Goal: Task Accomplishment & Management: Complete application form

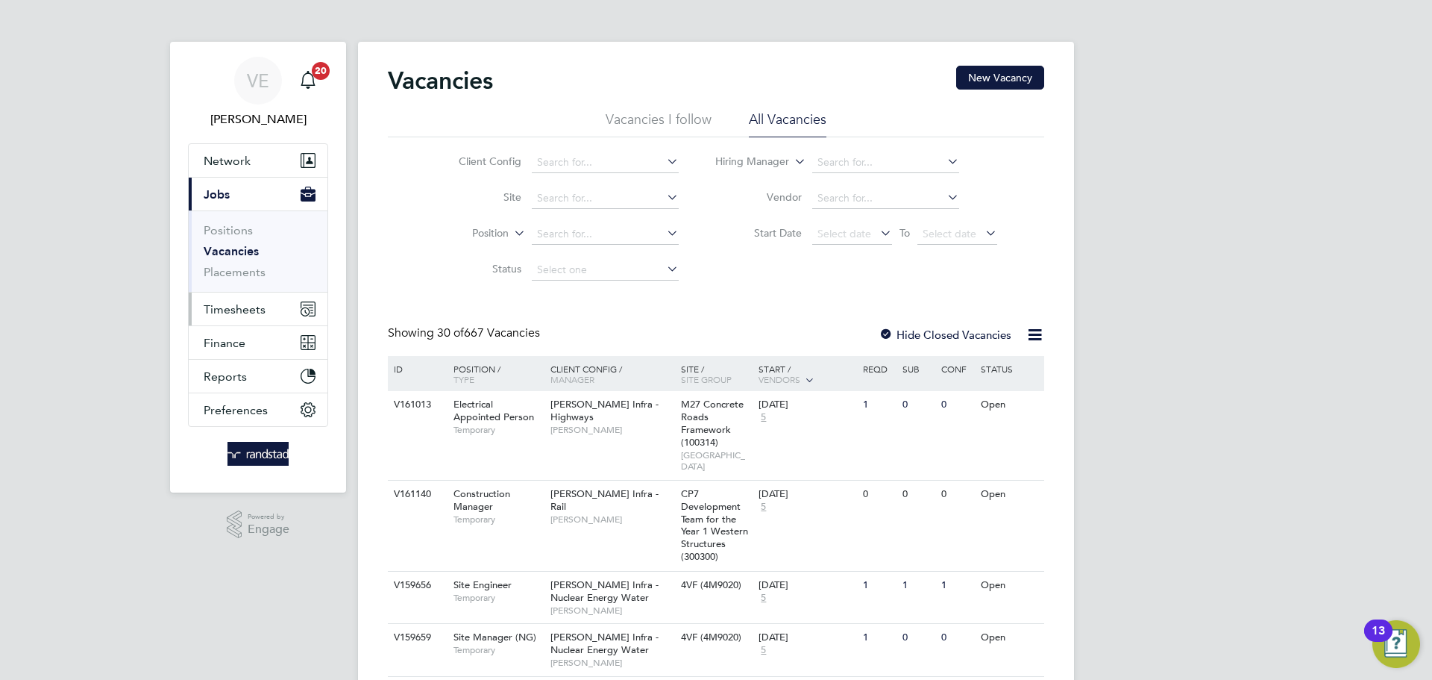
click at [257, 296] on button "Timesheets" at bounding box center [258, 308] width 139 height 33
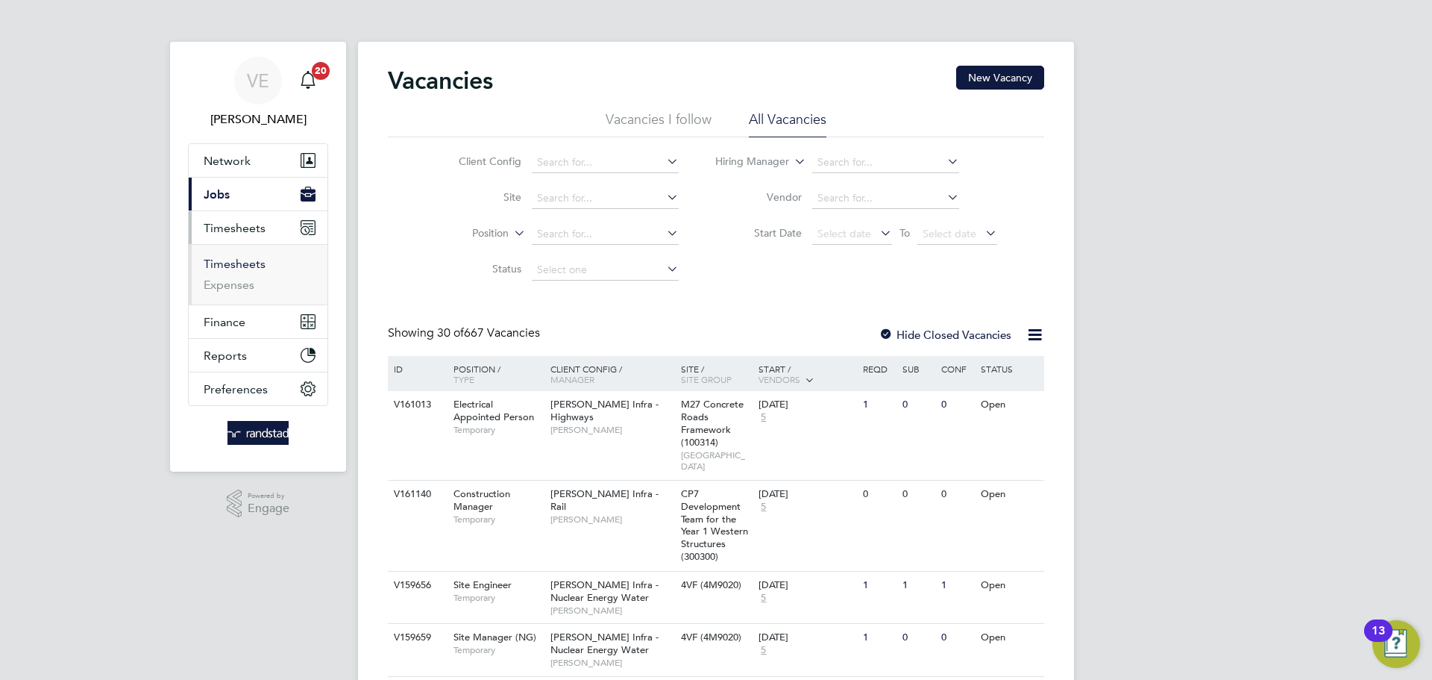
click at [262, 260] on link "Timesheets" at bounding box center [235, 264] width 62 height 14
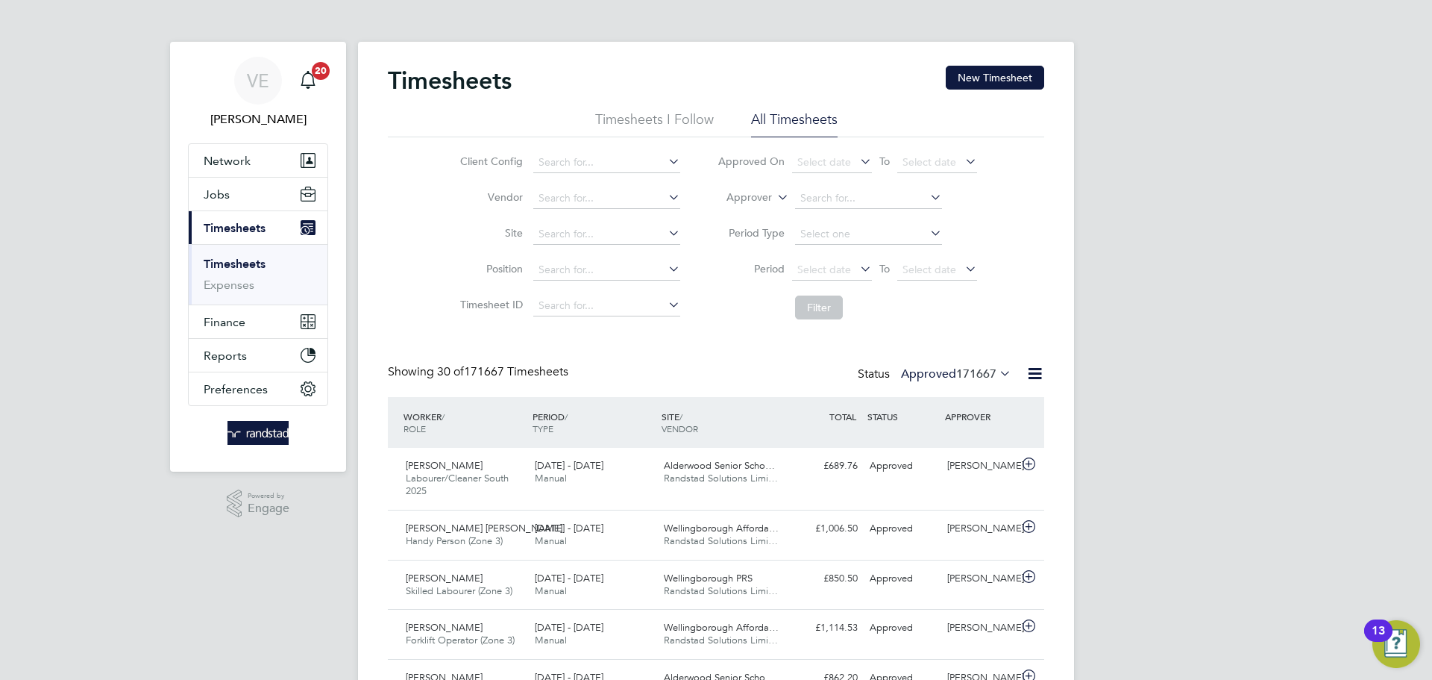
click at [580, 223] on li "Site" at bounding box center [568, 234] width 262 height 36
click at [588, 233] on input at bounding box center [606, 234] width 147 height 21
click at [605, 289] on b "H5" at bounding box center [600, 293] width 13 height 13
type input "Northstowe H5"
click at [985, 278] on li "Period Select date To Select date" at bounding box center [847, 270] width 297 height 36
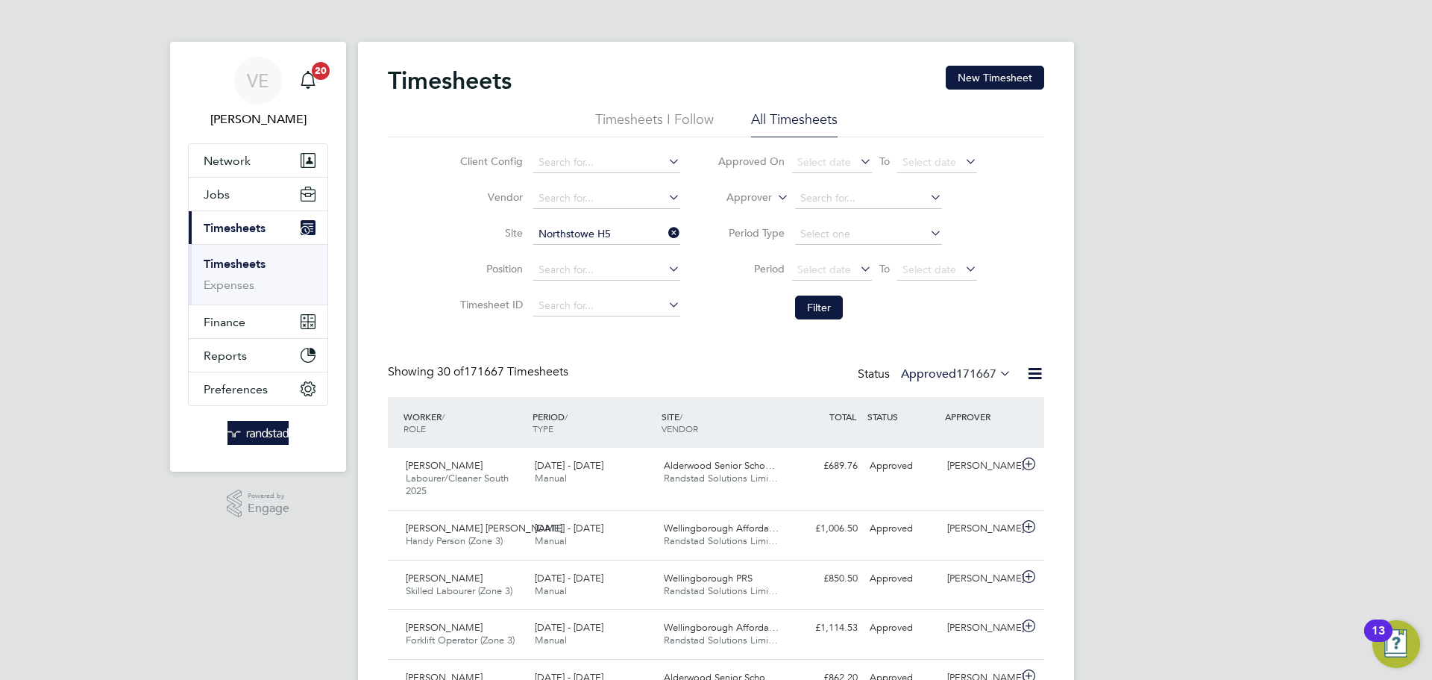
click at [962, 275] on icon at bounding box center [962, 268] width 0 height 21
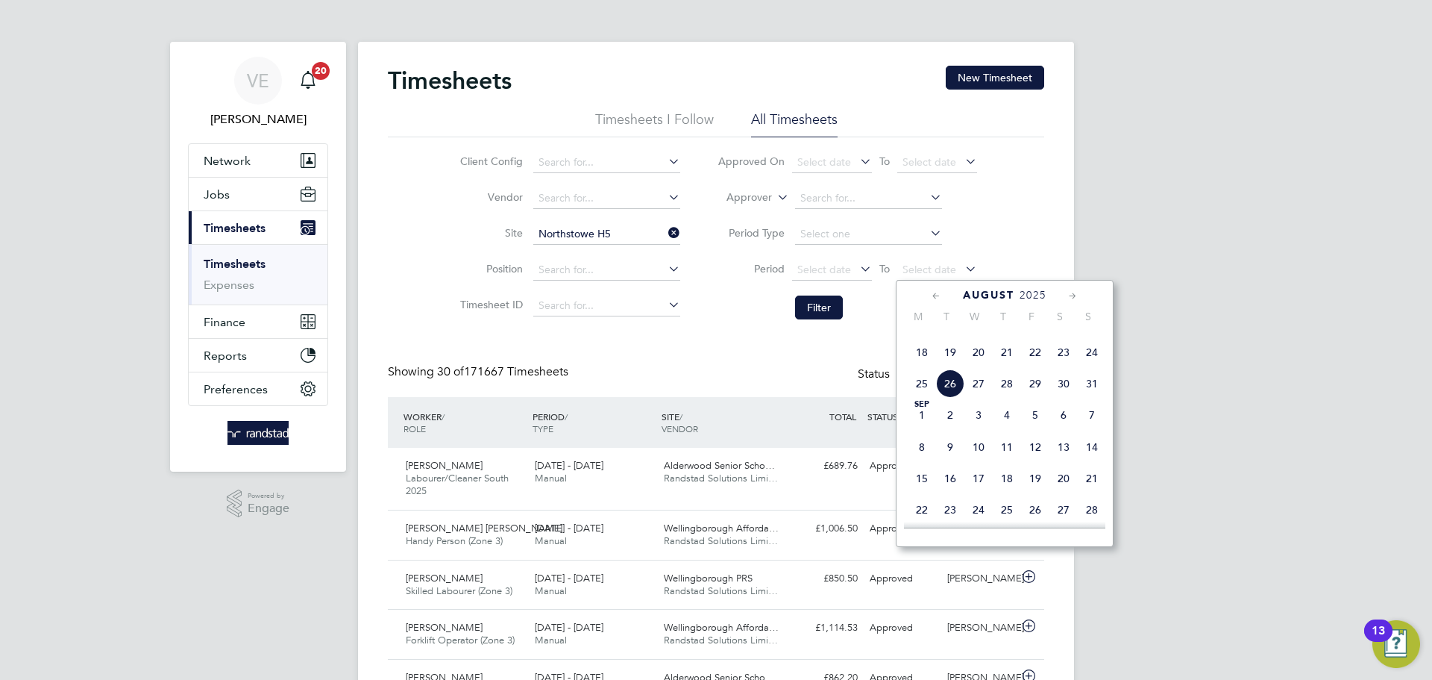
click at [1098, 366] on span "24" at bounding box center [1092, 352] width 28 height 28
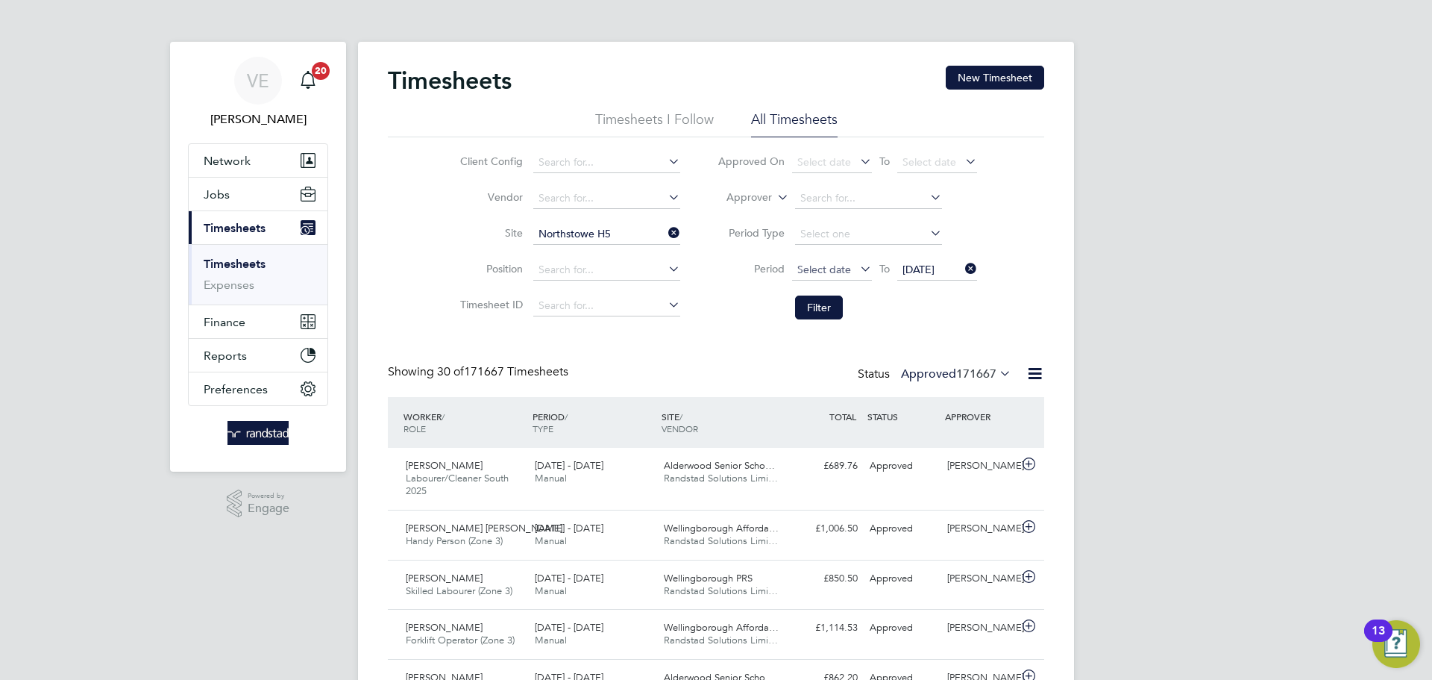
click at [808, 268] on span "Select date" at bounding box center [824, 269] width 54 height 13
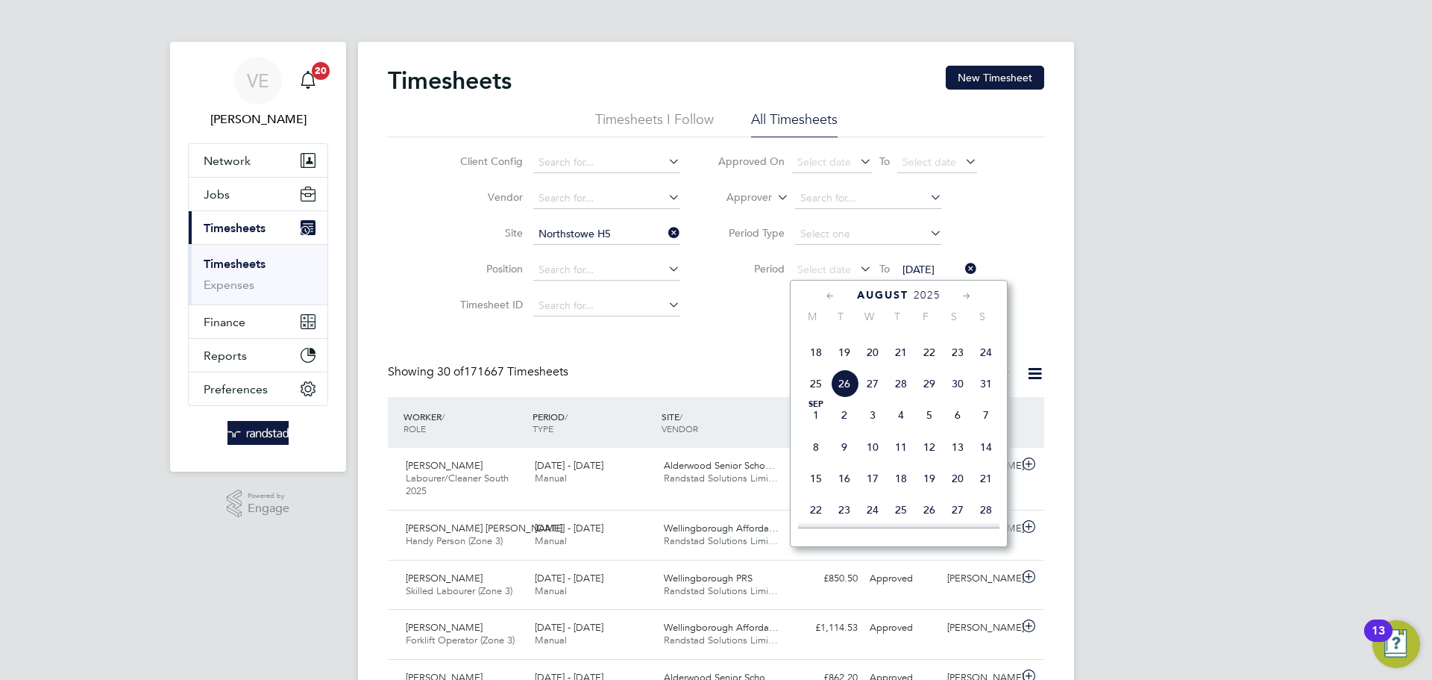
click at [812, 366] on span "18" at bounding box center [816, 352] width 28 height 28
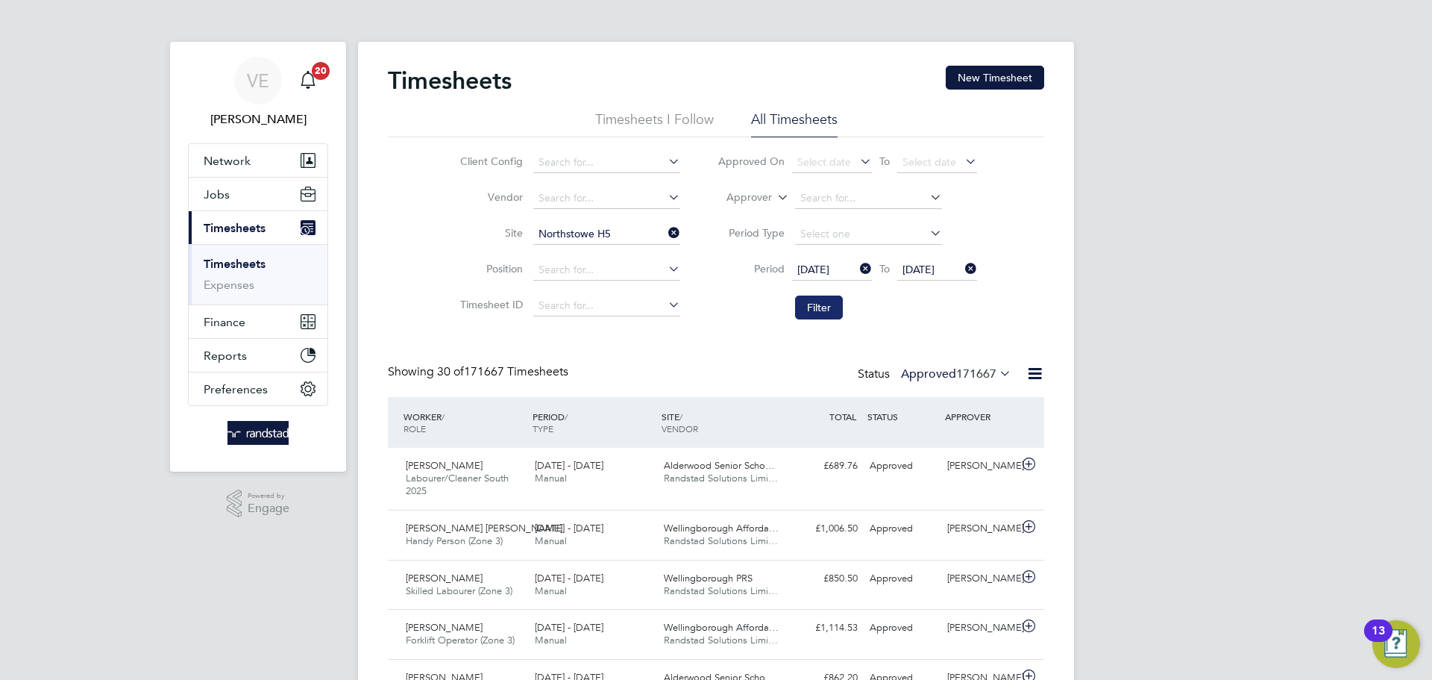
click at [809, 311] on button "Filter" at bounding box center [819, 307] width 48 height 24
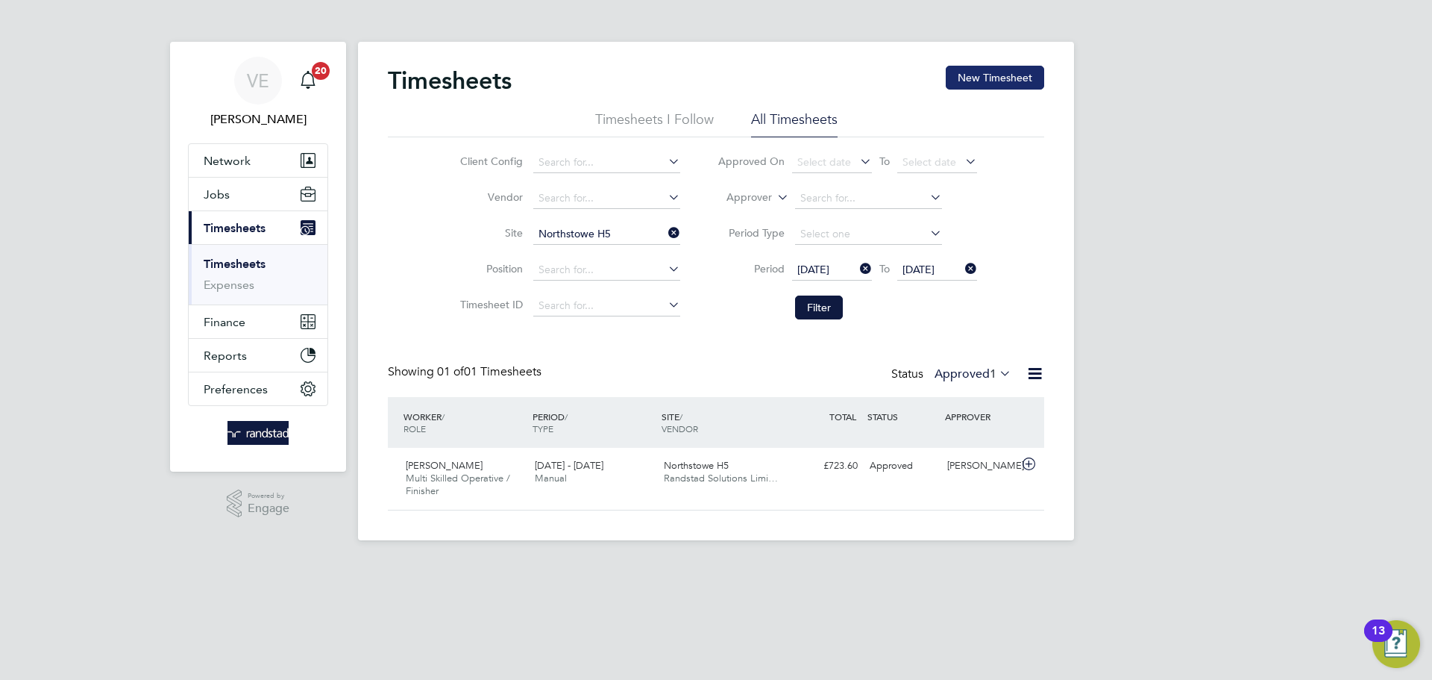
click at [987, 78] on button "New Timesheet" at bounding box center [995, 78] width 98 height 24
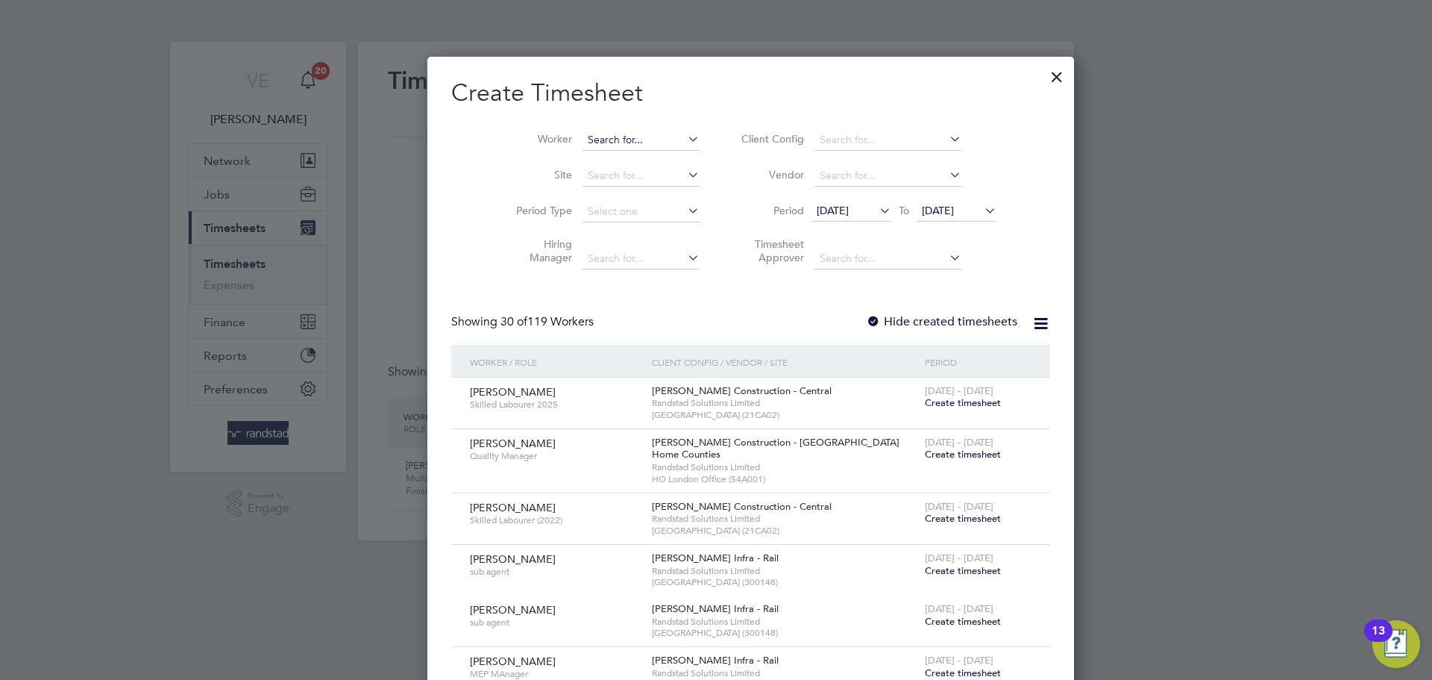
click at [583, 134] on input at bounding box center [641, 140] width 117 height 21
type input "[PERSON_NAME]"
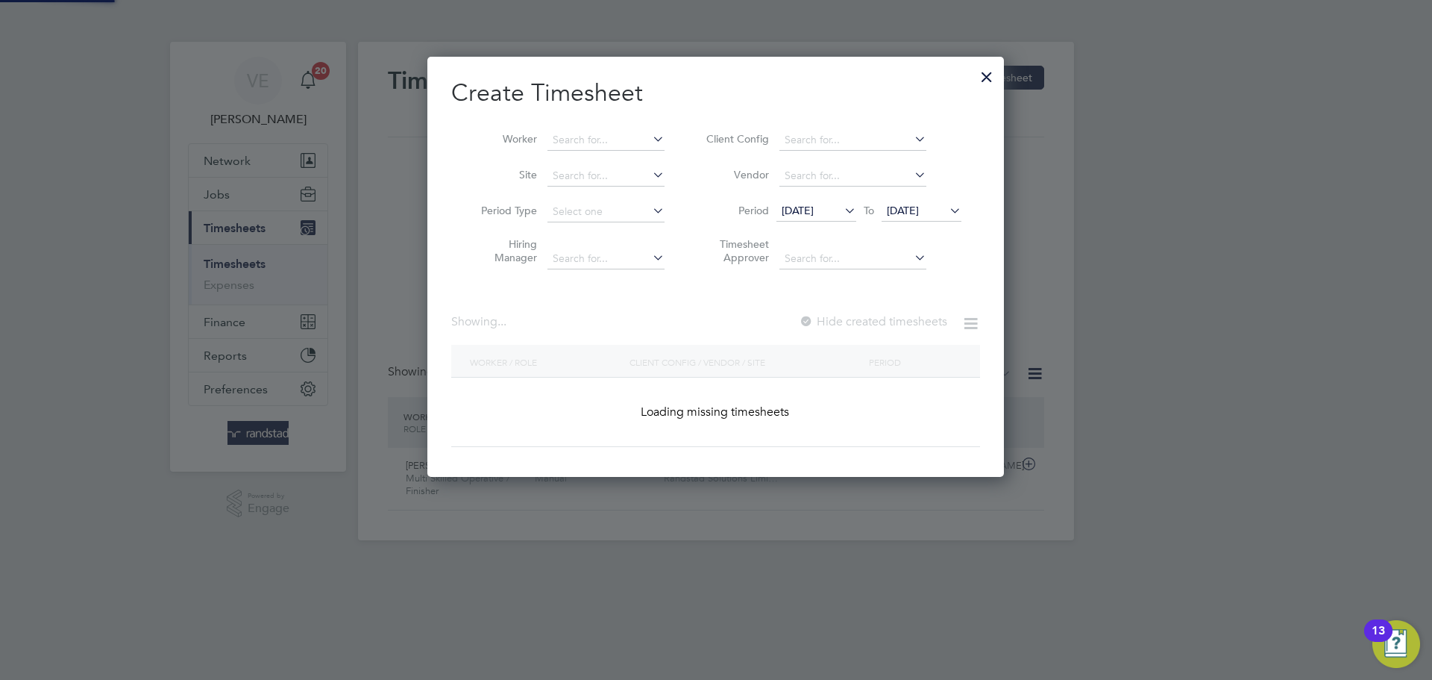
click at [650, 137] on icon at bounding box center [650, 138] width 0 height 21
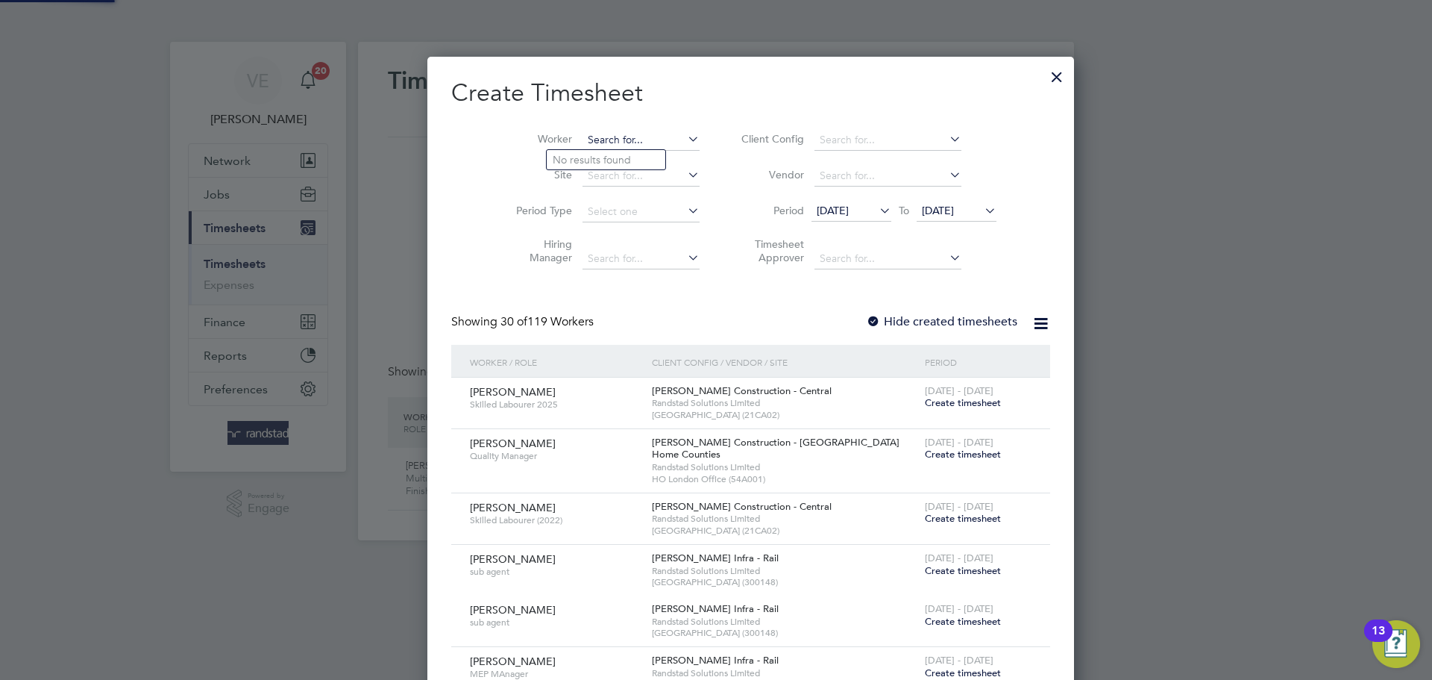
click at [583, 134] on input at bounding box center [641, 140] width 117 height 21
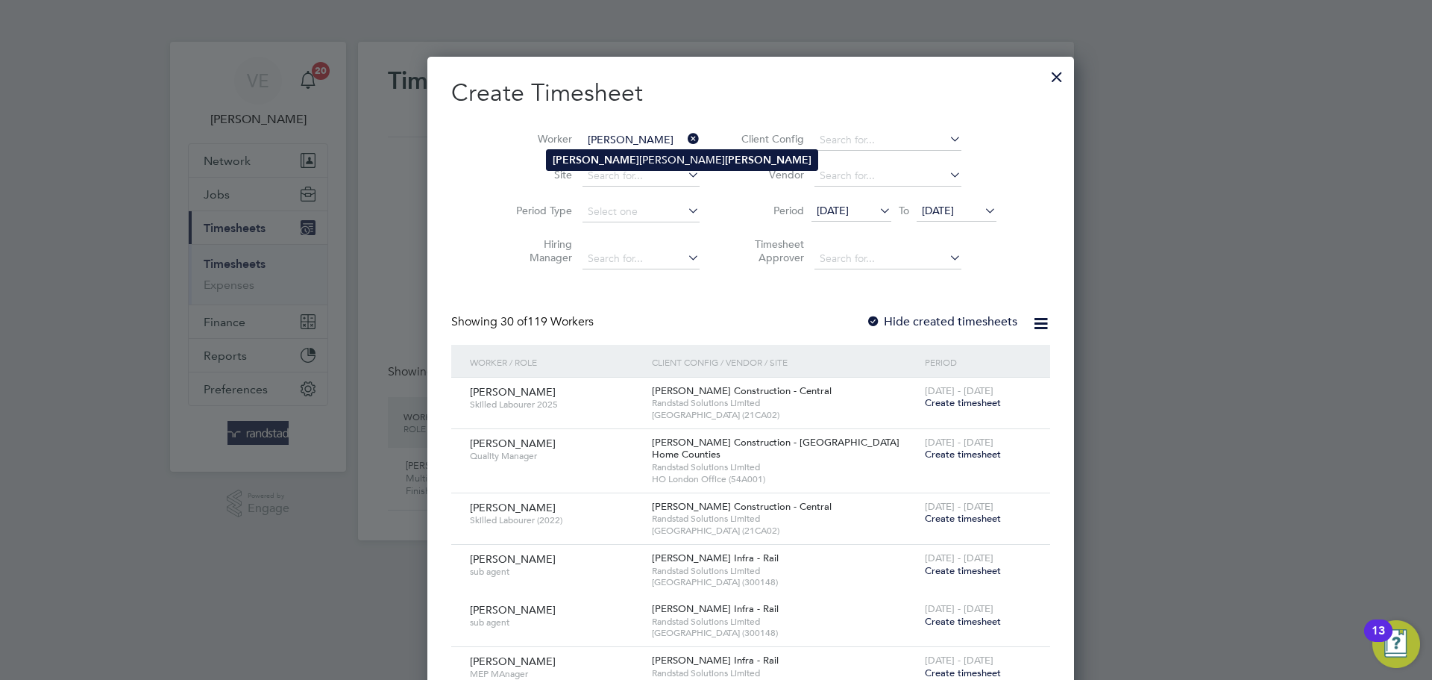
click at [725, 156] on b "[PERSON_NAME]" at bounding box center [768, 160] width 87 height 13
type input "[PERSON_NAME] [PERSON_NAME]"
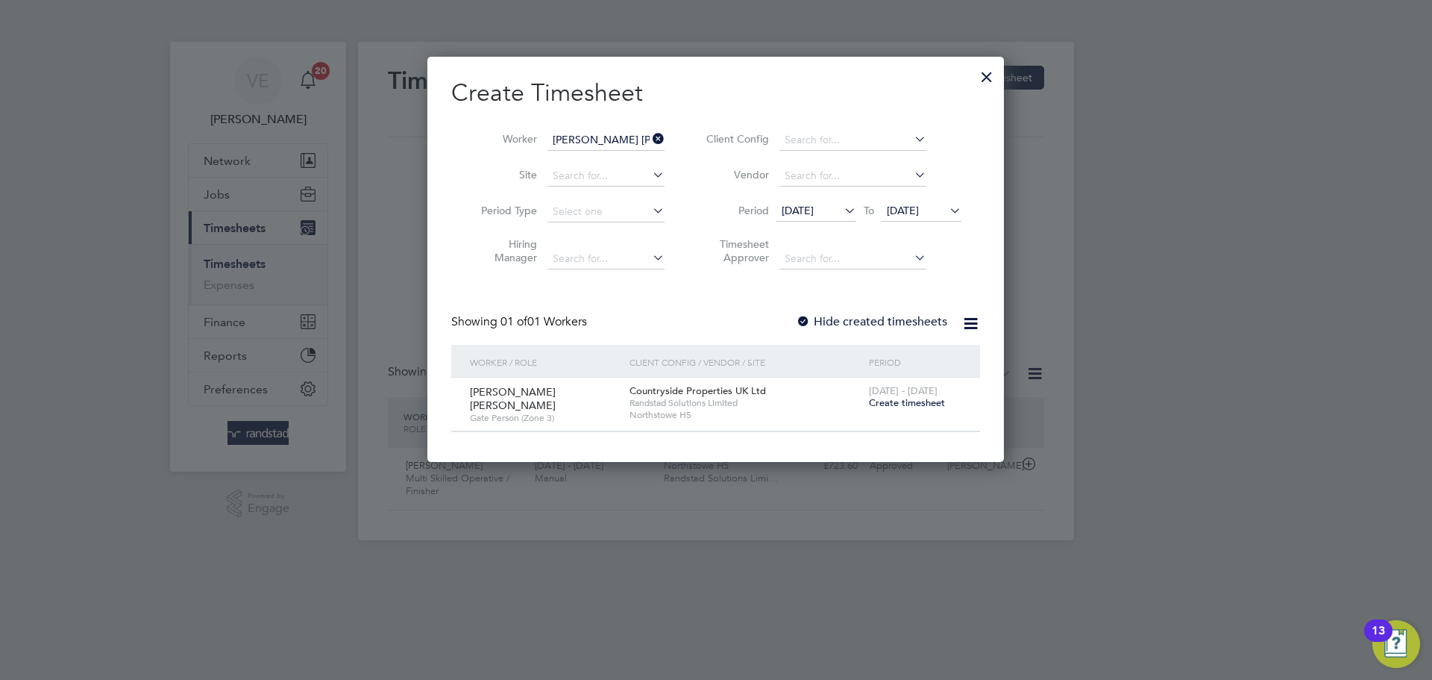
click at [917, 401] on span "Create timesheet" at bounding box center [907, 402] width 76 height 13
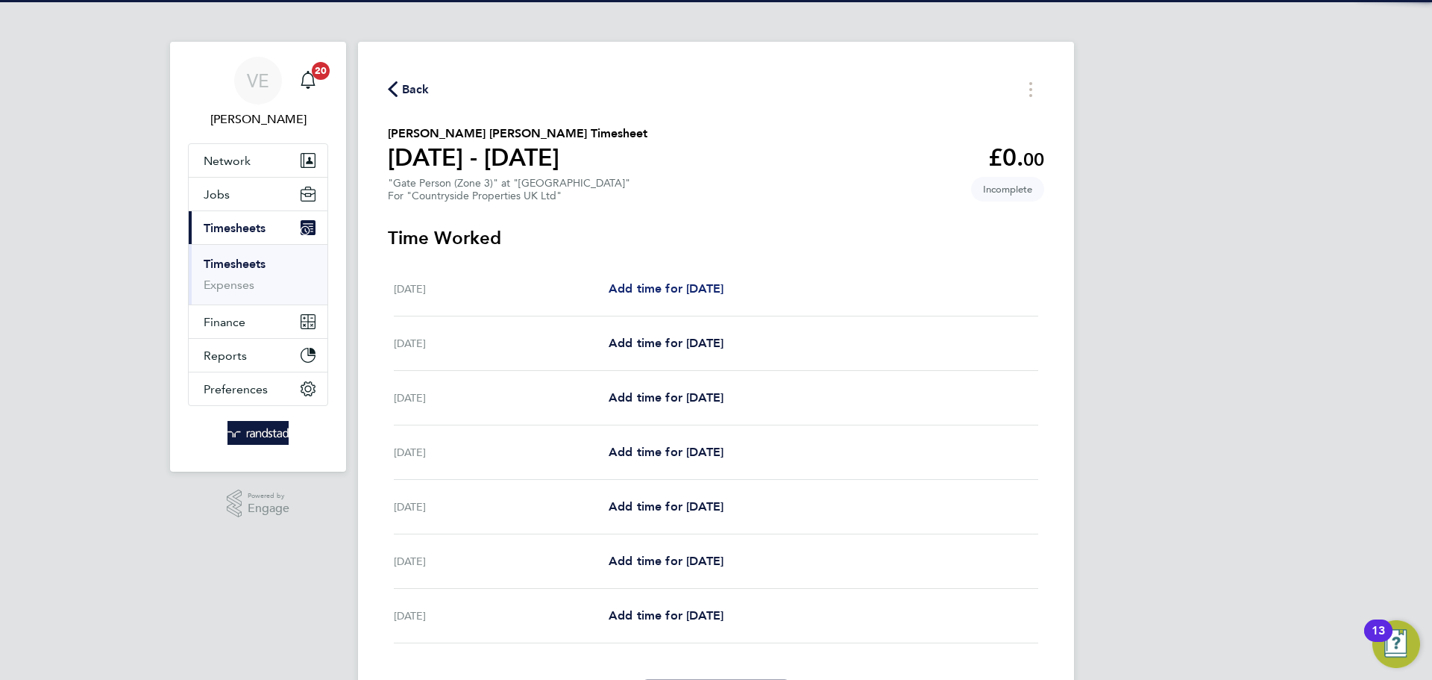
click at [663, 281] on span "Add time for [DATE]" at bounding box center [666, 288] width 115 height 14
select select "30"
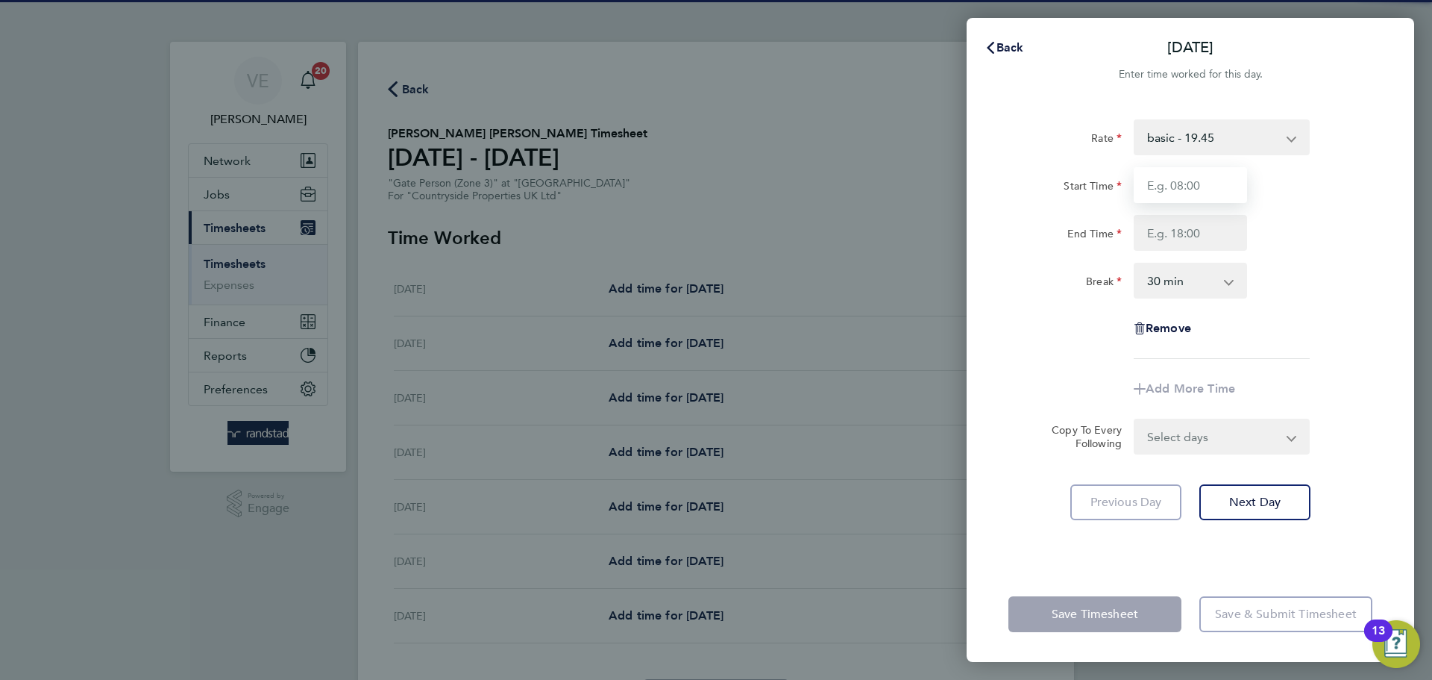
click at [1179, 200] on input "Start Time" at bounding box center [1190, 185] width 113 height 36
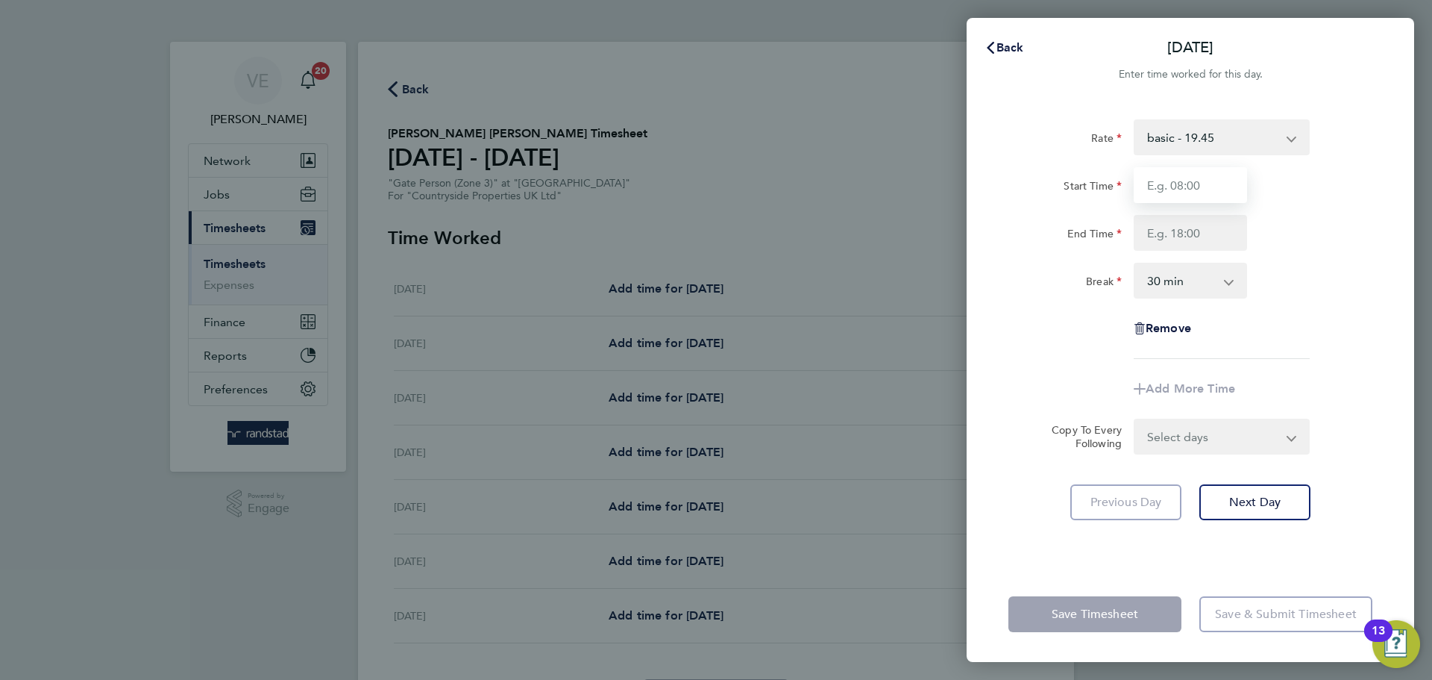
type input "07:30"
click at [1153, 248] on input "End Time" at bounding box center [1190, 233] width 113 height 36
type input "17:00"
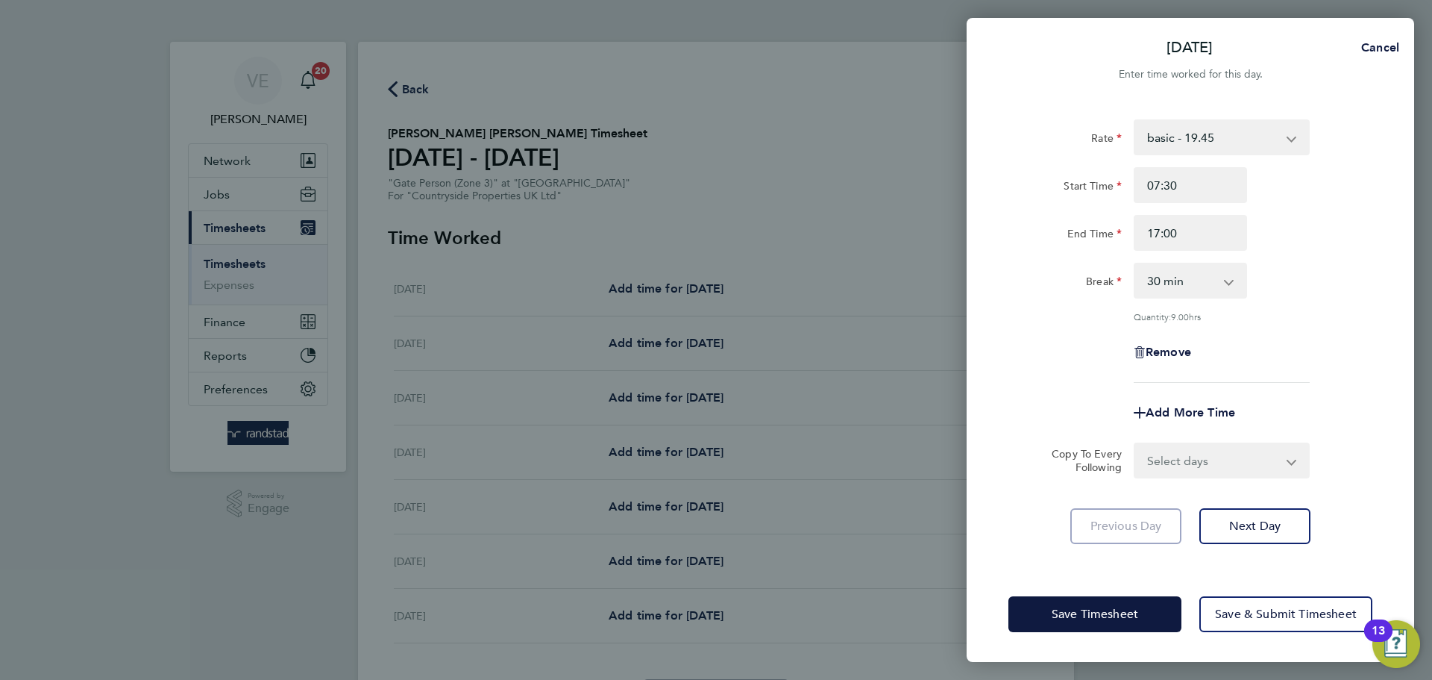
drag, startPoint x: 1288, startPoint y: 316, endPoint x: 1314, endPoint y: 415, distance: 101.9
click at [1291, 318] on div "Rate basic - 19.45 Start Time 07:30 End Time 17:00 Break 0 min 15 min 30 min 45…" at bounding box center [1191, 250] width 364 height 263
drag, startPoint x: 1285, startPoint y: 488, endPoint x: 1291, endPoint y: 450, distance: 38.4
click at [1288, 472] on div "Rate basic - 19.45 Start Time 07:30 End Time 17:00 Break 0 min 15 min 30 min 45…" at bounding box center [1191, 333] width 448 height 465
click at [1288, 444] on select "Select days Day Weekday (Mon-Fri) Weekend (Sat-Sun) [DATE] [DATE] [DATE] [DATE]…" at bounding box center [1213, 460] width 157 height 33
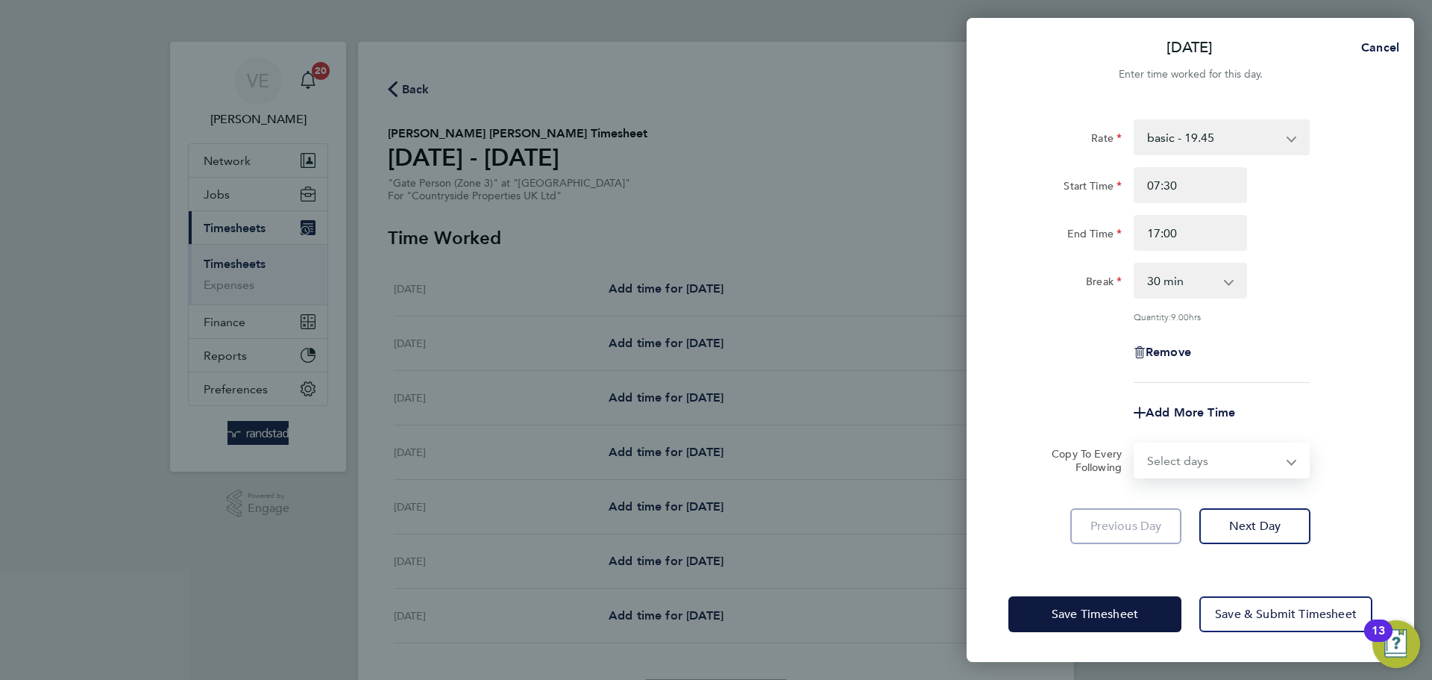
select select "WEEKDAY"
click at [1135, 444] on select "Select days Day Weekday (Mon-Fri) Weekend (Sat-Sun) [DATE] [DATE] [DATE] [DATE]…" at bounding box center [1213, 460] width 157 height 33
select select "[DATE]"
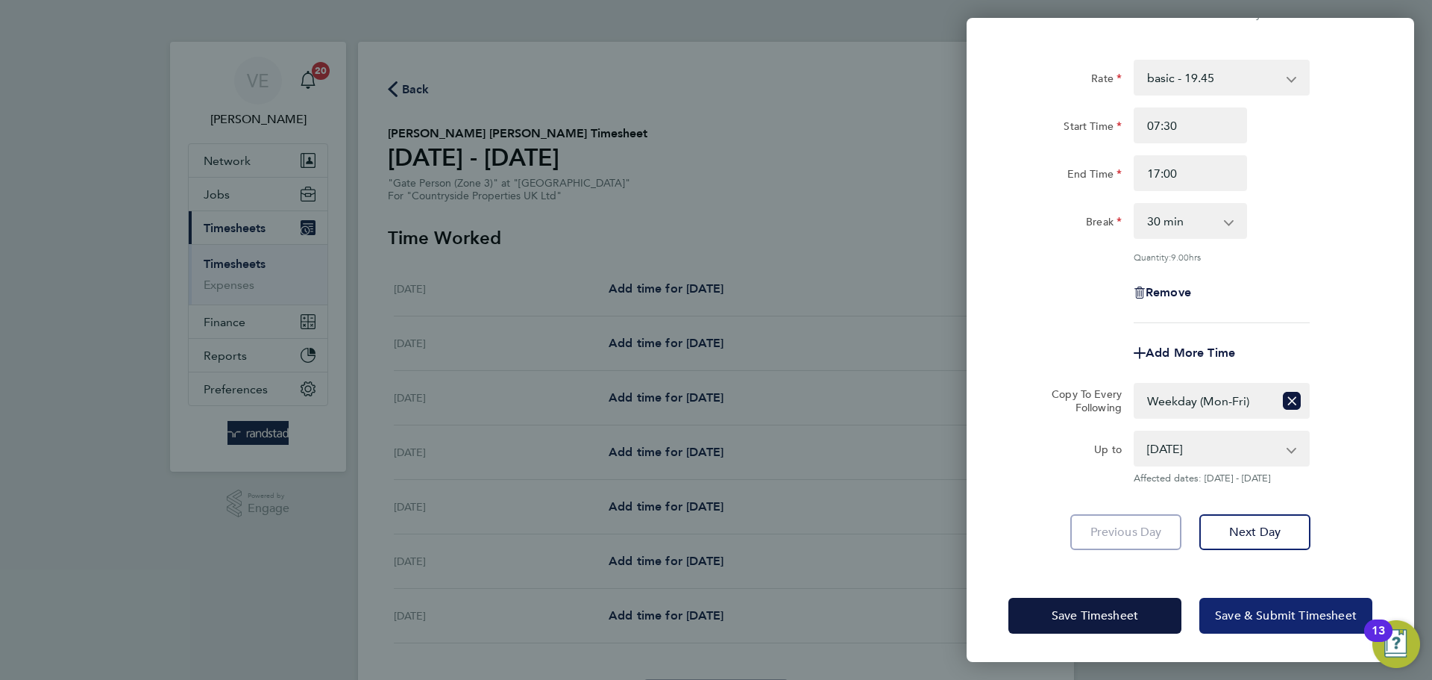
drag, startPoint x: 1290, startPoint y: 624, endPoint x: 1272, endPoint y: 576, distance: 51.0
click at [1284, 559] on div "[DATE] Cancel Enter time worked for this day. Rate basic - 19.45 Start Time 07:…" at bounding box center [1191, 340] width 448 height 644
click at [1245, 609] on span "Save & Submit Timesheet" at bounding box center [1286, 615] width 142 height 15
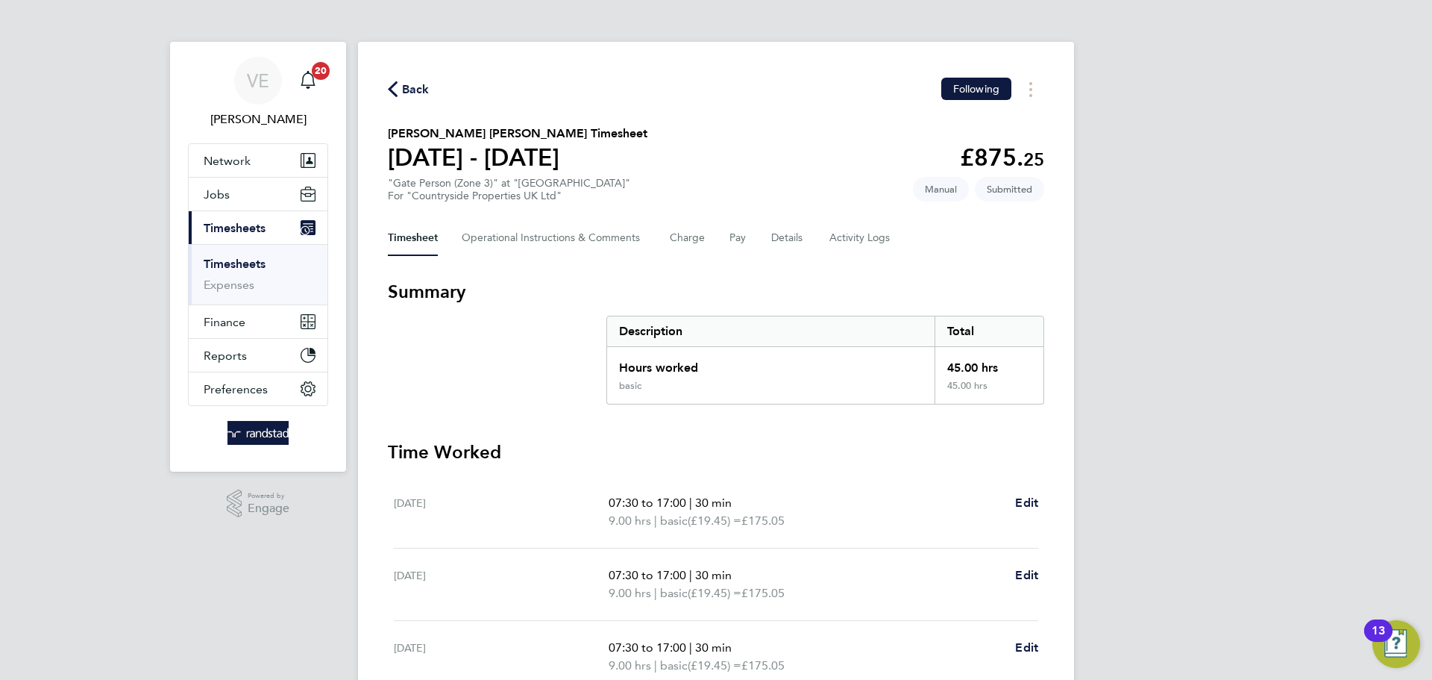
click at [413, 86] on span "Back" at bounding box center [416, 90] width 28 height 18
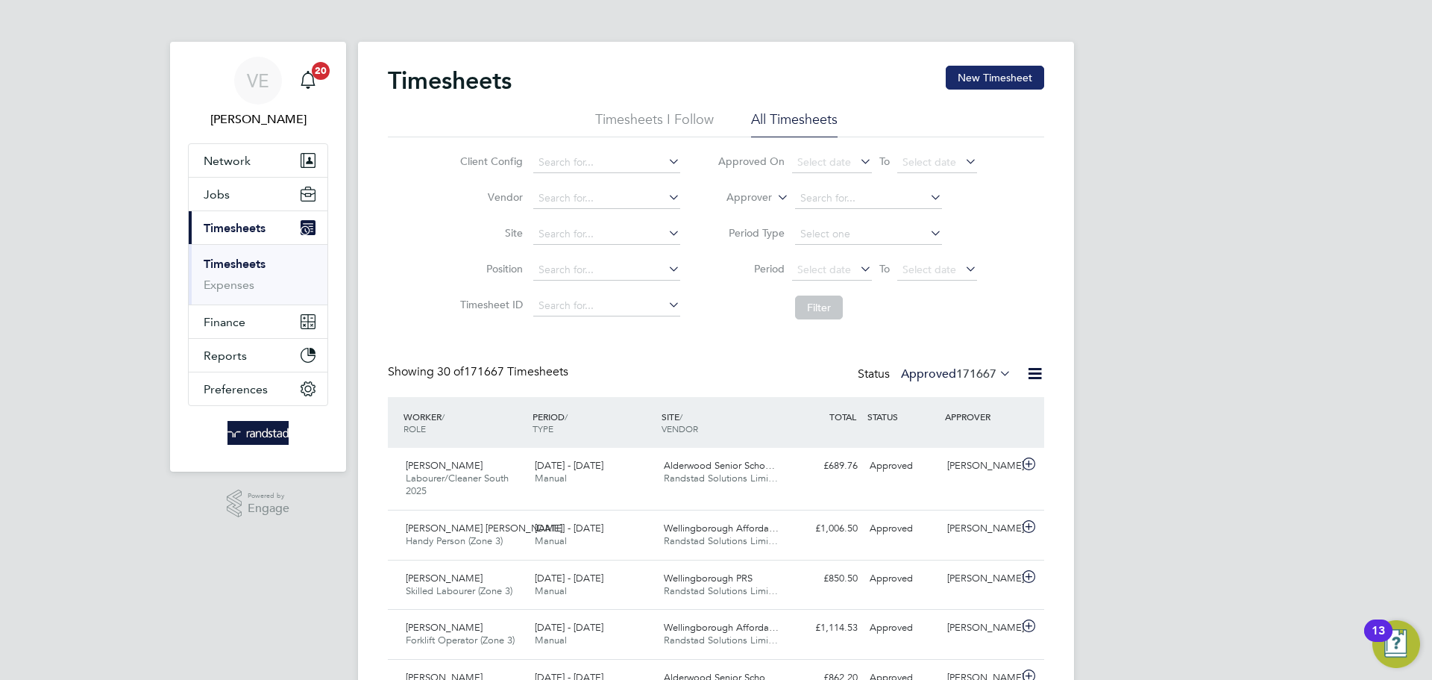
click at [973, 70] on button "New Timesheet" at bounding box center [995, 78] width 98 height 24
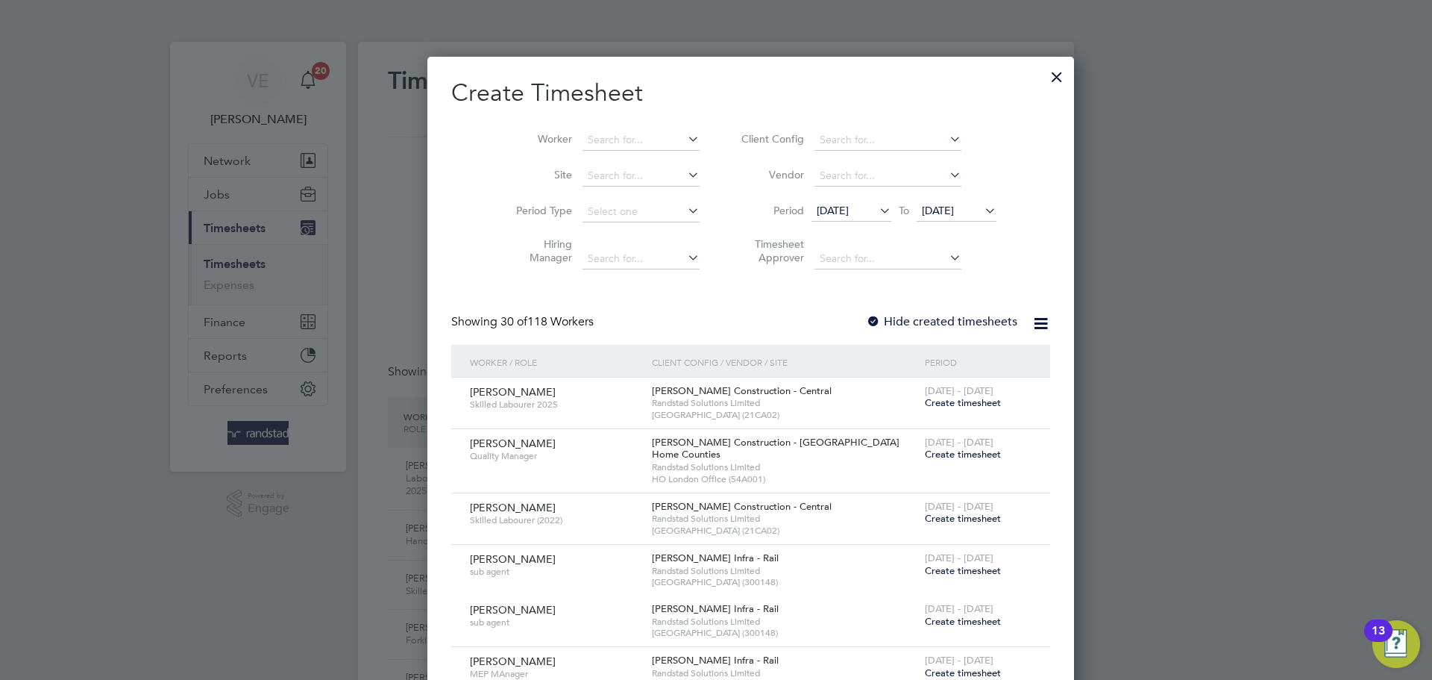
click at [589, 130] on input at bounding box center [641, 140] width 117 height 21
drag, startPoint x: 628, startPoint y: 147, endPoint x: 631, endPoint y: 157, distance: 10.1
click at [643, 155] on li "[PERSON_NAME]" at bounding box center [641, 160] width 188 height 20
type input "[PERSON_NAME]"
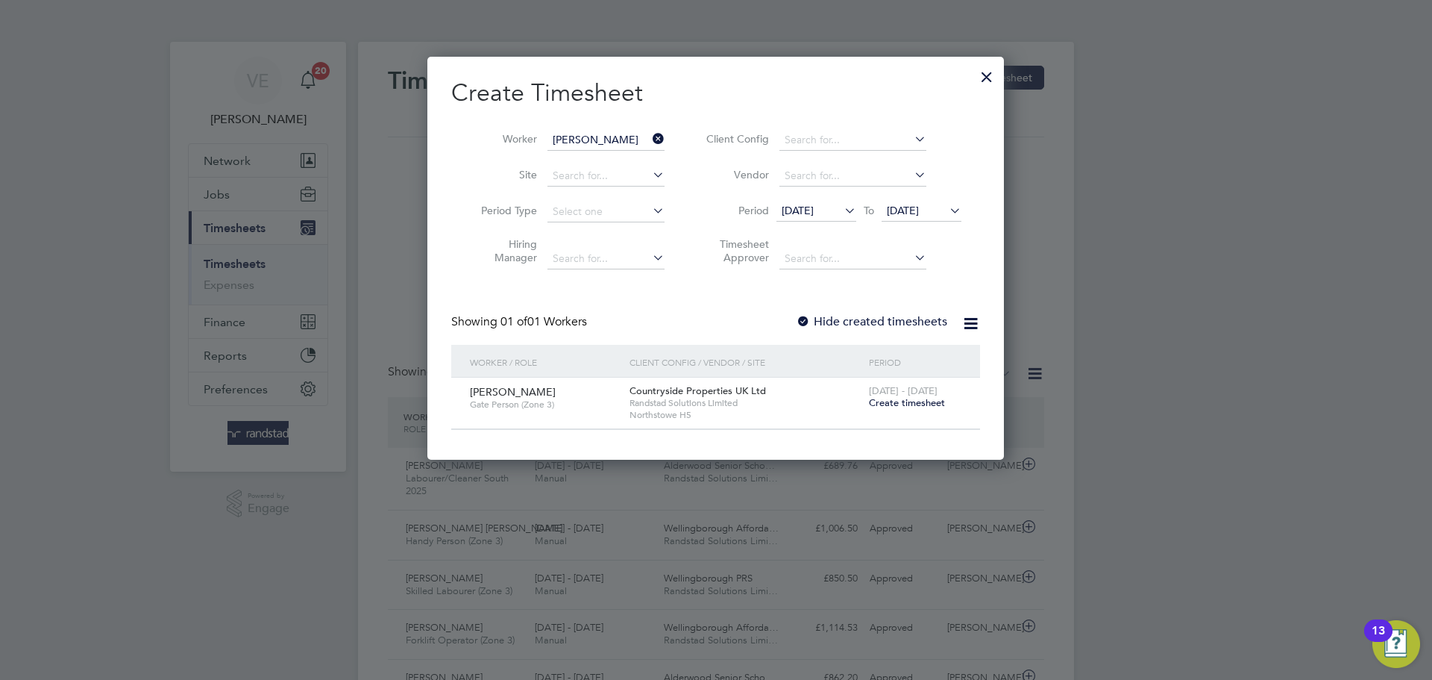
click at [888, 400] on span "Create timesheet" at bounding box center [907, 402] width 76 height 13
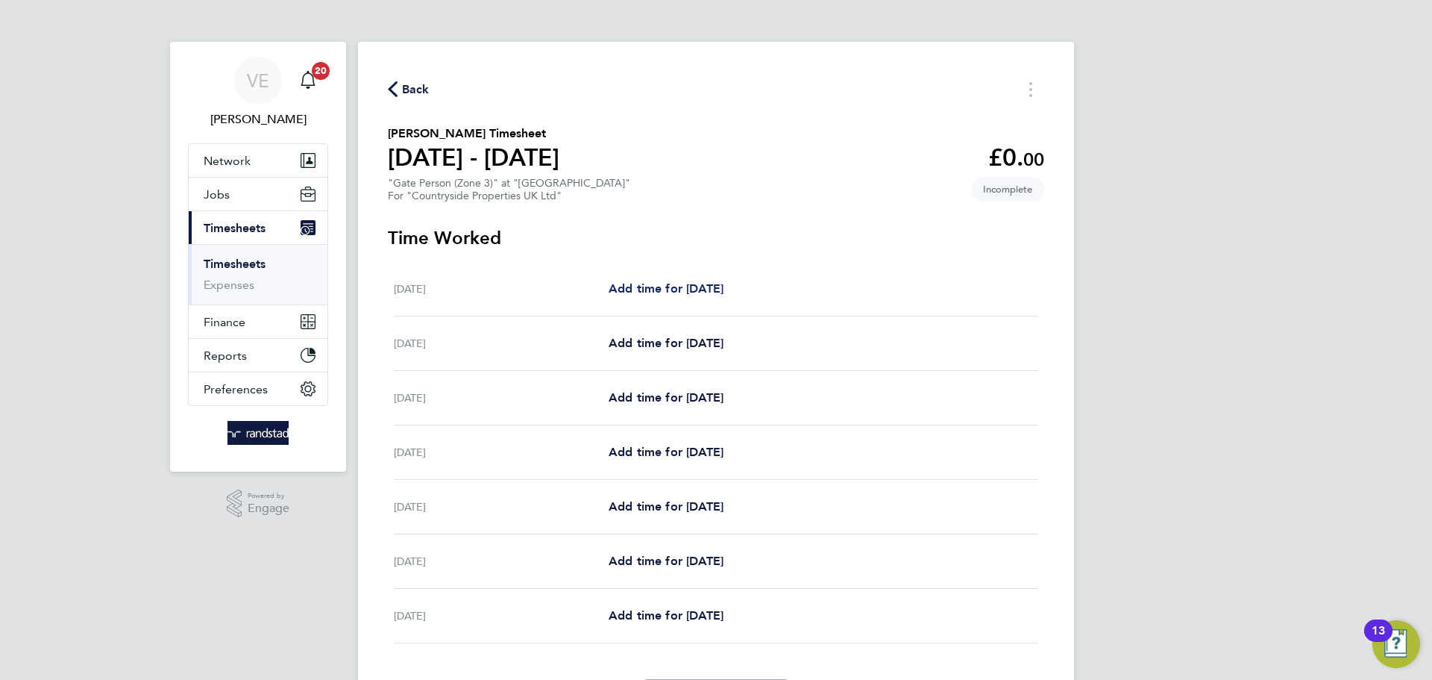
click at [680, 288] on span "Add time for [DATE]" at bounding box center [666, 288] width 115 height 14
select select "30"
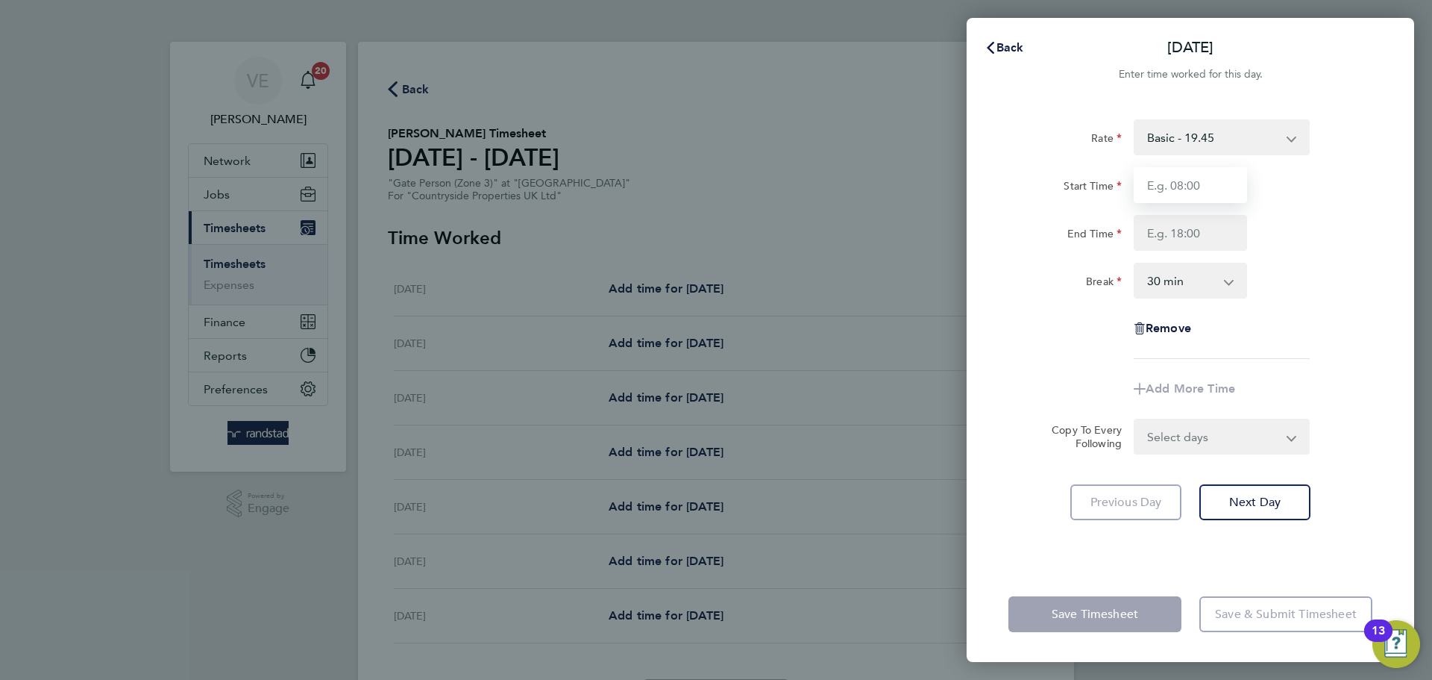
click at [1173, 176] on input "Start Time" at bounding box center [1190, 185] width 113 height 36
type input "07:30"
click at [1173, 234] on input "End Time" at bounding box center [1190, 233] width 113 height 36
type input "17:00"
click at [1301, 277] on div "Break 0 min 15 min 30 min 45 min 60 min 75 min 90 min" at bounding box center [1191, 281] width 376 height 36
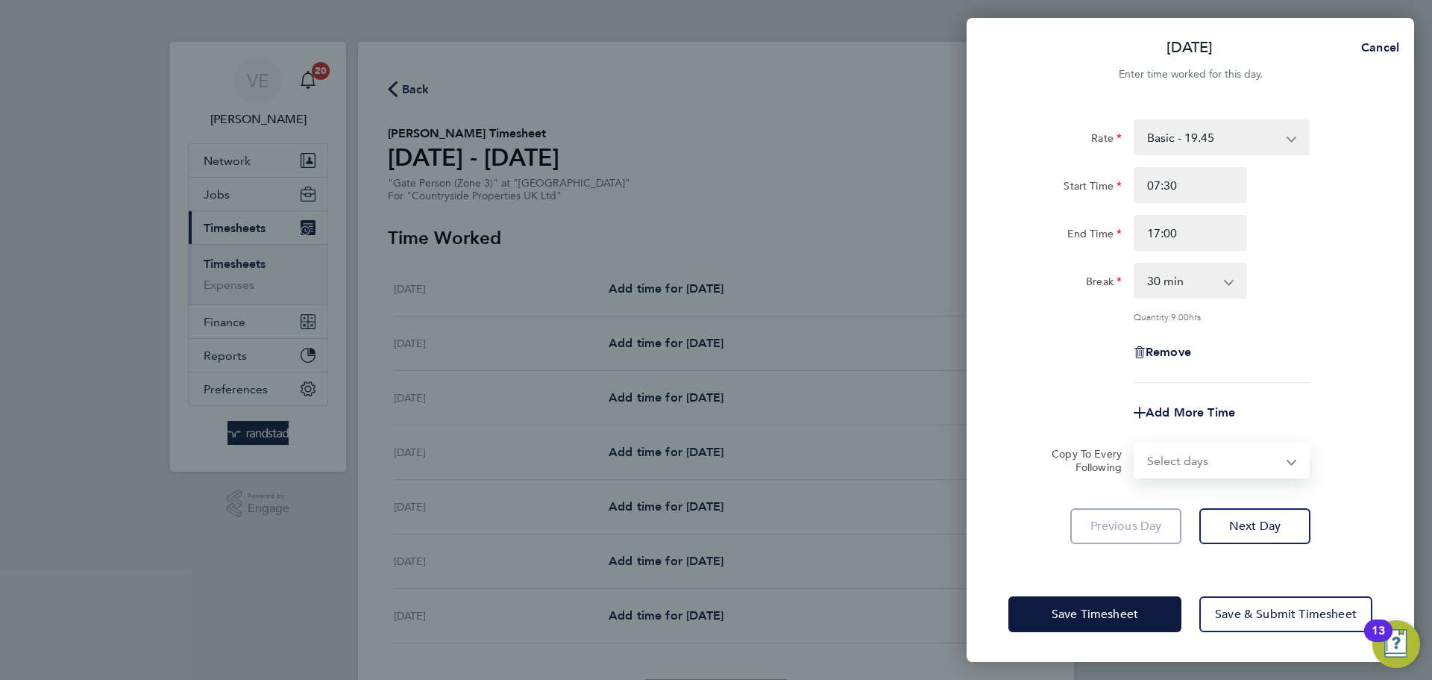
click at [1202, 450] on select "Select days Day Weekday (Mon-Fri) Weekend (Sat-Sun) [DATE] [DATE] [DATE] [DATE]…" at bounding box center [1213, 460] width 157 height 33
select select "WEEKDAY"
click at [1135, 444] on select "Select days Day Weekday (Mon-Fri) Weekend (Sat-Sun) [DATE] [DATE] [DATE] [DATE]…" at bounding box center [1213, 460] width 157 height 33
select select "[DATE]"
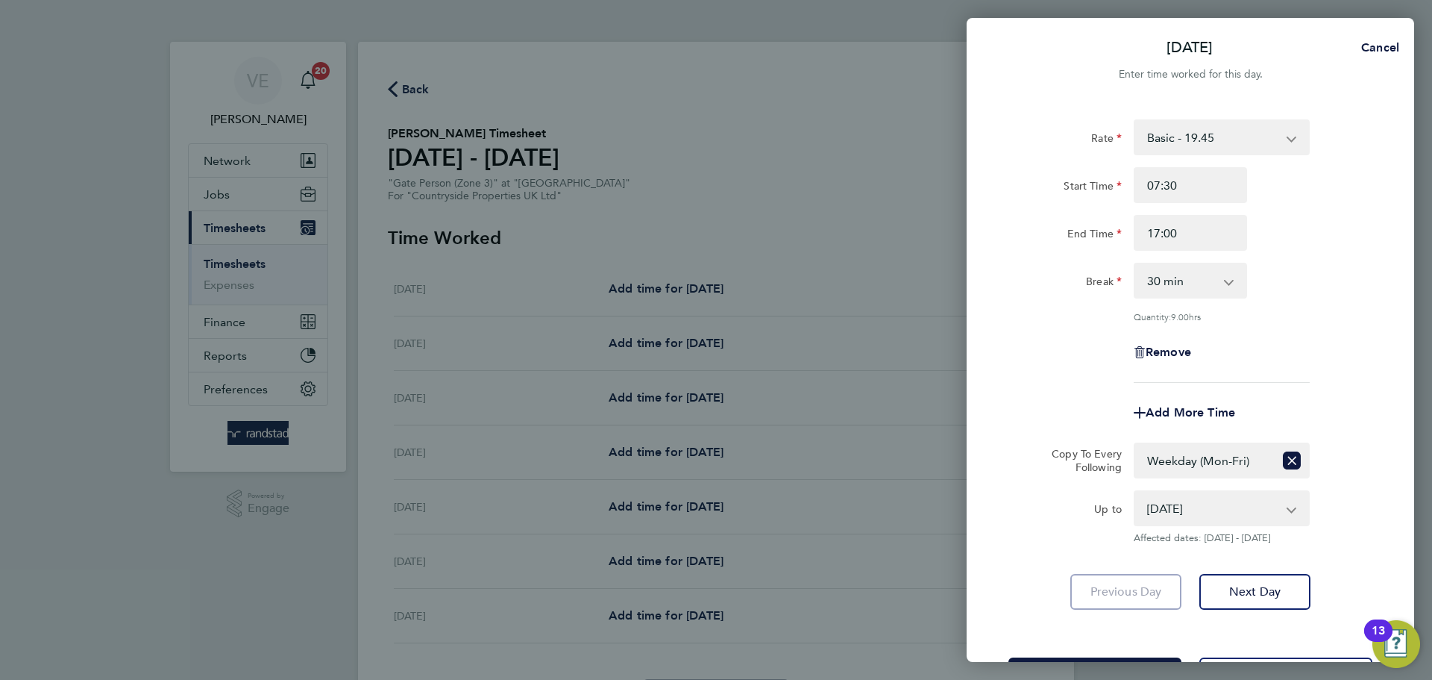
click at [1341, 433] on form "Rate Basic - 19.45 Start Time 07:30 End Time 17:00 Break 0 min 15 min 30 min 45…" at bounding box center [1191, 331] width 364 height 424
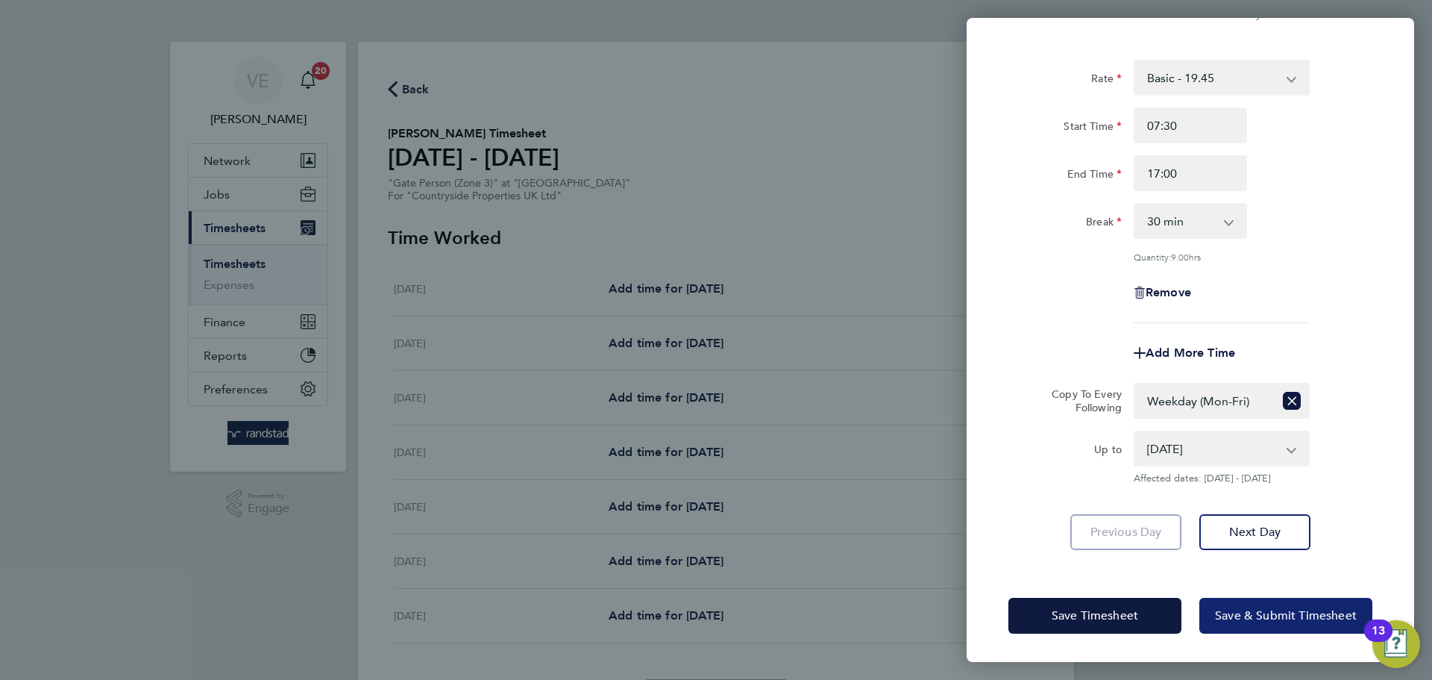
click at [1285, 624] on button "Save & Submit Timesheet" at bounding box center [1286, 616] width 173 height 36
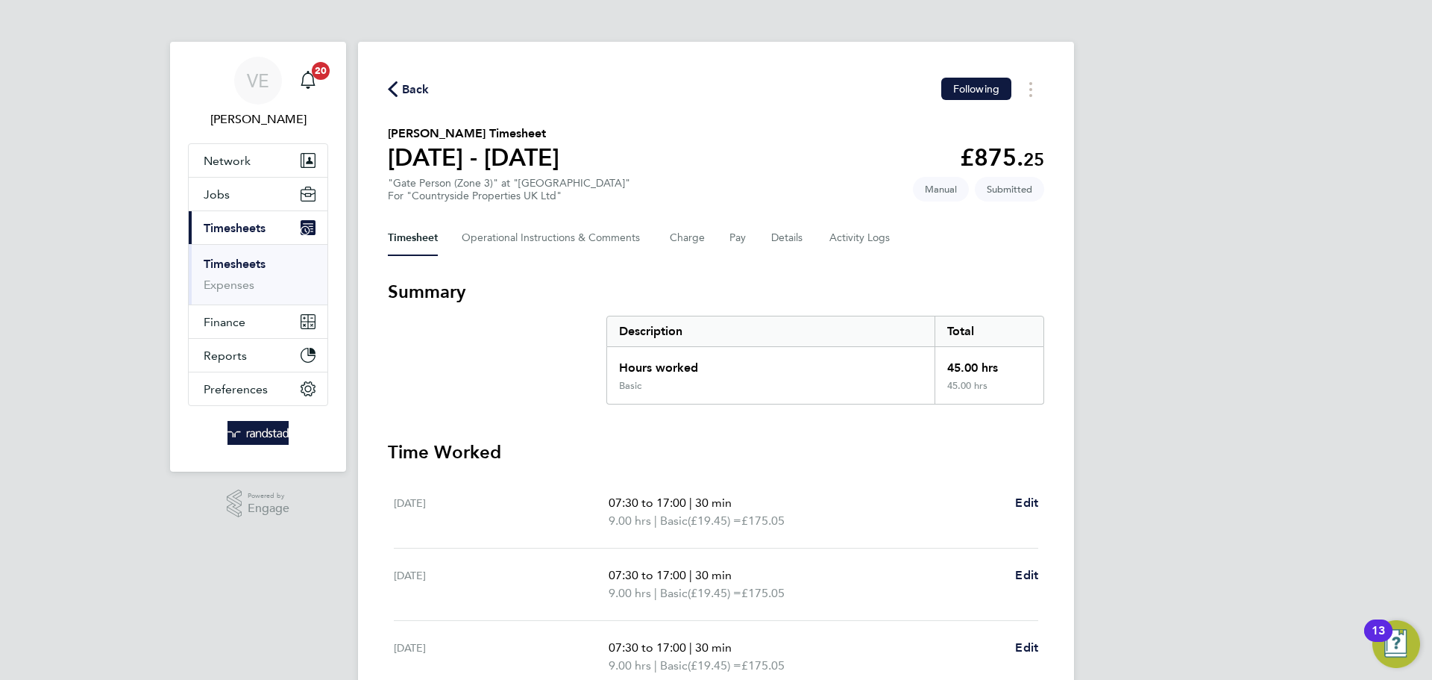
click at [413, 90] on span "Back" at bounding box center [416, 90] width 28 height 18
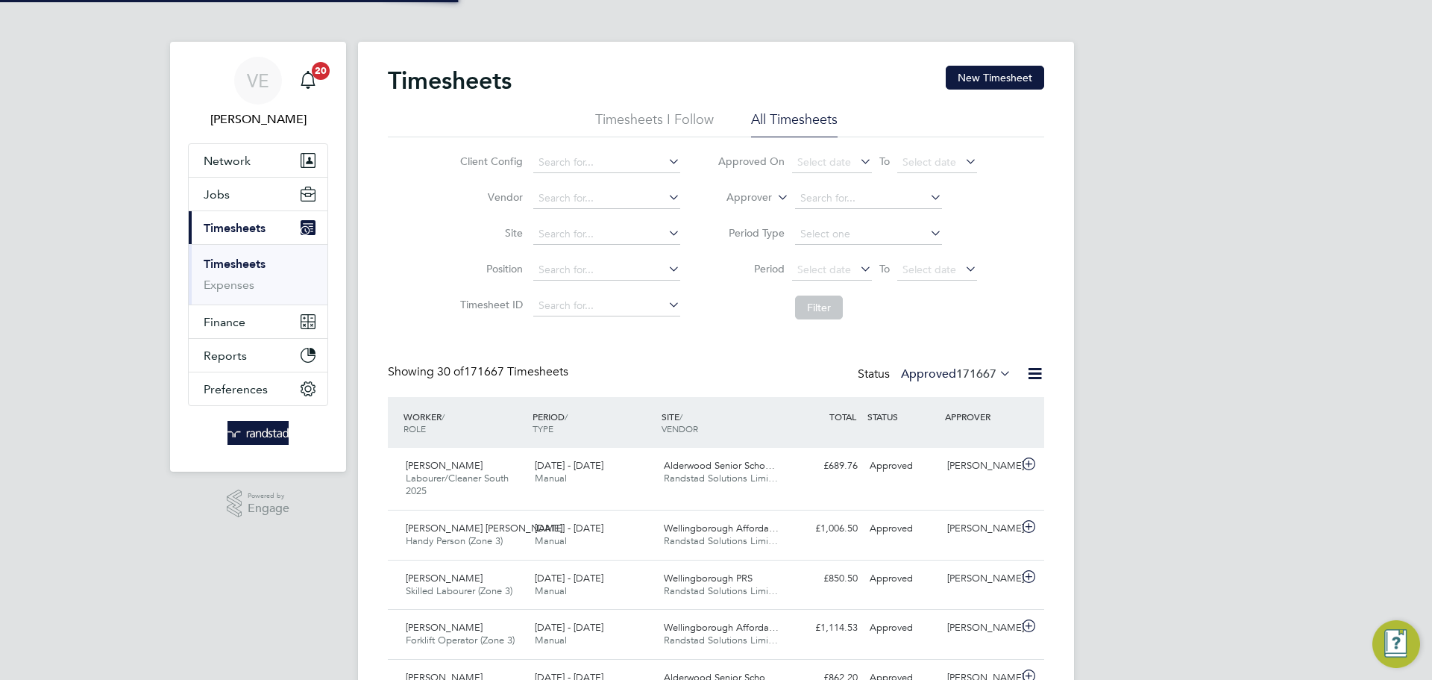
scroll to position [38, 130]
click at [603, 234] on input at bounding box center [606, 234] width 147 height 21
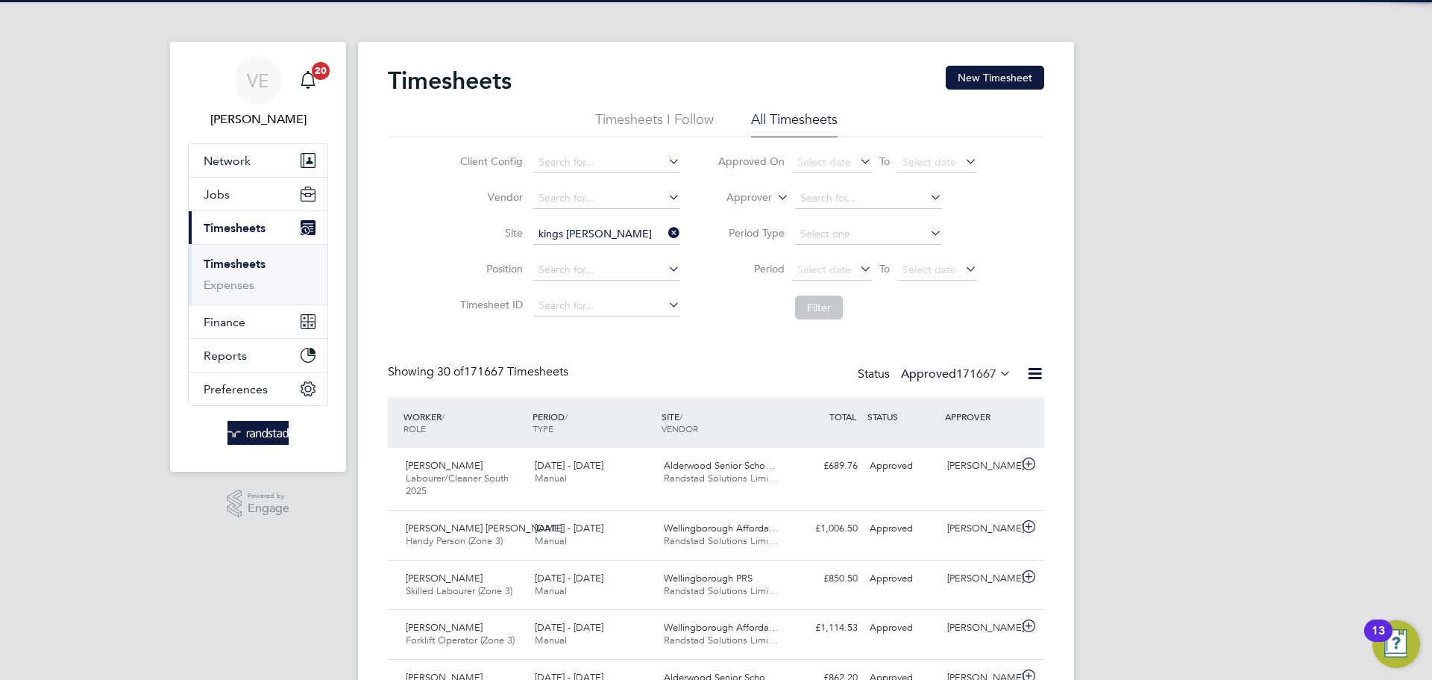
click at [618, 248] on li "Kings [PERSON_NAME]" at bounding box center [606, 254] width 148 height 20
type input "Kings [PERSON_NAME]"
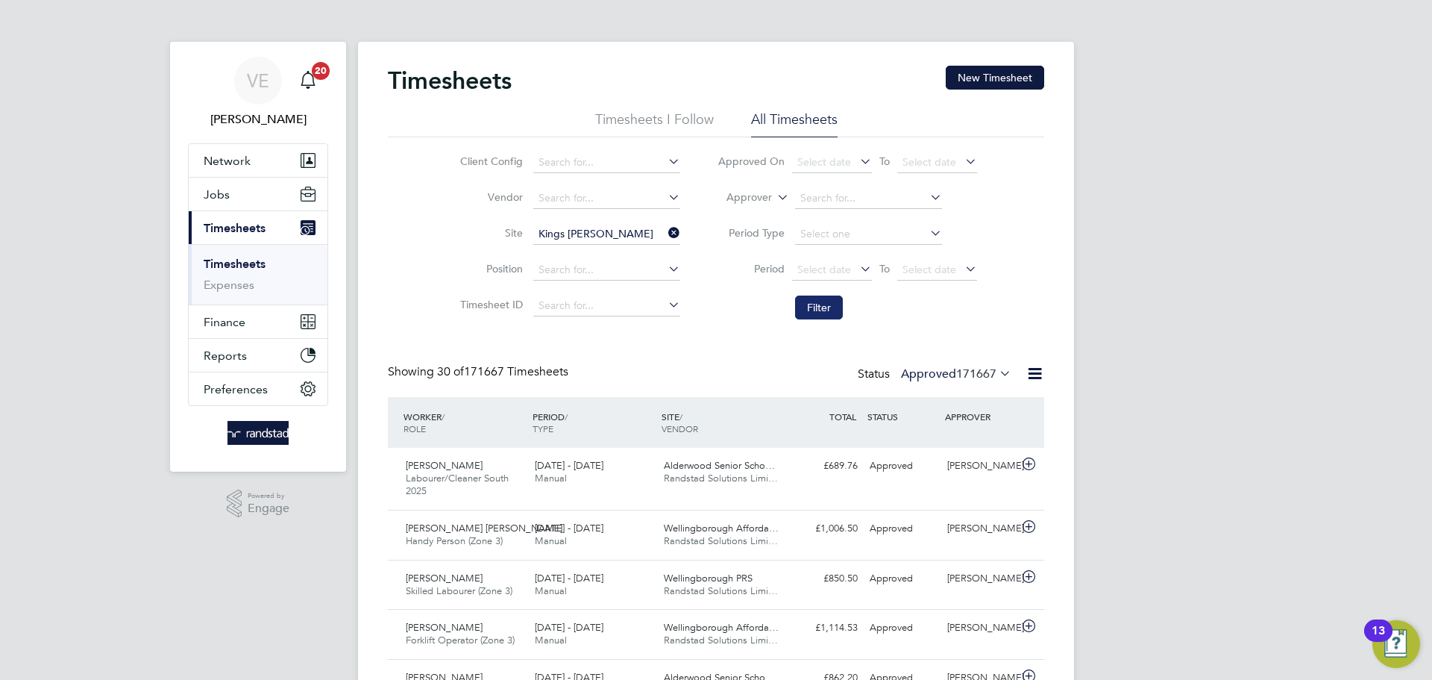
drag, startPoint x: 826, startPoint y: 304, endPoint x: 841, endPoint y: 327, distance: 28.6
click at [826, 304] on button "Filter" at bounding box center [819, 307] width 48 height 24
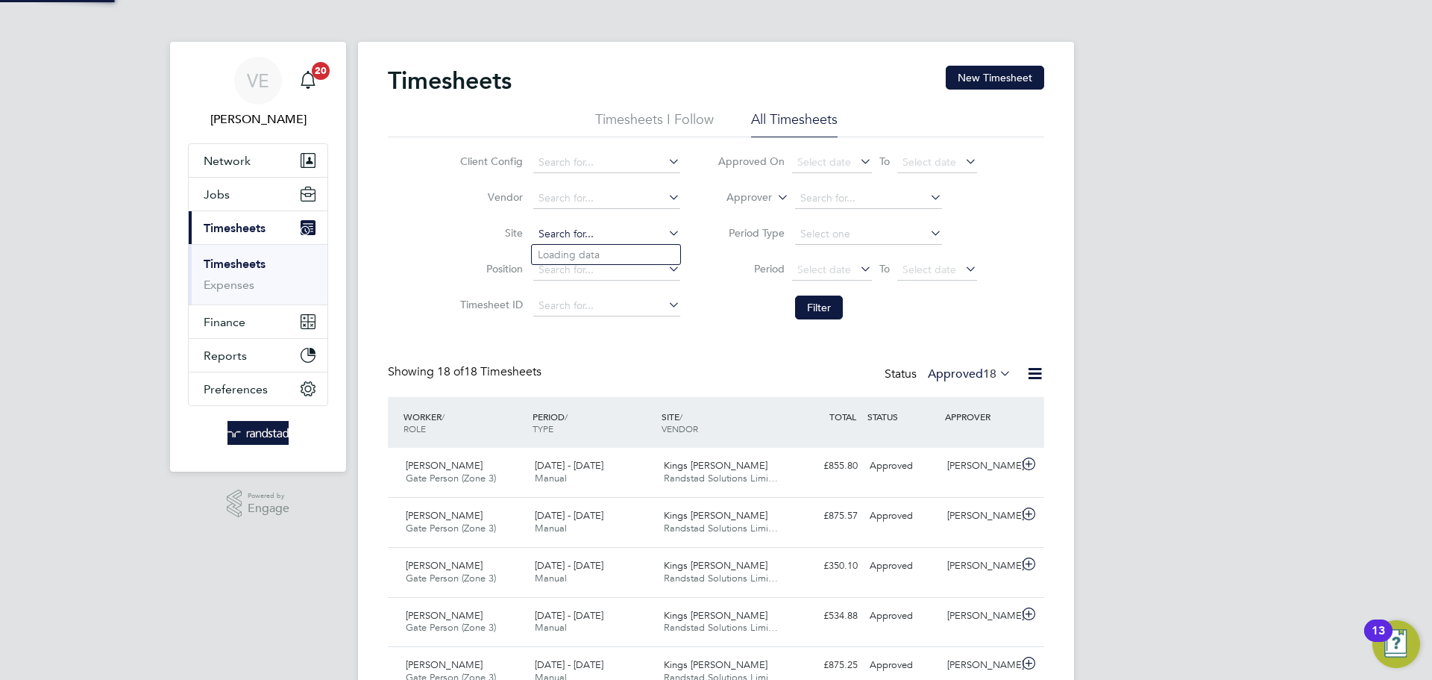
click at [674, 242] on input at bounding box center [606, 234] width 147 height 21
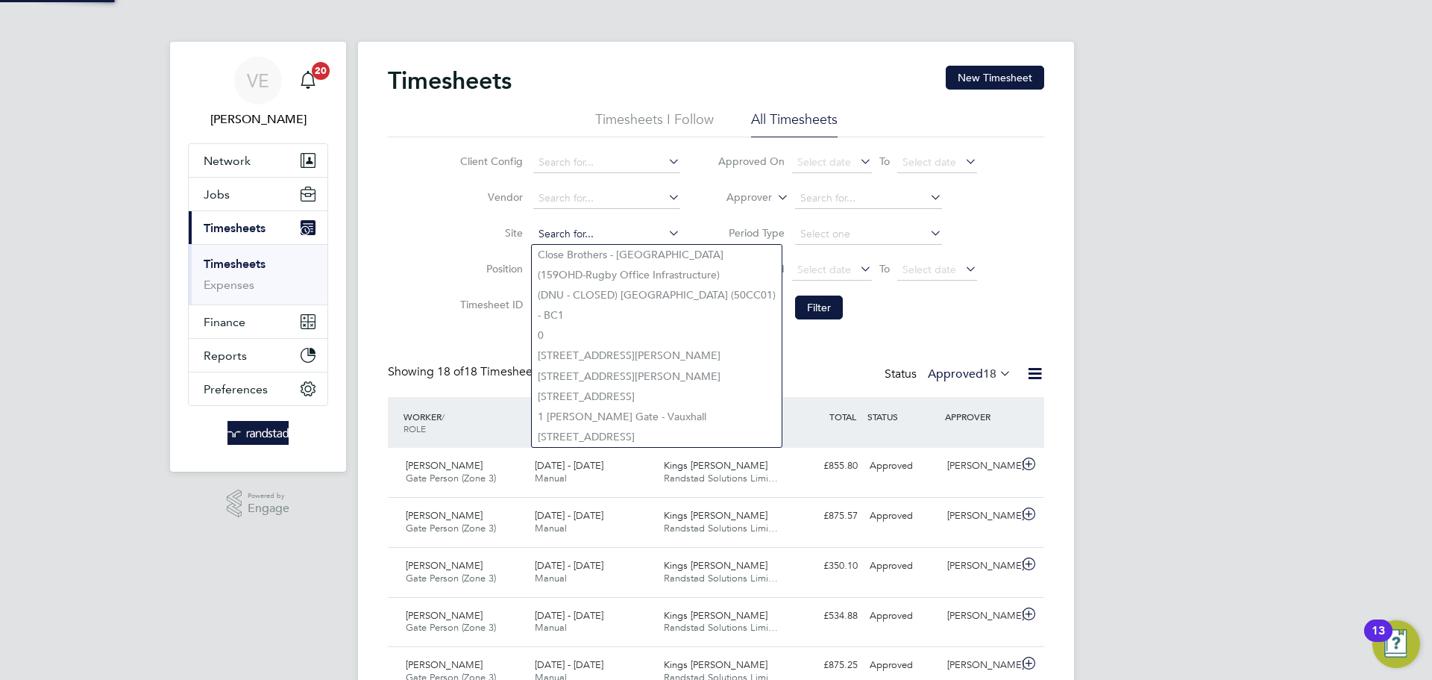
click at [630, 233] on input at bounding box center [606, 234] width 147 height 21
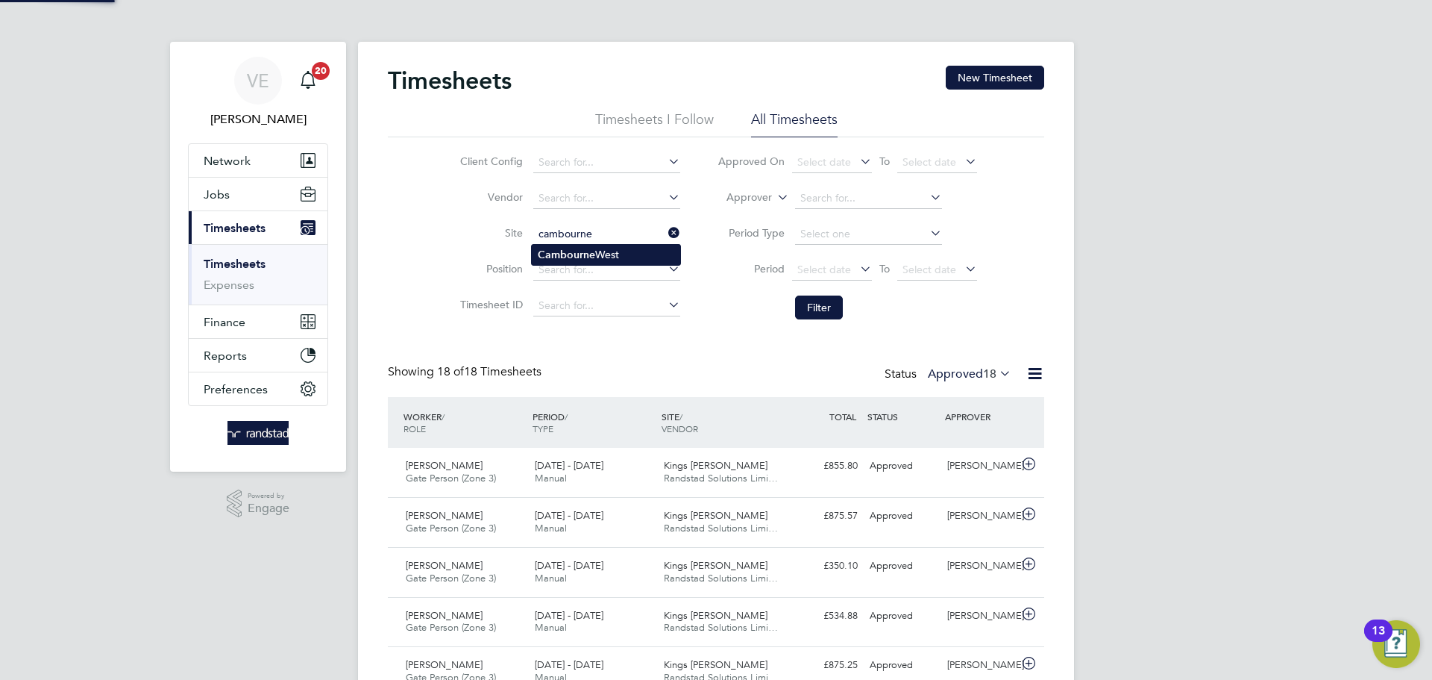
click at [578, 257] on b "Cambourne" at bounding box center [566, 254] width 57 height 13
type input "[GEOGRAPHIC_DATA]"
drag, startPoint x: 897, startPoint y: 266, endPoint x: 962, endPoint y: 295, distance: 71.8
click at [906, 270] on span "Select date" at bounding box center [937, 270] width 80 height 20
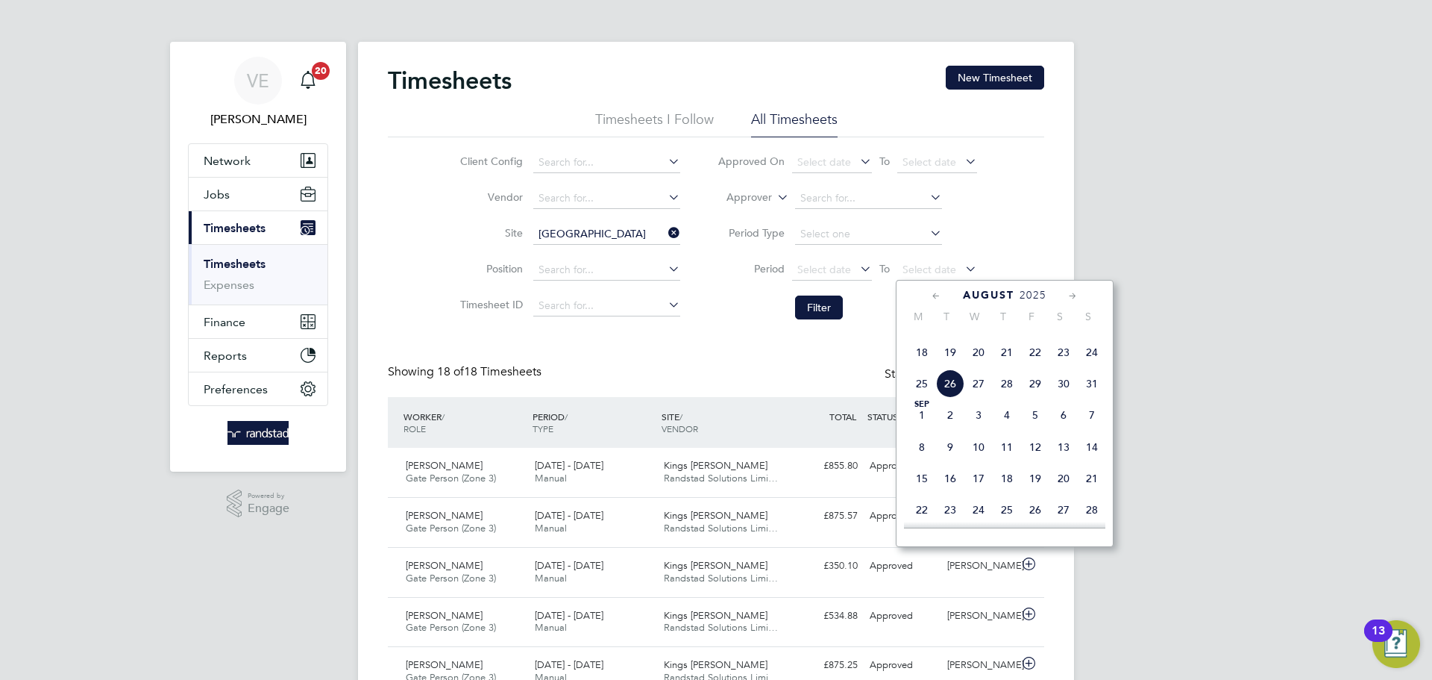
click at [1093, 366] on span "24" at bounding box center [1092, 352] width 28 height 28
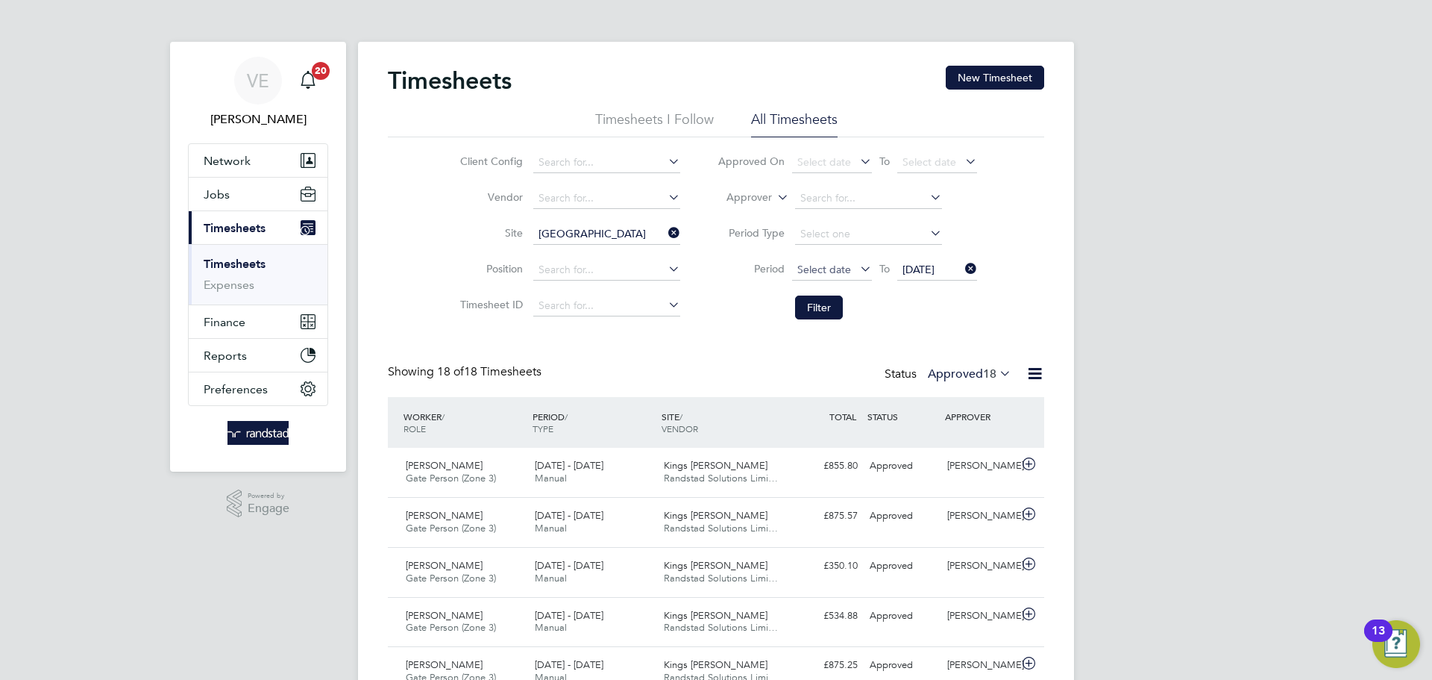
click at [827, 273] on span "Select date" at bounding box center [824, 269] width 54 height 13
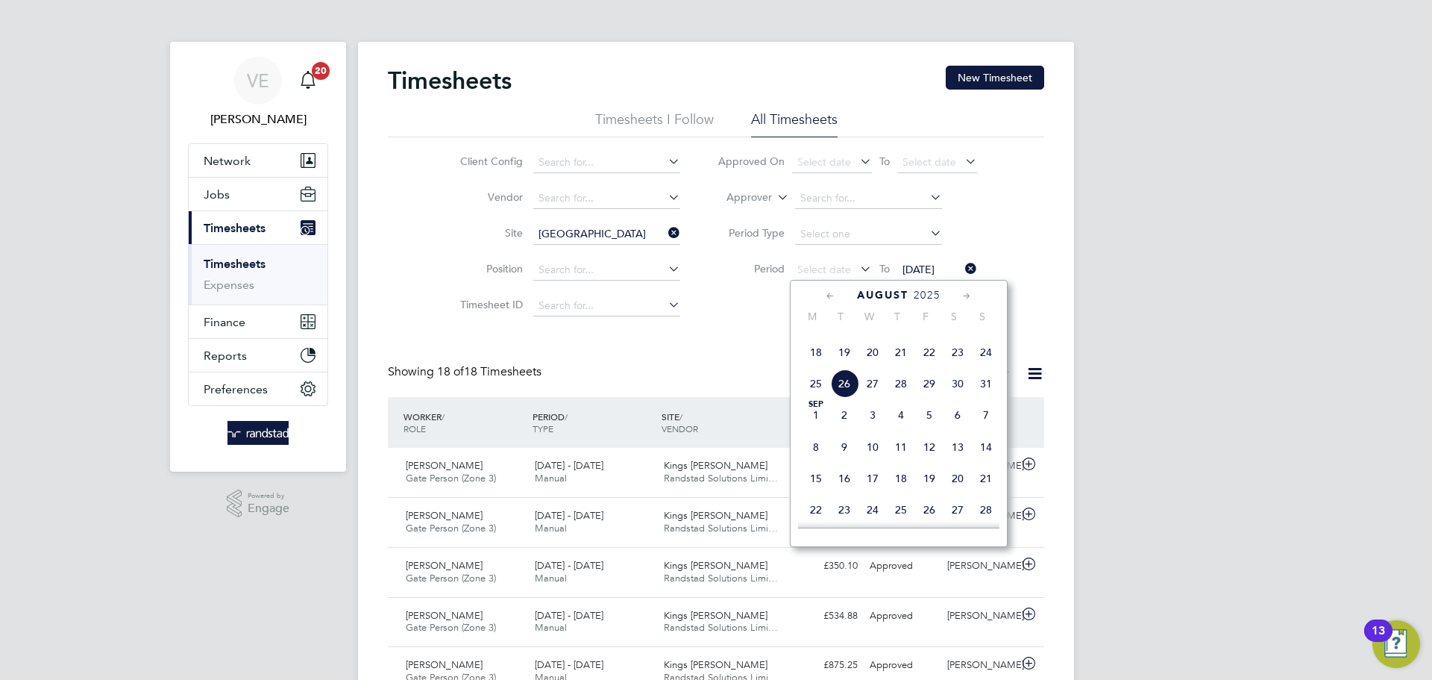
click at [804, 366] on span "18" at bounding box center [816, 352] width 28 height 28
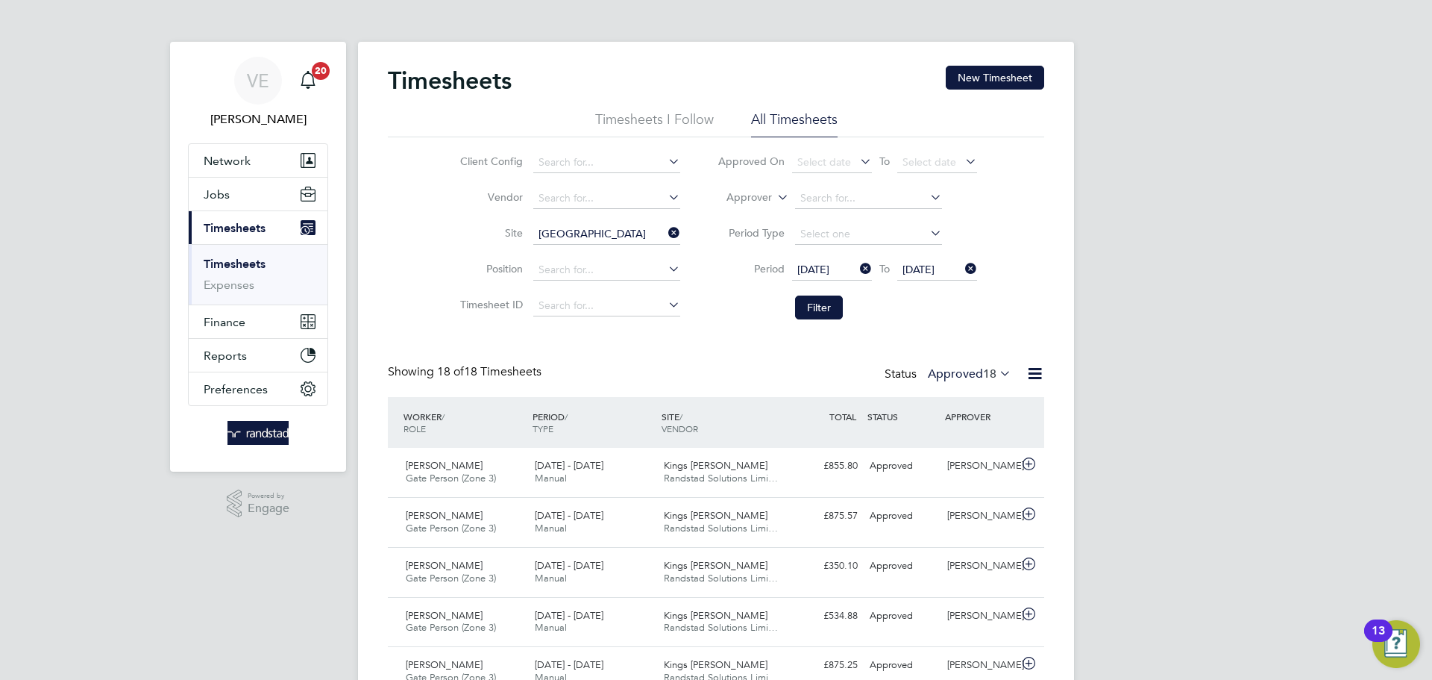
click at [824, 285] on li "Period [DATE] To [DATE]" at bounding box center [847, 270] width 297 height 36
click at [833, 301] on button "Filter" at bounding box center [819, 307] width 48 height 24
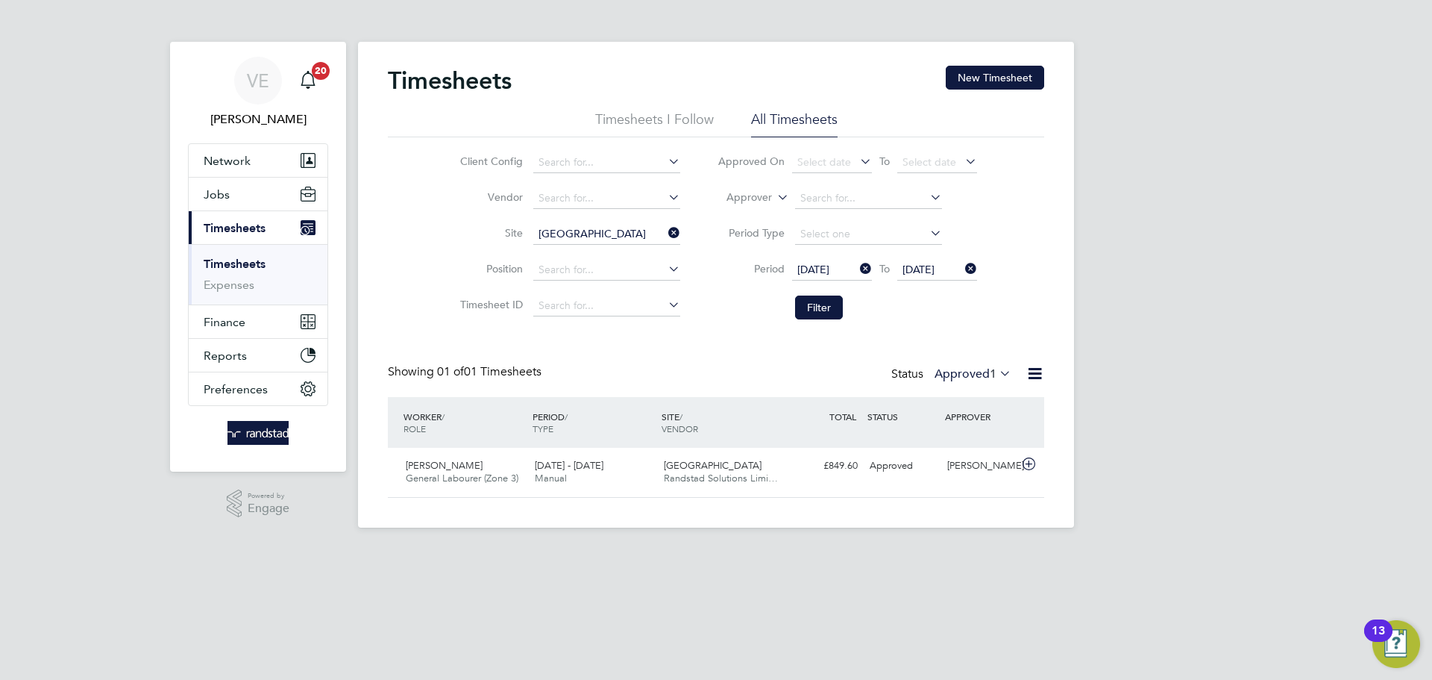
click at [665, 224] on icon at bounding box center [665, 232] width 0 height 21
click at [629, 231] on input at bounding box center [606, 234] width 147 height 21
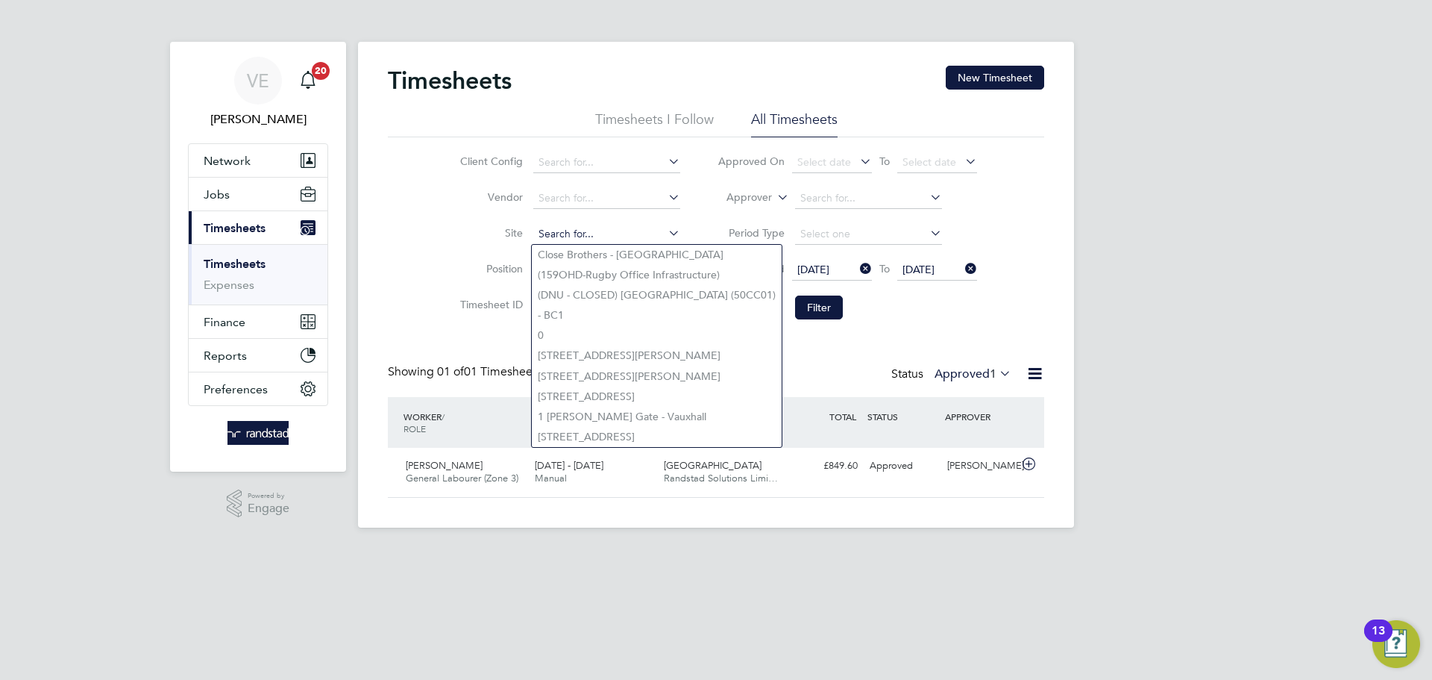
click at [619, 233] on input at bounding box center [606, 234] width 147 height 21
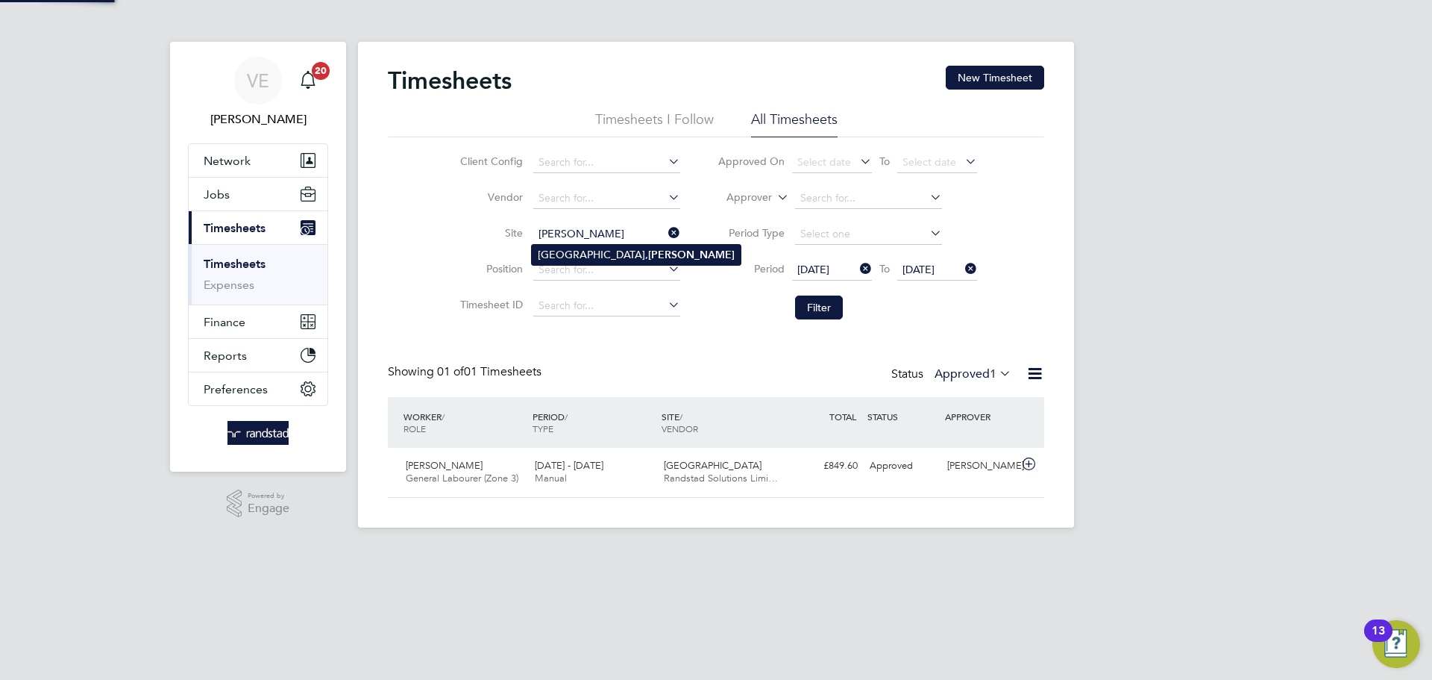
click at [571, 246] on li "[GEOGRAPHIC_DATA], [GEOGRAPHIC_DATA]" at bounding box center [636, 255] width 209 height 20
type input "[GEOGRAPHIC_DATA], [GEOGRAPHIC_DATA]"
click at [802, 300] on button "Filter" at bounding box center [819, 307] width 48 height 24
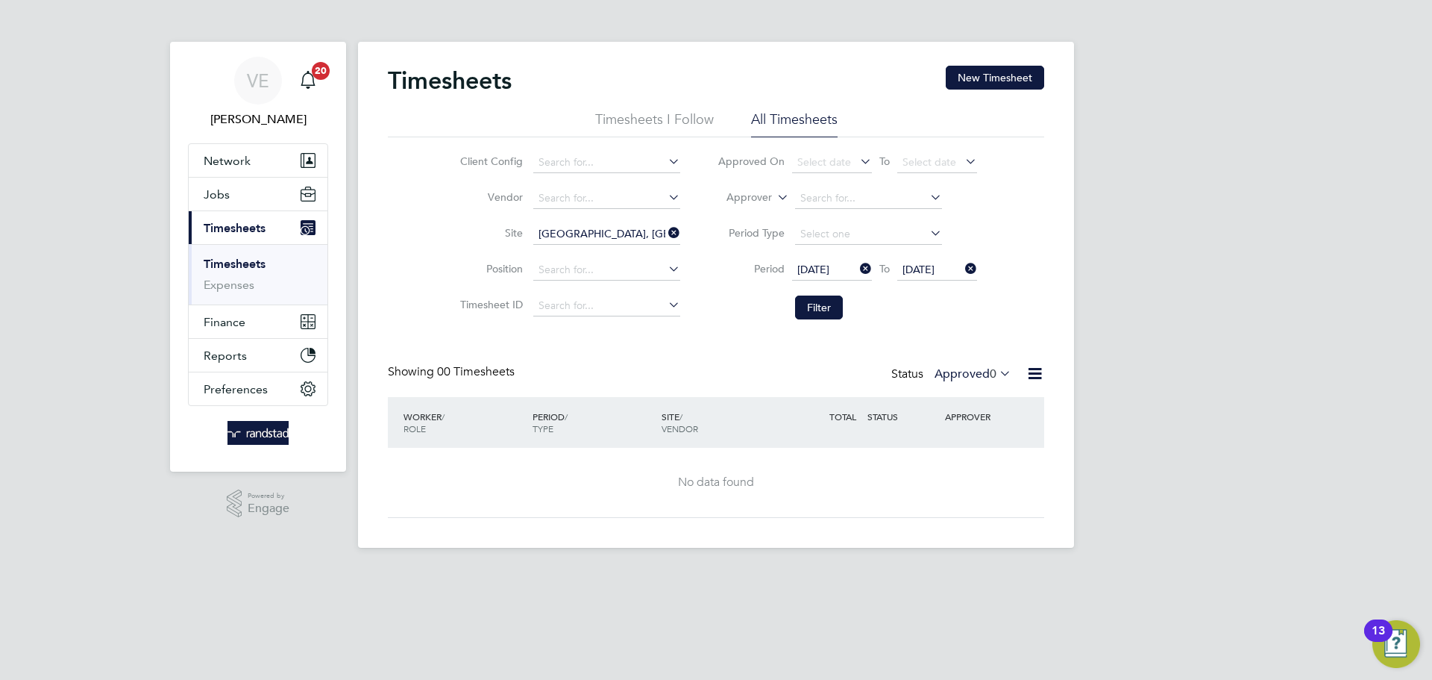
click at [997, 380] on icon at bounding box center [997, 373] width 0 height 21
click at [981, 442] on li "Submitted" at bounding box center [975, 442] width 69 height 21
click at [665, 233] on icon at bounding box center [665, 232] width 0 height 21
click at [599, 245] on li "Site" at bounding box center [568, 234] width 262 height 36
click at [592, 236] on input at bounding box center [606, 234] width 147 height 21
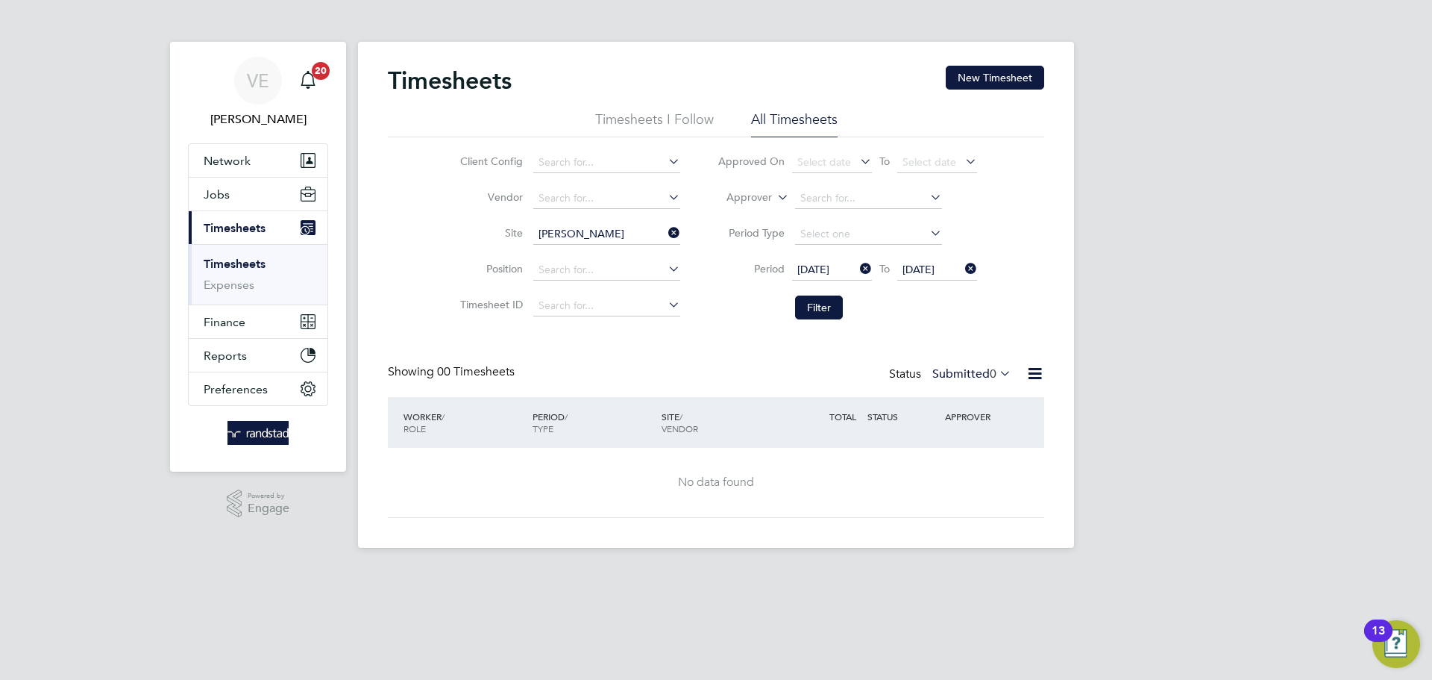
click at [648, 257] on b "[PERSON_NAME]" at bounding box center [691, 254] width 87 height 13
type input "[GEOGRAPHIC_DATA], [GEOGRAPHIC_DATA]"
click at [803, 301] on button "Filter" at bounding box center [819, 307] width 48 height 24
click at [828, 313] on button "Filter" at bounding box center [819, 307] width 48 height 24
click at [997, 370] on icon at bounding box center [997, 373] width 0 height 21
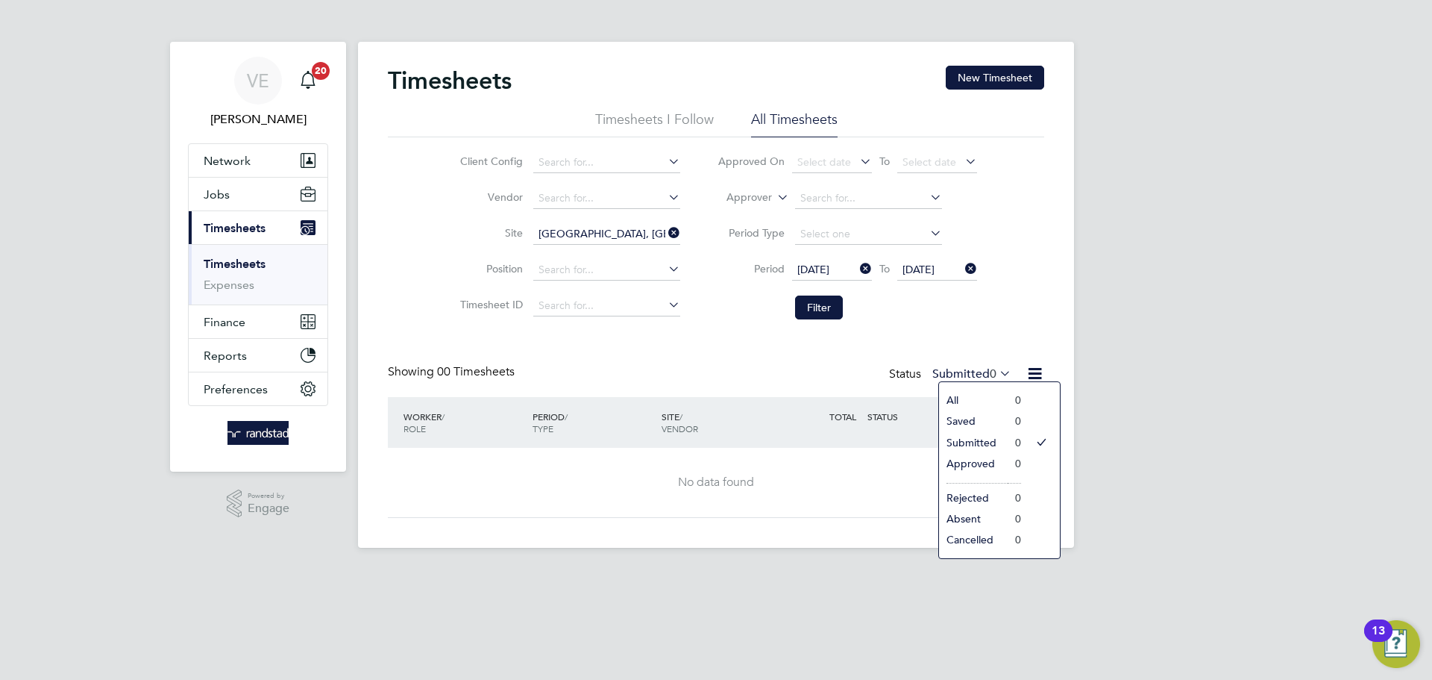
click at [720, 359] on div "Timesheets New Timesheet Timesheets I Follow All Timesheets Client Config Vendo…" at bounding box center [716, 292] width 656 height 452
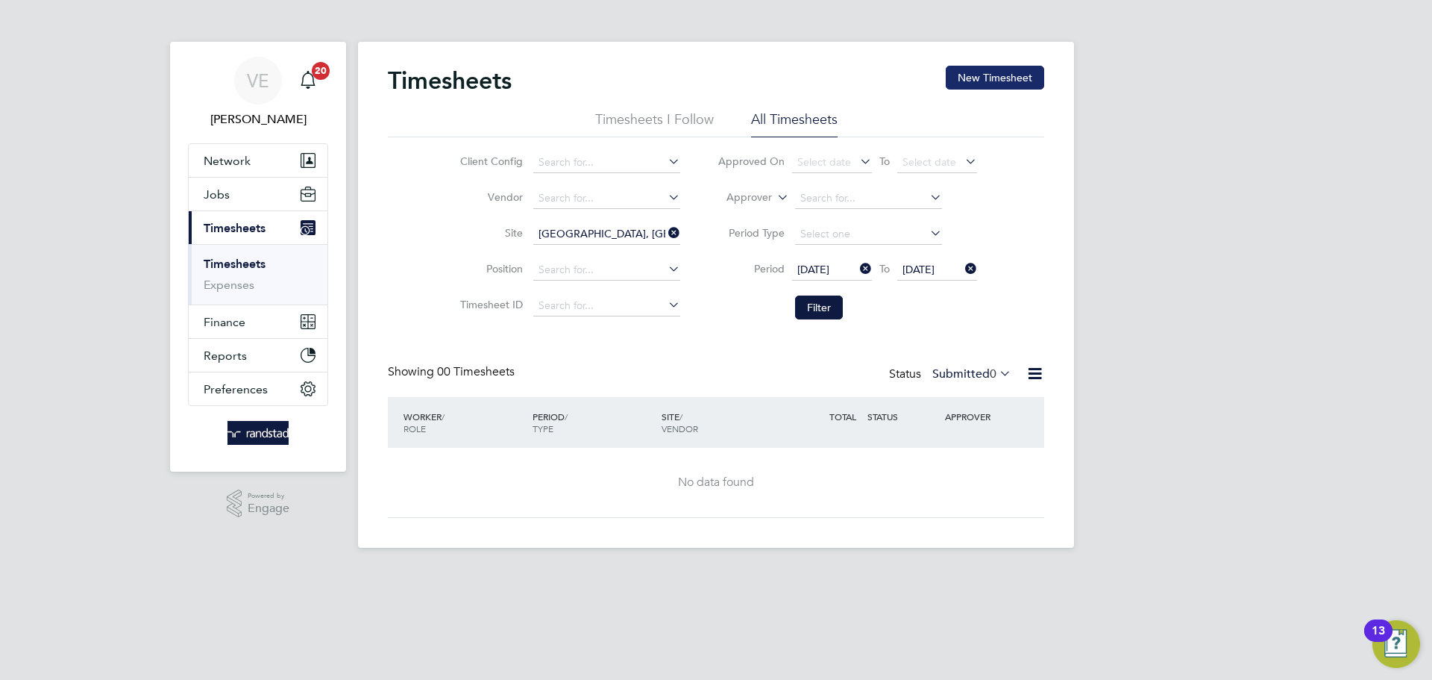
click at [996, 70] on button "New Timesheet" at bounding box center [995, 78] width 98 height 24
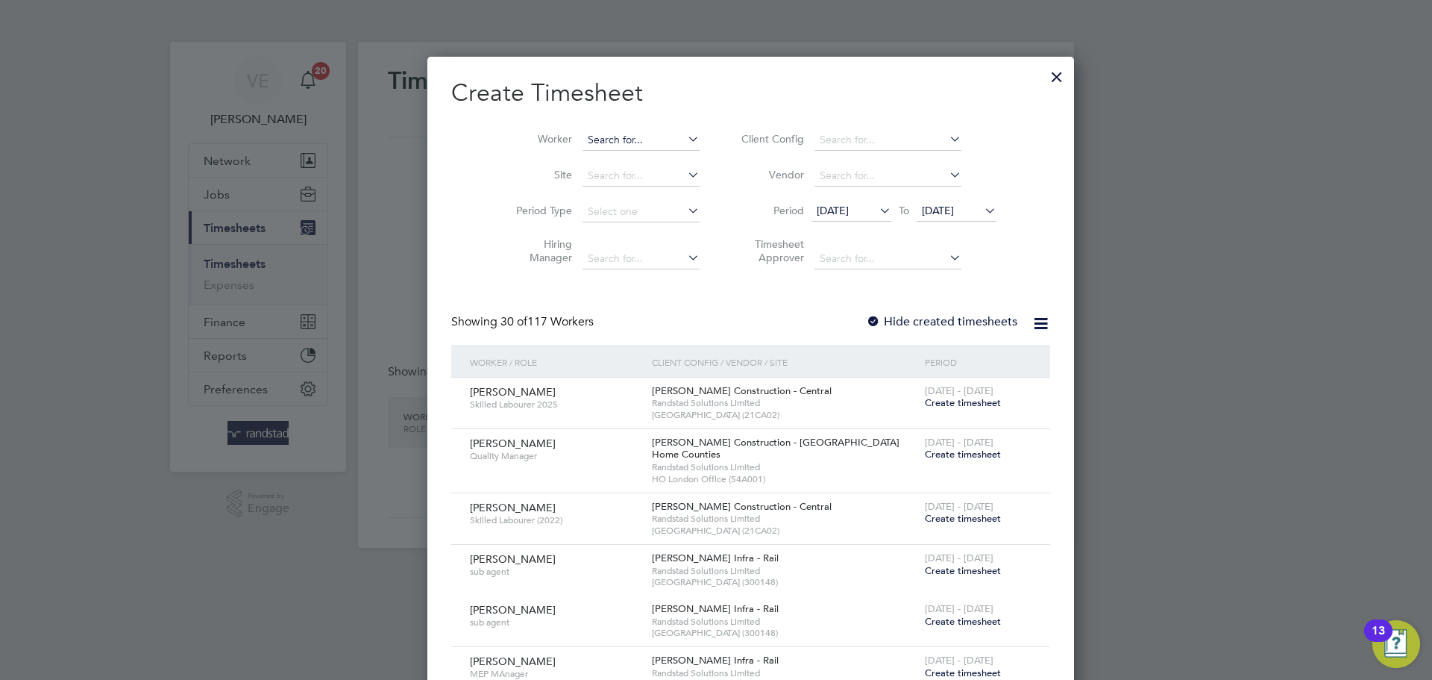
scroll to position [2829, 577]
click at [609, 143] on input at bounding box center [641, 140] width 117 height 21
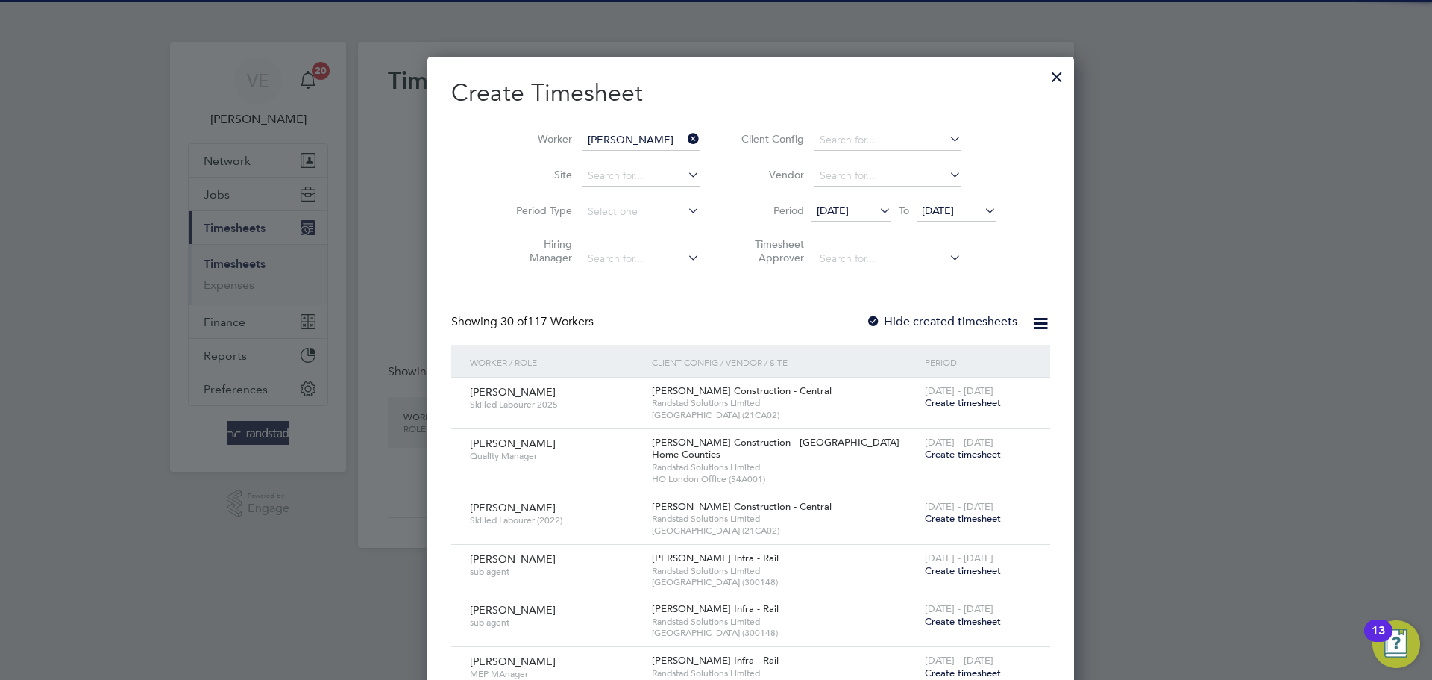
click at [647, 166] on li "[PERSON_NAME]" at bounding box center [641, 160] width 188 height 20
type input "[PERSON_NAME]"
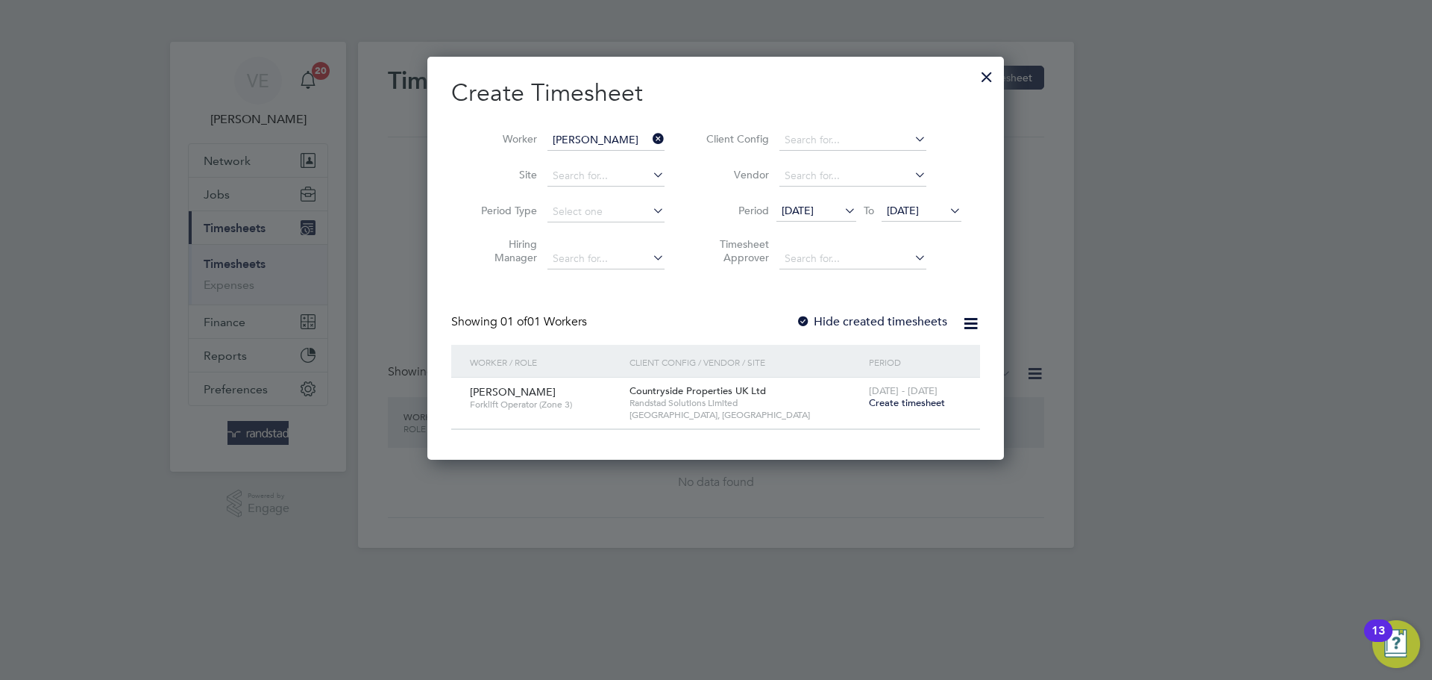
scroll to position [402, 577]
click at [914, 401] on span "Create timesheet" at bounding box center [907, 402] width 76 height 13
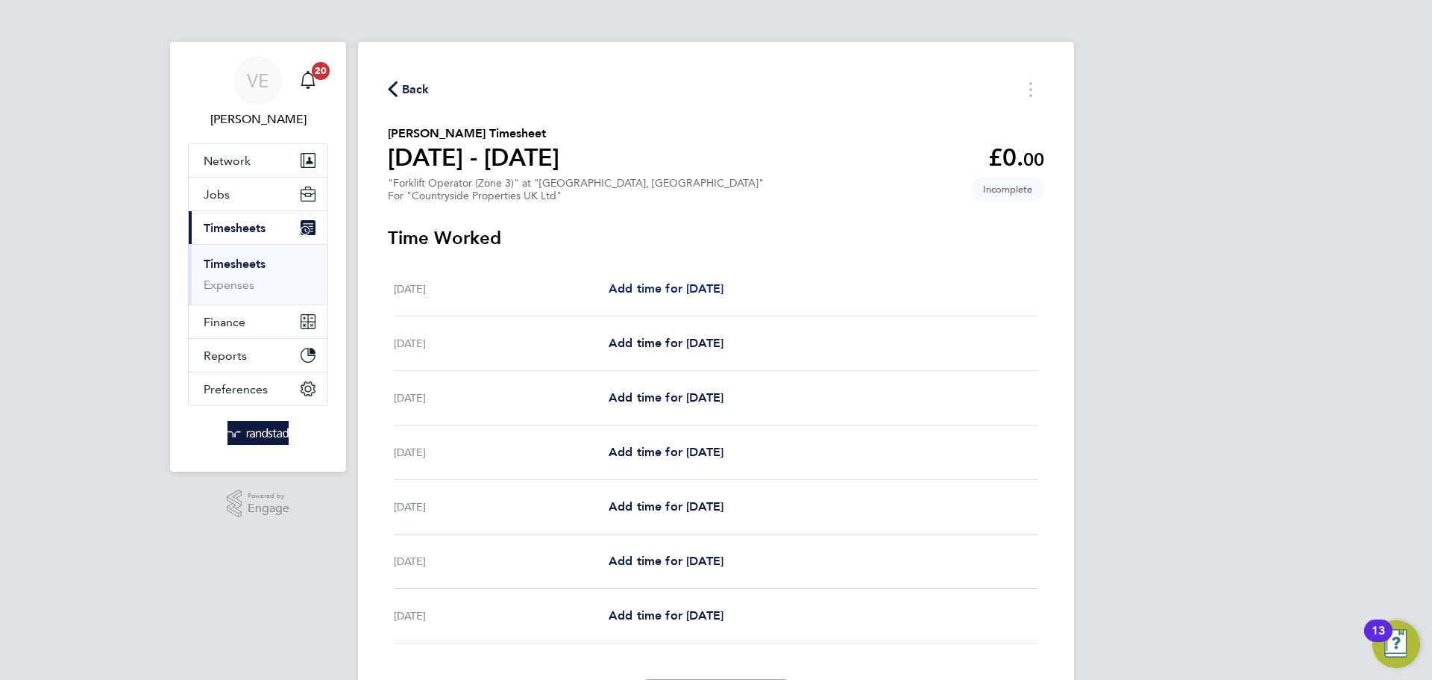
click at [689, 280] on link "Add time for [DATE]" at bounding box center [666, 289] width 115 height 18
select select "30"
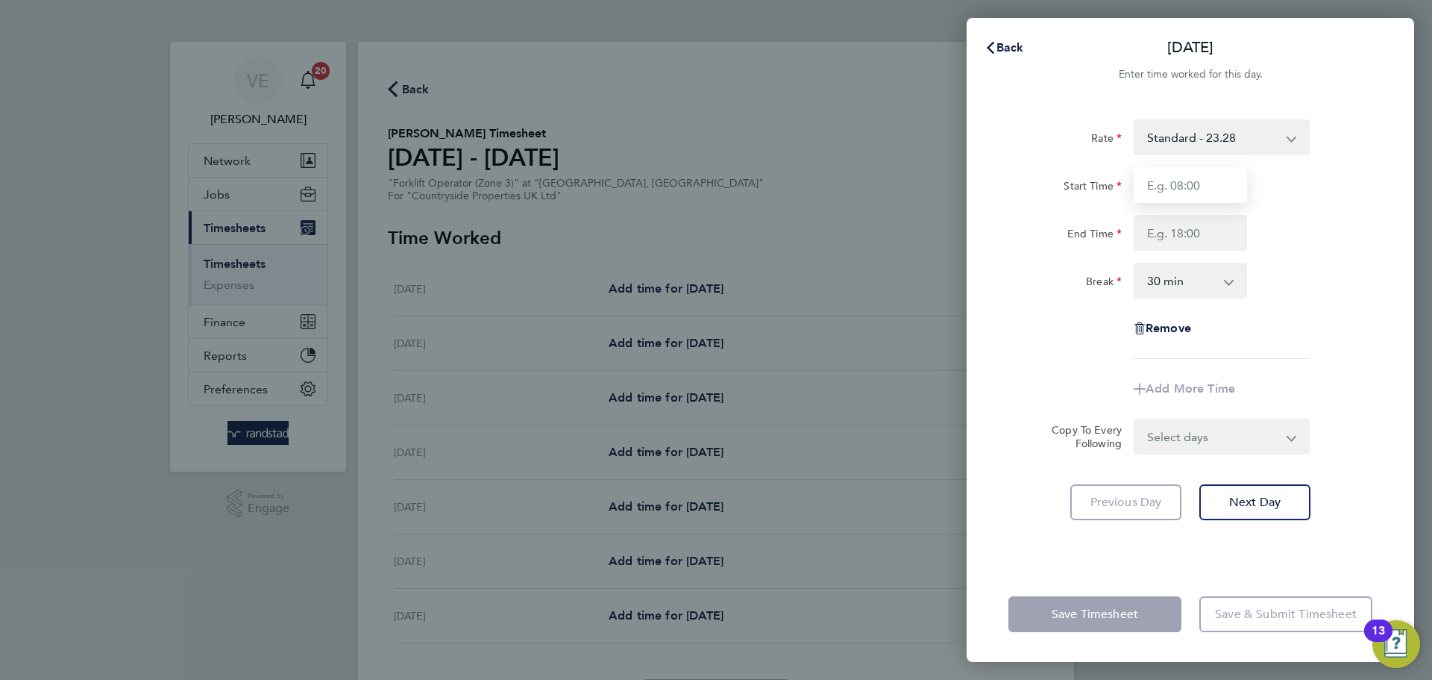
click at [1211, 192] on input "Start Time" at bounding box center [1190, 185] width 113 height 36
type input "07:30"
click at [1182, 228] on input "End Time" at bounding box center [1190, 233] width 113 height 36
type input "17:00"
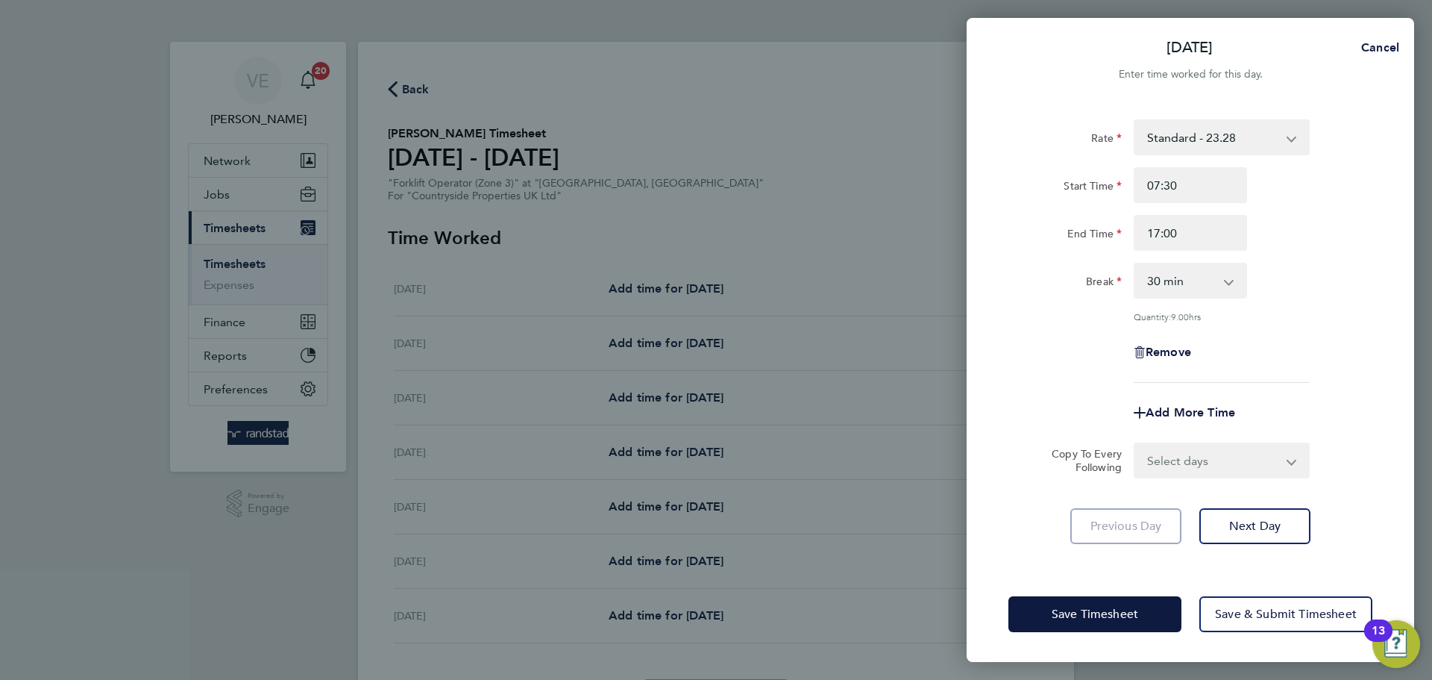
click at [1285, 260] on div "Rate Standard - 23.28 Start Time 07:30 End Time 17:00 Break 0 min 15 min 30 min…" at bounding box center [1191, 250] width 364 height 263
click at [1247, 445] on select "Select days Day Weekday (Mon-Fri) Weekend (Sat-Sun) [DATE] [DATE] [DATE] [DATE]…" at bounding box center [1213, 460] width 157 height 33
select select "WEEKDAY"
click at [1135, 444] on select "Select days Day Weekday (Mon-Fri) Weekend (Sat-Sun) [DATE] [DATE] [DATE] [DATE]…" at bounding box center [1213, 460] width 157 height 33
select select "[DATE]"
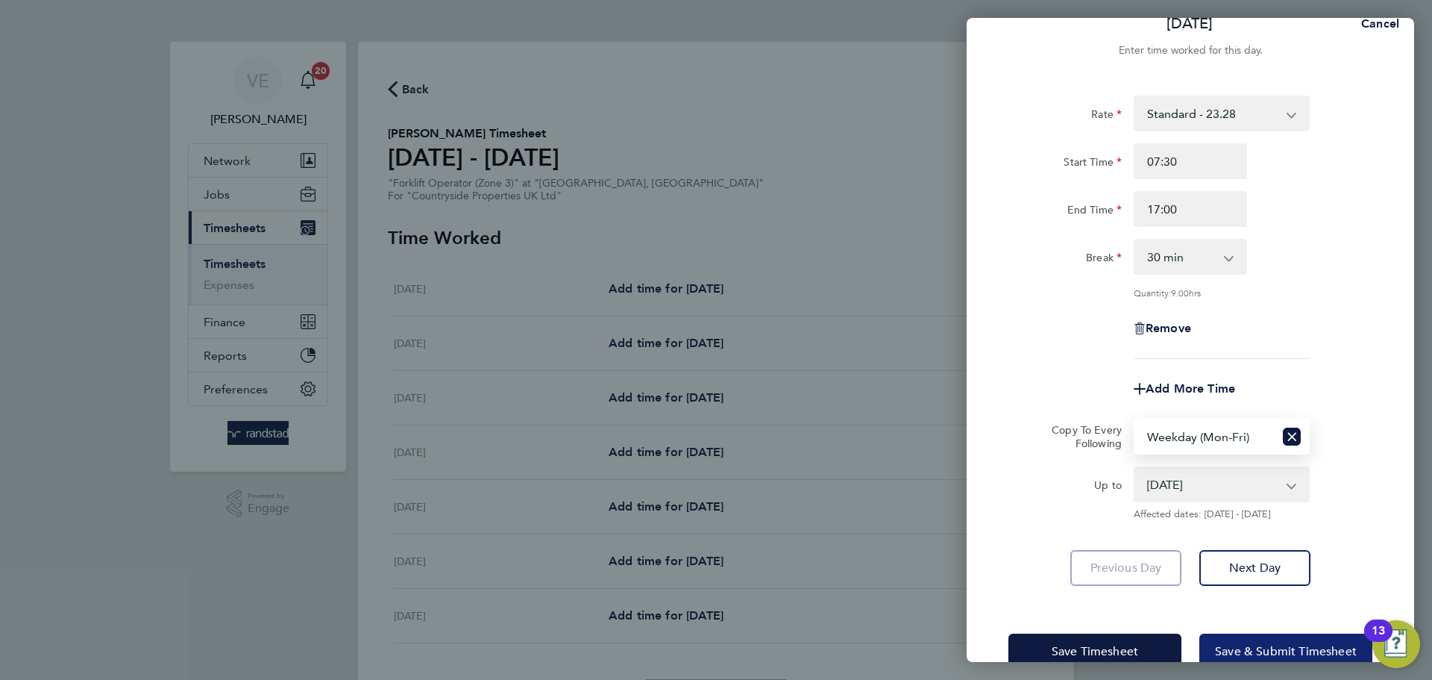
scroll to position [60, 0]
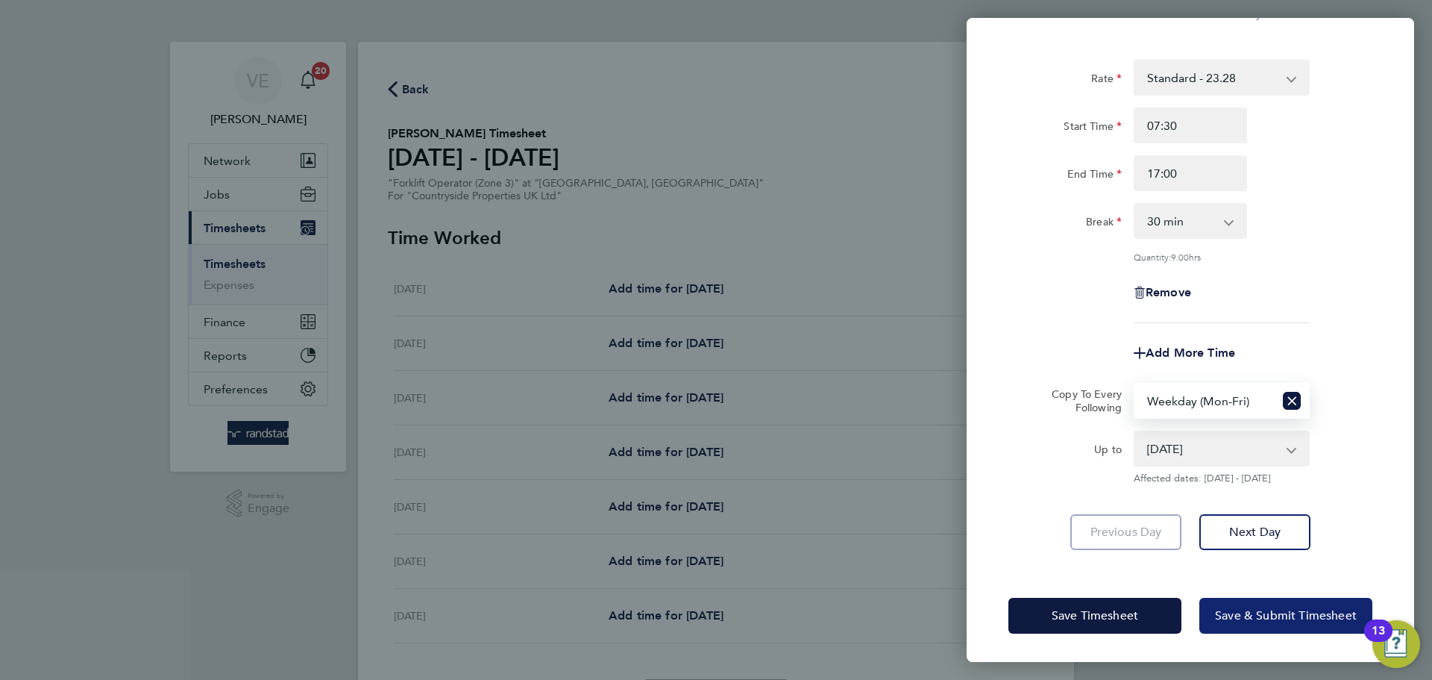
click at [1314, 631] on button "Save & Submit Timesheet" at bounding box center [1286, 616] width 173 height 36
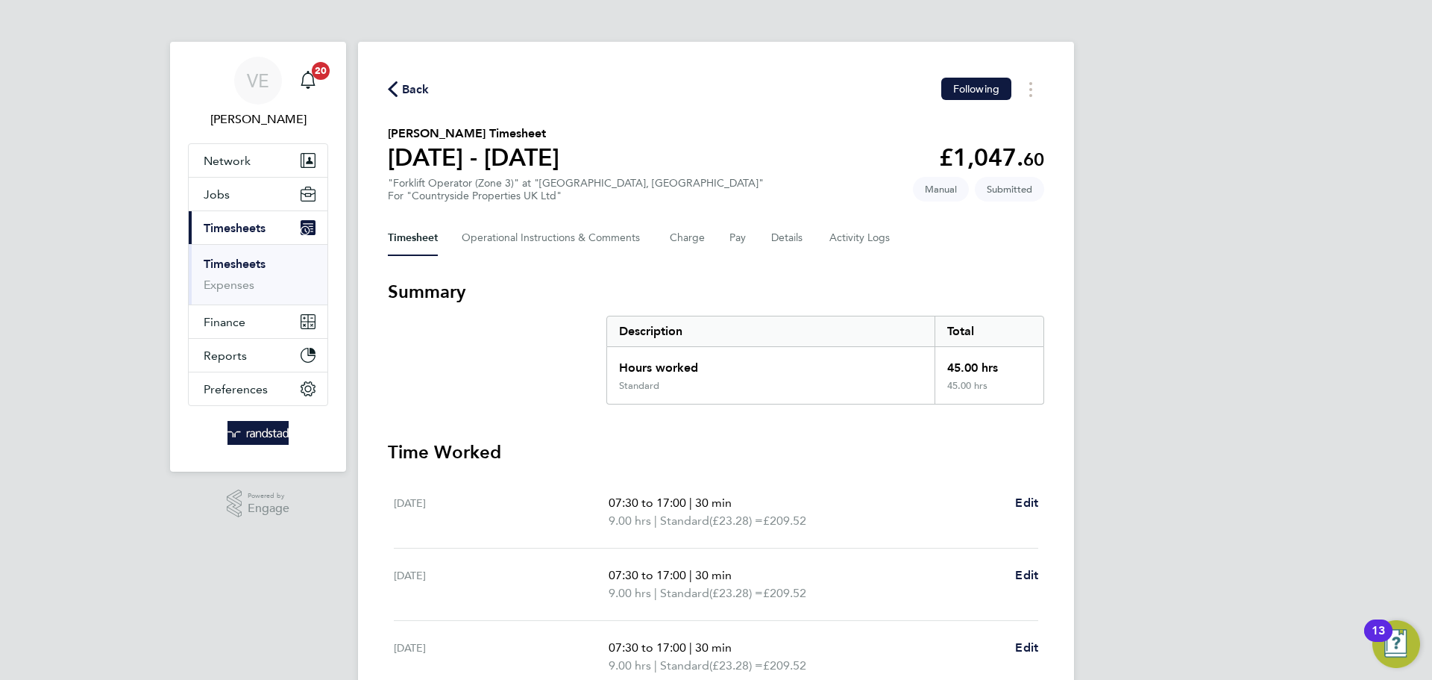
click at [406, 89] on span "Back" at bounding box center [416, 90] width 28 height 18
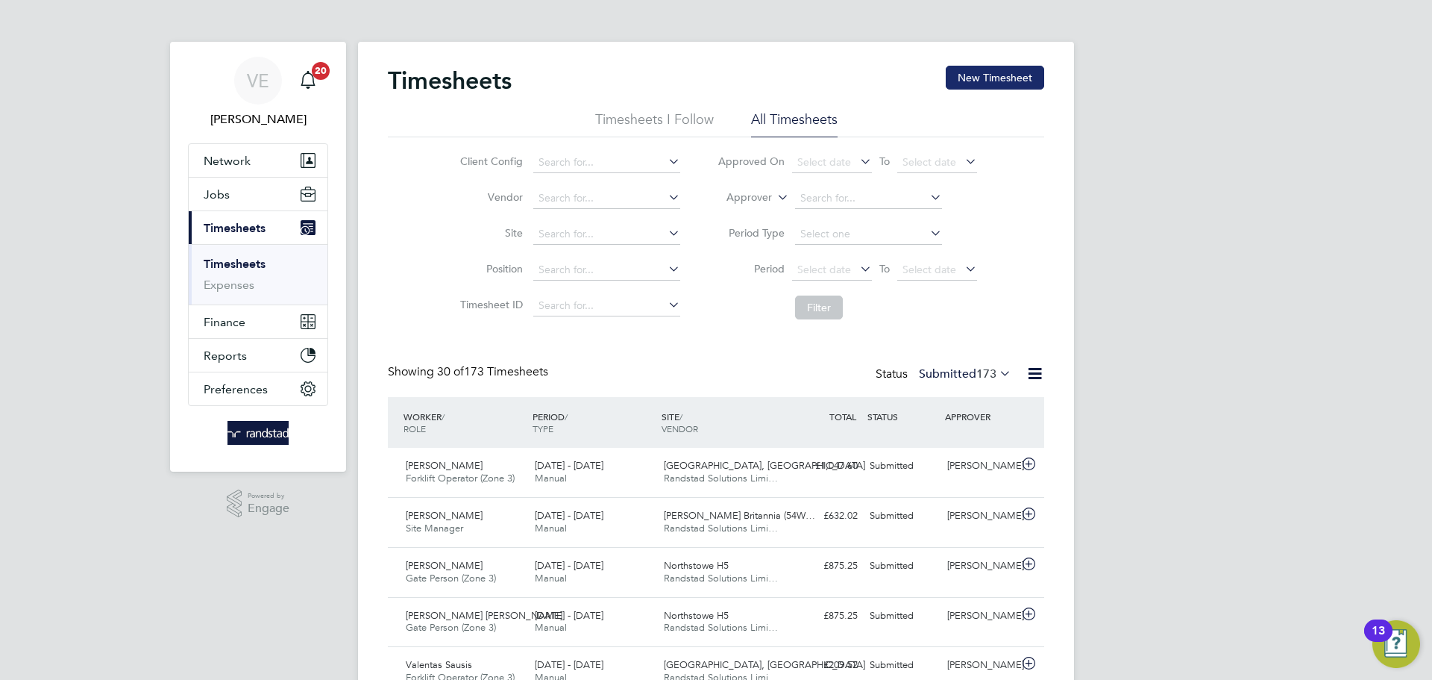
scroll to position [38, 130]
click at [1023, 76] on button "New Timesheet" at bounding box center [995, 78] width 98 height 24
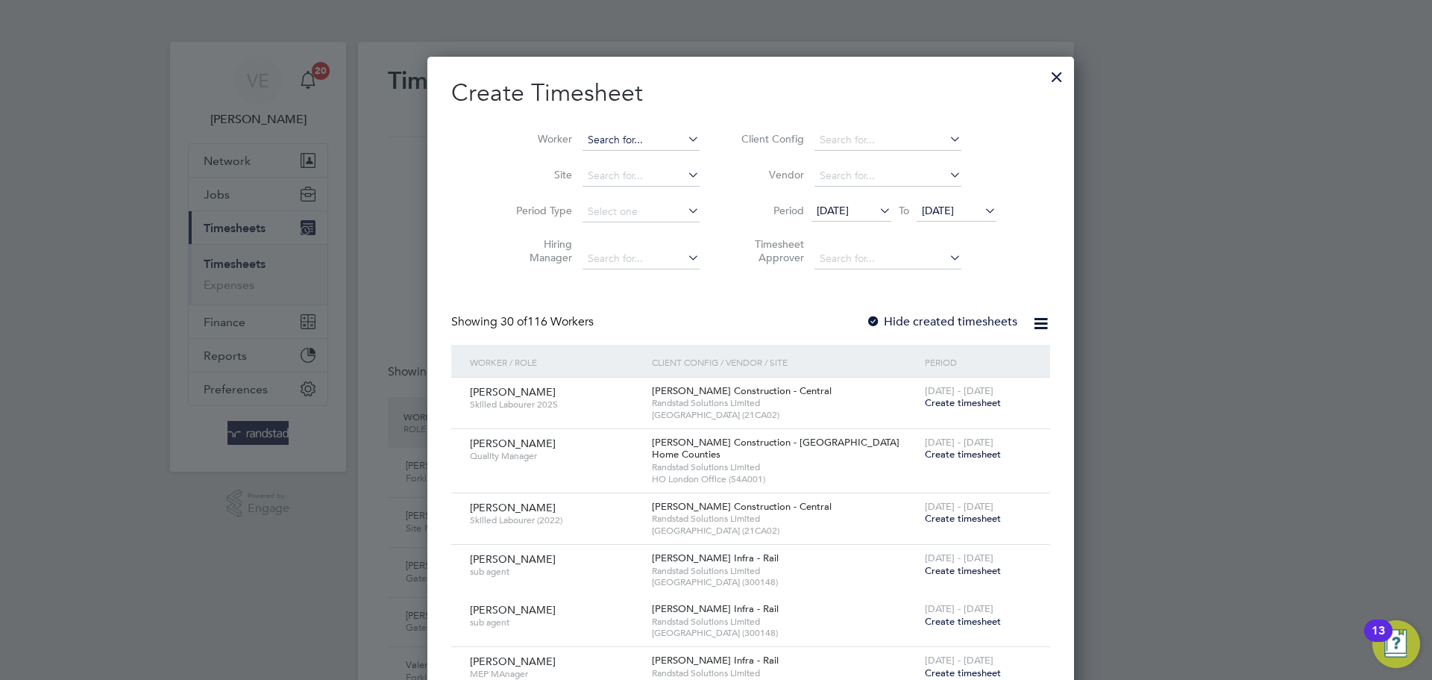
click at [620, 139] on input at bounding box center [641, 140] width 117 height 21
click at [624, 161] on li "[PERSON_NAME] [PERSON_NAME]" at bounding box center [606, 160] width 119 height 20
type input "[PERSON_NAME]"
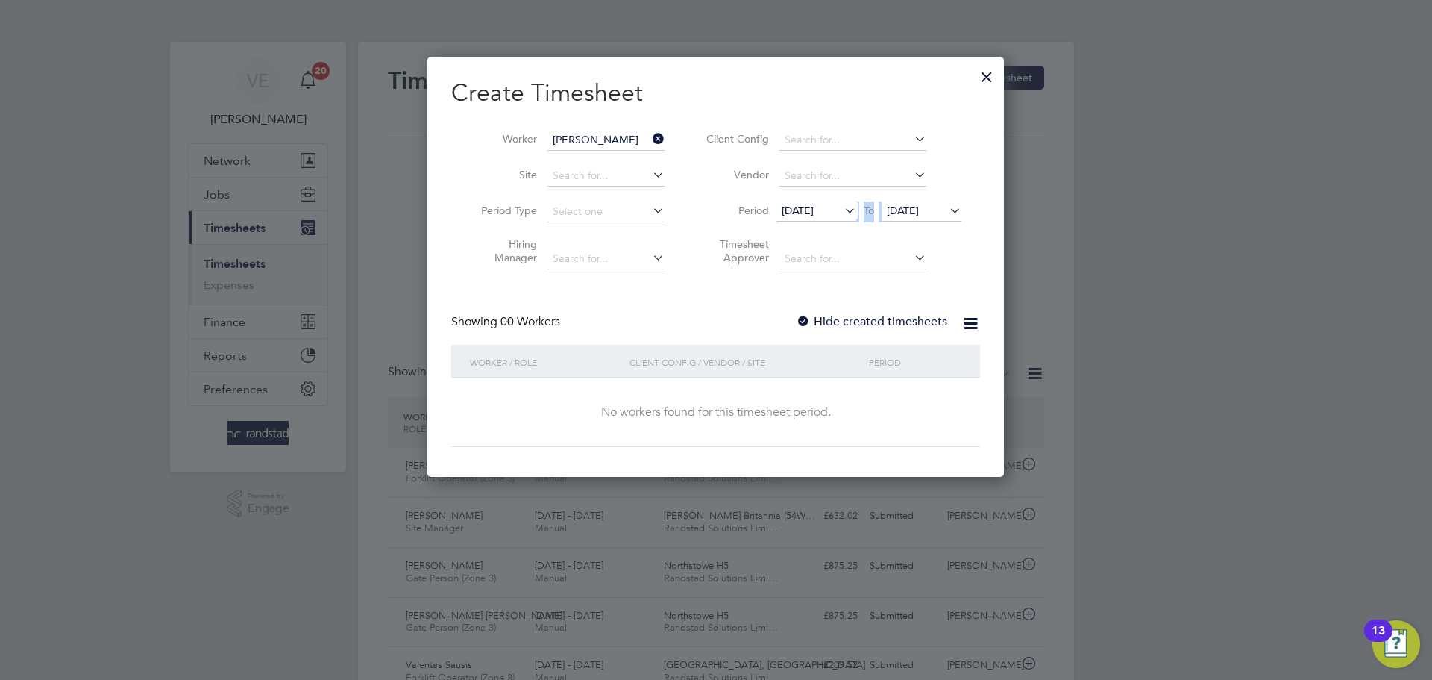
click at [929, 202] on div "[DATE] To [DATE]" at bounding box center [869, 211] width 185 height 21
click at [919, 204] on span "[DATE]" at bounding box center [903, 210] width 32 height 13
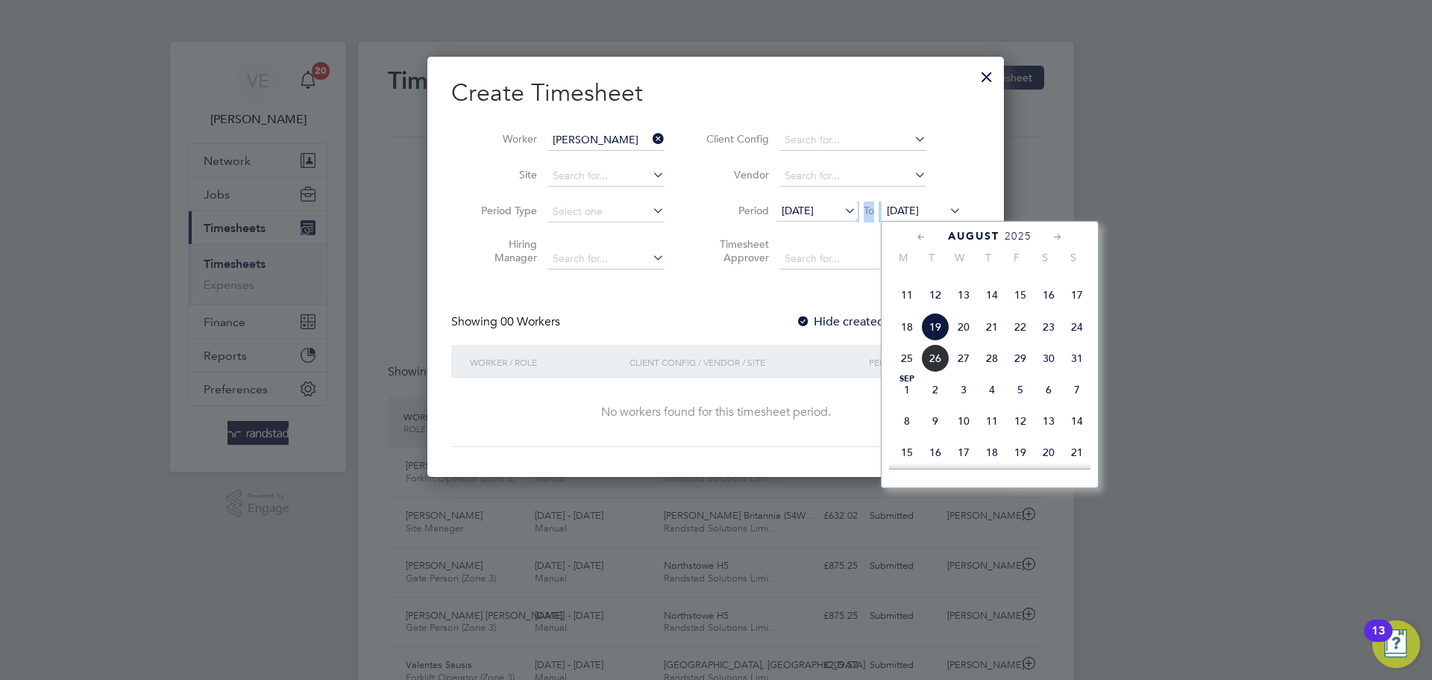
click at [1074, 341] on span "24" at bounding box center [1077, 327] width 28 height 28
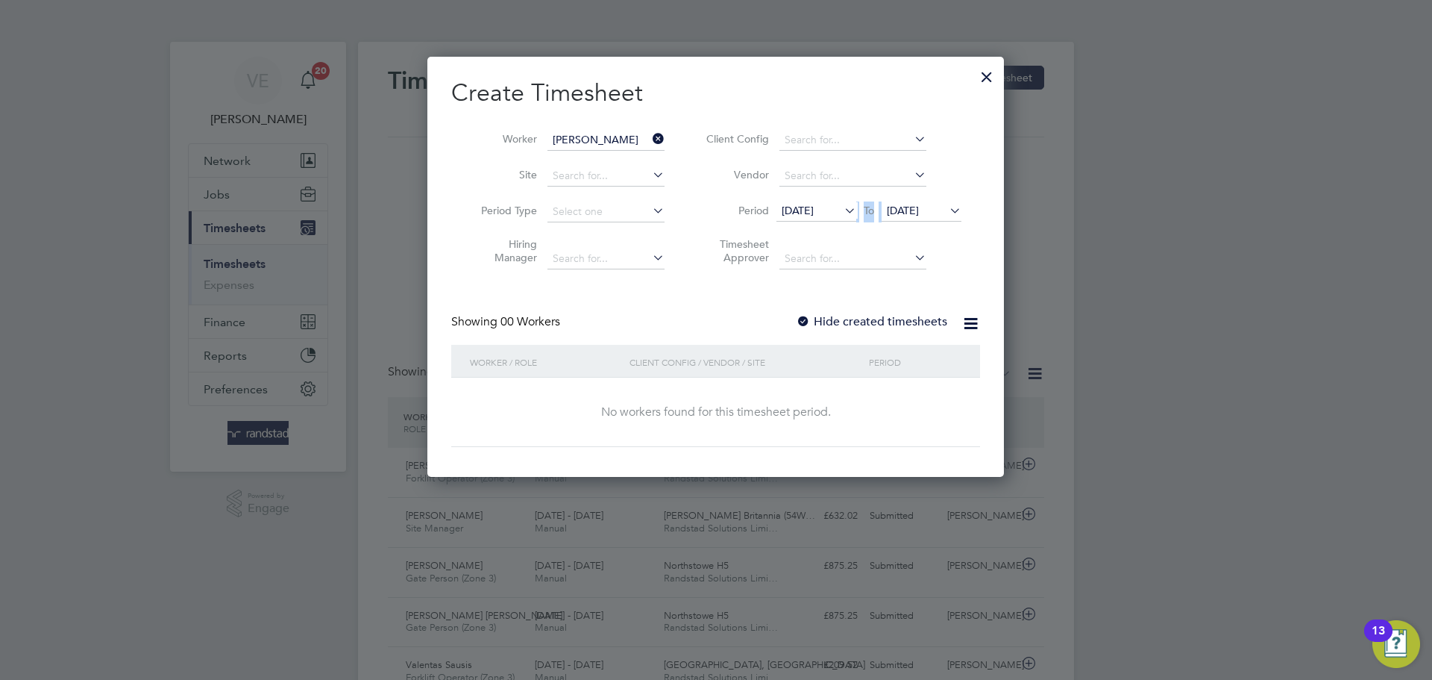
click at [814, 207] on span "[DATE]" at bounding box center [798, 210] width 32 height 13
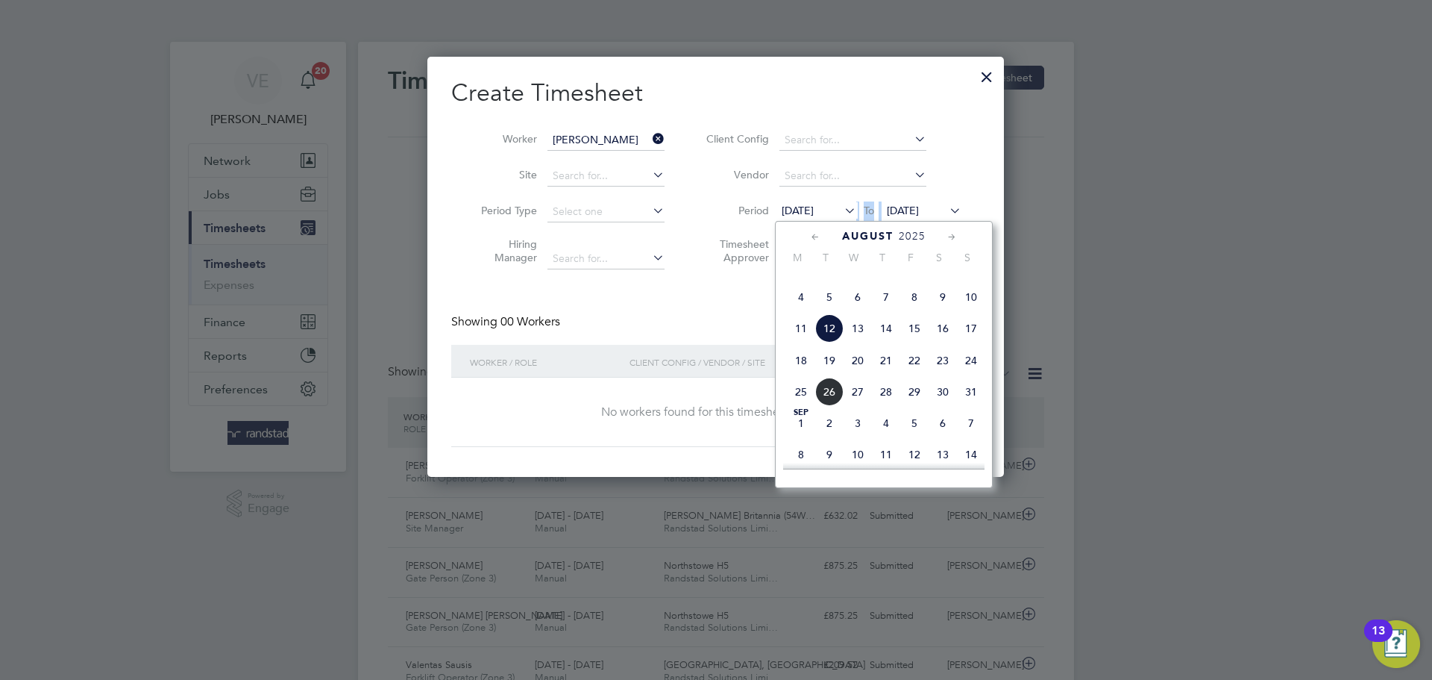
click at [803, 374] on span "18" at bounding box center [801, 360] width 28 height 28
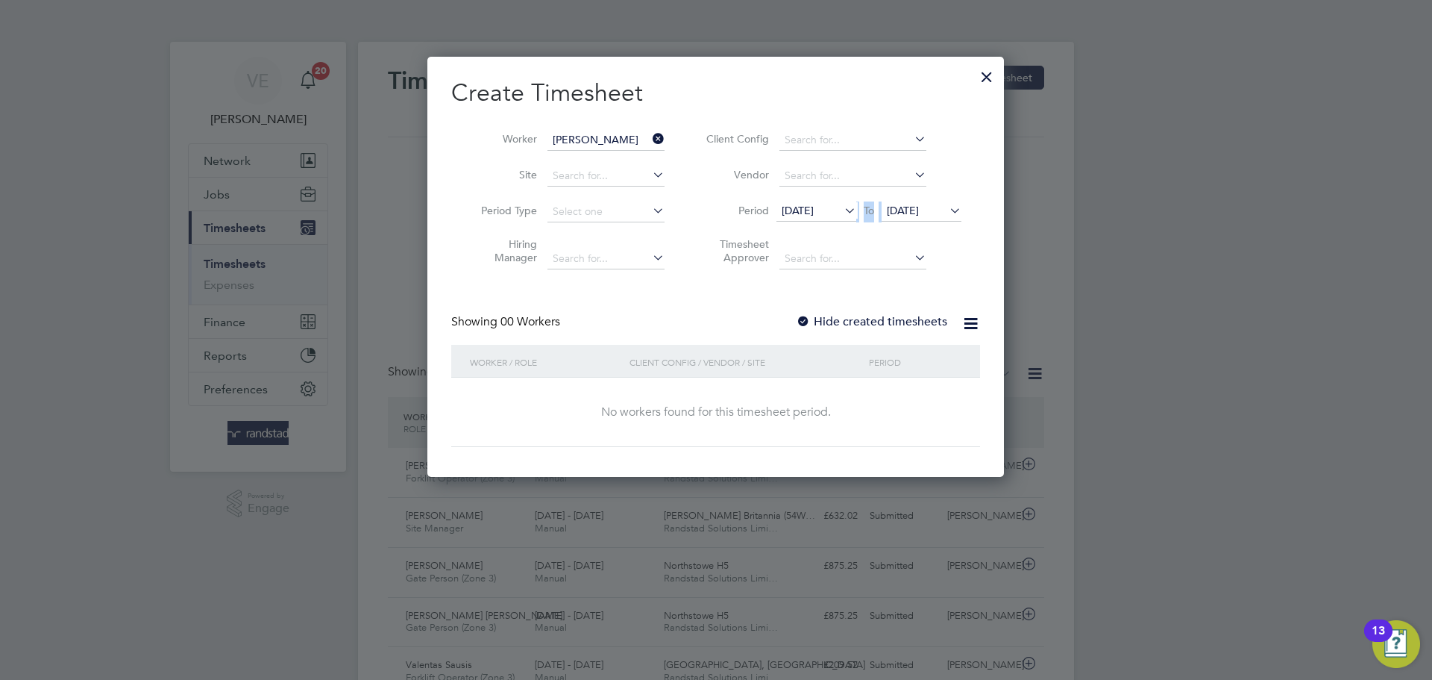
click at [881, 321] on label "Hide created timesheets" at bounding box center [871, 321] width 151 height 15
click at [982, 75] on div at bounding box center [986, 73] width 27 height 27
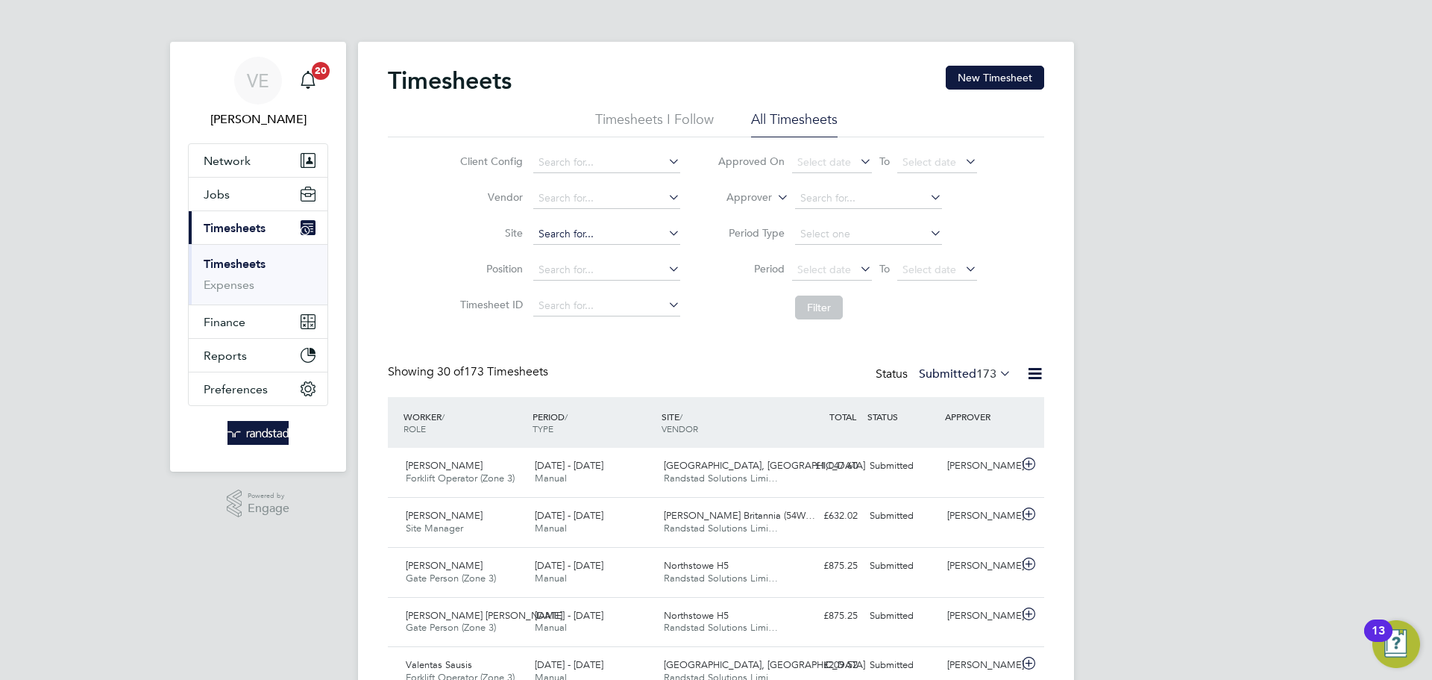
click at [567, 232] on input at bounding box center [606, 234] width 147 height 21
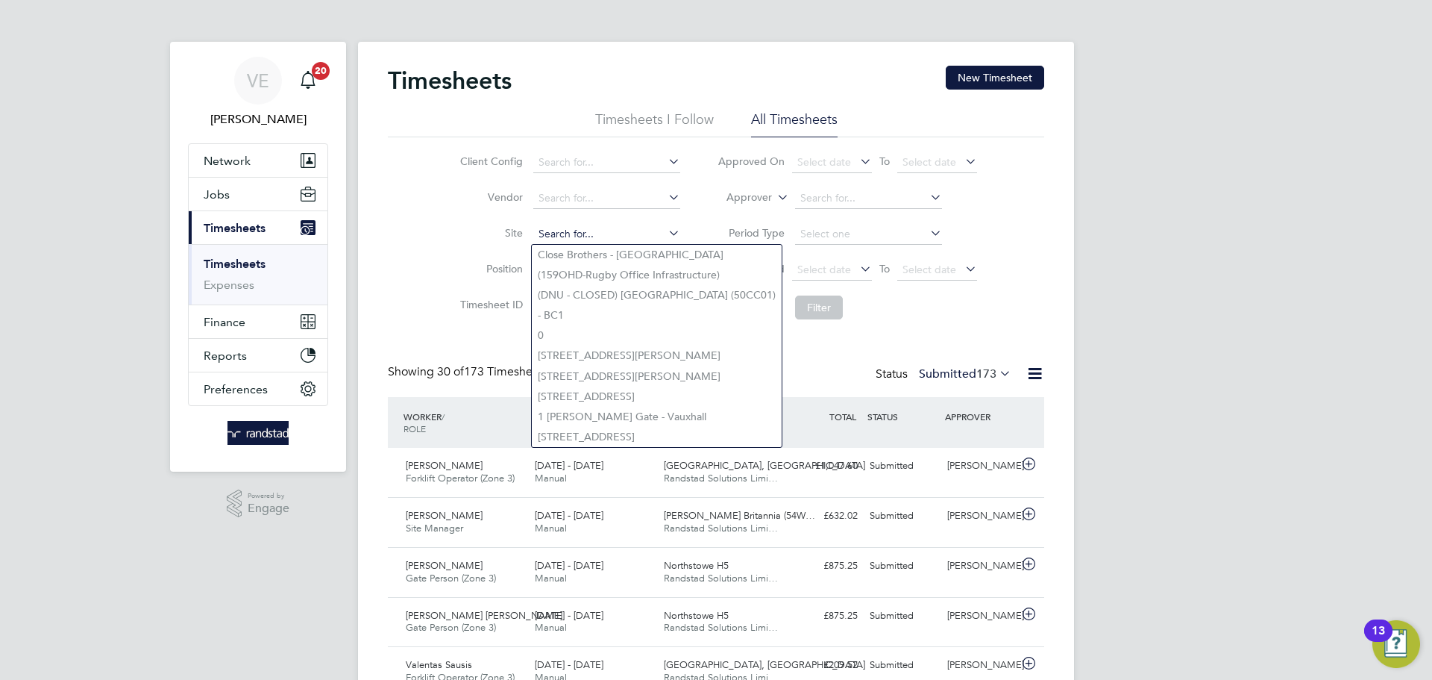
click at [572, 232] on input at bounding box center [606, 234] width 147 height 21
drag, startPoint x: 490, startPoint y: 257, endPoint x: 521, endPoint y: 253, distance: 31.6
click at [492, 256] on li "Position" at bounding box center [568, 270] width 262 height 36
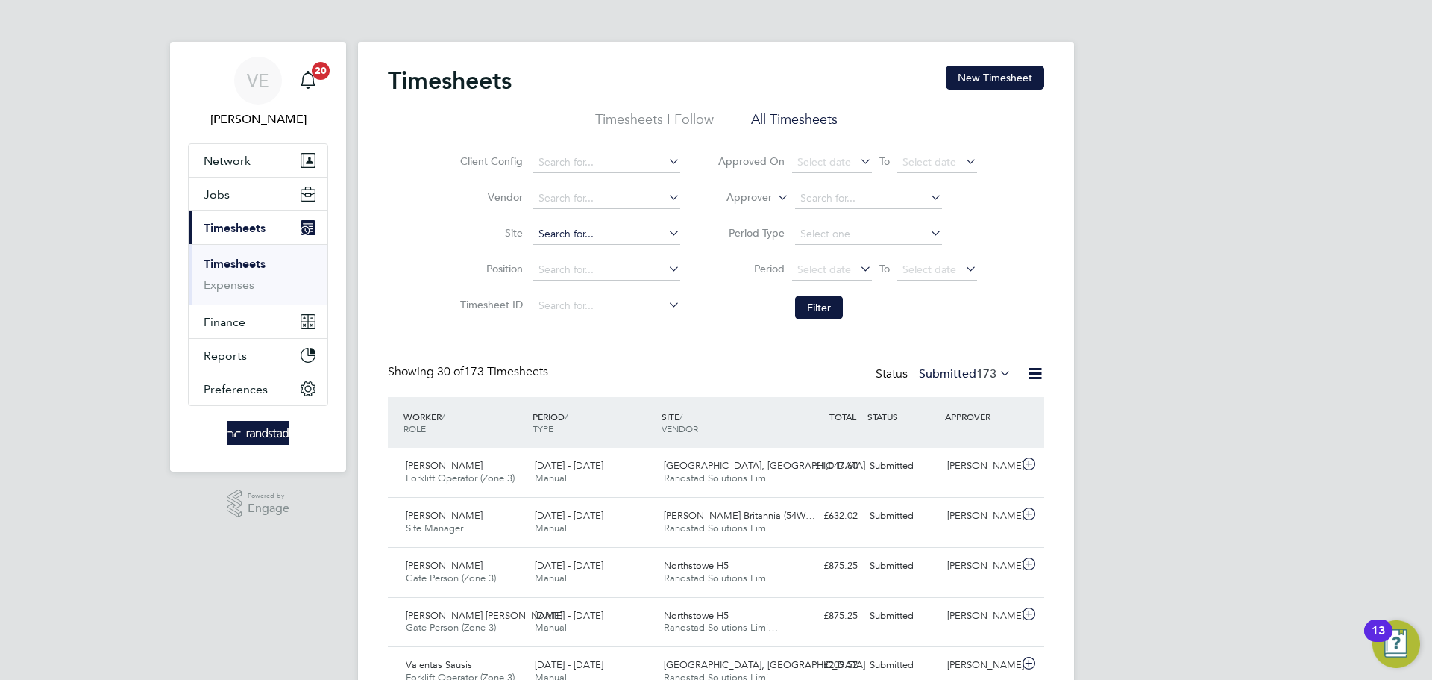
drag, startPoint x: 568, startPoint y: 243, endPoint x: 574, endPoint y: 236, distance: 9.0
click at [571, 240] on input at bounding box center [606, 234] width 147 height 21
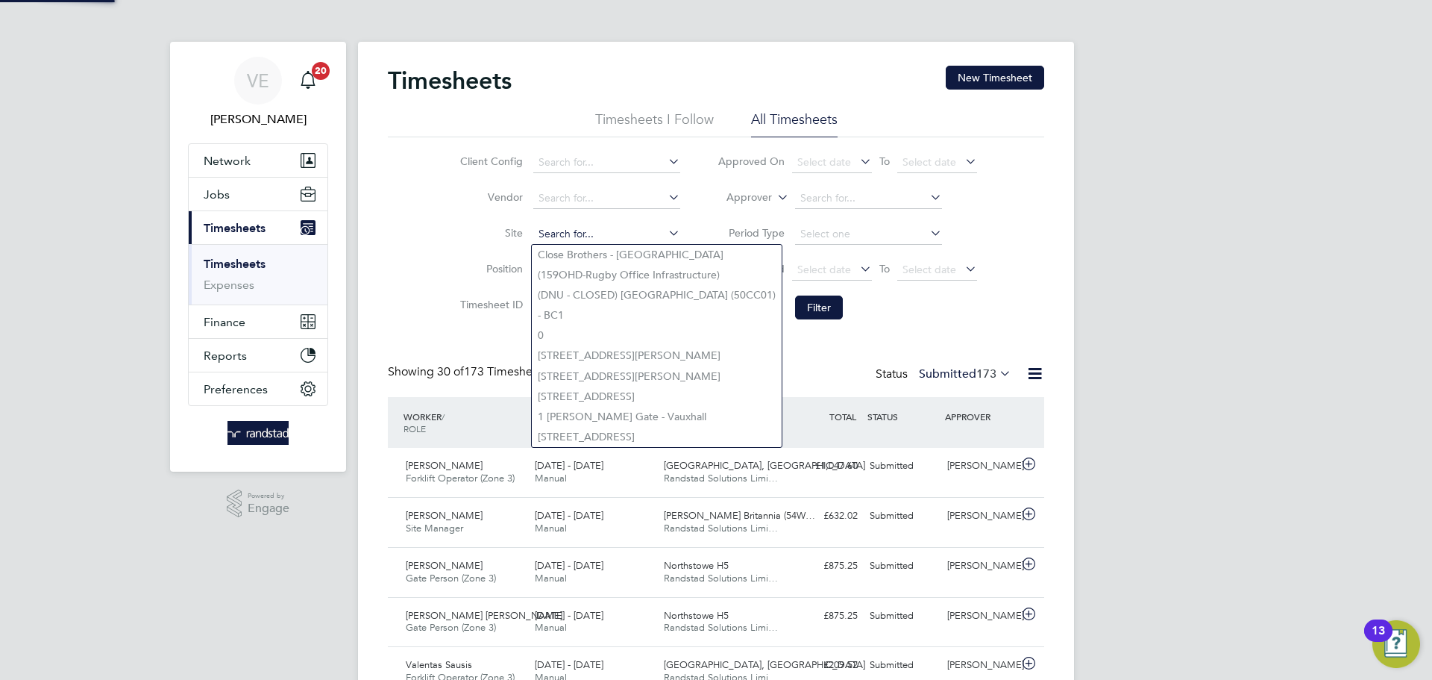
click at [575, 236] on input at bounding box center [606, 234] width 147 height 21
click at [445, 235] on li "Site" at bounding box center [568, 234] width 262 height 36
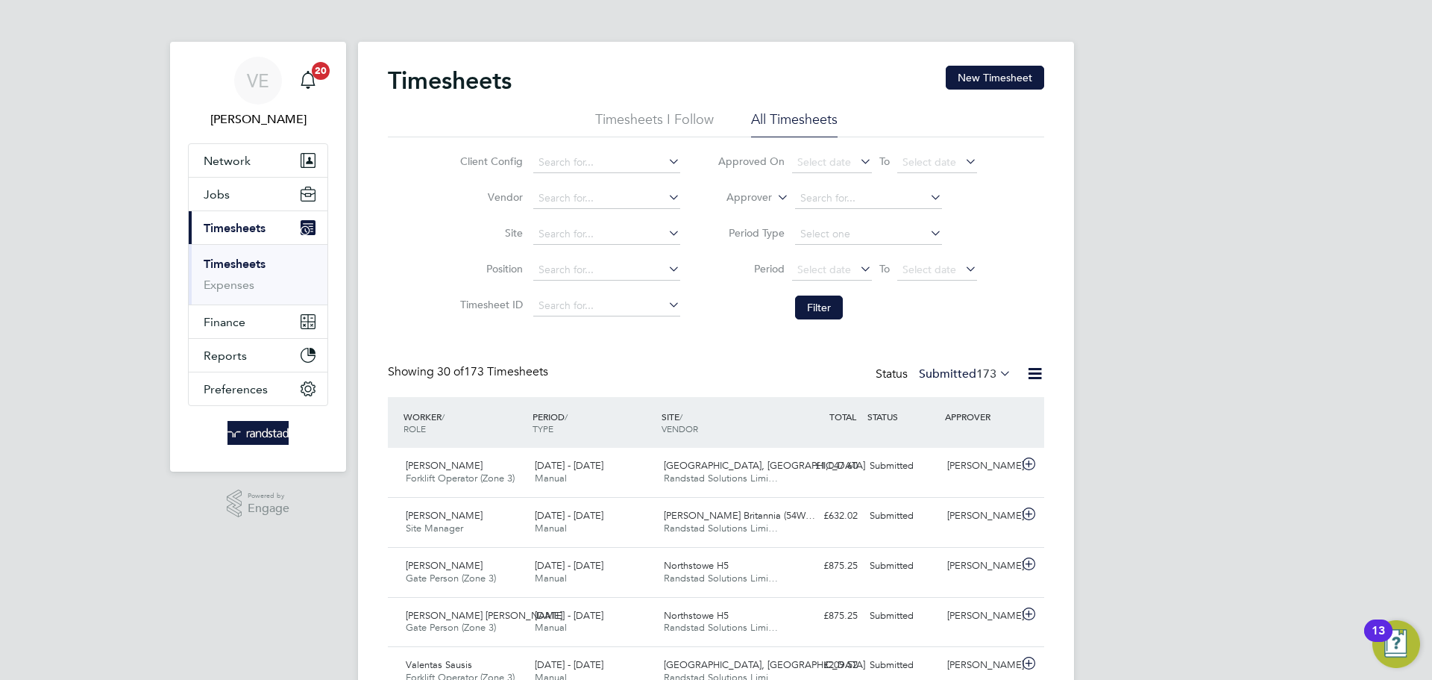
click at [597, 218] on li "Site" at bounding box center [568, 234] width 262 height 36
click at [604, 230] on input at bounding box center [606, 234] width 147 height 21
drag, startPoint x: 507, startPoint y: 243, endPoint x: 515, endPoint y: 257, distance: 16.8
click at [515, 257] on ul "Client Config Vendor Site Position Timesheet ID" at bounding box center [568, 234] width 262 height 179
click at [540, 239] on input at bounding box center [606, 234] width 147 height 21
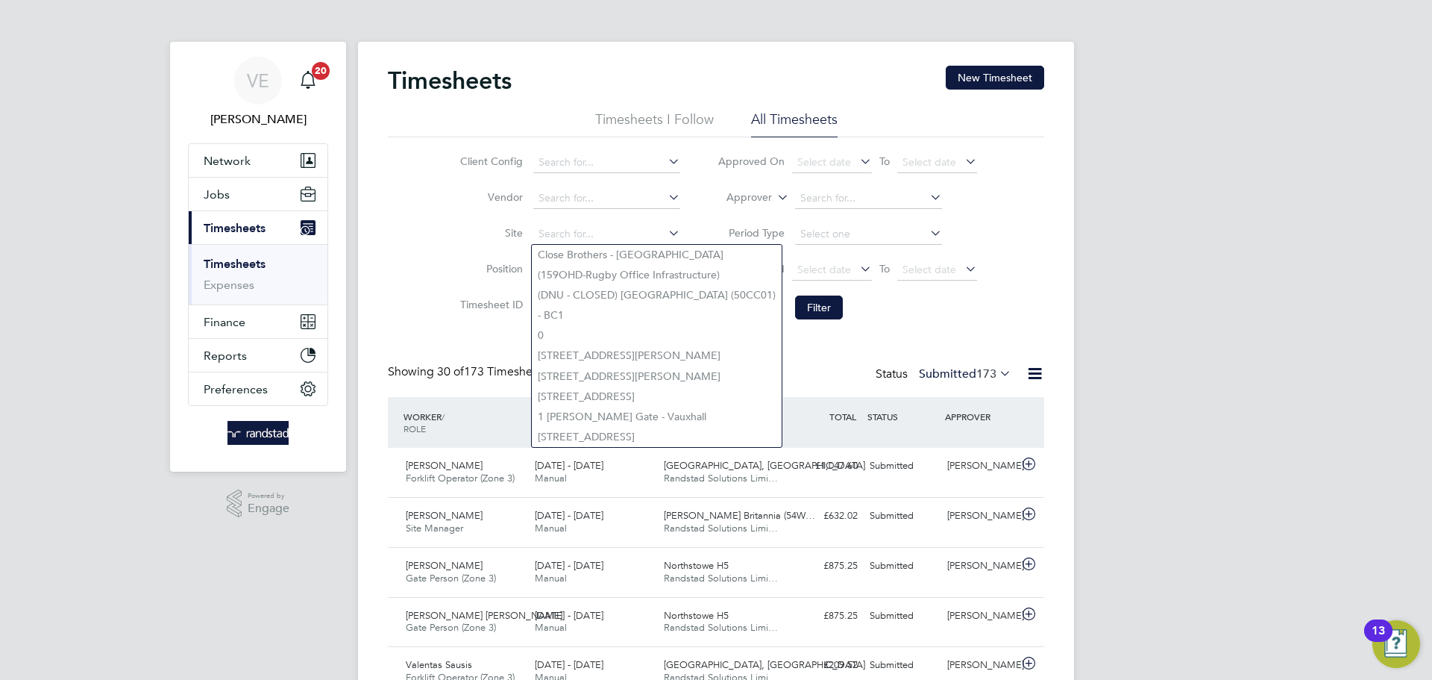
click at [484, 231] on label "Site" at bounding box center [489, 232] width 67 height 13
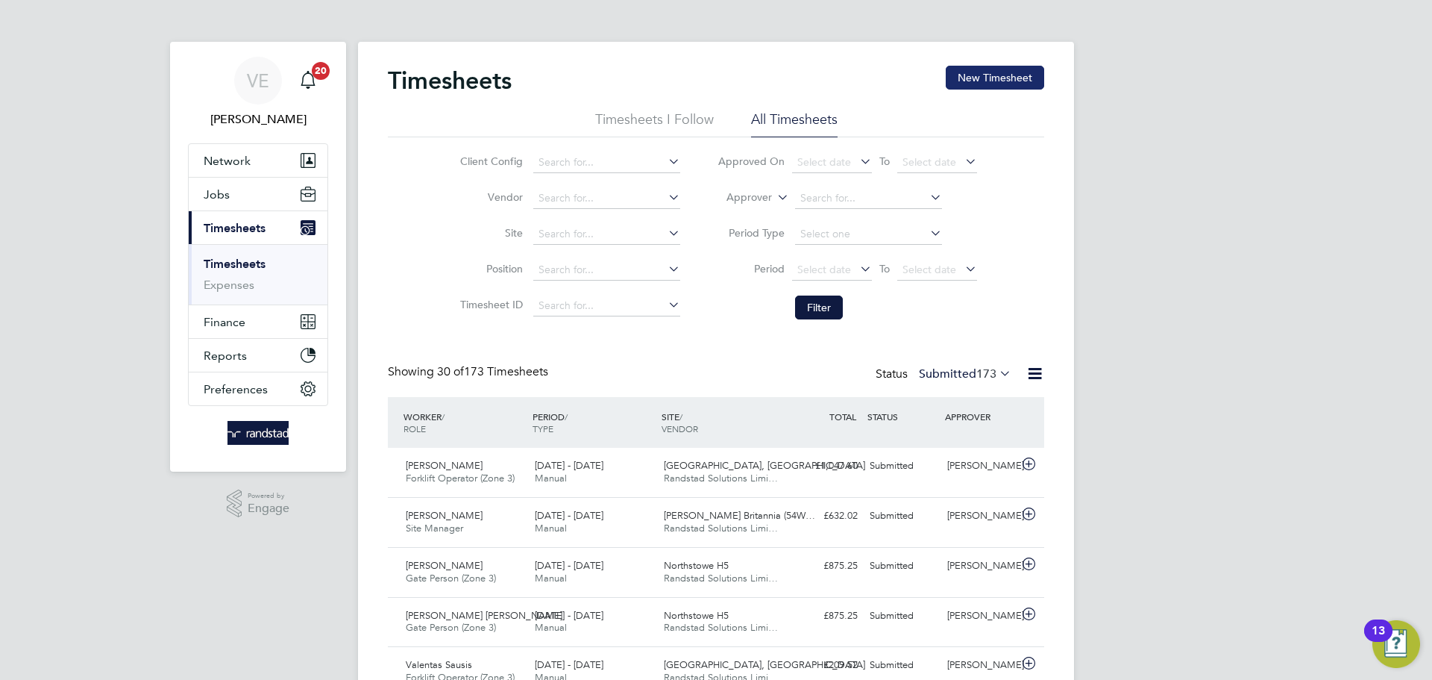
click at [1000, 66] on button "New Timesheet" at bounding box center [995, 78] width 98 height 24
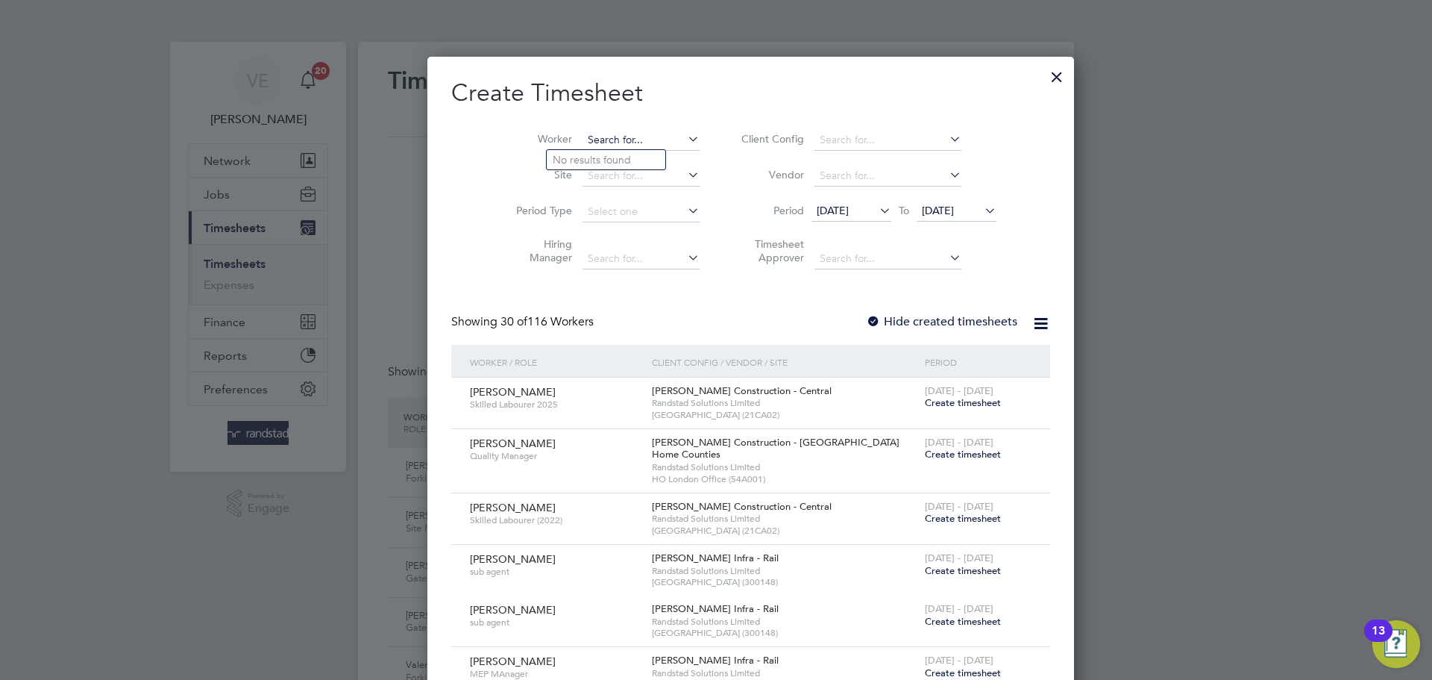
scroll to position [2829, 577]
click at [583, 130] on input at bounding box center [641, 140] width 117 height 21
click at [946, 219] on span "[DATE]" at bounding box center [957, 211] width 80 height 20
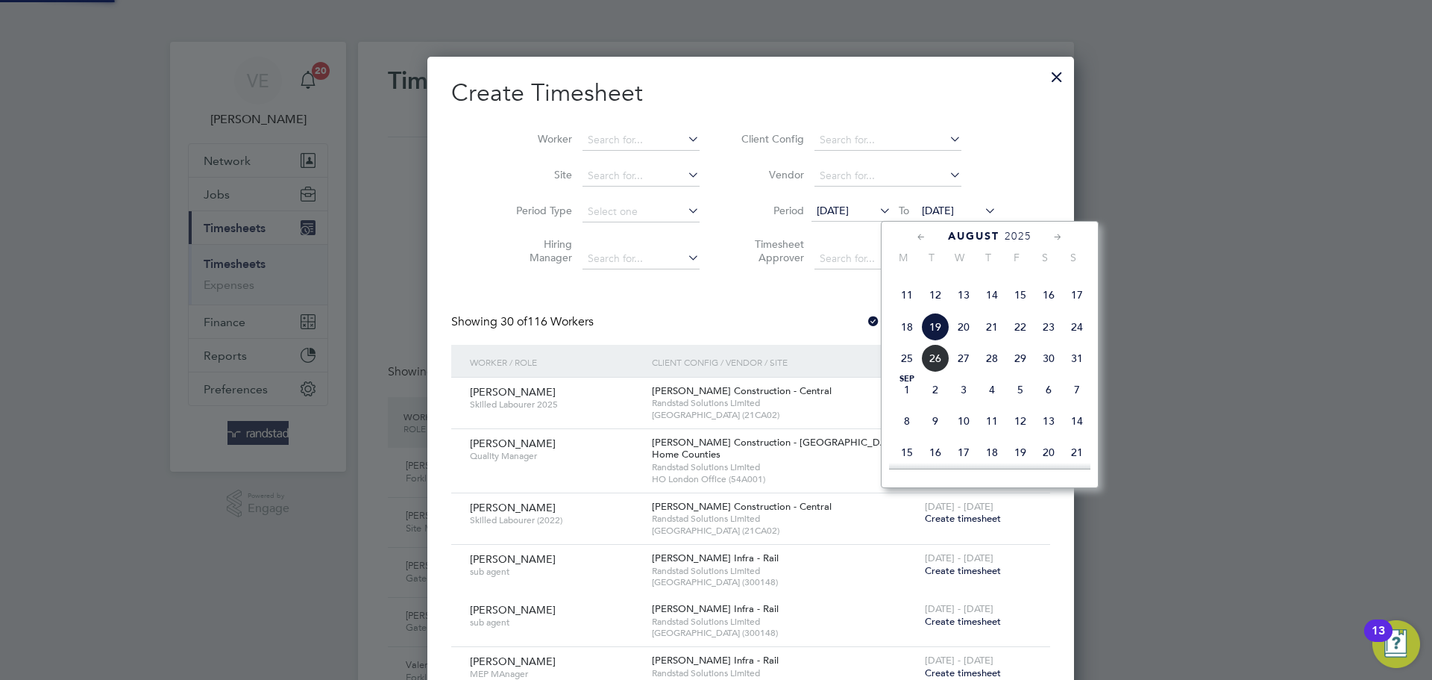
click at [1088, 341] on span "24" at bounding box center [1077, 327] width 28 height 28
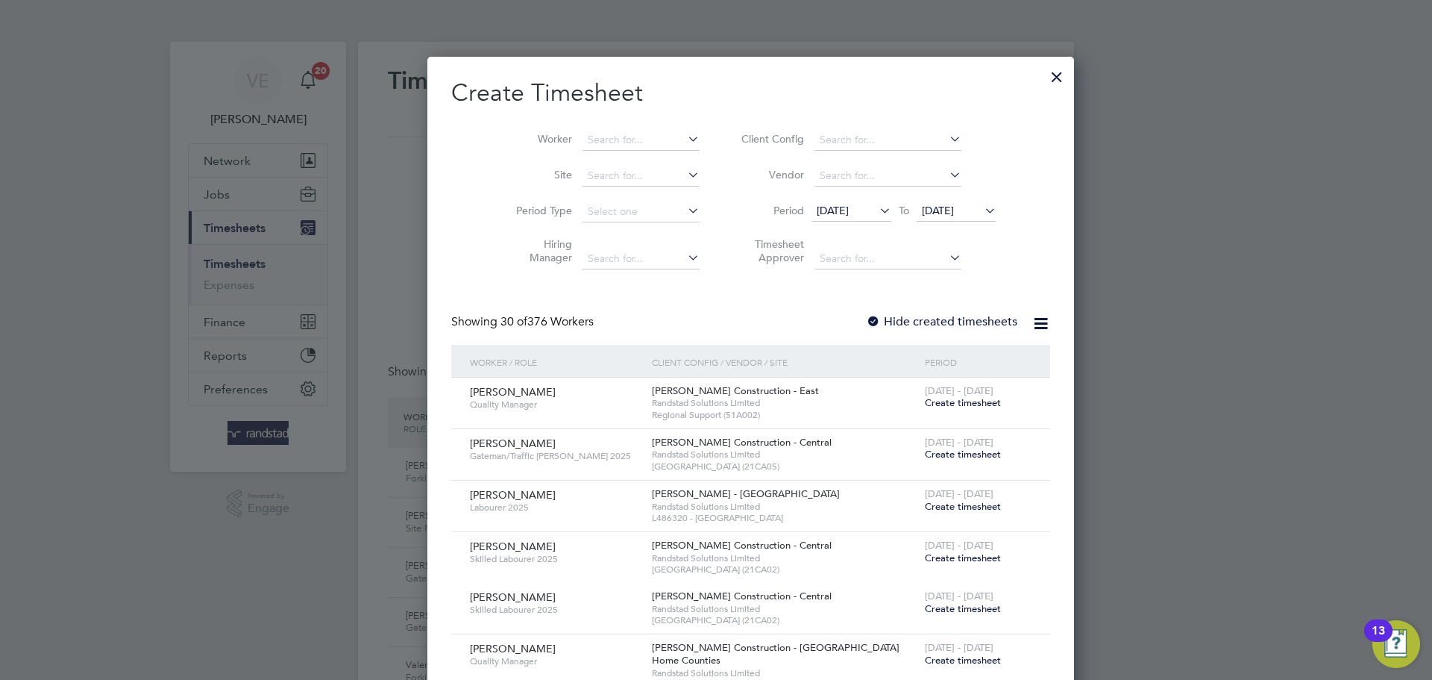
scroll to position [2638, 577]
click at [817, 206] on span "[DATE]" at bounding box center [833, 210] width 32 height 13
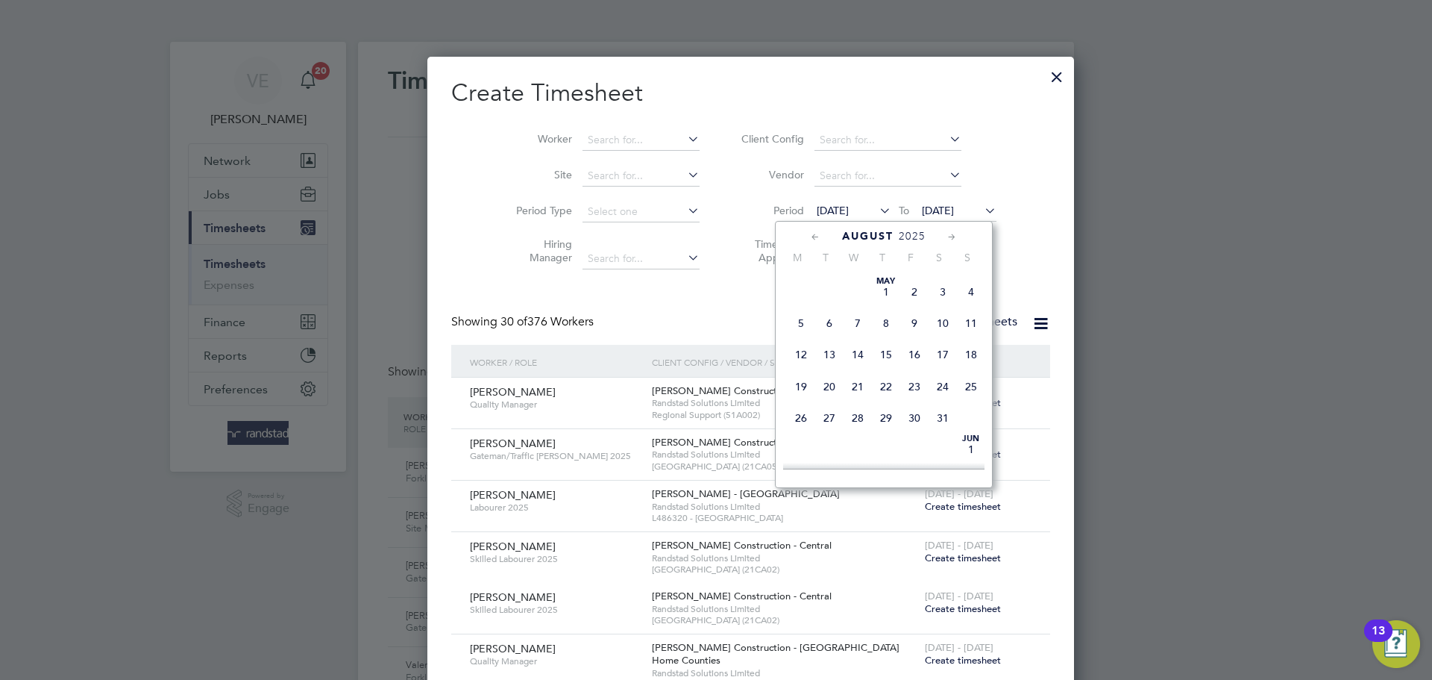
scroll to position [530, 0]
click at [791, 374] on span "18" at bounding box center [801, 360] width 28 height 28
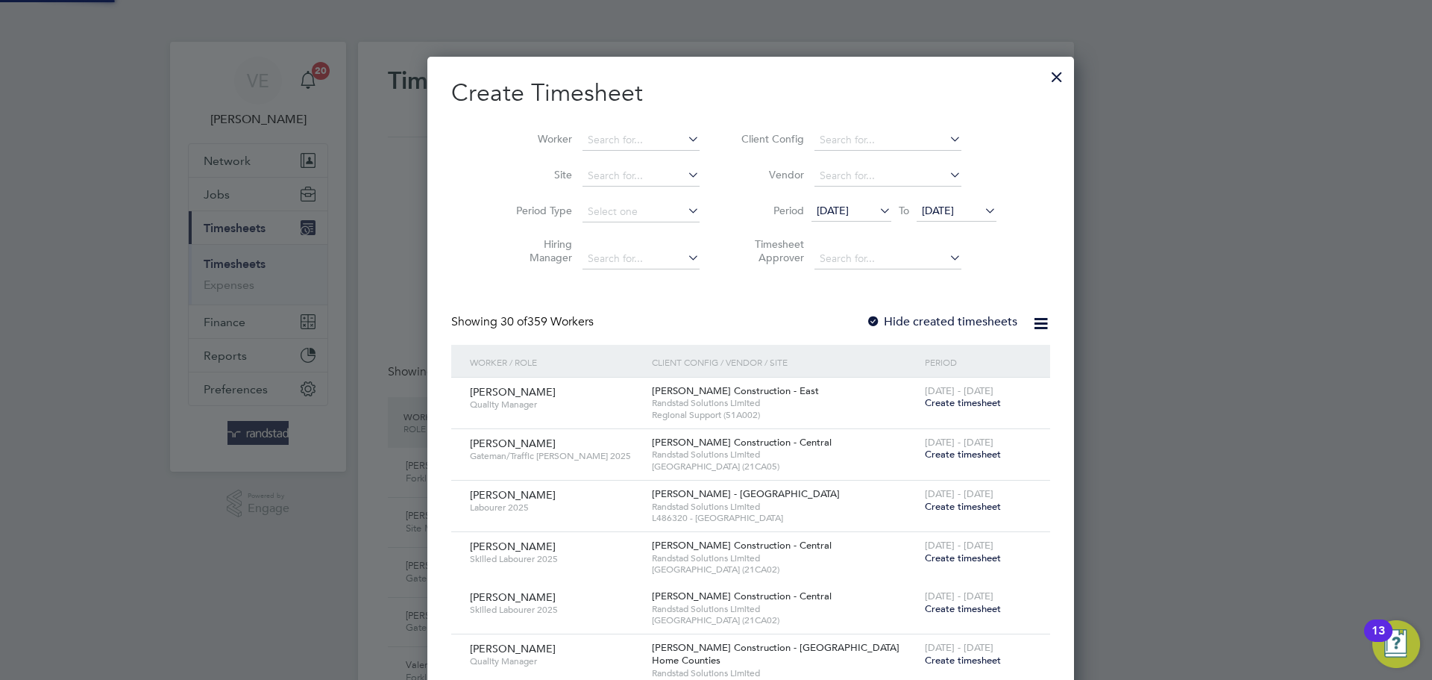
scroll to position [2310, 577]
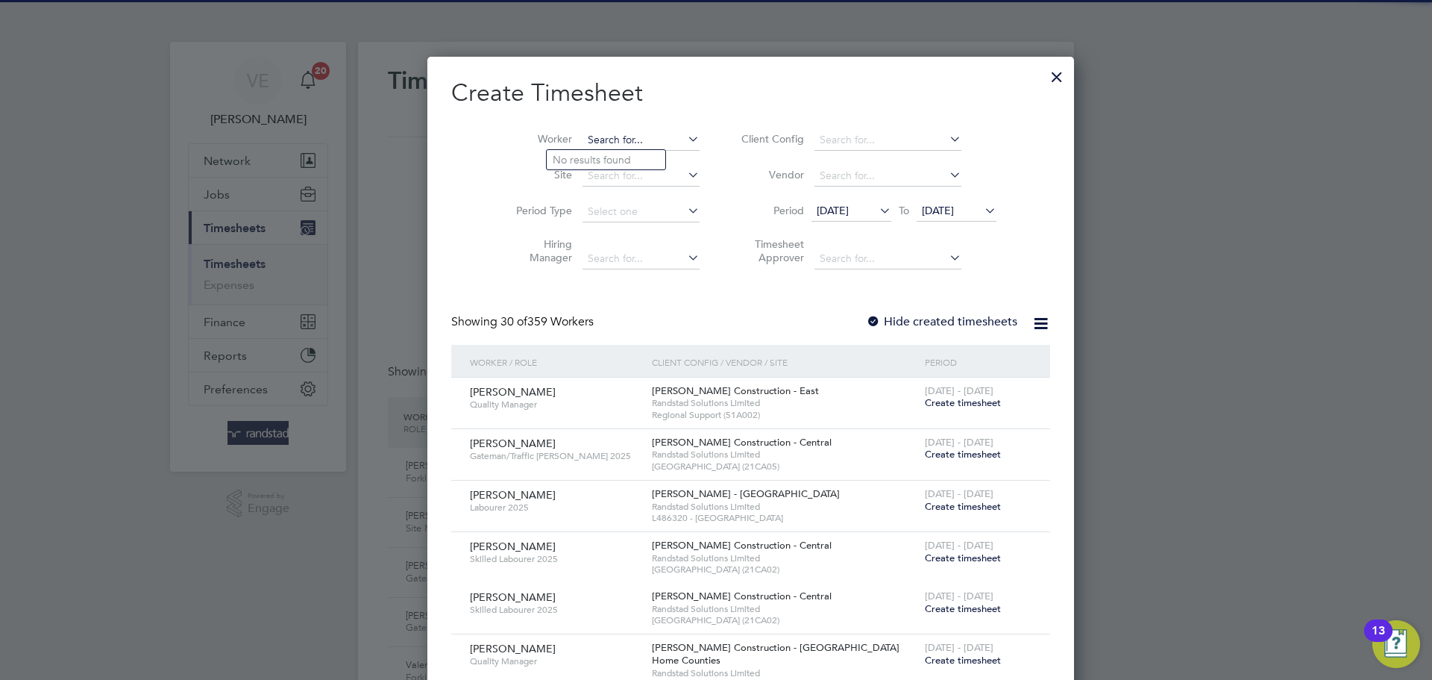
click at [595, 133] on input at bounding box center [641, 140] width 117 height 21
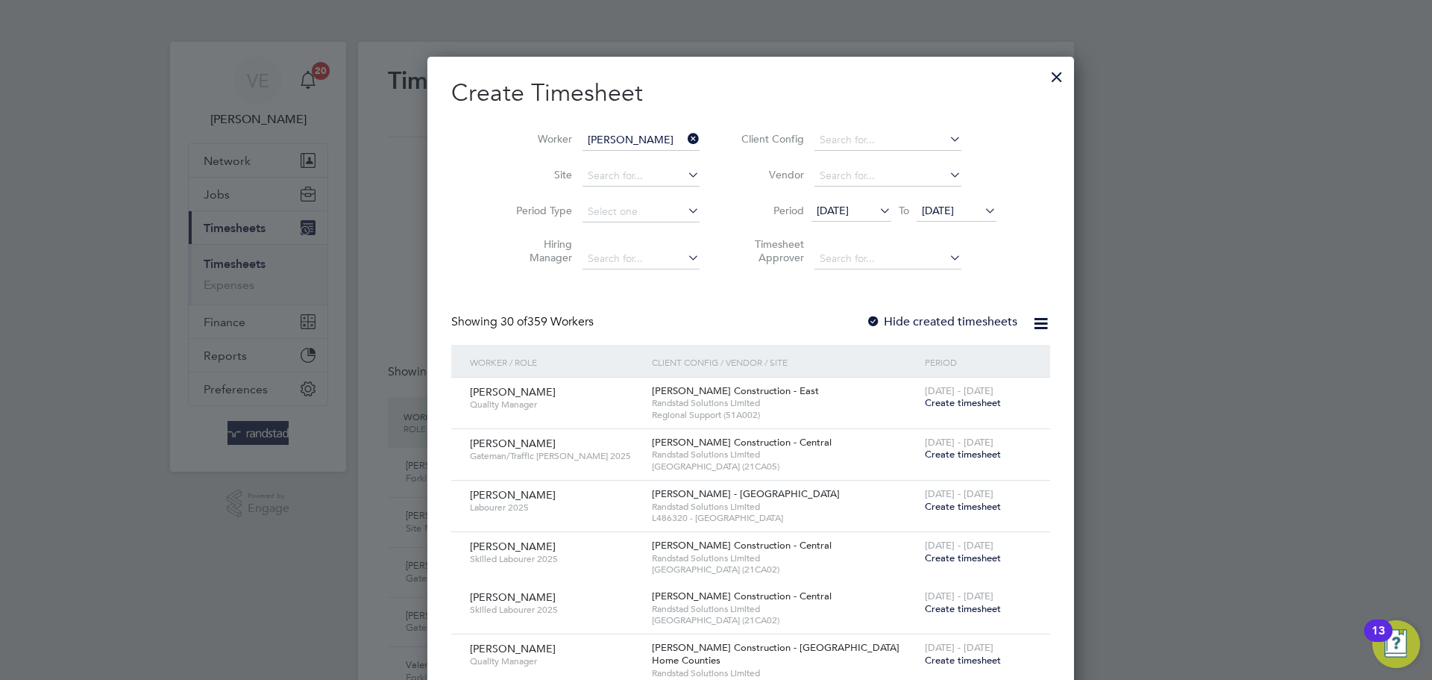
click at [645, 157] on li "[PERSON_NAME] ggins" at bounding box center [646, 160] width 198 height 20
type input "[PERSON_NAME]"
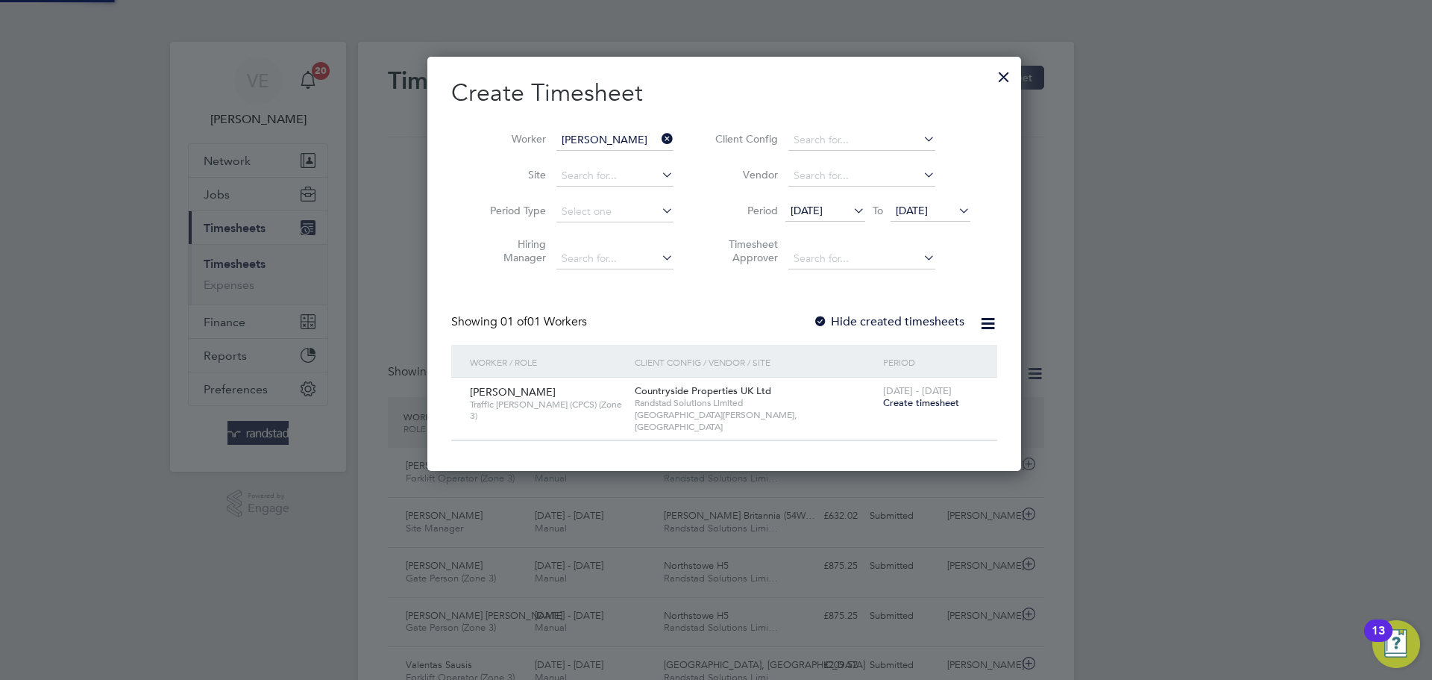
scroll to position [402, 577]
click at [898, 405] on span "Create timesheet" at bounding box center [921, 402] width 76 height 13
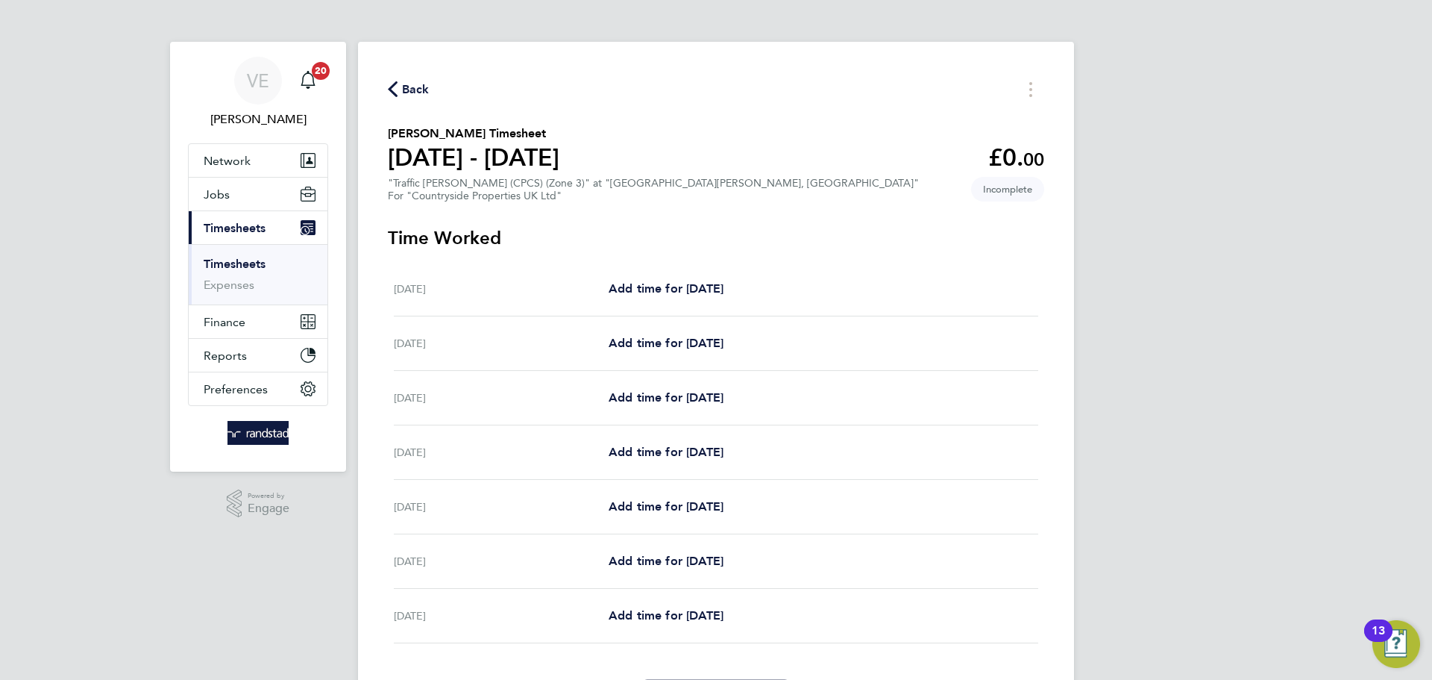
click at [404, 84] on span "Back" at bounding box center [416, 90] width 28 height 18
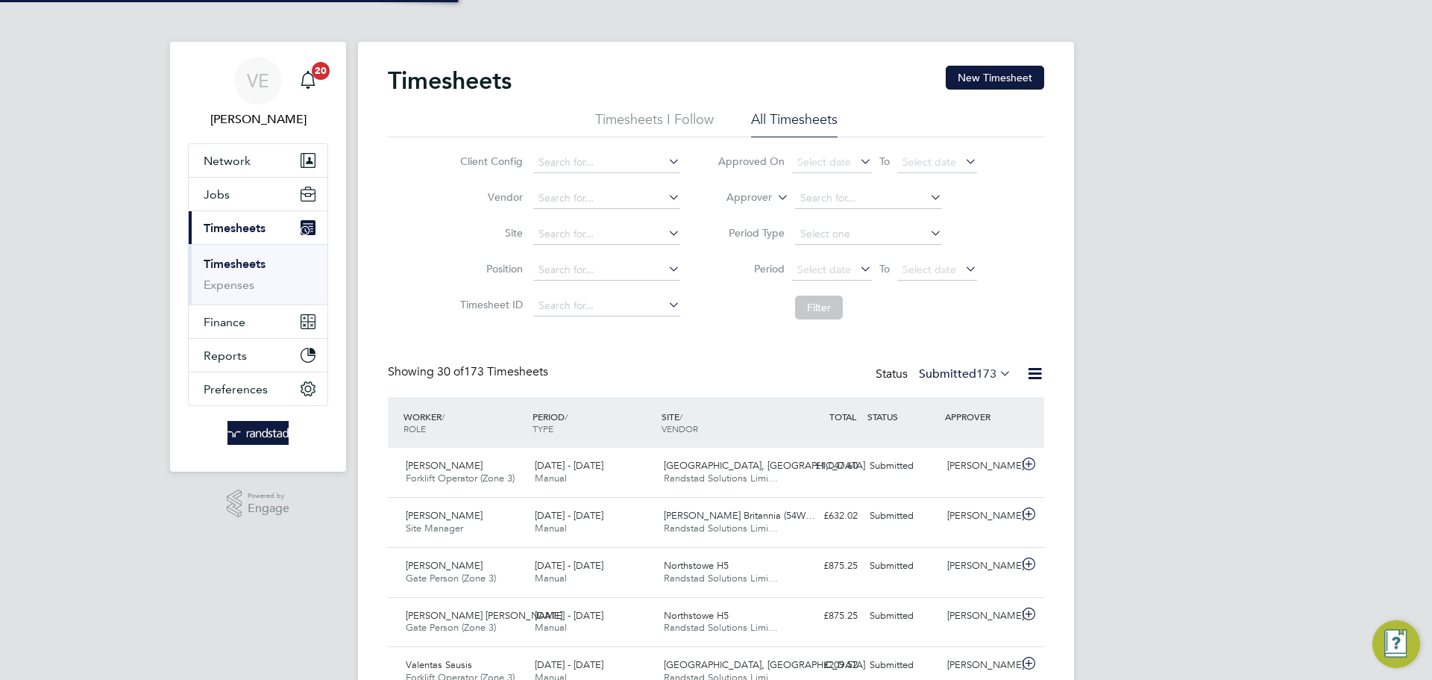
scroll to position [38, 130]
click at [968, 72] on button "New Timesheet" at bounding box center [995, 78] width 98 height 24
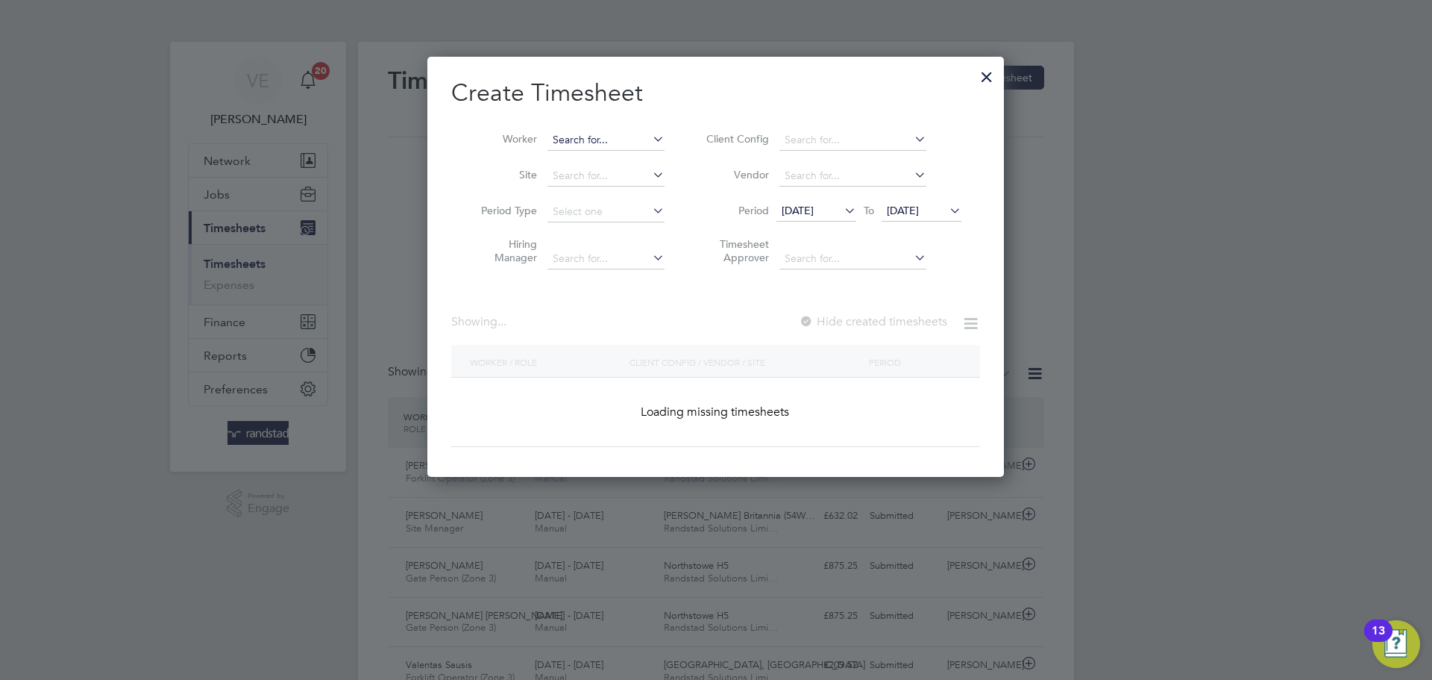
click at [592, 135] on input at bounding box center [606, 140] width 117 height 21
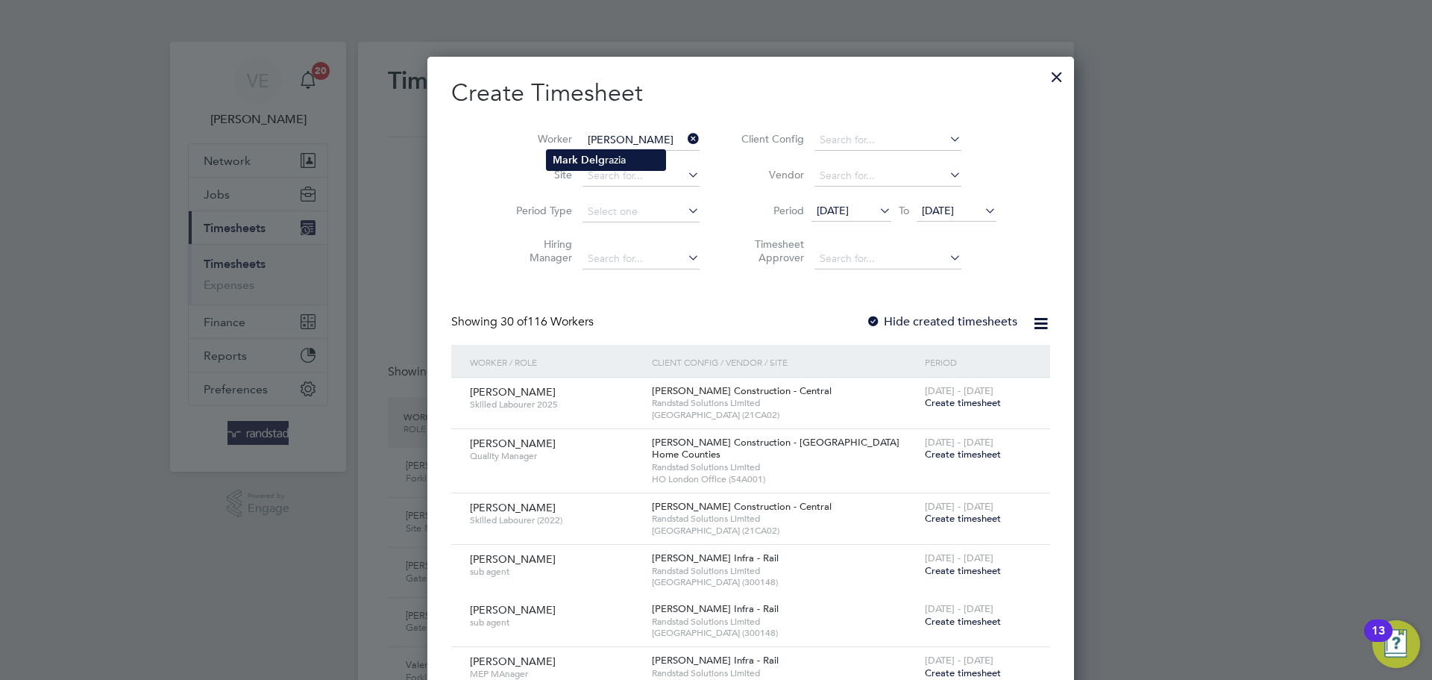
click at [637, 157] on li "[PERSON_NAME] [PERSON_NAME]" at bounding box center [606, 160] width 119 height 20
type input "[PERSON_NAME]"
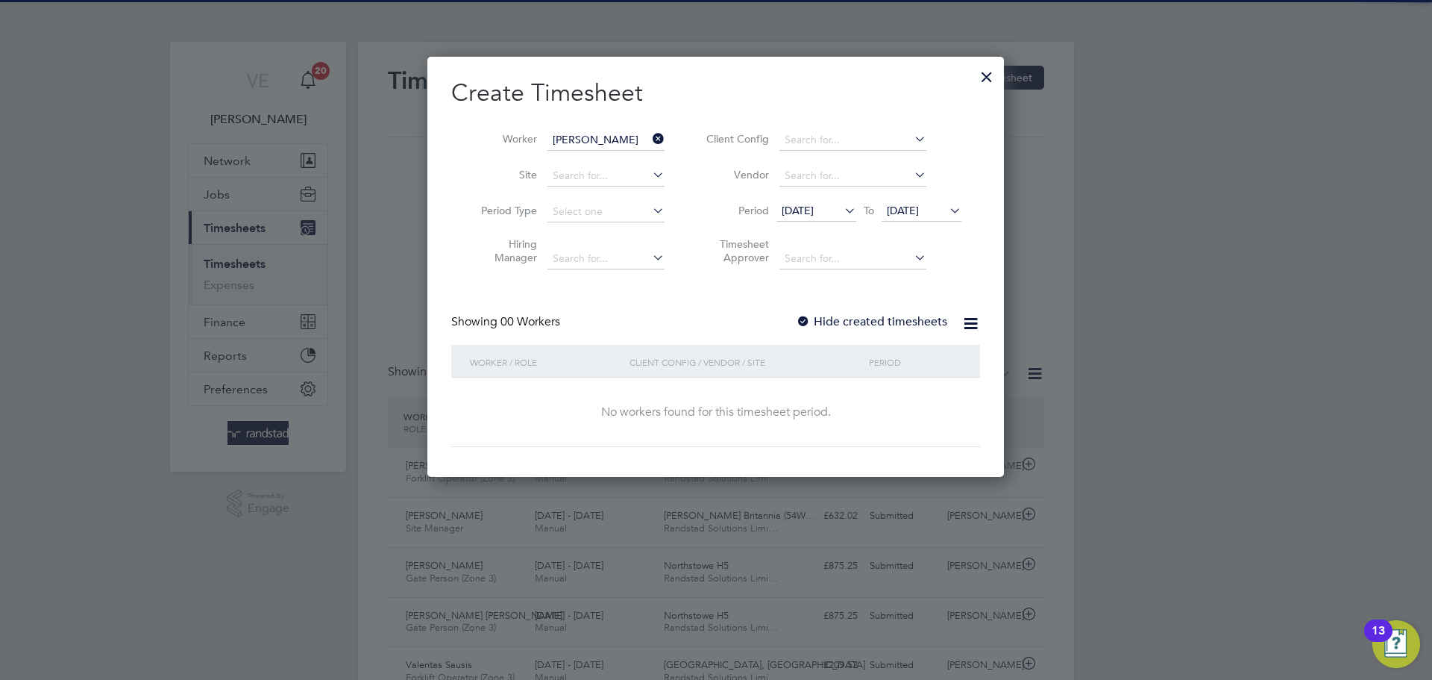
click at [947, 200] on icon at bounding box center [947, 210] width 0 height 21
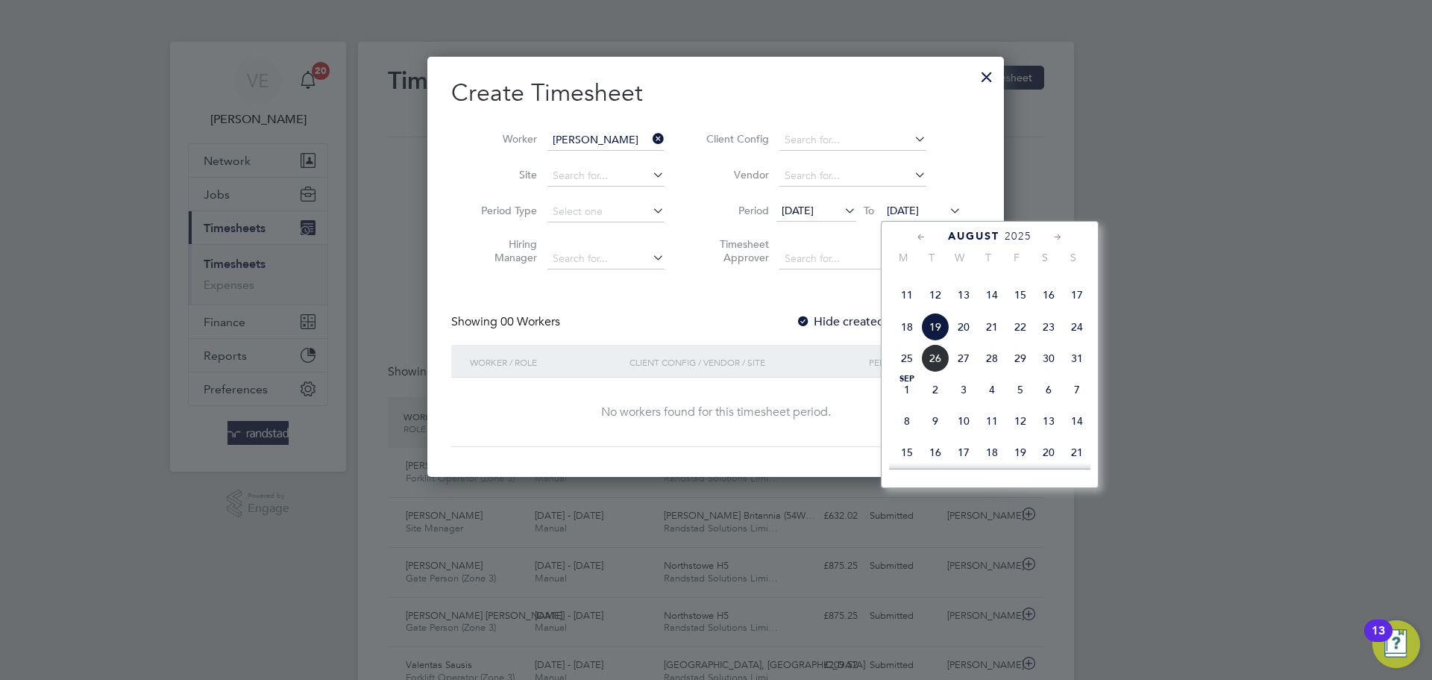
click at [713, 289] on div "Create Timesheet Worker [PERSON_NAME] Site Period Type Hiring Manager Client Co…" at bounding box center [715, 262] width 529 height 369
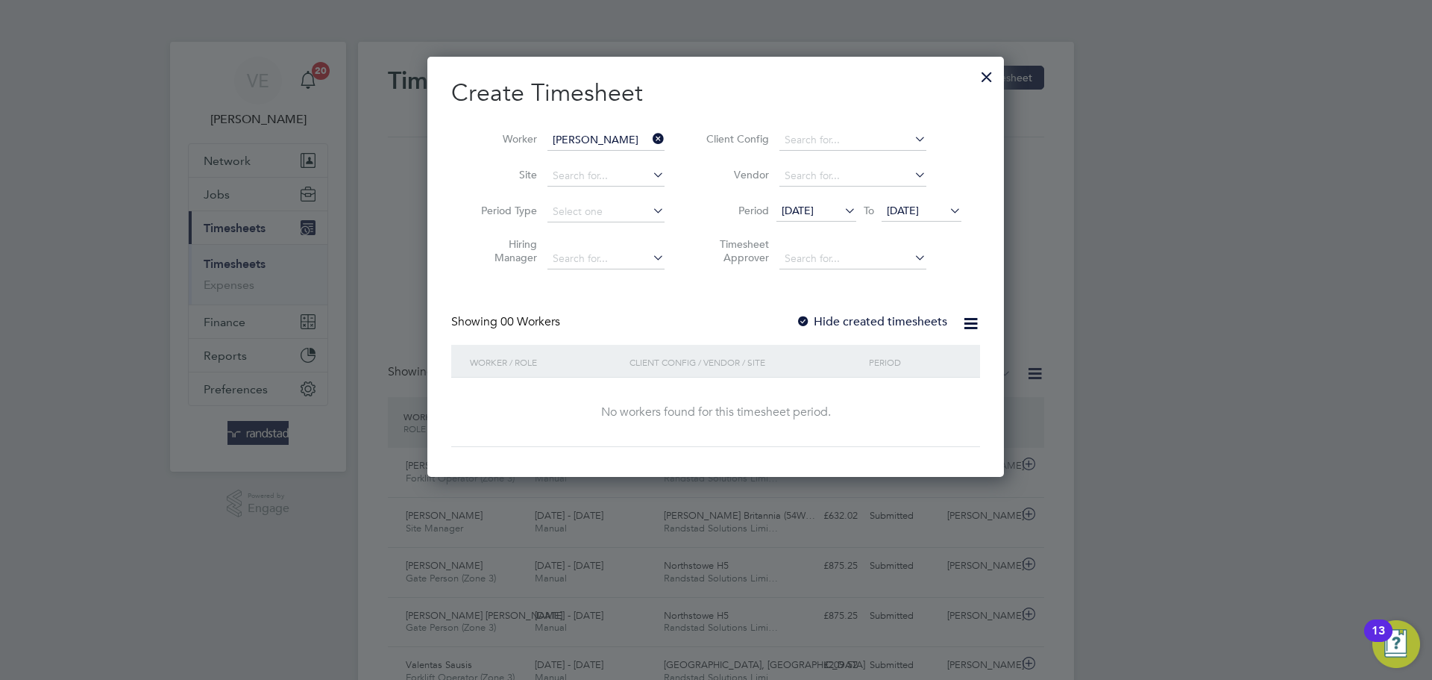
click at [889, 208] on span "[DATE]" at bounding box center [903, 210] width 32 height 13
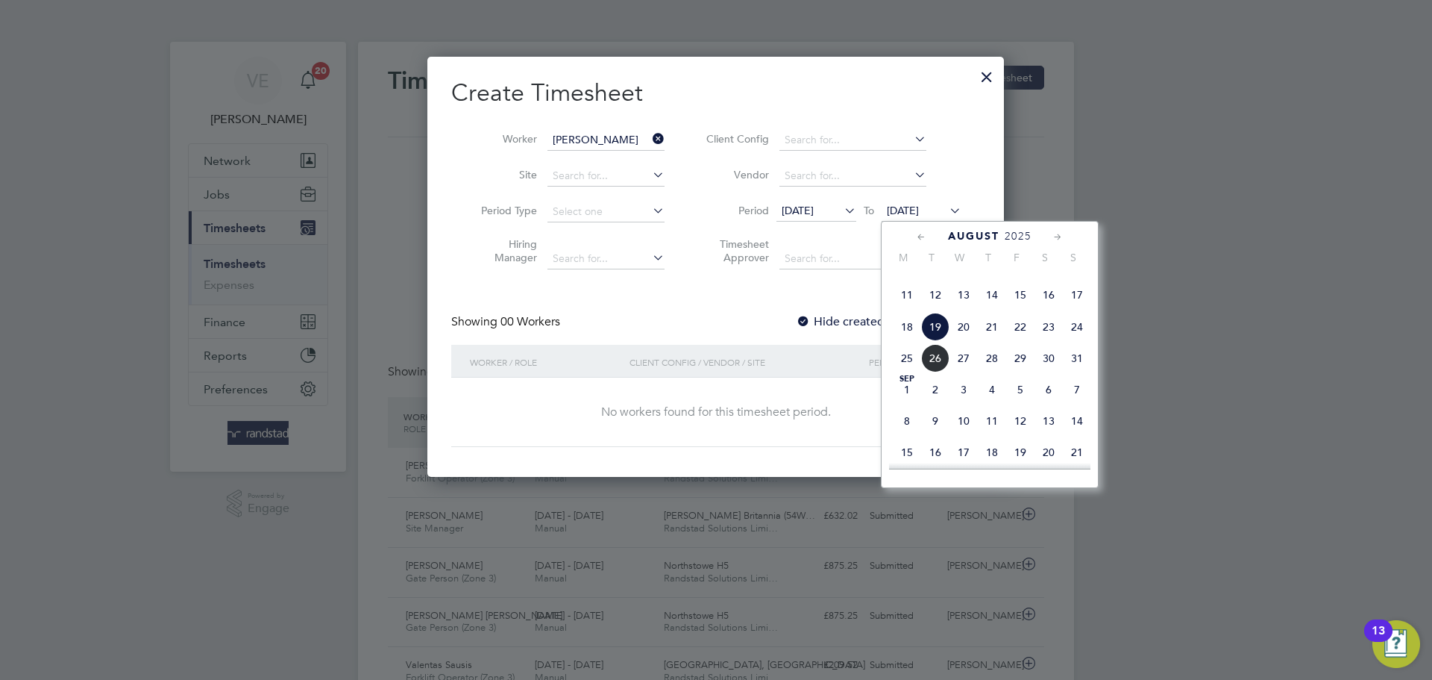
drag, startPoint x: 1071, startPoint y: 358, endPoint x: 1051, endPoint y: 351, distance: 21.5
click at [1070, 341] on span "24" at bounding box center [1077, 327] width 28 height 28
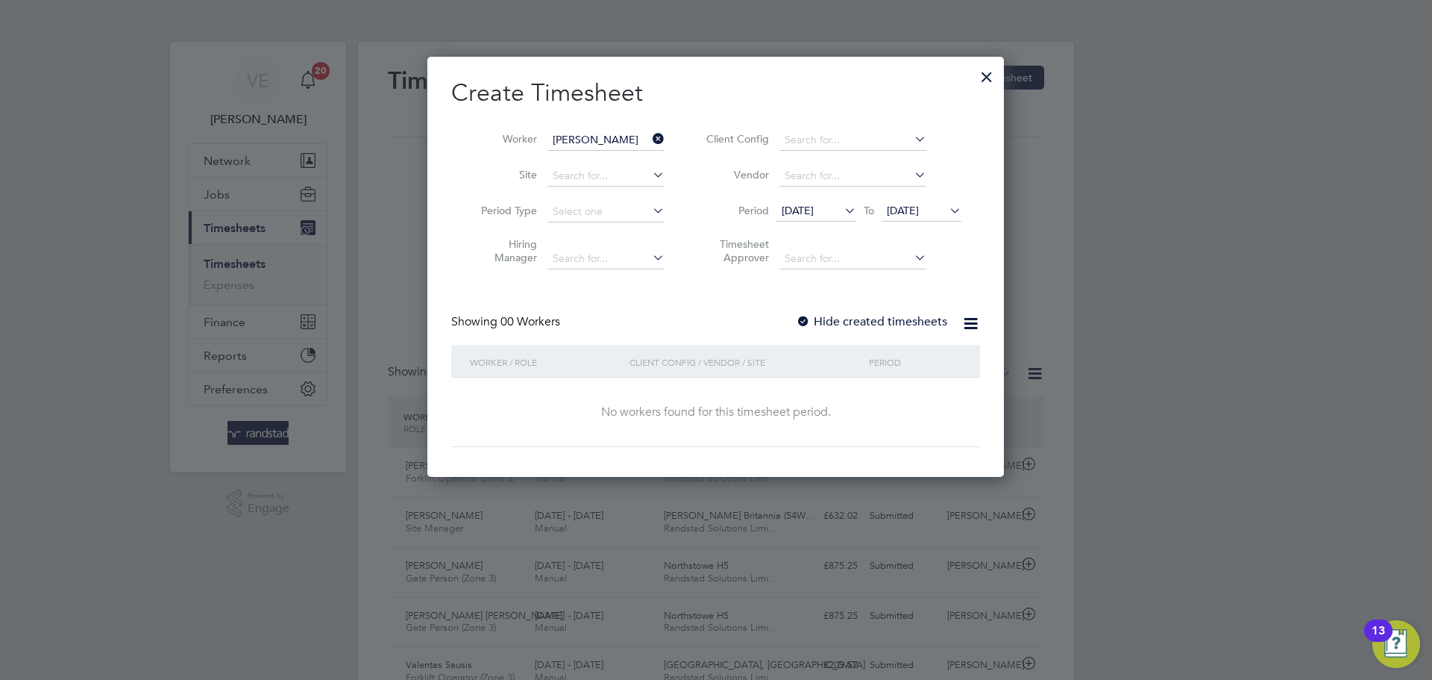
click at [806, 210] on span "[DATE]" at bounding box center [798, 210] width 32 height 13
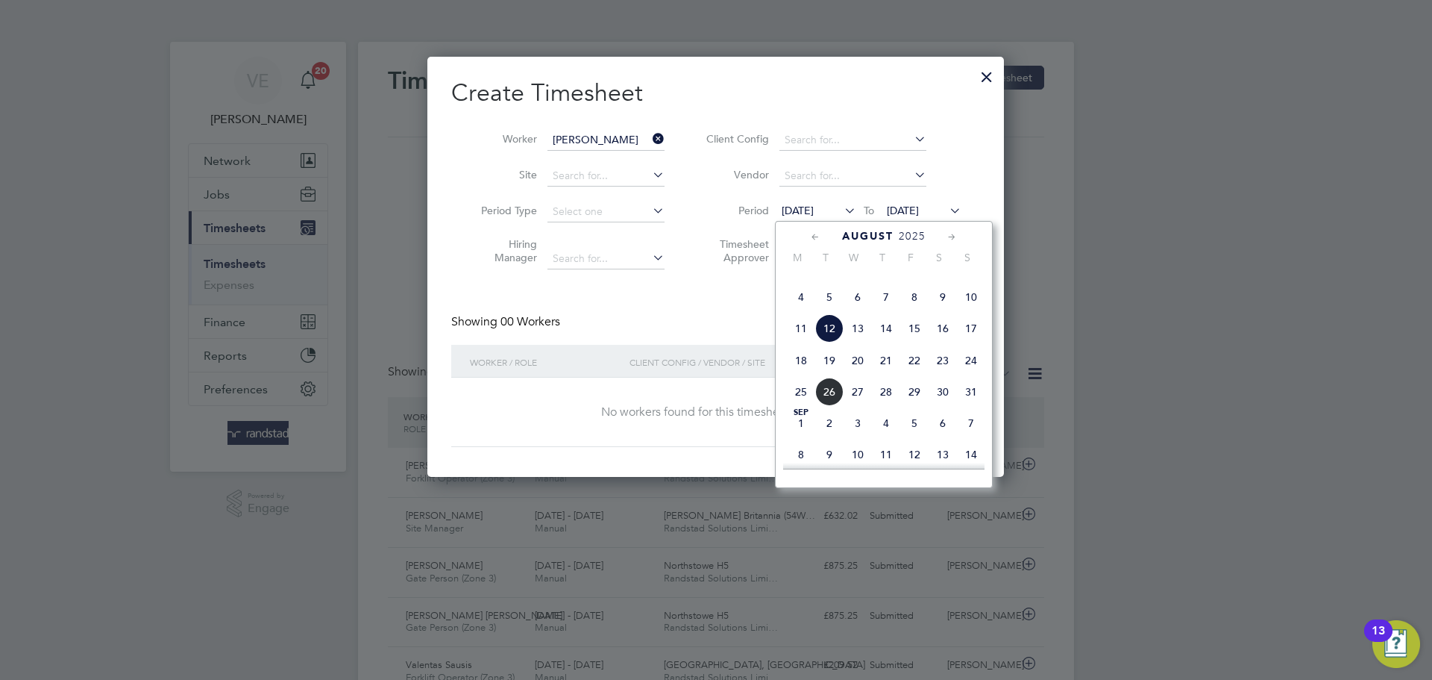
click at [791, 374] on span "18" at bounding box center [801, 360] width 28 height 28
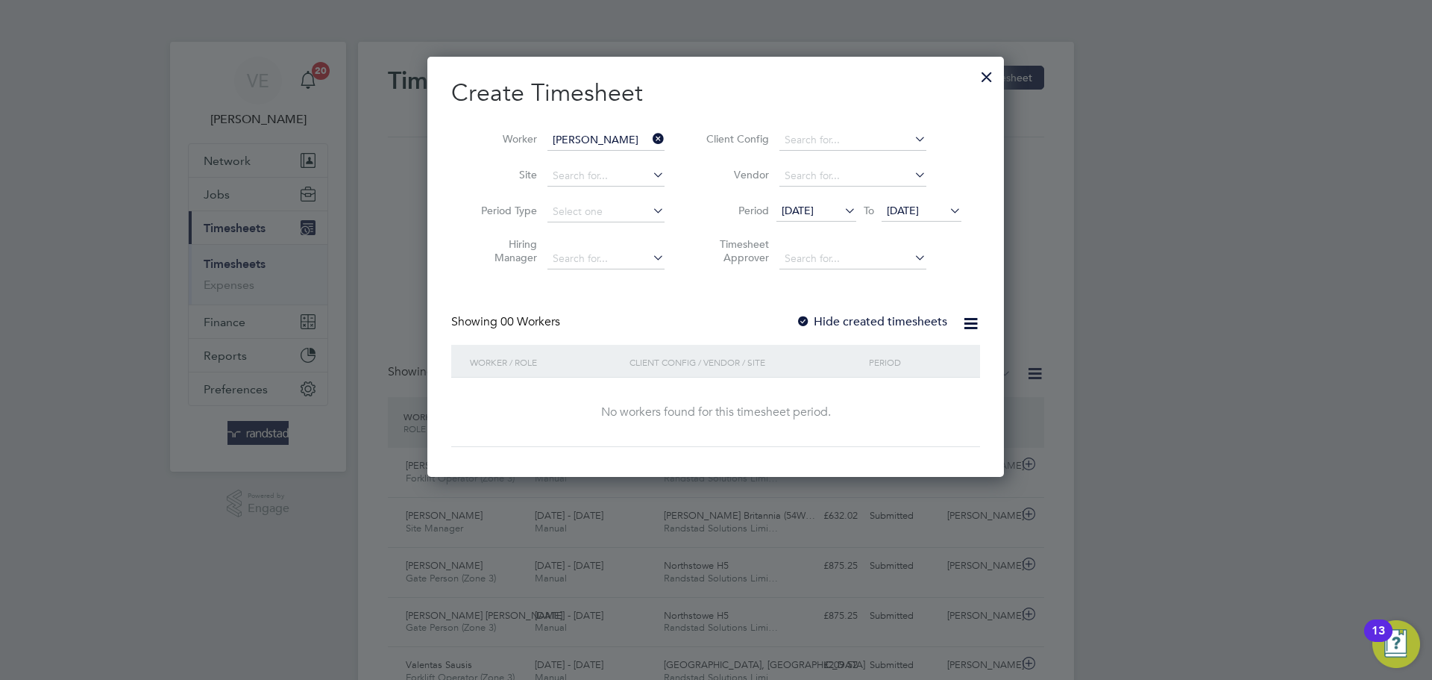
drag, startPoint x: 812, startPoint y: 322, endPoint x: 821, endPoint y: 308, distance: 16.8
click at [813, 317] on label "Hide created timesheets" at bounding box center [871, 321] width 151 height 15
click at [992, 67] on div at bounding box center [986, 73] width 27 height 27
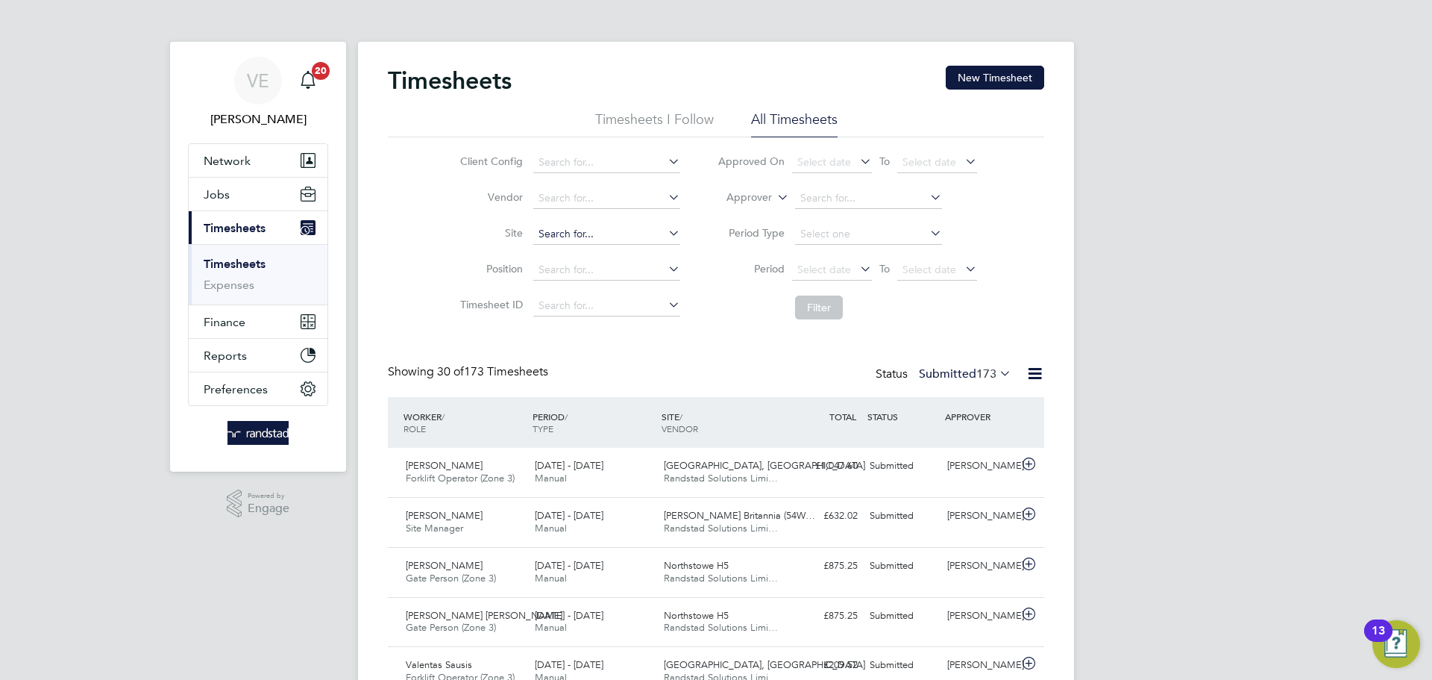
click at [579, 236] on input at bounding box center [606, 234] width 147 height 21
click at [667, 248] on b "[PERSON_NAME]" at bounding box center [710, 254] width 87 height 13
type input "[PERSON_NAME] (Willow [PERSON_NAME])"
click at [962, 266] on icon at bounding box center [962, 268] width 0 height 21
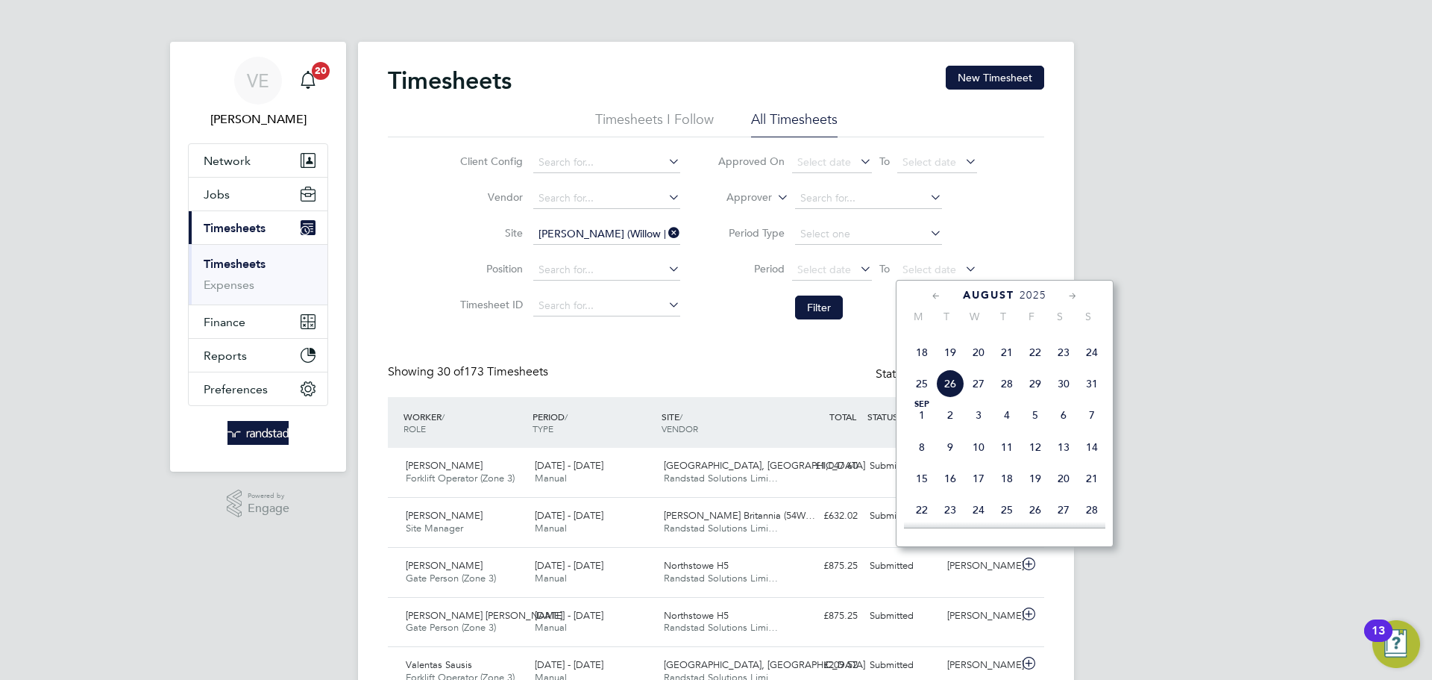
click at [1094, 366] on span "24" at bounding box center [1092, 352] width 28 height 28
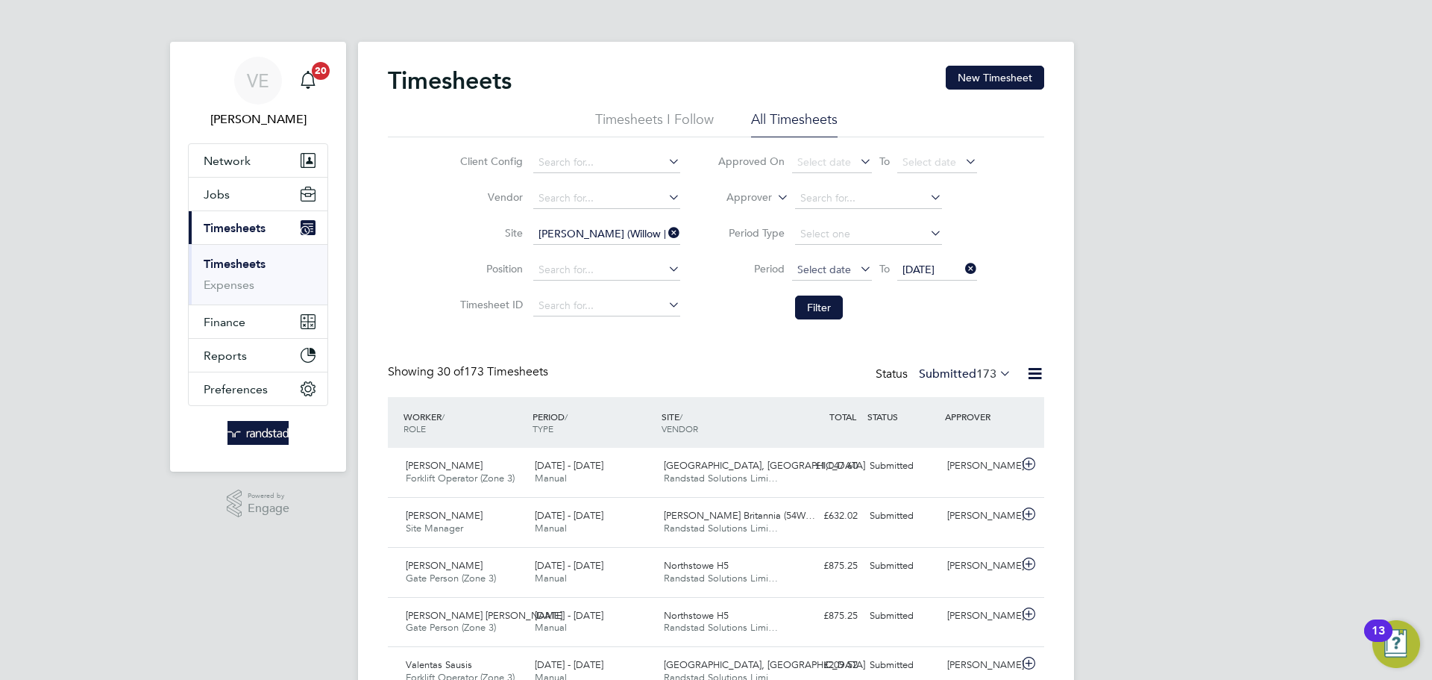
click at [824, 272] on span "Select date" at bounding box center [824, 269] width 54 height 13
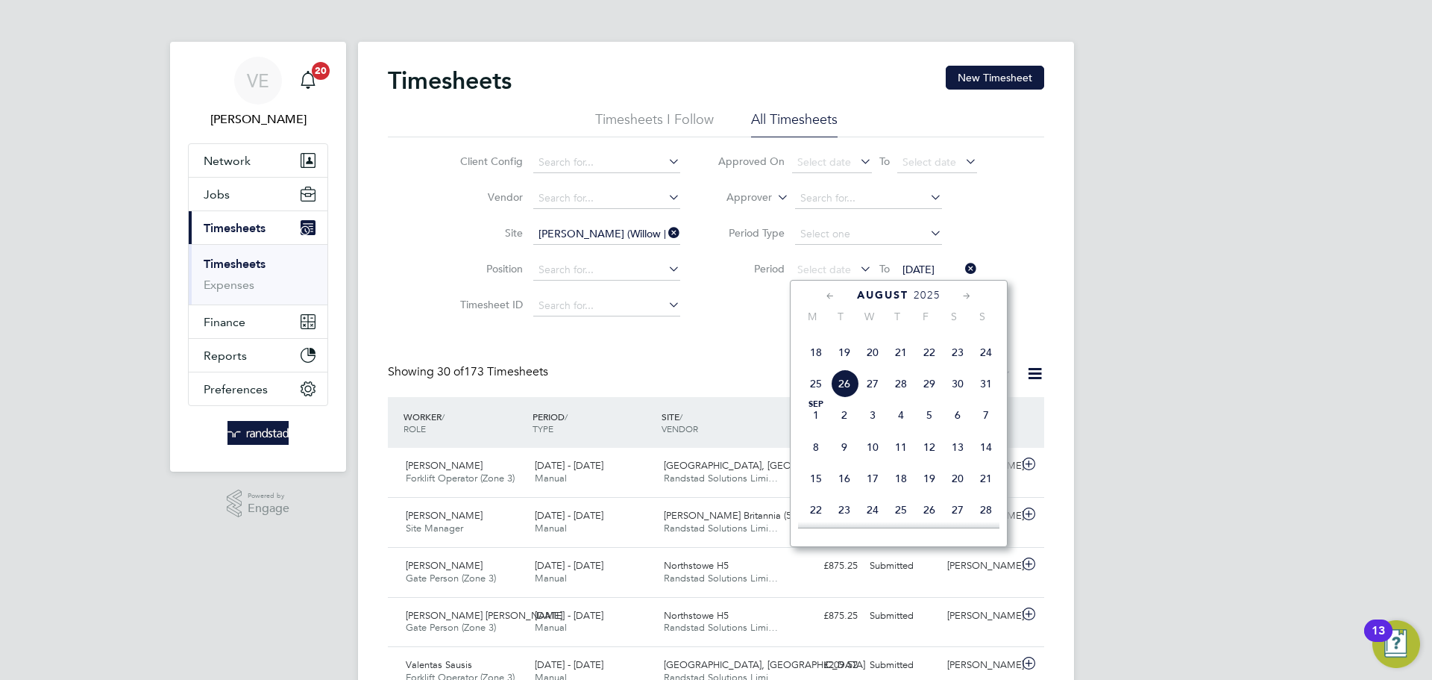
click at [810, 366] on span "18" at bounding box center [816, 352] width 28 height 28
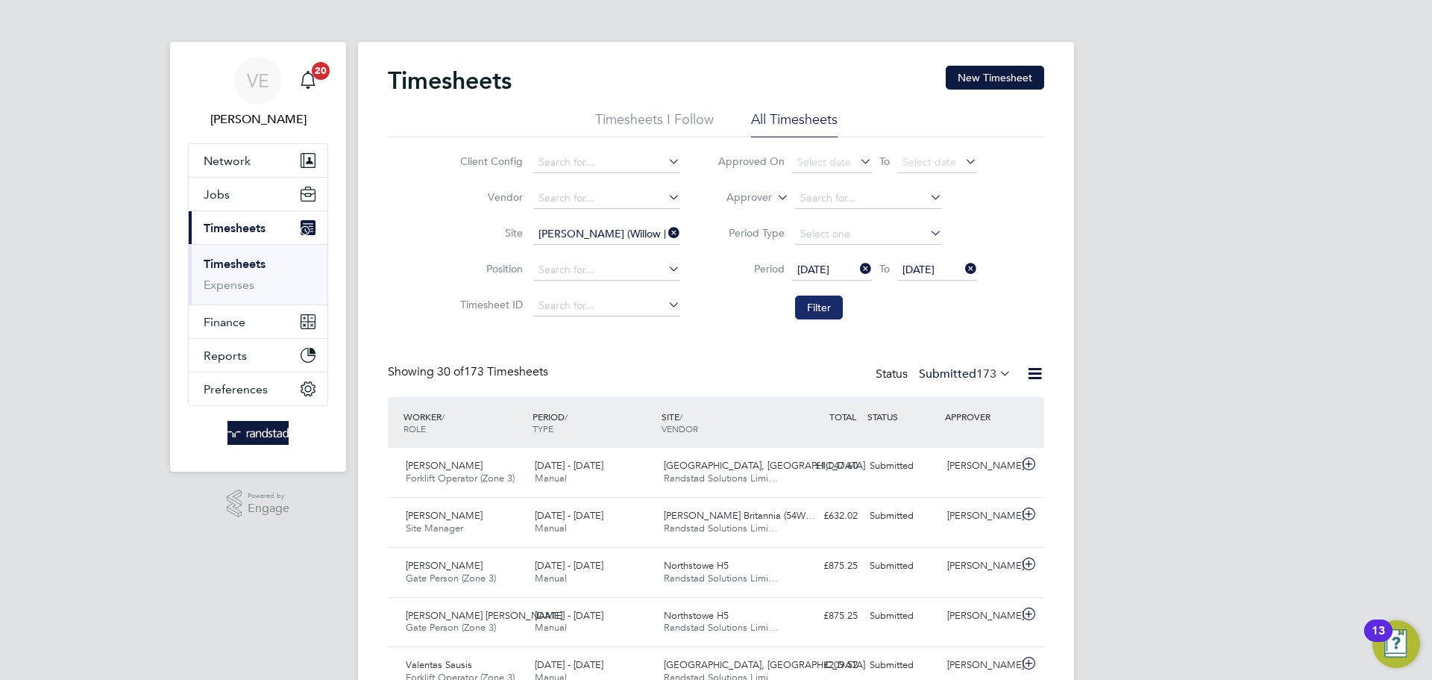
click at [823, 304] on button "Filter" at bounding box center [819, 307] width 48 height 24
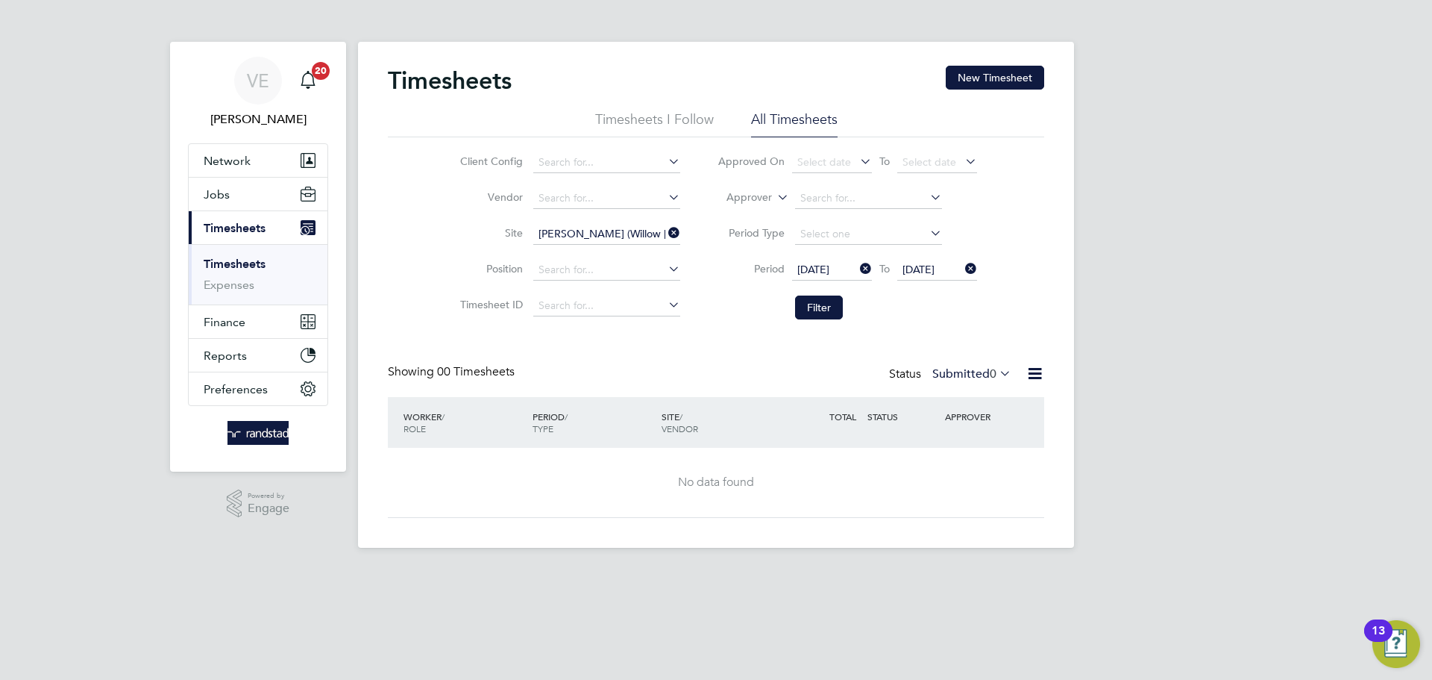
click at [1014, 374] on div "Status Submitted 0" at bounding box center [951, 374] width 125 height 21
click at [1006, 383] on div "Status Submitted 0" at bounding box center [951, 374] width 125 height 21
click at [997, 366] on icon at bounding box center [997, 373] width 0 height 21
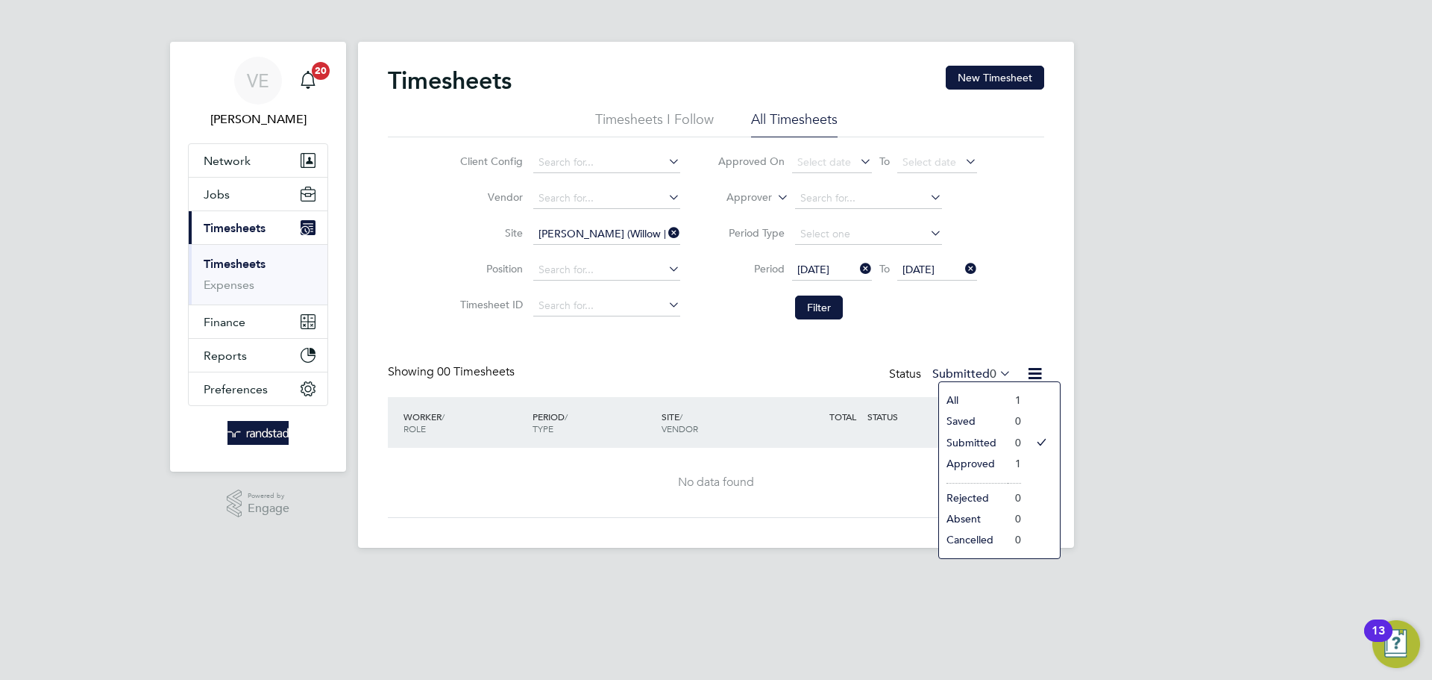
click at [1009, 461] on li "1" at bounding box center [1014, 463] width 13 height 21
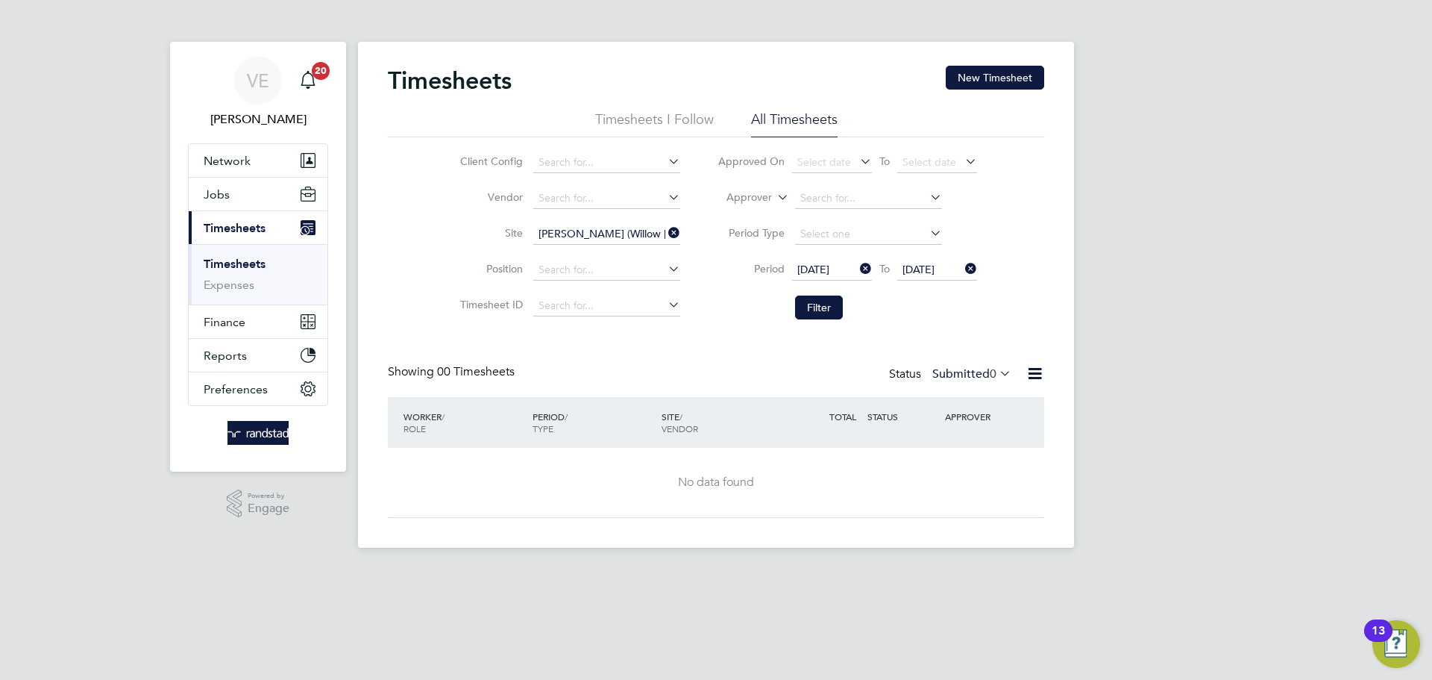
click at [997, 378] on icon at bounding box center [997, 373] width 0 height 21
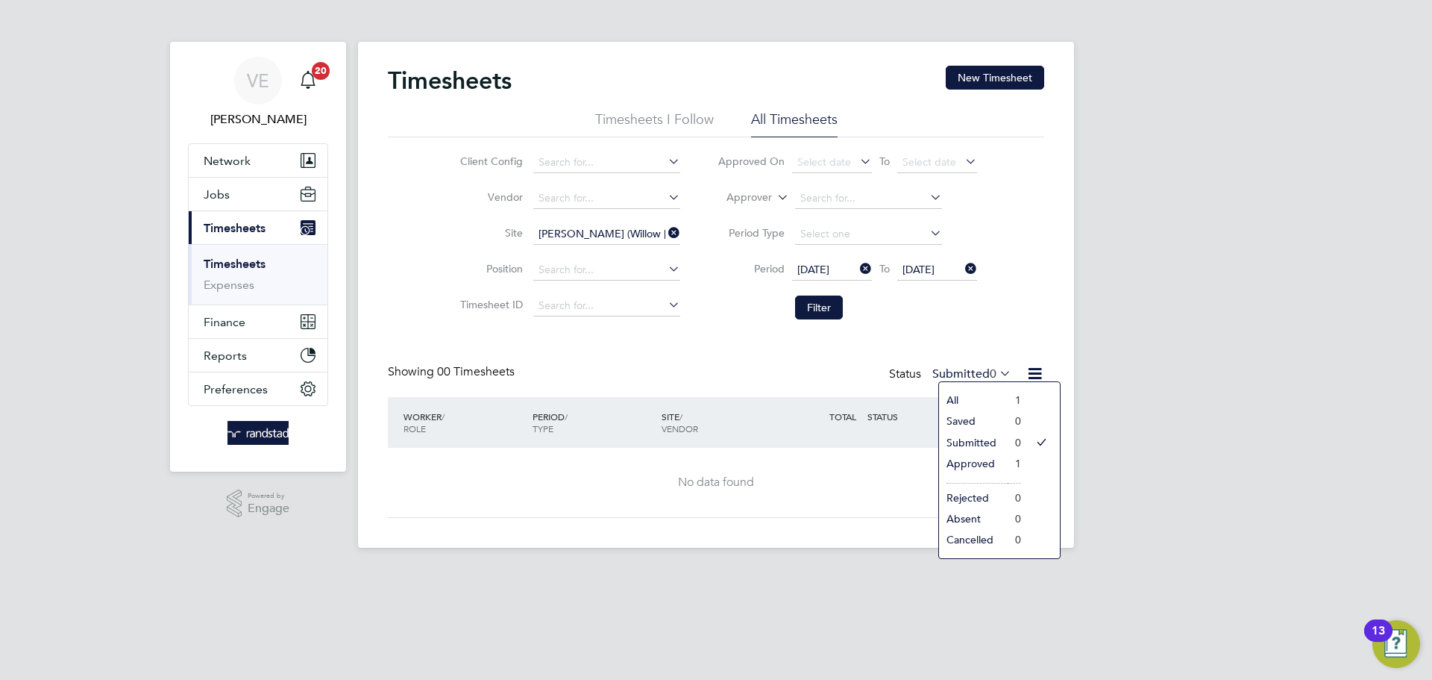
click at [974, 457] on li "Approved" at bounding box center [973, 463] width 69 height 21
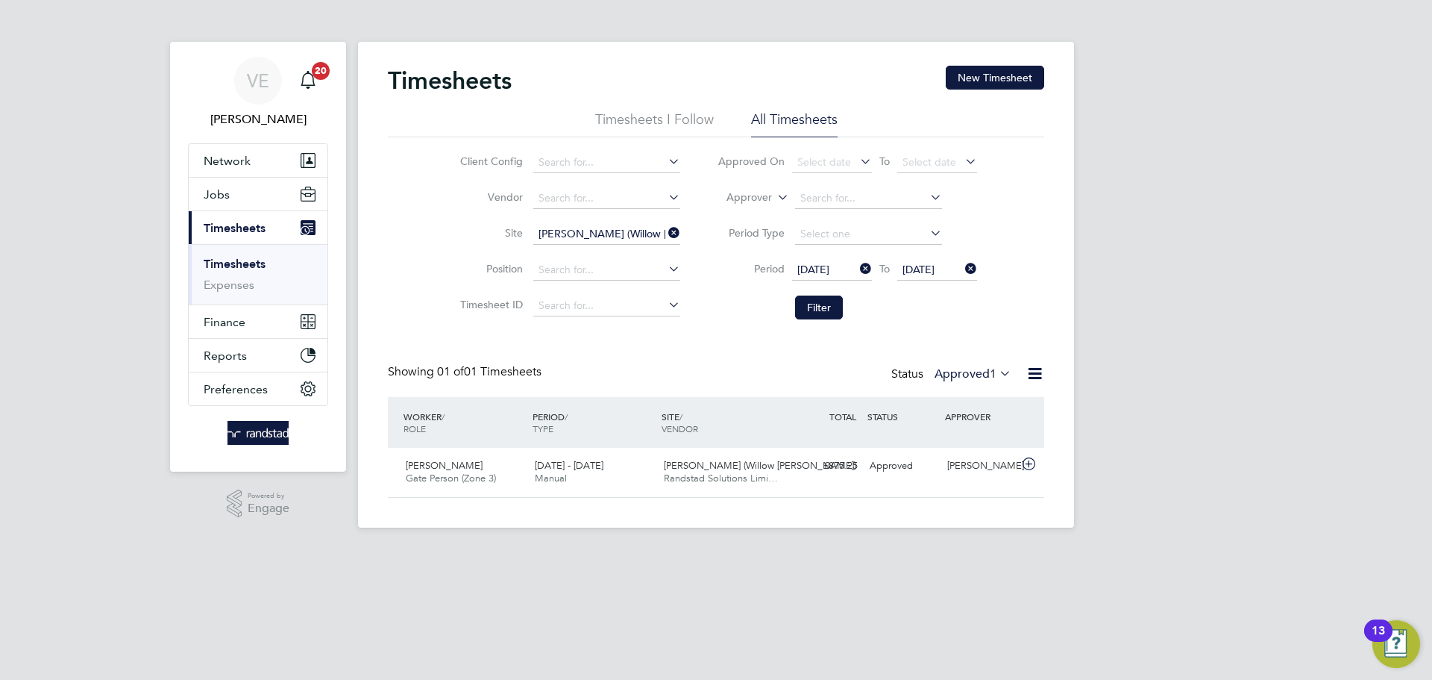
drag, startPoint x: 979, startPoint y: 72, endPoint x: 961, endPoint y: 116, distance: 48.2
click at [979, 75] on button "New Timesheet" at bounding box center [995, 78] width 98 height 24
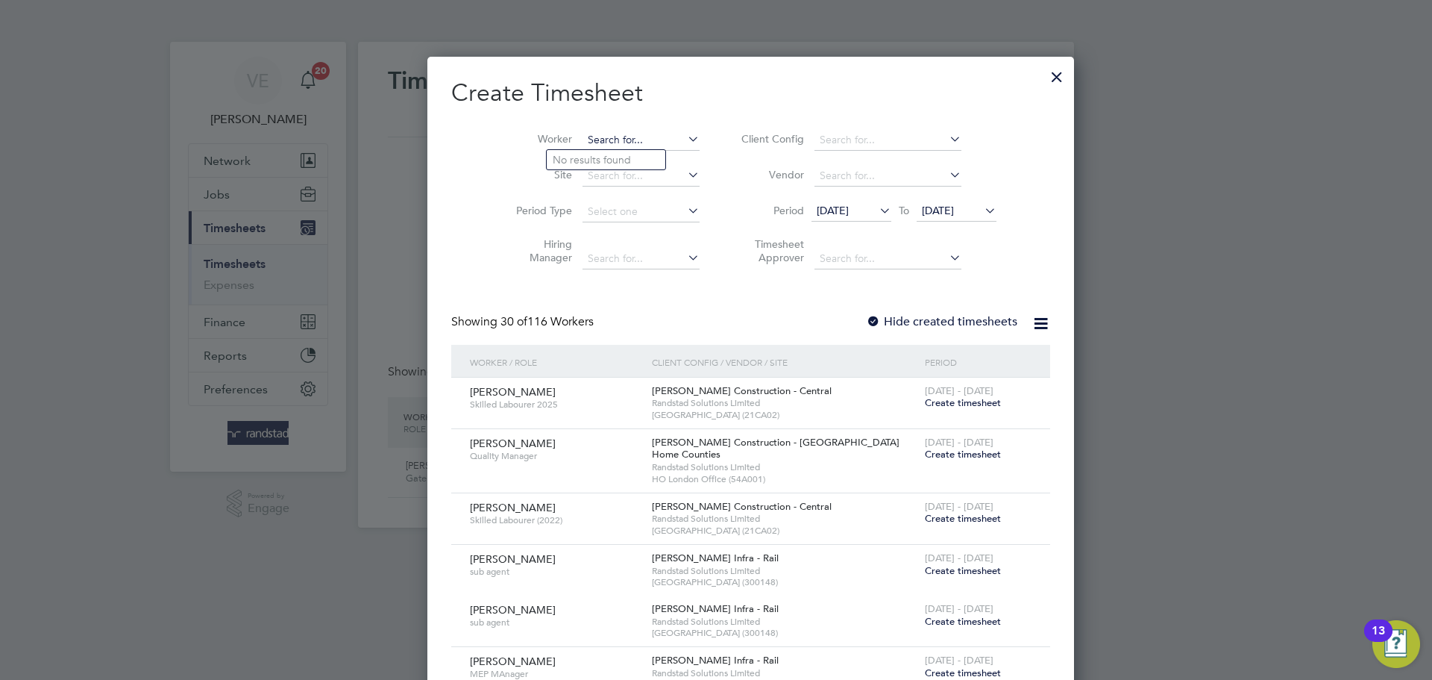
click at [583, 131] on input at bounding box center [641, 140] width 117 height 21
type input "ibukan"
click at [685, 137] on icon at bounding box center [685, 138] width 0 height 21
click at [583, 181] on input at bounding box center [641, 176] width 117 height 21
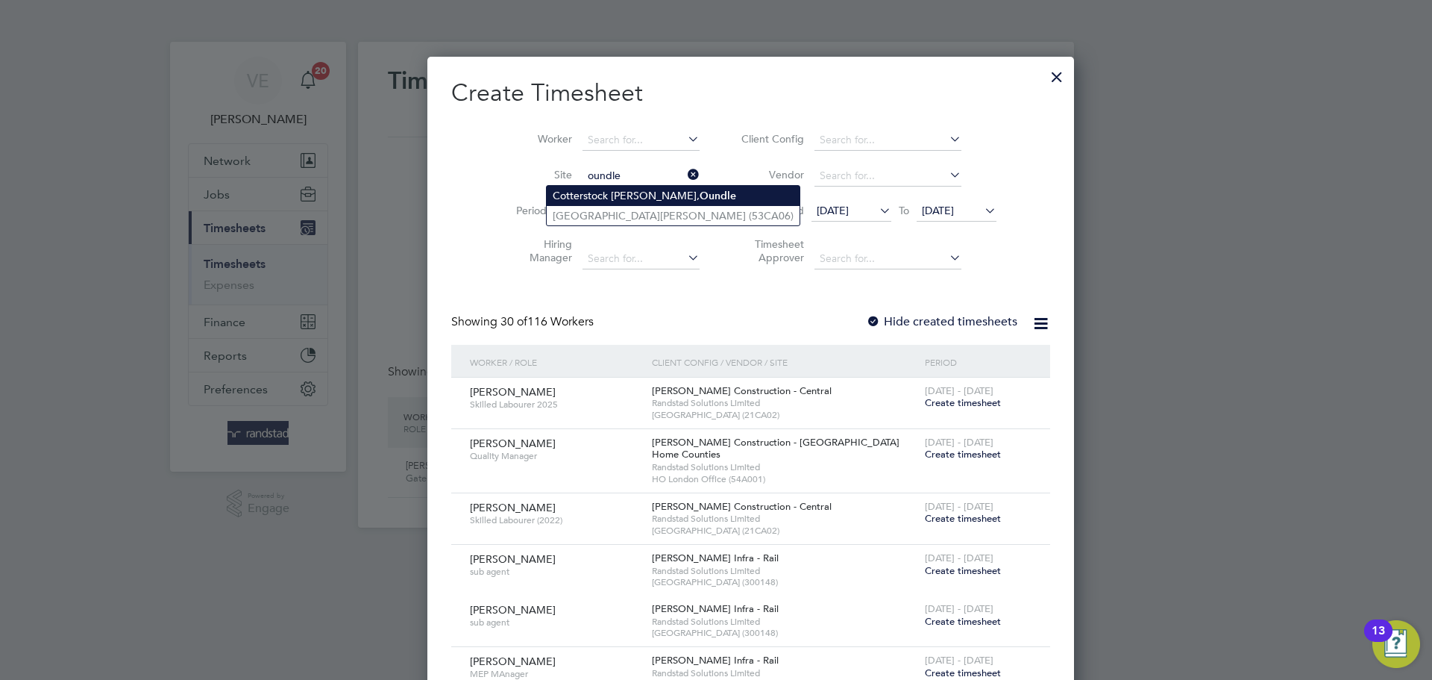
click at [603, 198] on li "[GEOGRAPHIC_DATA][PERSON_NAME], [GEOGRAPHIC_DATA]" at bounding box center [673, 196] width 253 height 20
type input "[GEOGRAPHIC_DATA][PERSON_NAME], [GEOGRAPHIC_DATA]"
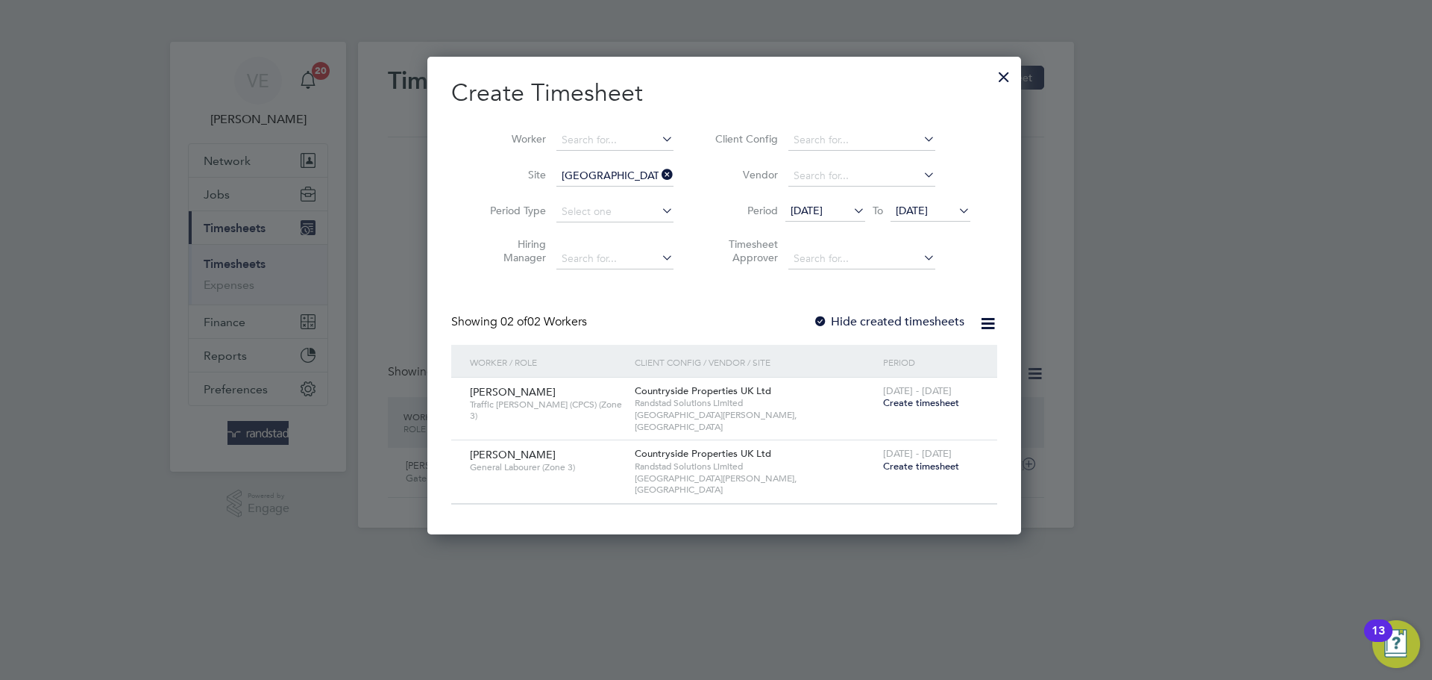
drag, startPoint x: 992, startPoint y: 71, endPoint x: 985, endPoint y: 75, distance: 8.3
click at [991, 72] on div at bounding box center [1004, 73] width 27 height 27
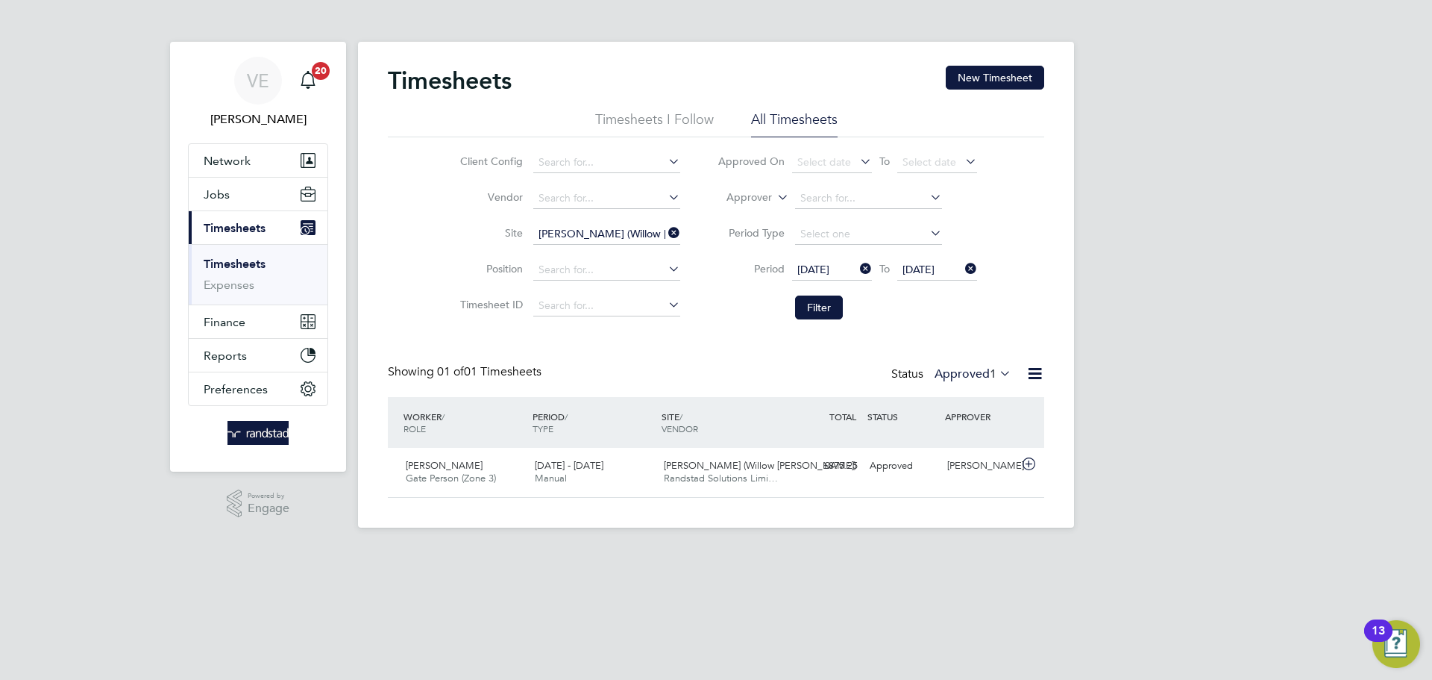
drag, startPoint x: 674, startPoint y: 230, endPoint x: 594, endPoint y: 242, distance: 80.8
click at [665, 230] on icon at bounding box center [665, 232] width 0 height 21
click at [593, 242] on input at bounding box center [606, 234] width 147 height 21
click at [630, 254] on li "[GEOGRAPHIC_DATA][PERSON_NAME], [GEOGRAPHIC_DATA]" at bounding box center [658, 255] width 253 height 20
type input "[GEOGRAPHIC_DATA][PERSON_NAME], [GEOGRAPHIC_DATA]"
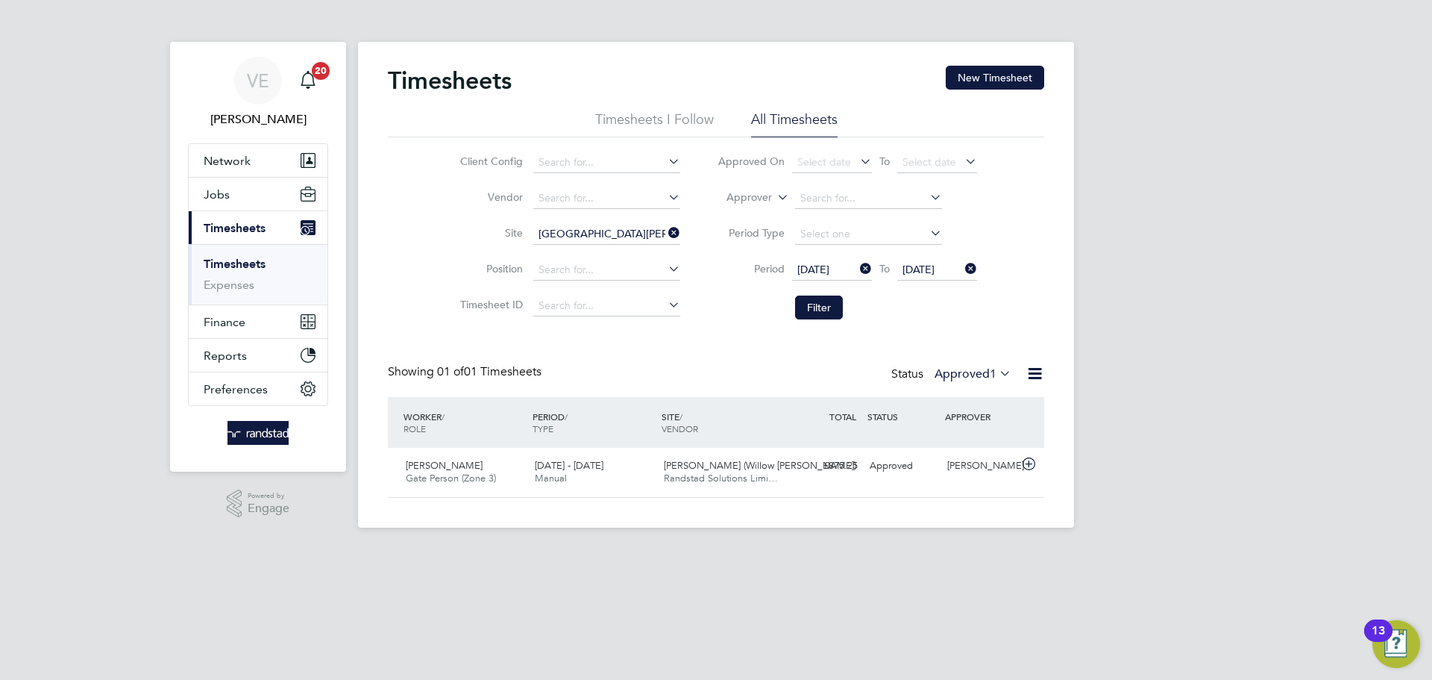
click at [835, 320] on li "Filter" at bounding box center [847, 307] width 297 height 39
click at [823, 313] on button "Filter" at bounding box center [819, 307] width 48 height 24
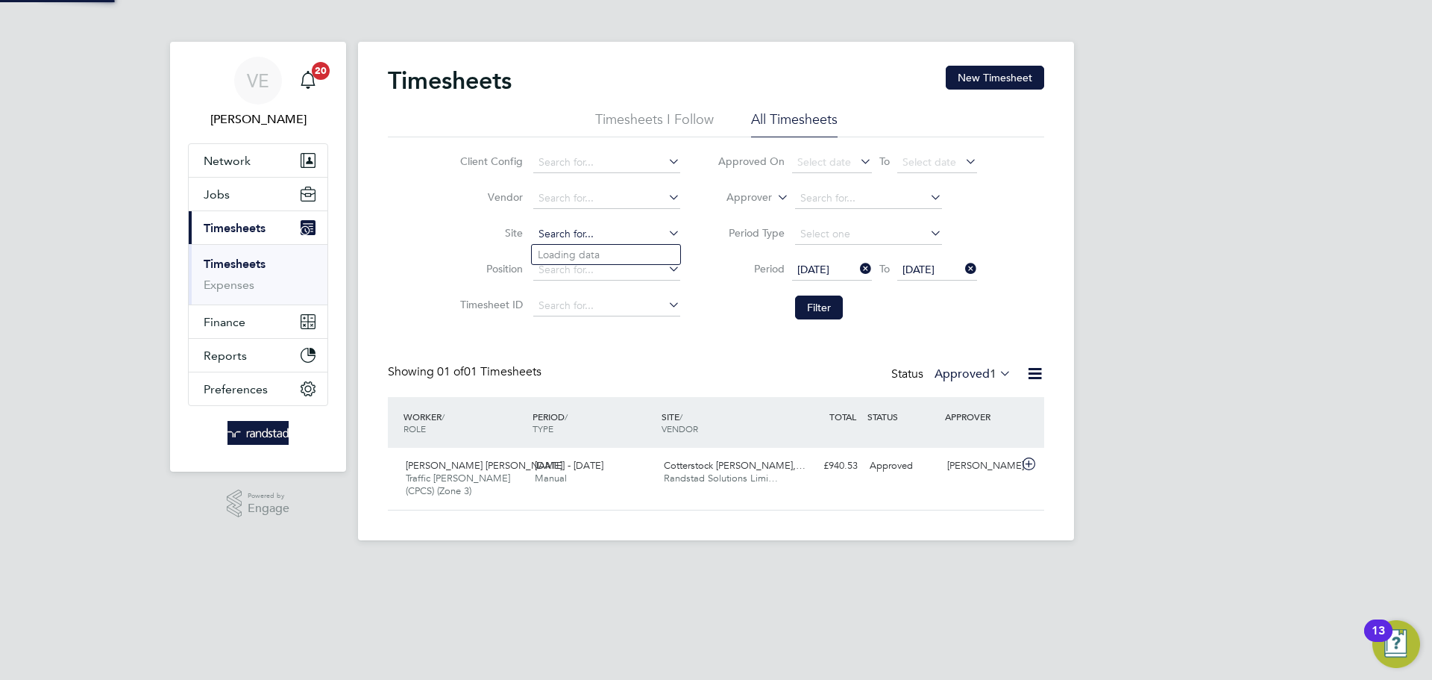
click at [671, 241] on input at bounding box center [606, 234] width 147 height 21
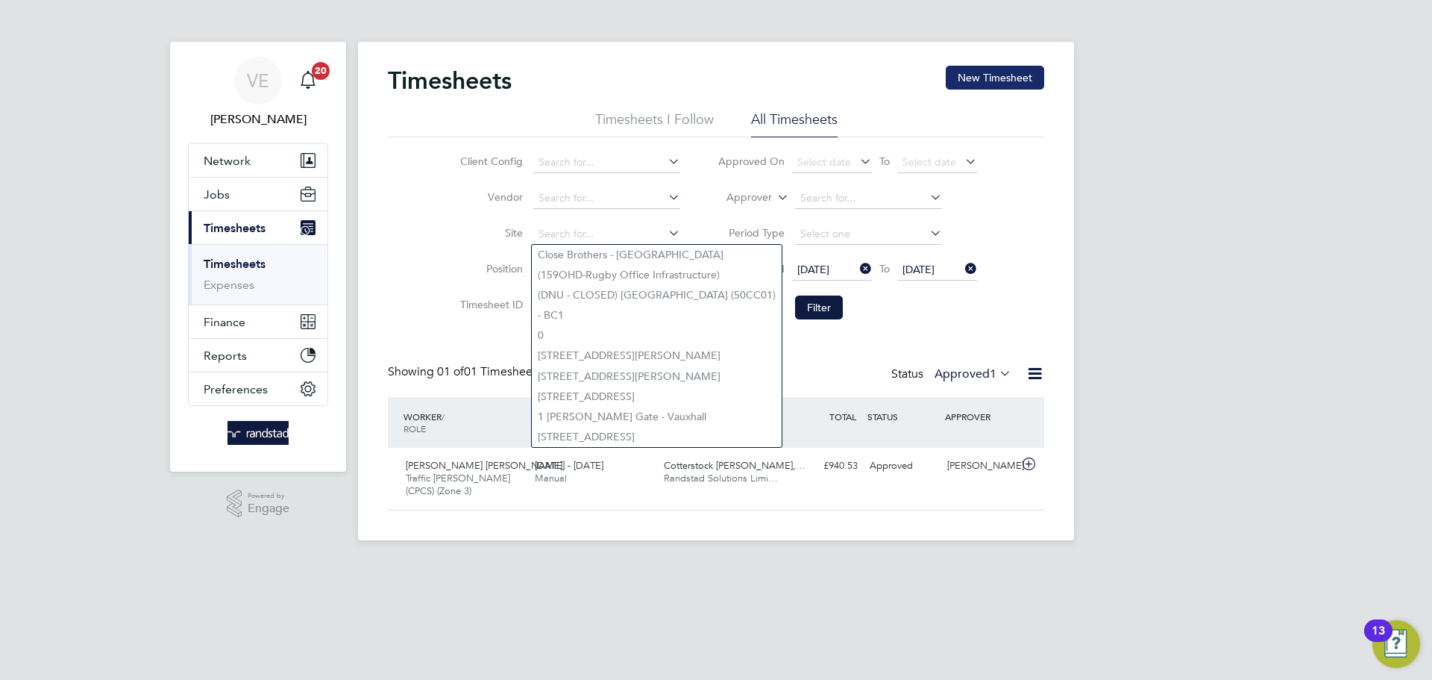
click at [956, 71] on button "New Timesheet" at bounding box center [995, 78] width 98 height 24
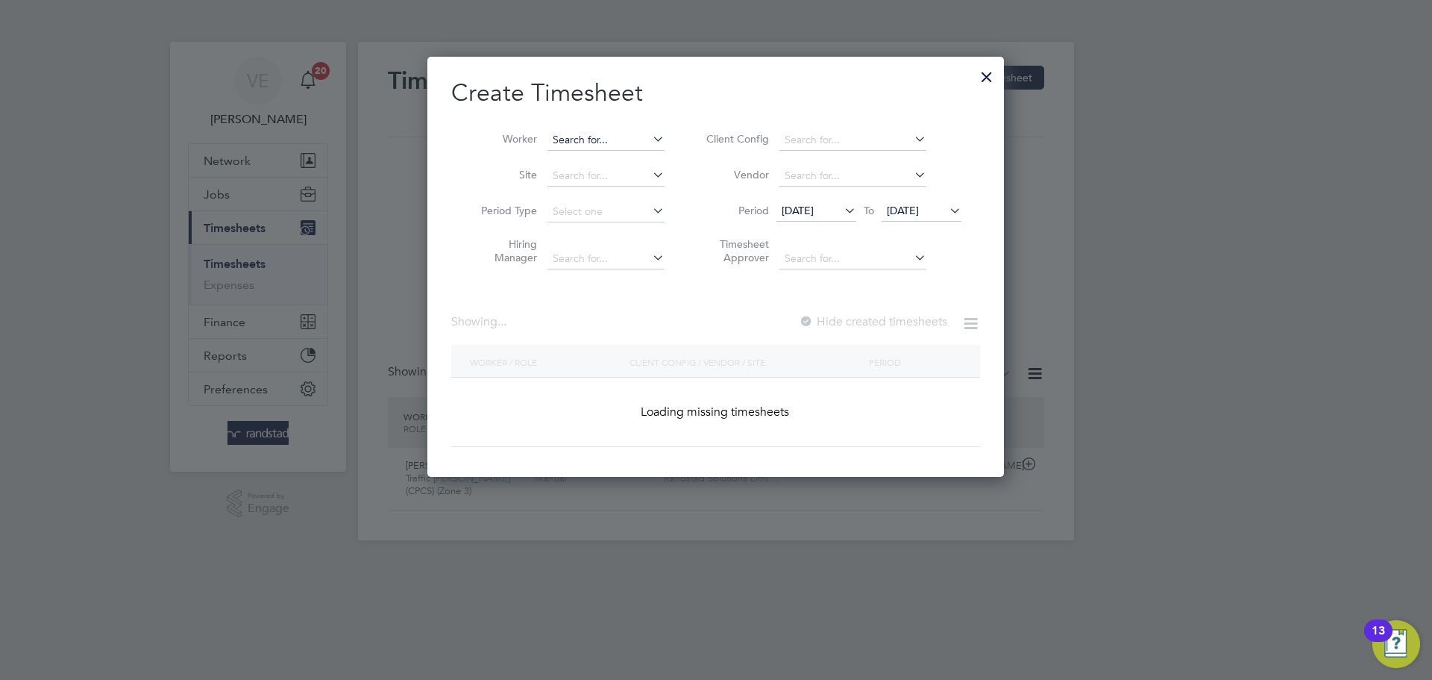
scroll to position [2829, 577]
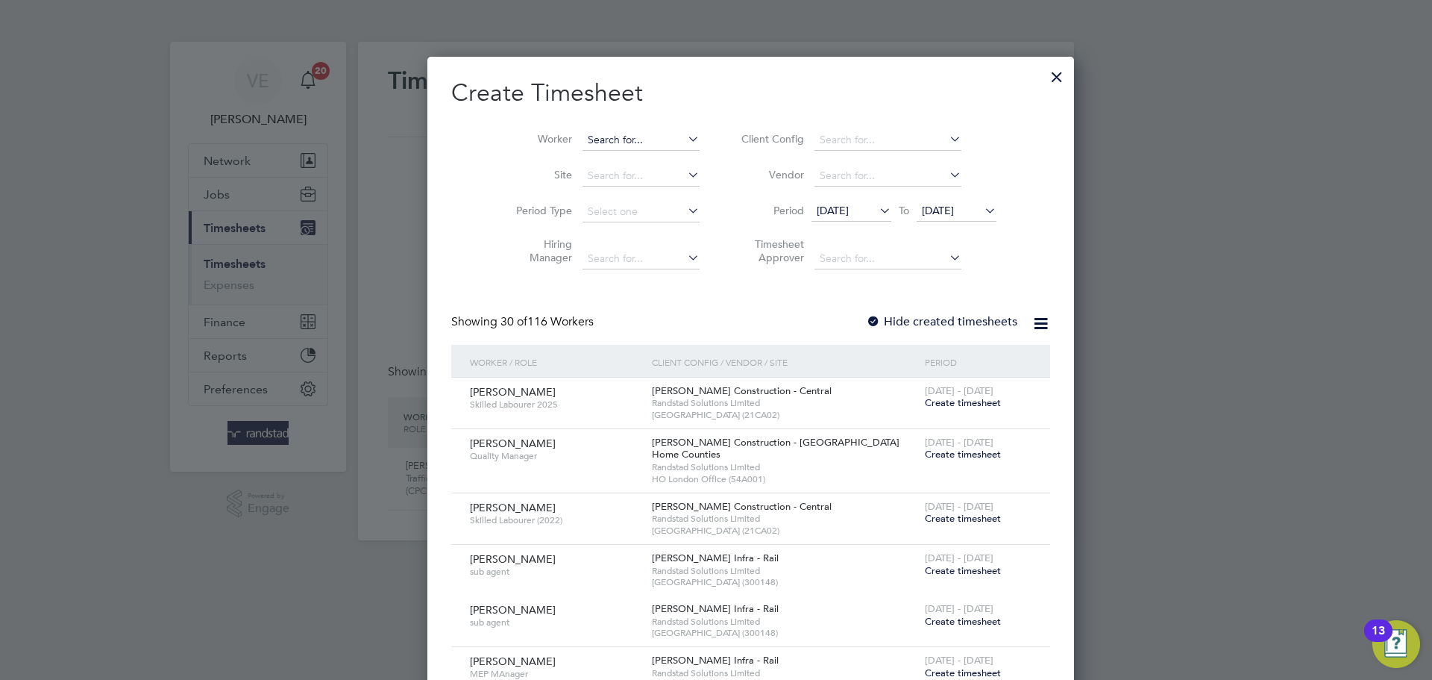
click at [621, 141] on input at bounding box center [641, 140] width 117 height 21
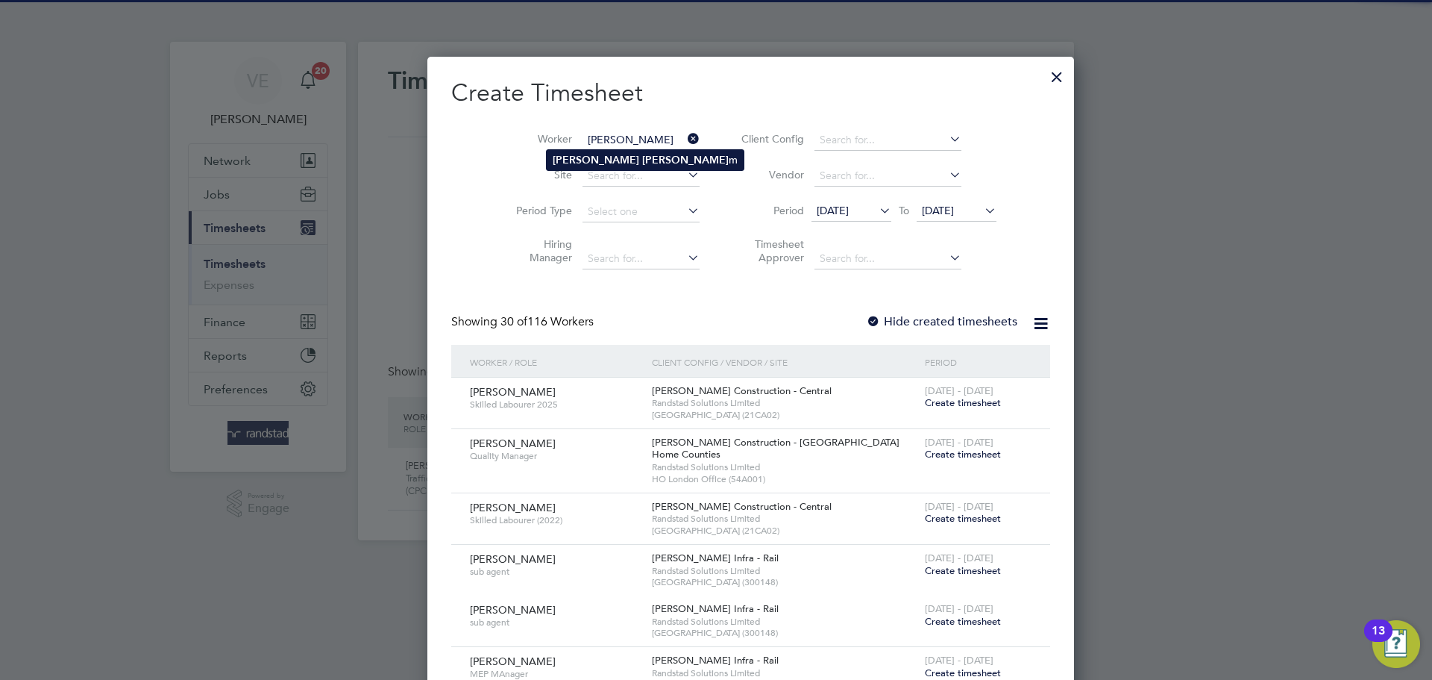
click at [642, 160] on b "[PERSON_NAME]" at bounding box center [685, 160] width 87 height 13
type input "[PERSON_NAME]"
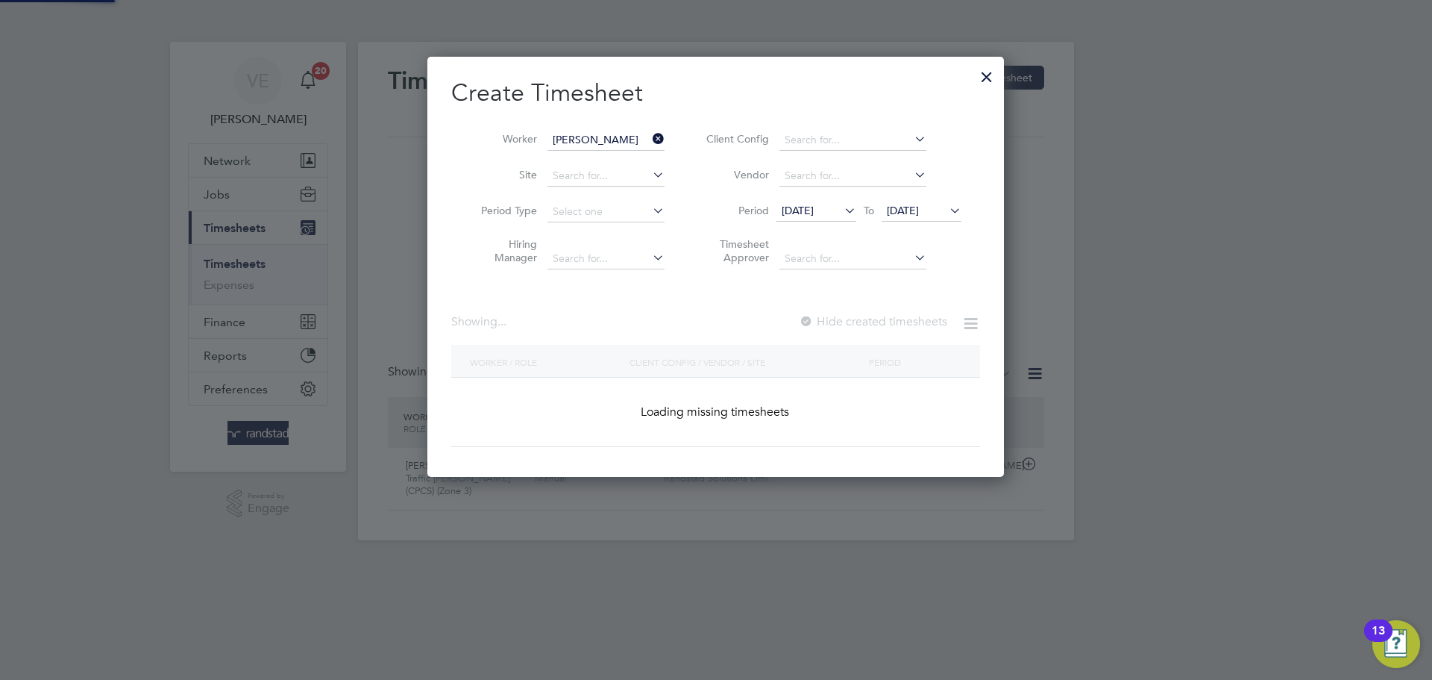
scroll to position [421, 577]
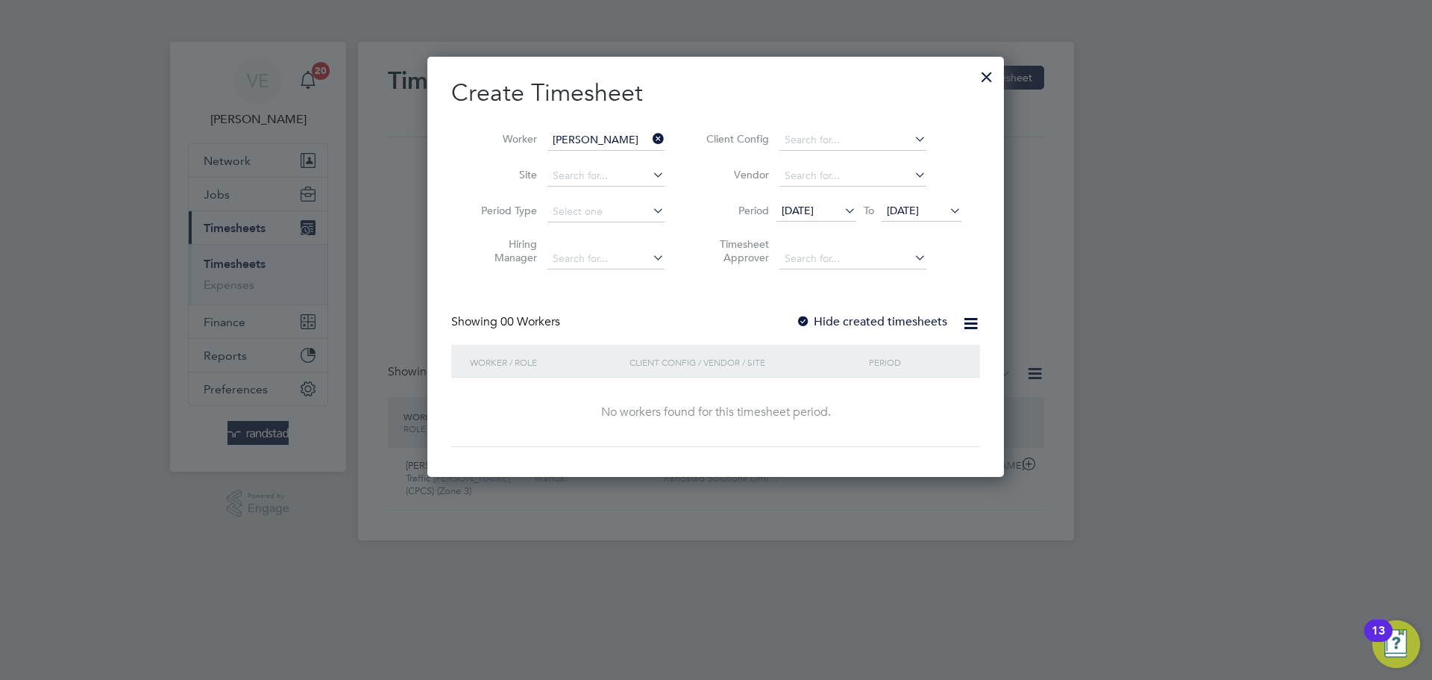
click at [919, 205] on span "[DATE]" at bounding box center [903, 210] width 32 height 13
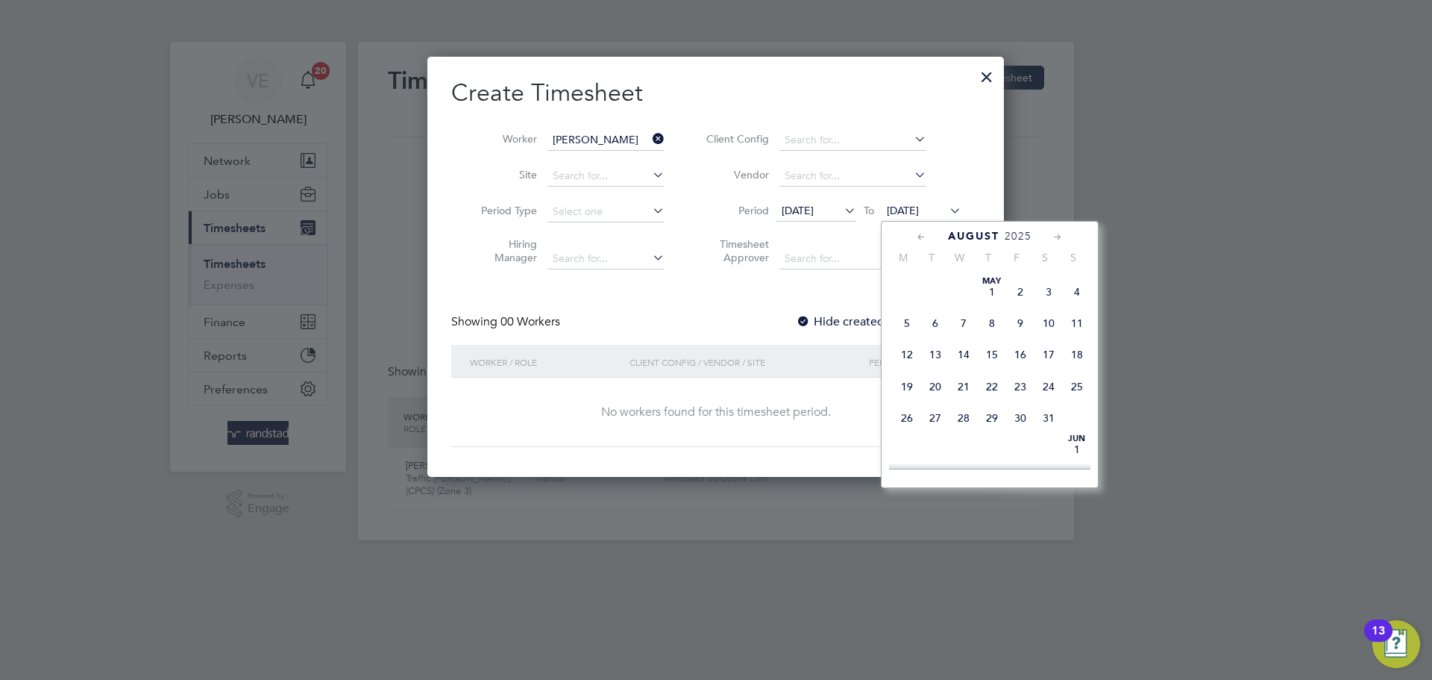
scroll to position [563, 0]
click at [1072, 341] on span "24" at bounding box center [1077, 327] width 28 height 28
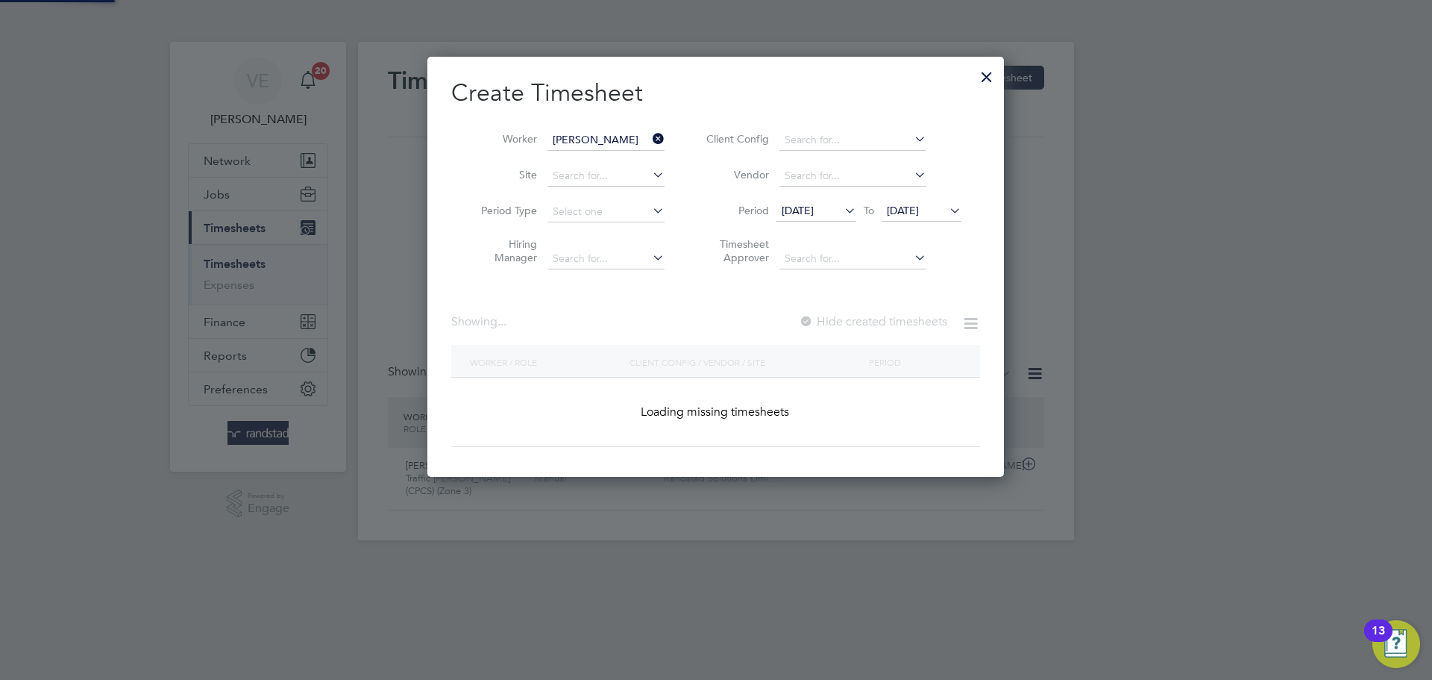
scroll to position [421, 577]
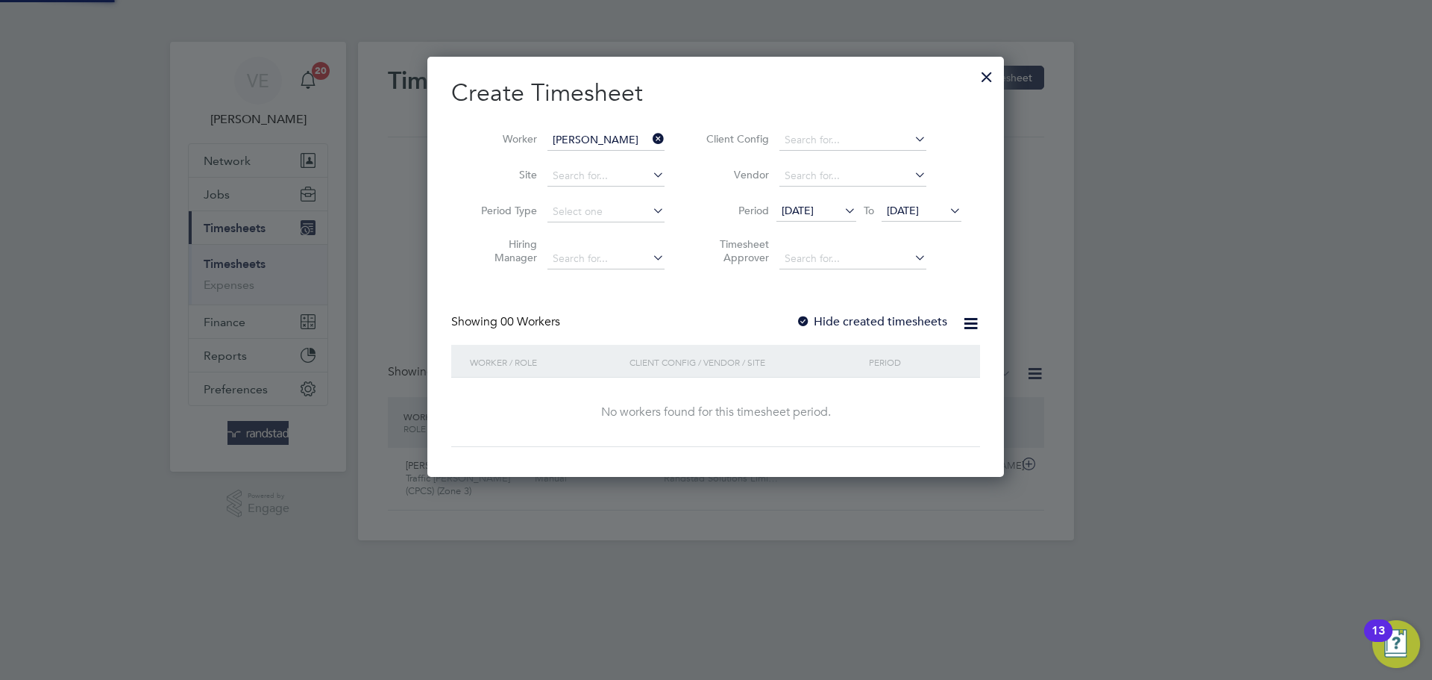
click at [814, 204] on span "[DATE]" at bounding box center [798, 210] width 32 height 13
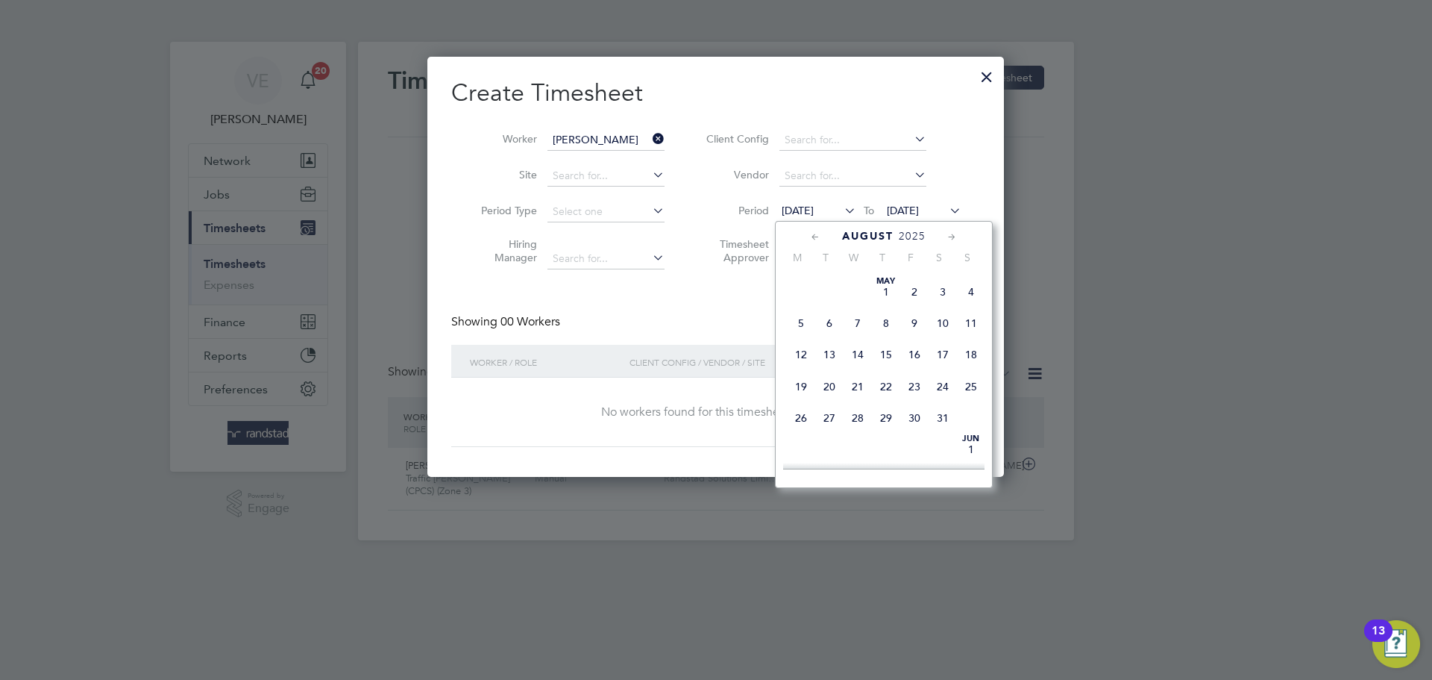
scroll to position [530, 0]
drag, startPoint x: 806, startPoint y: 384, endPoint x: 813, endPoint y: 378, distance: 9.6
click at [806, 374] on span "18" at bounding box center [801, 360] width 28 height 28
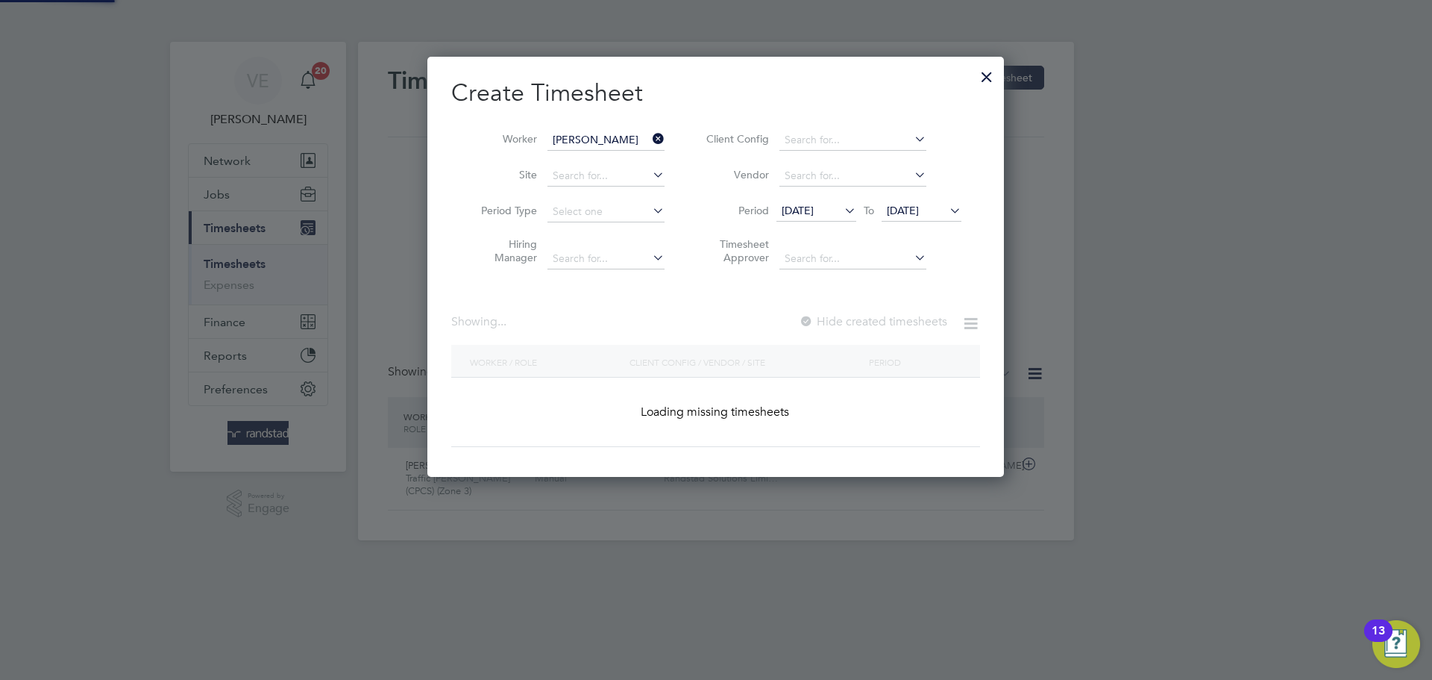
scroll to position [421, 577]
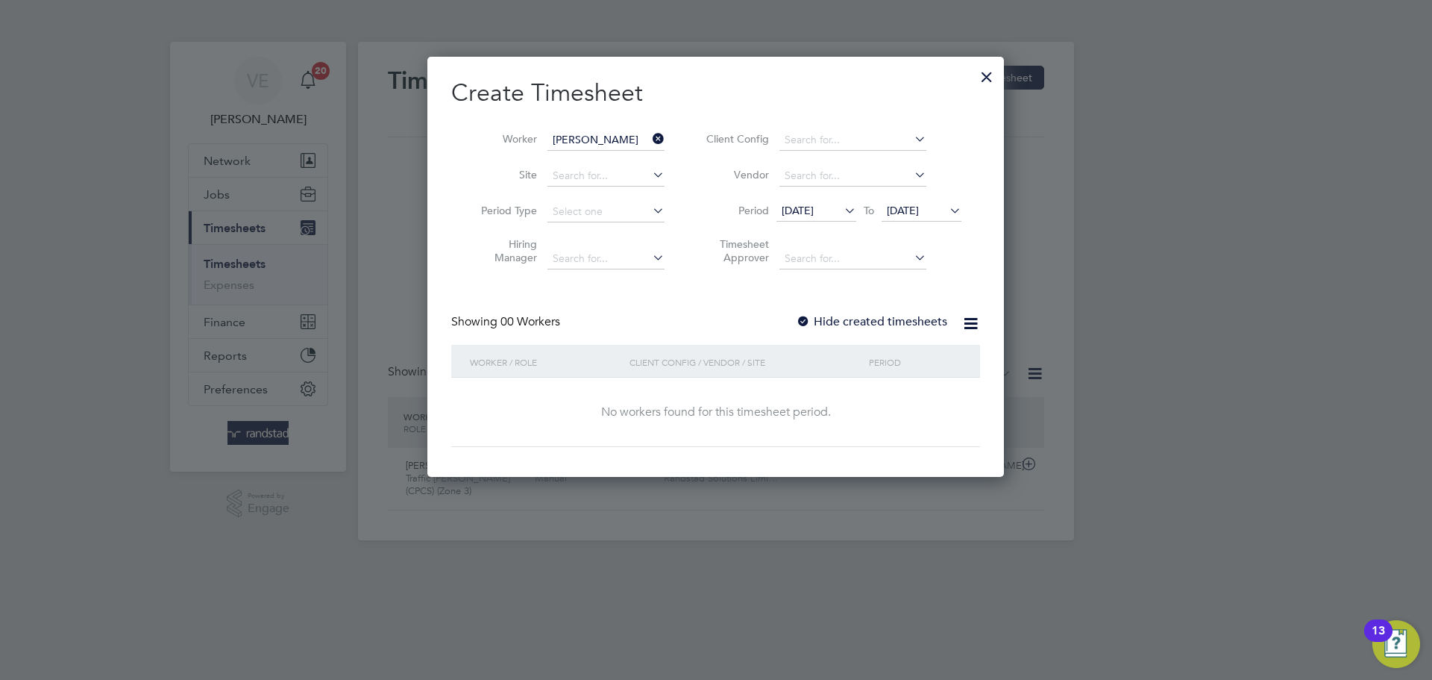
click at [893, 315] on div "Create Timesheet Worker [PERSON_NAME] Site Period Type Hiring Manager Client Co…" at bounding box center [715, 262] width 529 height 369
click at [894, 319] on label "Hide created timesheets" at bounding box center [871, 321] width 151 height 15
drag, startPoint x: 982, startPoint y: 72, endPoint x: 949, endPoint y: 109, distance: 49.1
click at [982, 72] on div at bounding box center [986, 73] width 27 height 27
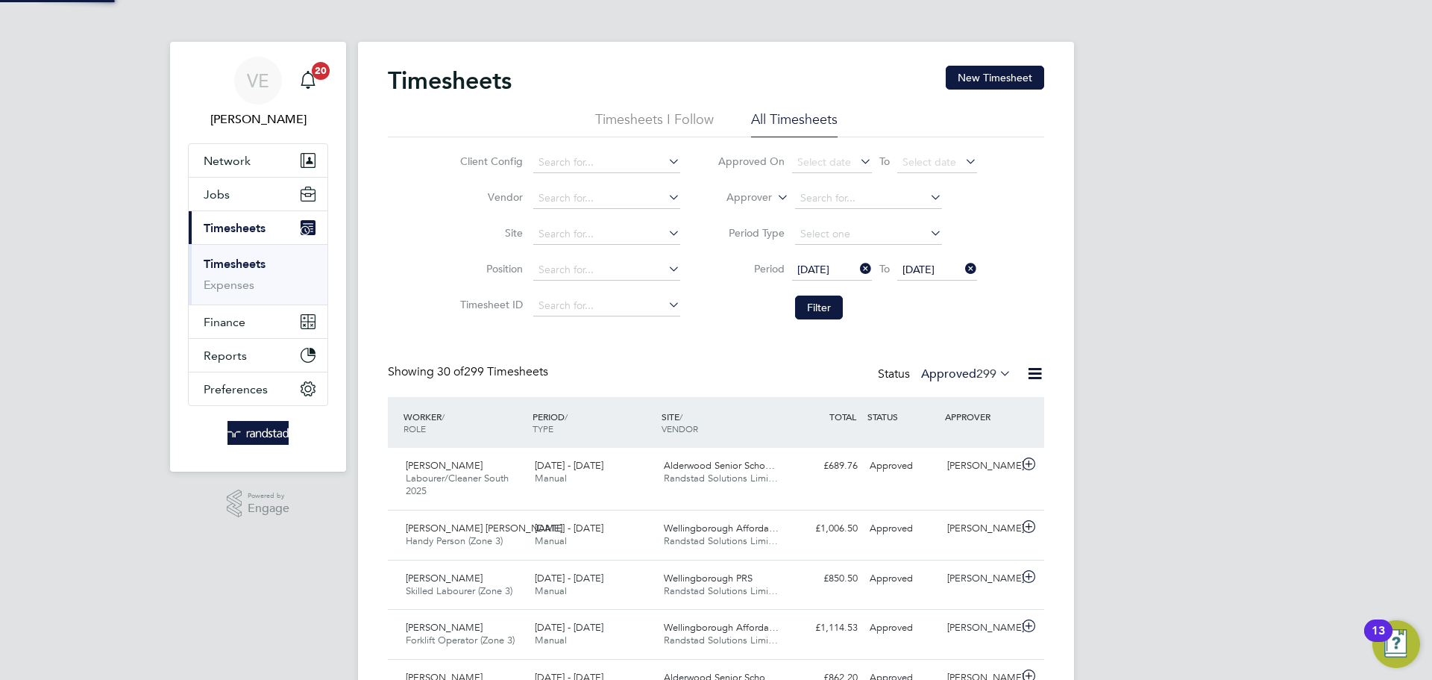
scroll to position [38, 130]
click at [568, 229] on input at bounding box center [606, 234] width 147 height 21
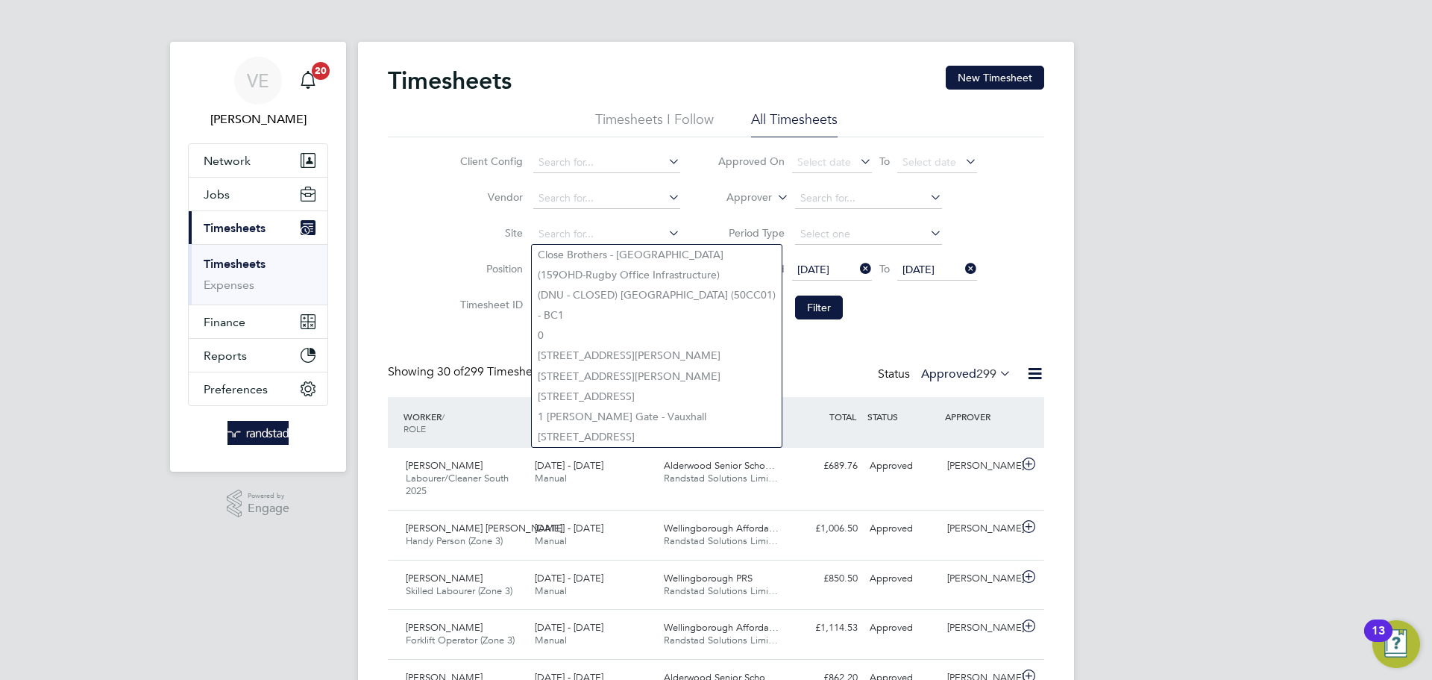
click at [421, 249] on div "Client Config Vendor Site Position Timesheet ID Approved On Select date To Sele…" at bounding box center [716, 231] width 656 height 189
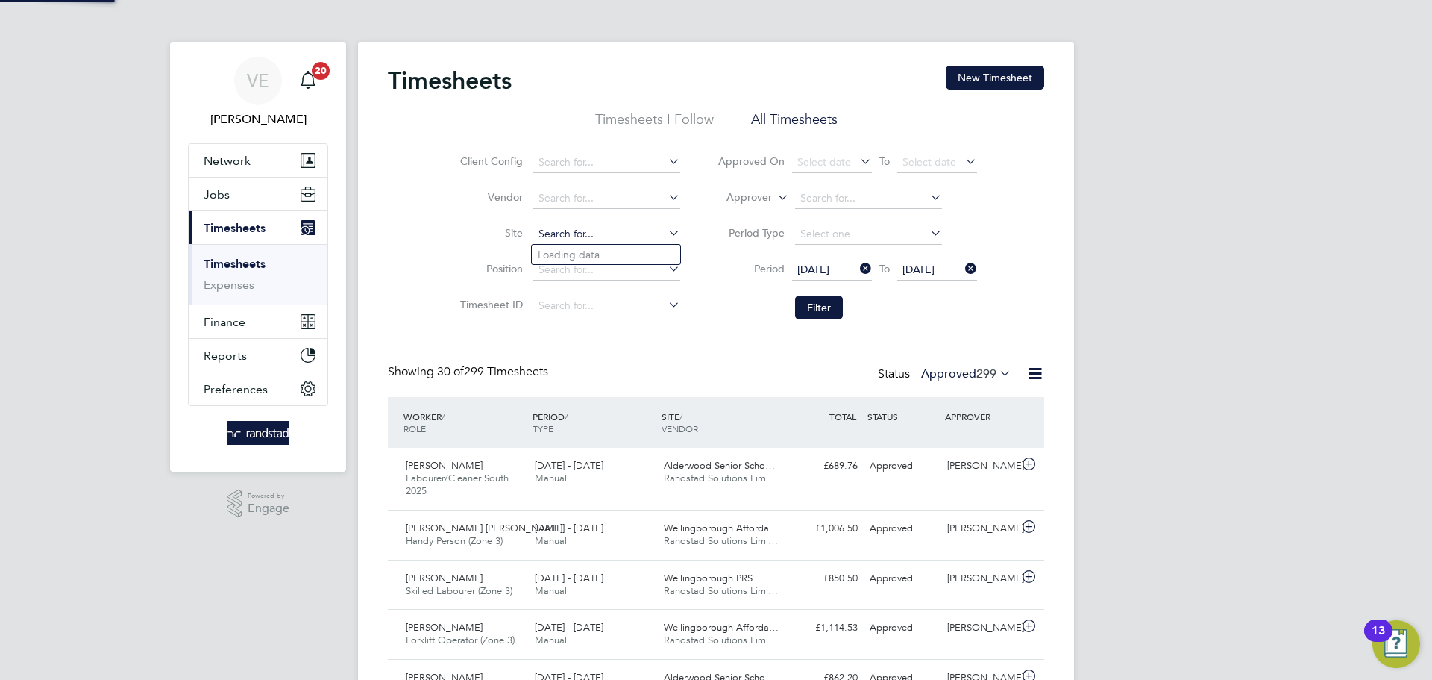
click at [570, 241] on input at bounding box center [606, 234] width 147 height 21
click at [454, 263] on li "Position" at bounding box center [568, 270] width 262 height 36
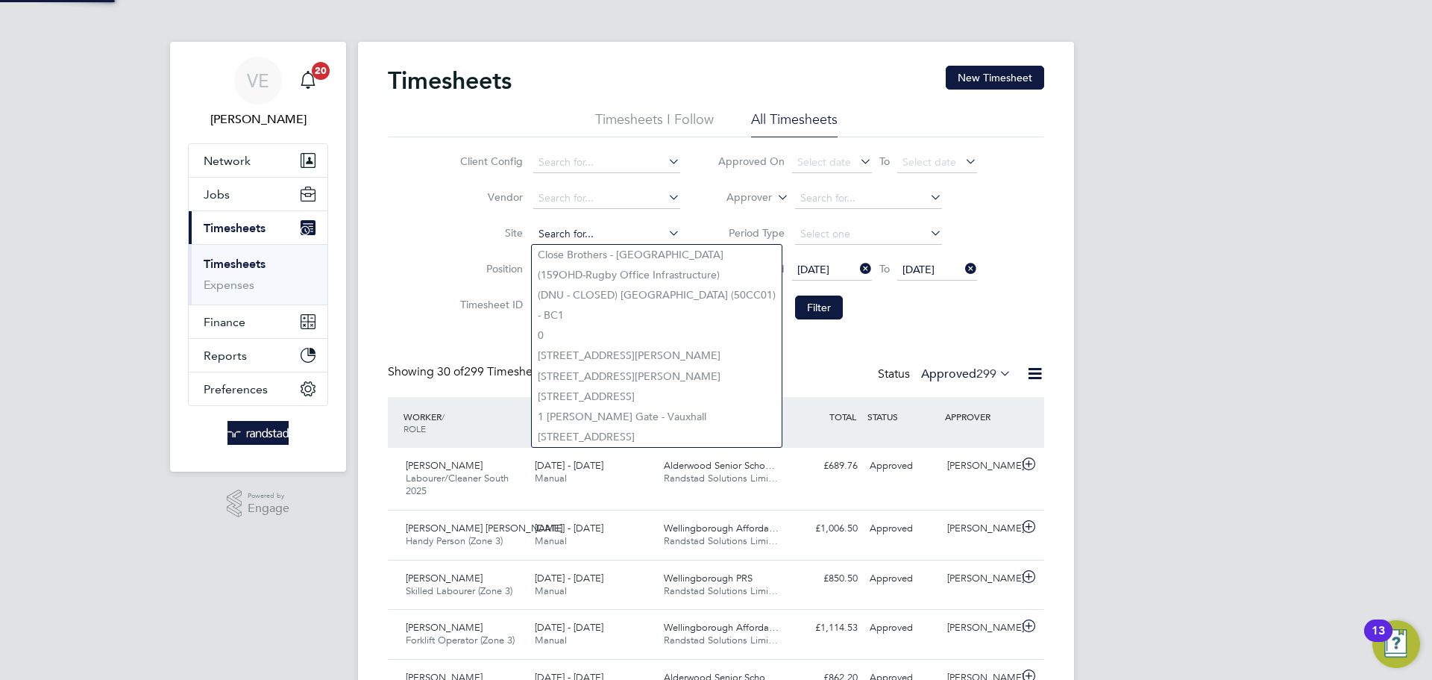
click at [589, 237] on input at bounding box center [606, 234] width 147 height 21
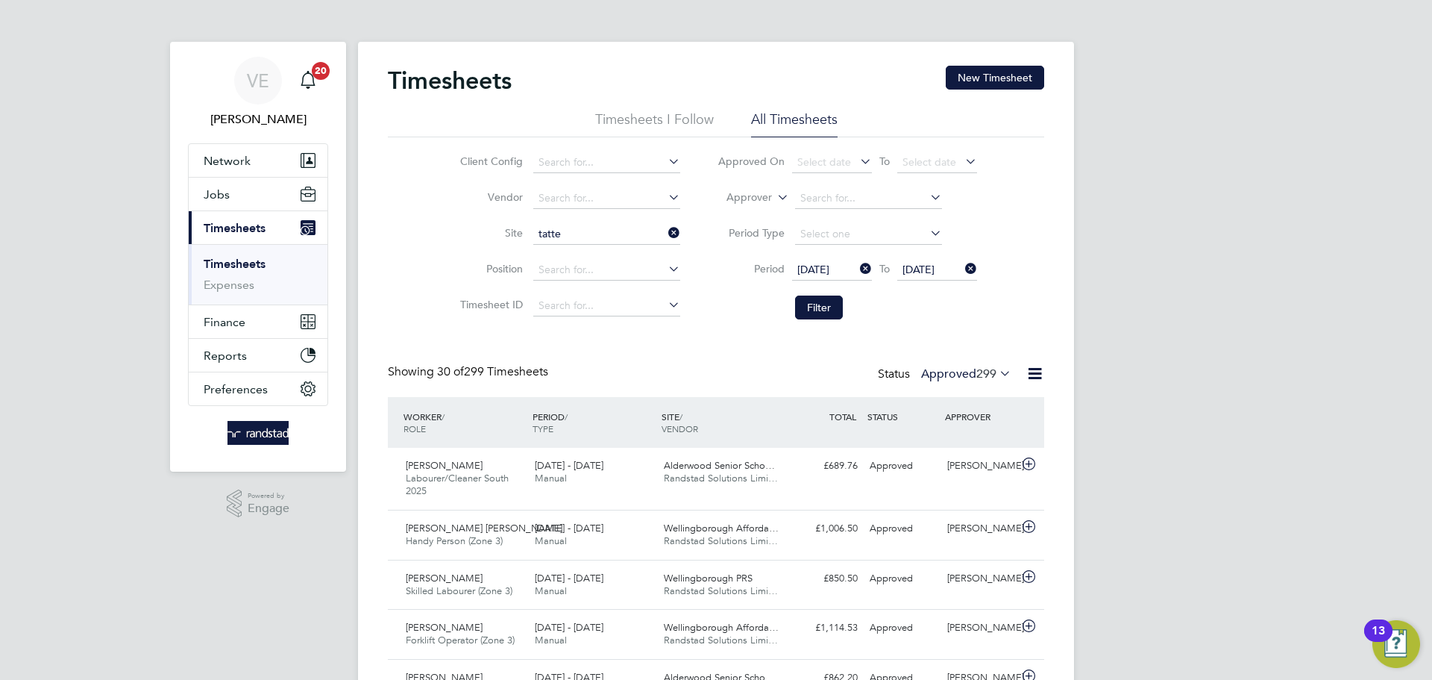
click at [603, 253] on li "[GEOGRAPHIC_DATA] Phase 3" at bounding box center [623, 255] width 183 height 20
type input "[GEOGRAPHIC_DATA] Phase 3"
click at [811, 302] on button "Filter" at bounding box center [819, 307] width 48 height 24
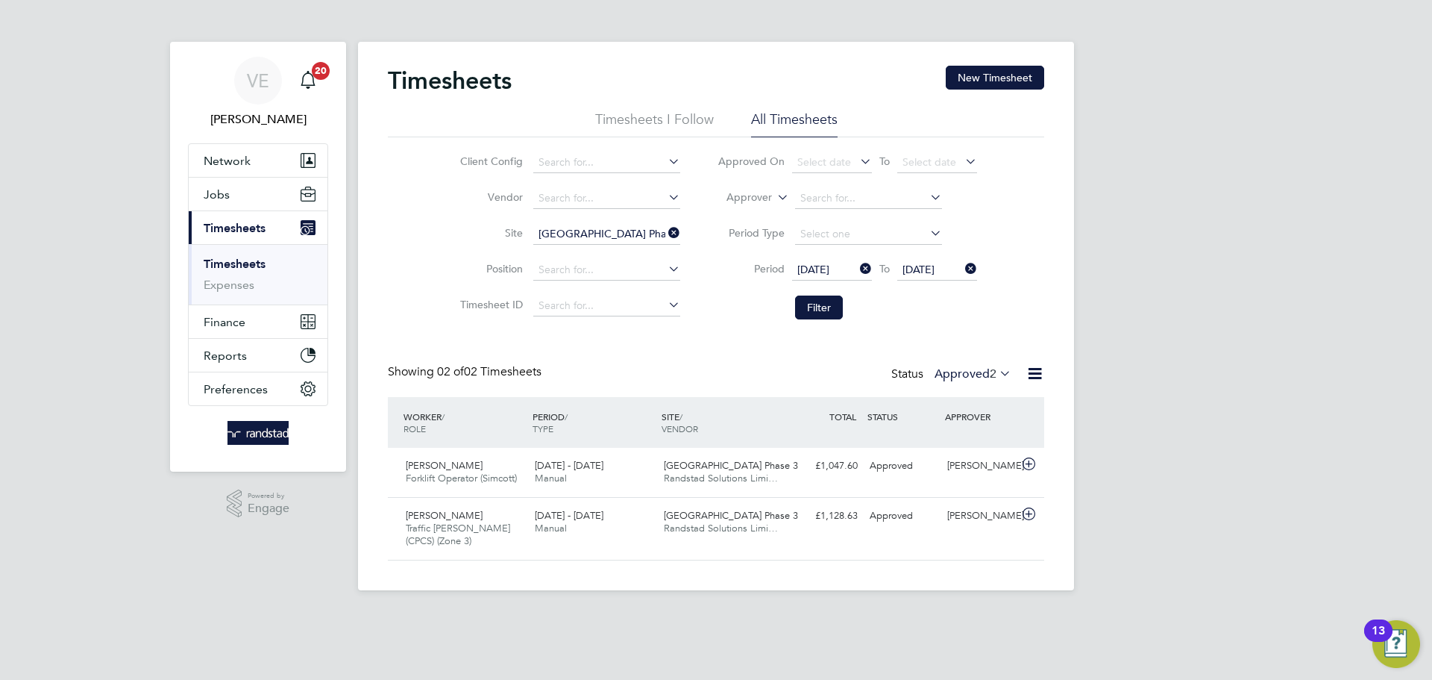
click at [665, 226] on icon at bounding box center [665, 232] width 0 height 21
click at [254, 229] on span "Timesheets" at bounding box center [235, 228] width 62 height 14
click at [233, 171] on button "Network" at bounding box center [258, 160] width 139 height 33
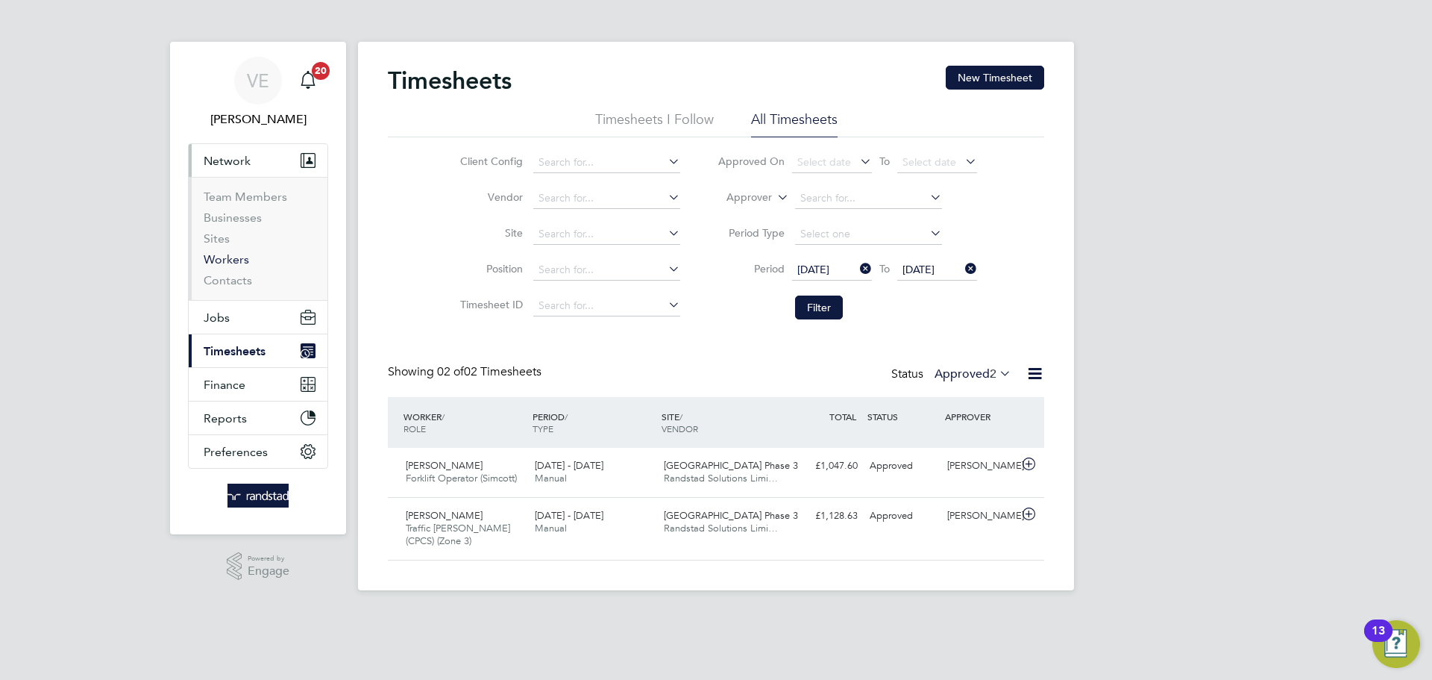
click at [239, 260] on link "Workers" at bounding box center [227, 259] width 46 height 14
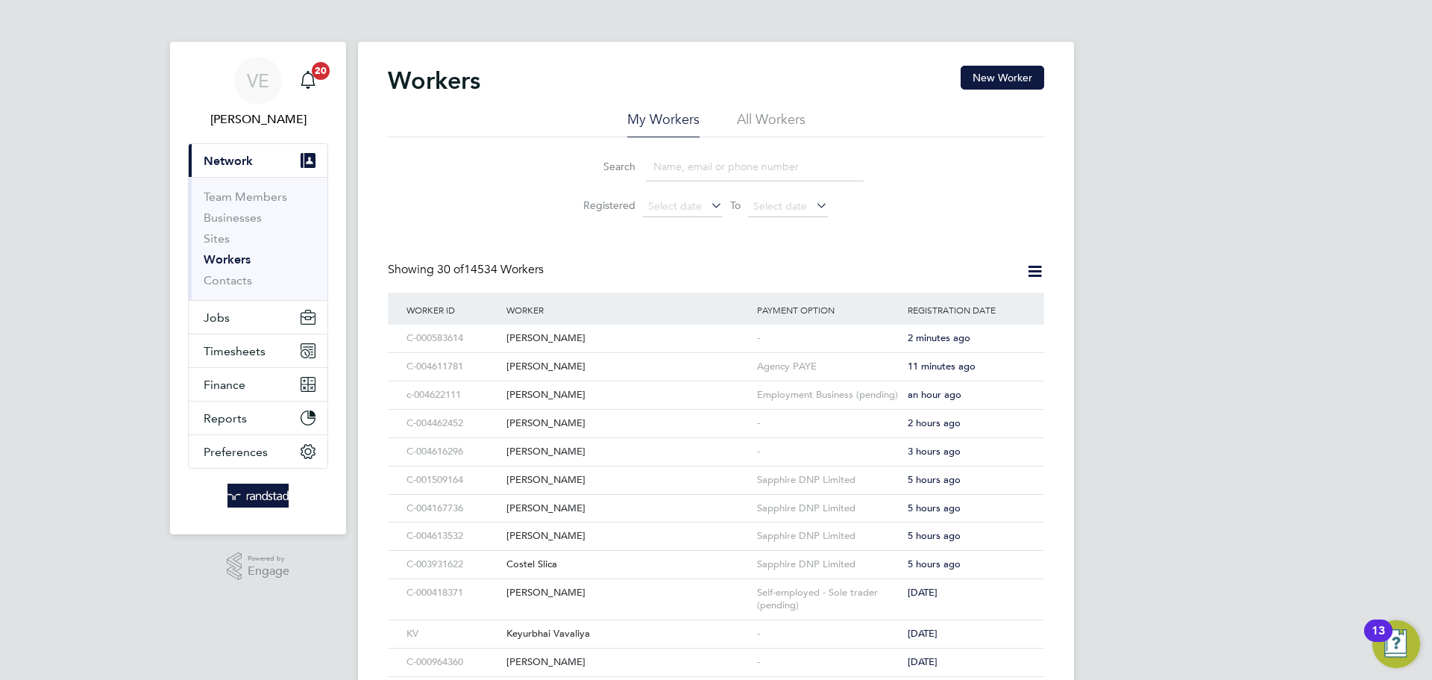
drag, startPoint x: 252, startPoint y: 145, endPoint x: 269, endPoint y: 152, distance: 17.7
click at [265, 151] on button "Current page: Network" at bounding box center [258, 160] width 139 height 33
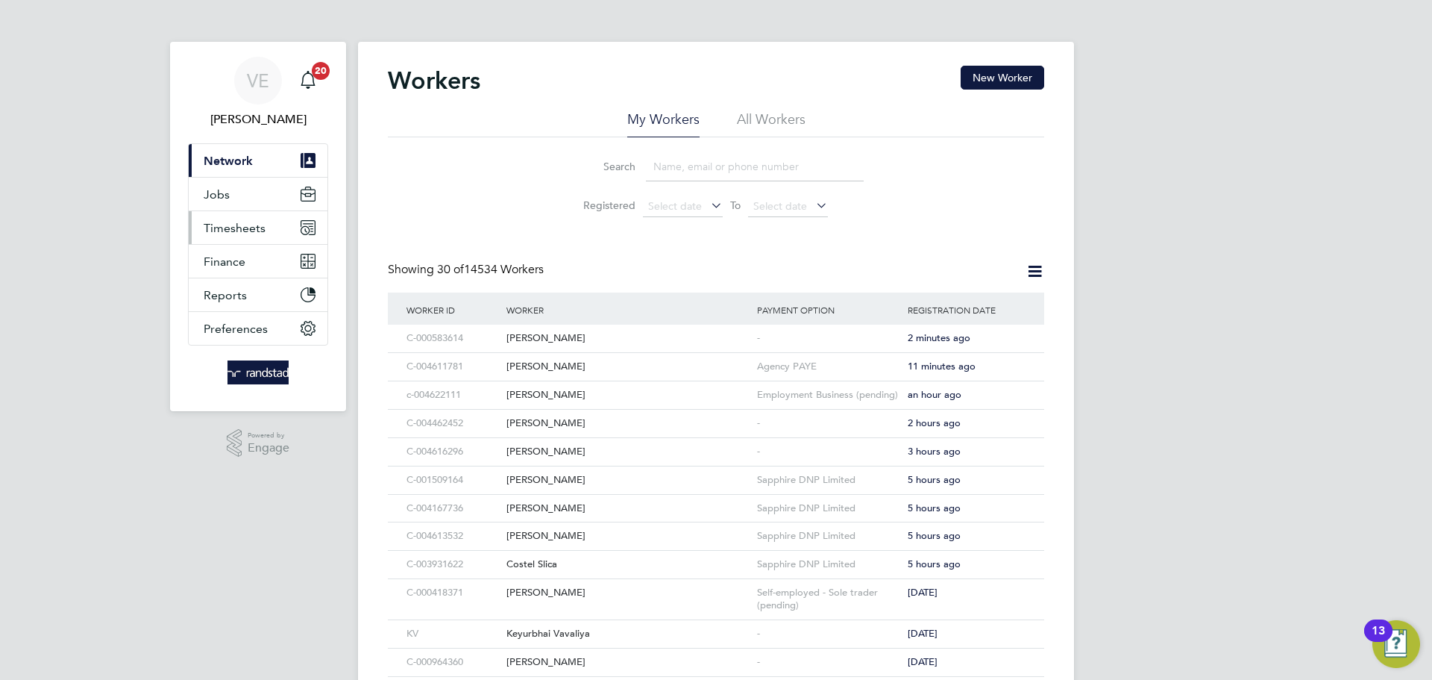
click at [244, 219] on button "Timesheets" at bounding box center [258, 227] width 139 height 33
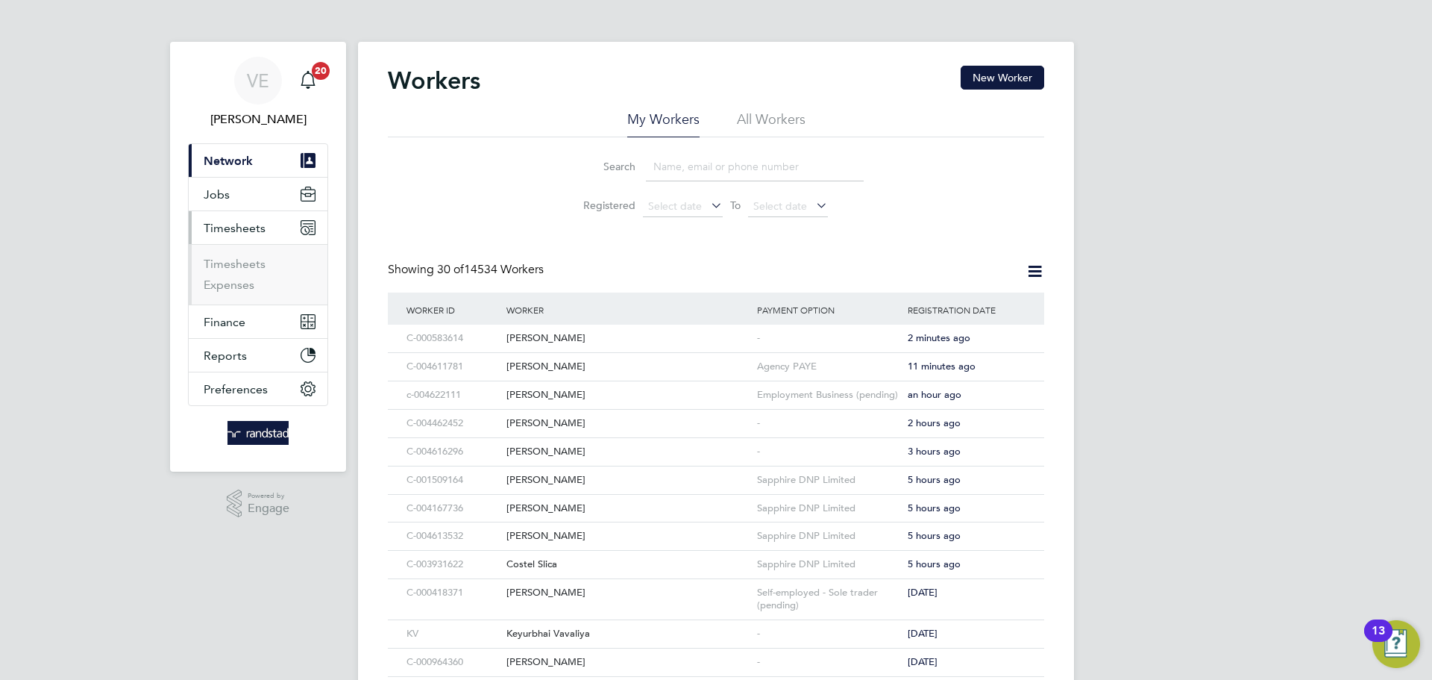
click at [224, 155] on span "Network" at bounding box center [228, 161] width 49 height 14
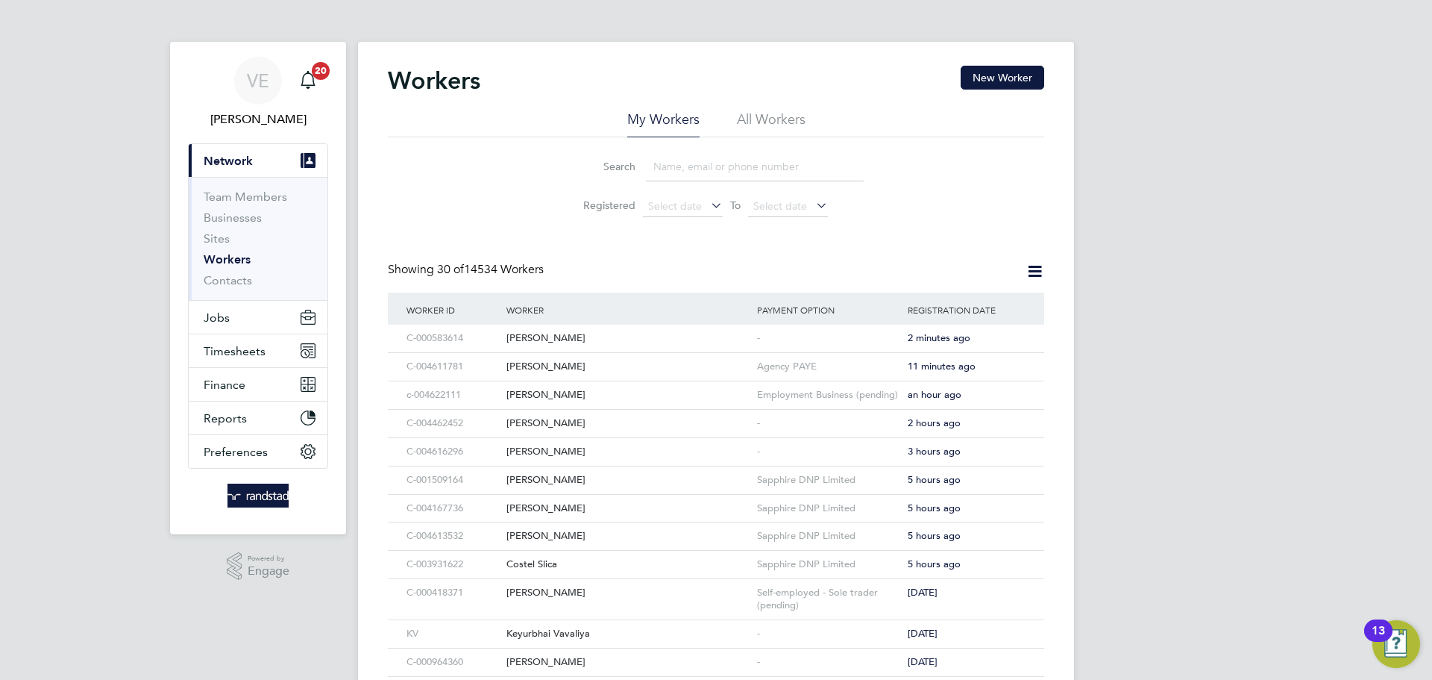
click at [709, 160] on input at bounding box center [755, 166] width 218 height 29
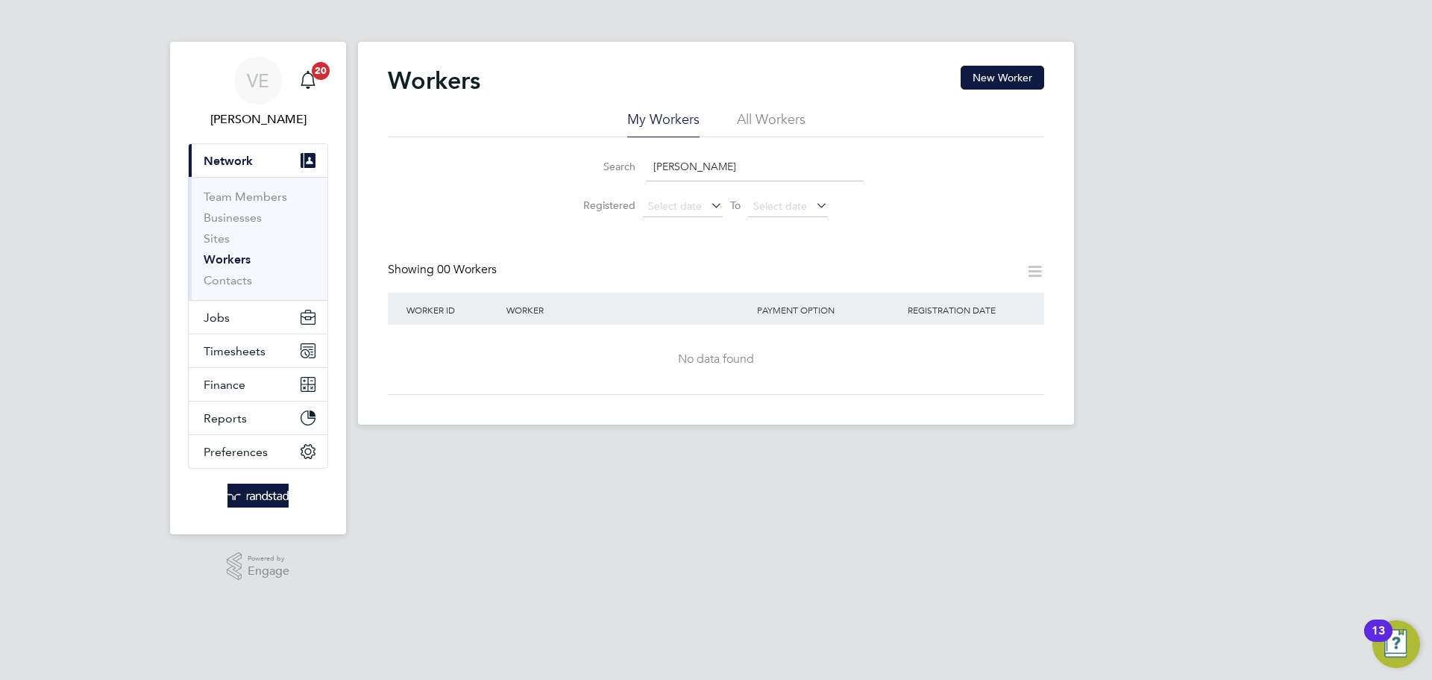
type input "[PERSON_NAME]"
click at [788, 112] on li "All Workers" at bounding box center [771, 123] width 69 height 27
click at [997, 90] on div "Workers New Worker" at bounding box center [716, 88] width 656 height 45
drag, startPoint x: 991, startPoint y: 84, endPoint x: 982, endPoint y: 90, distance: 10.4
click at [983, 90] on div "Workers New Worker" at bounding box center [716, 88] width 656 height 45
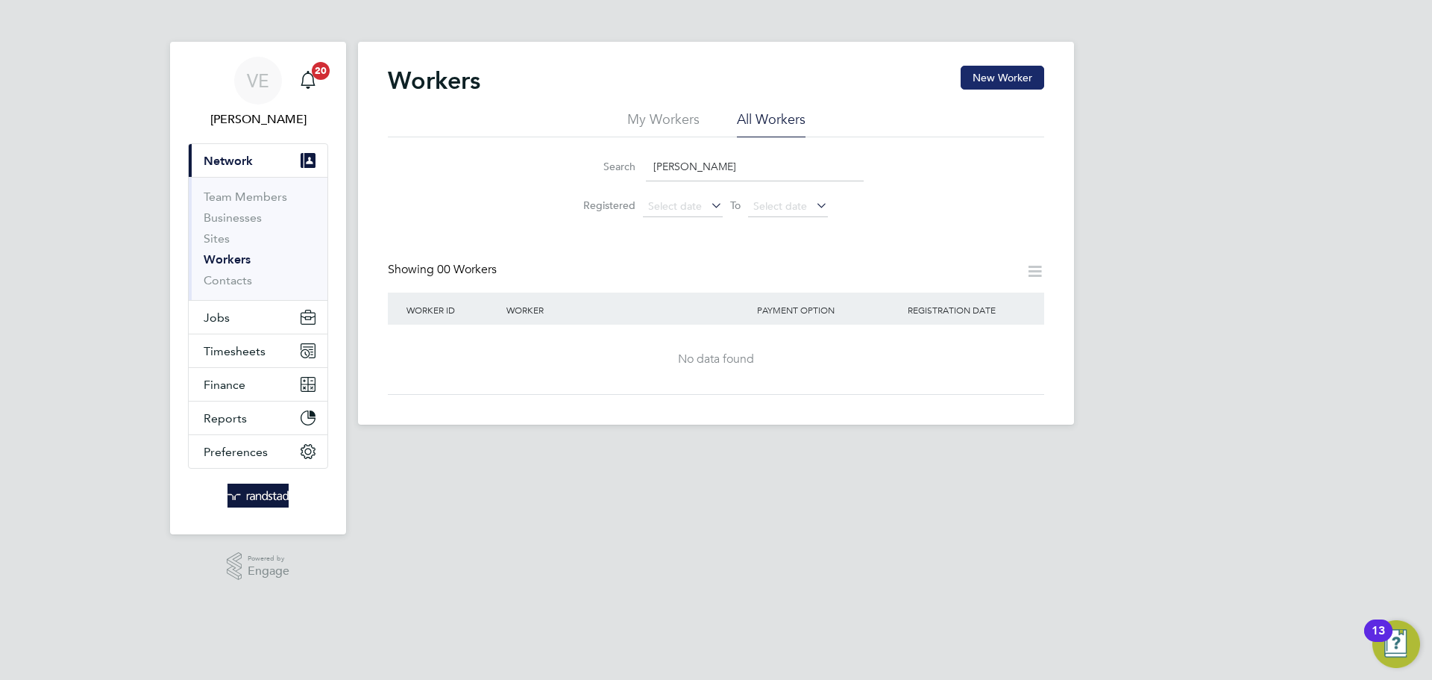
click at [987, 78] on button "New Worker" at bounding box center [1003, 78] width 84 height 24
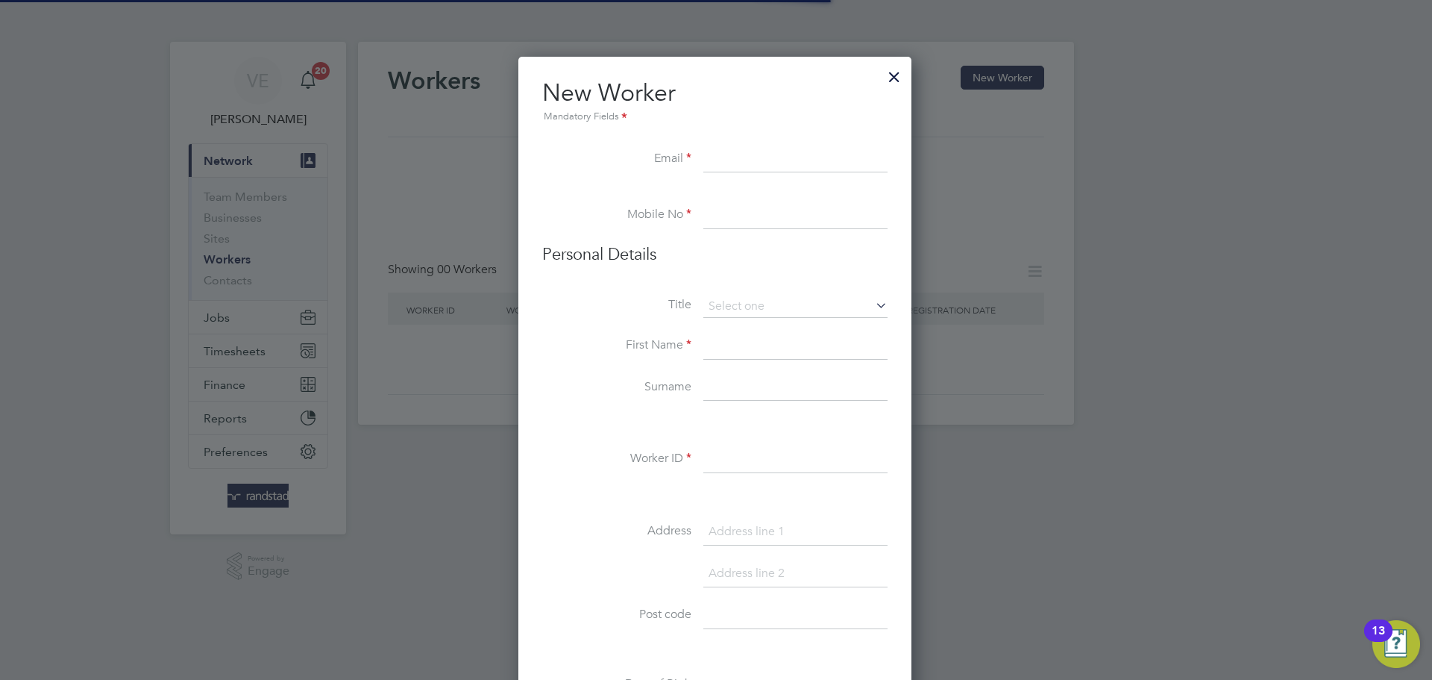
scroll to position [7, 7]
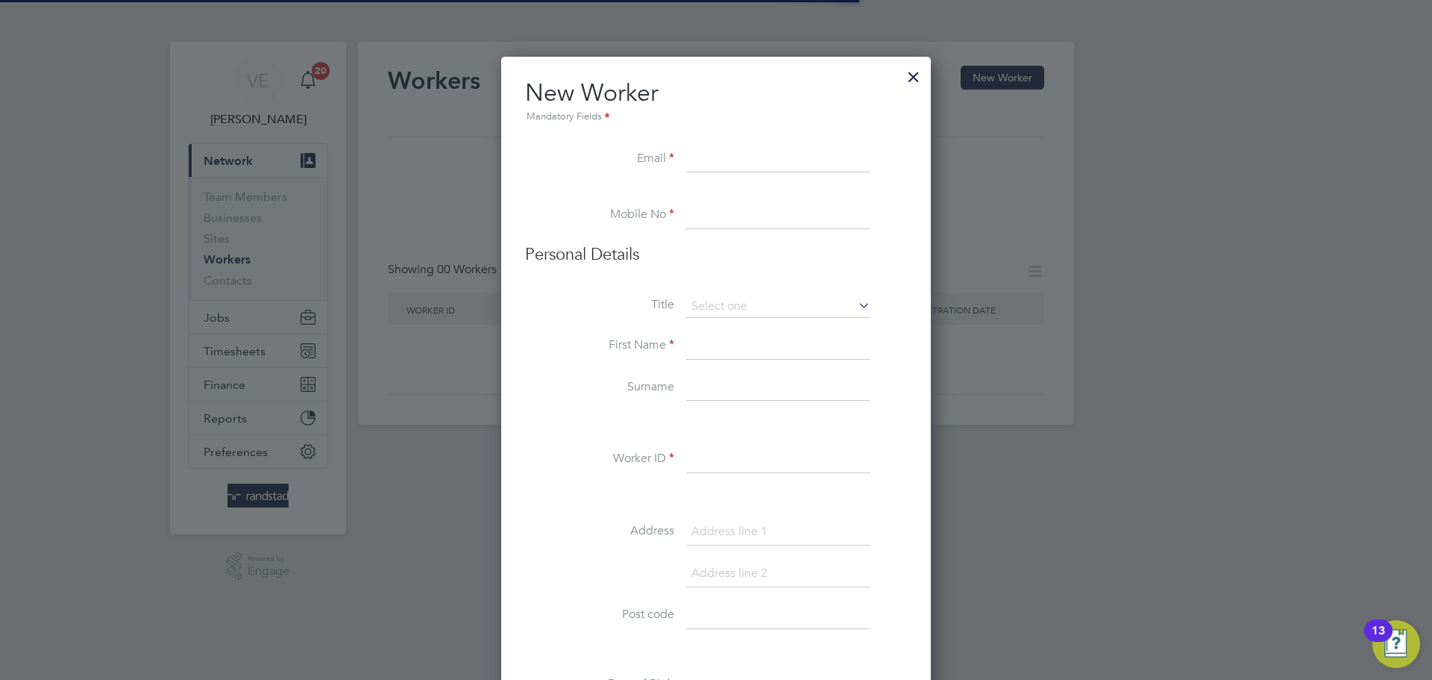
paste input "[EMAIL_ADDRESS][DOMAIN_NAME]"
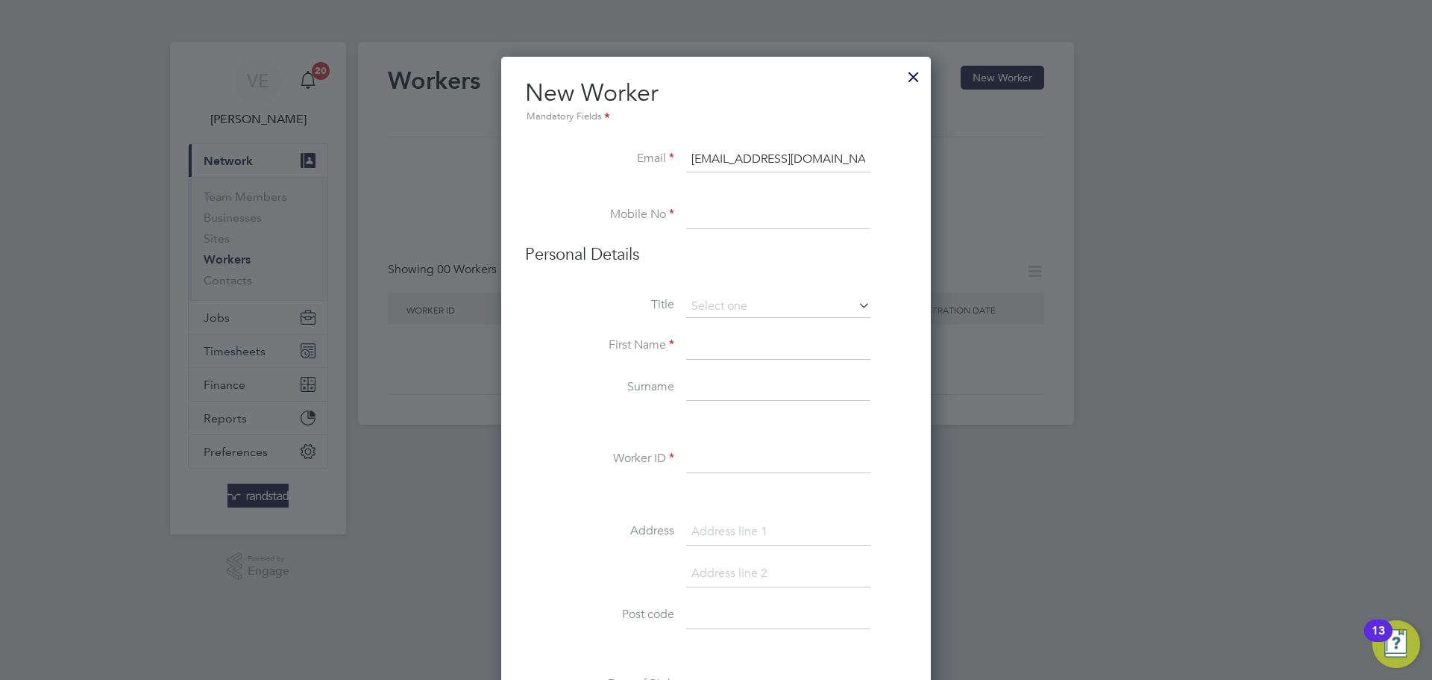
type input "[EMAIL_ADDRESS][DOMAIN_NAME]"
click at [728, 213] on input at bounding box center [778, 215] width 184 height 27
paste input "07918991703"
type input "07918991703"
click at [735, 295] on input at bounding box center [778, 306] width 184 height 22
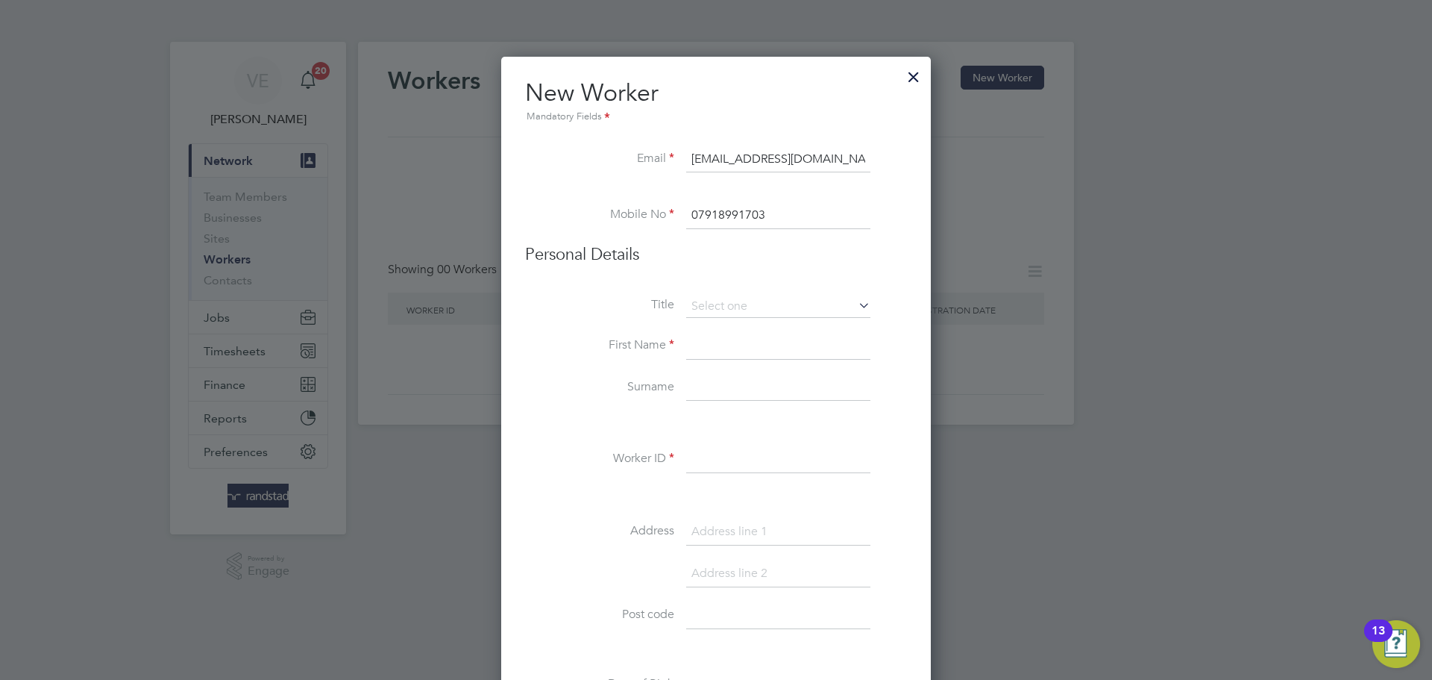
click at [755, 332] on div "Workers New Worker My Workers All Workers Search [PERSON_NAME] Registered Selec…" at bounding box center [716, 233] width 716 height 383
click at [759, 344] on input at bounding box center [778, 346] width 184 height 27
type input "[PERSON_NAME]"
click at [760, 311] on input at bounding box center [778, 306] width 184 height 22
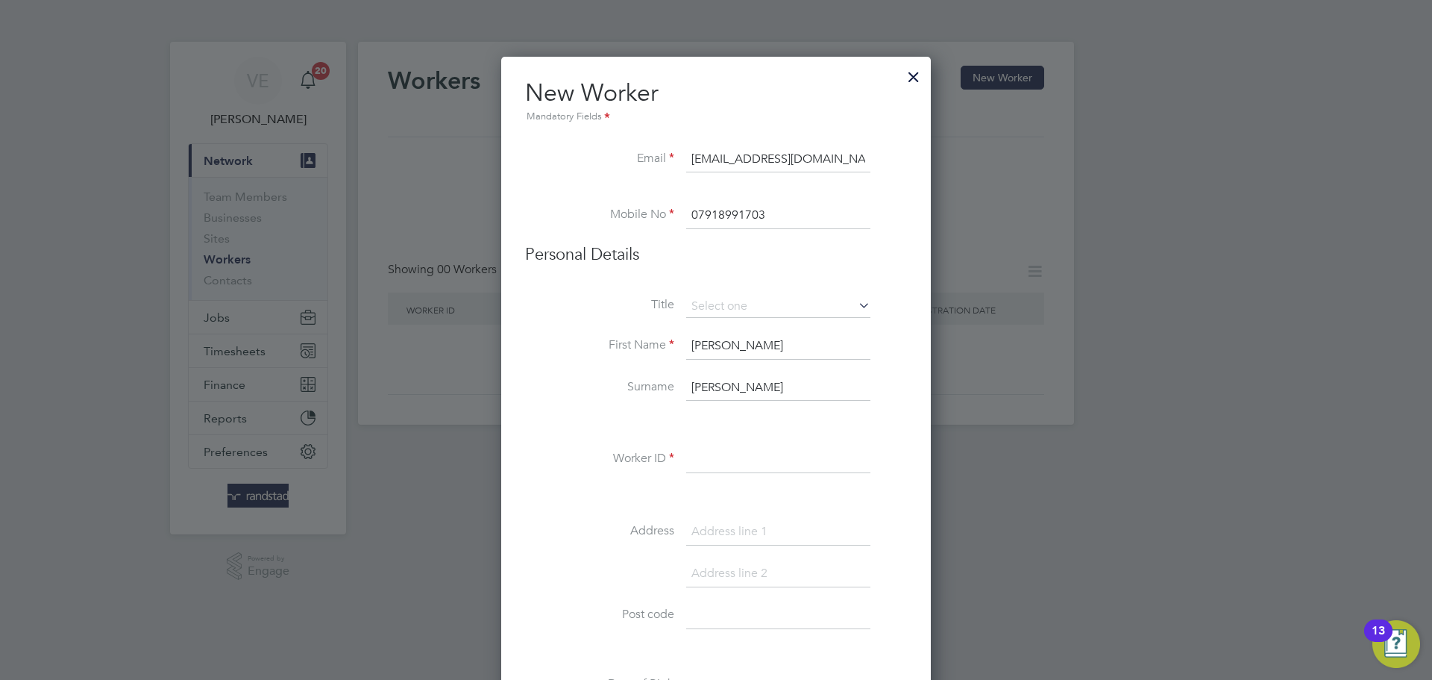
click at [762, 324] on li "Mr" at bounding box center [779, 327] width 186 height 19
type input "Mr"
click at [747, 474] on li "Worker ID" at bounding box center [716, 467] width 382 height 42
click at [745, 468] on input at bounding box center [778, 459] width 184 height 27
paste input "C-002714429"
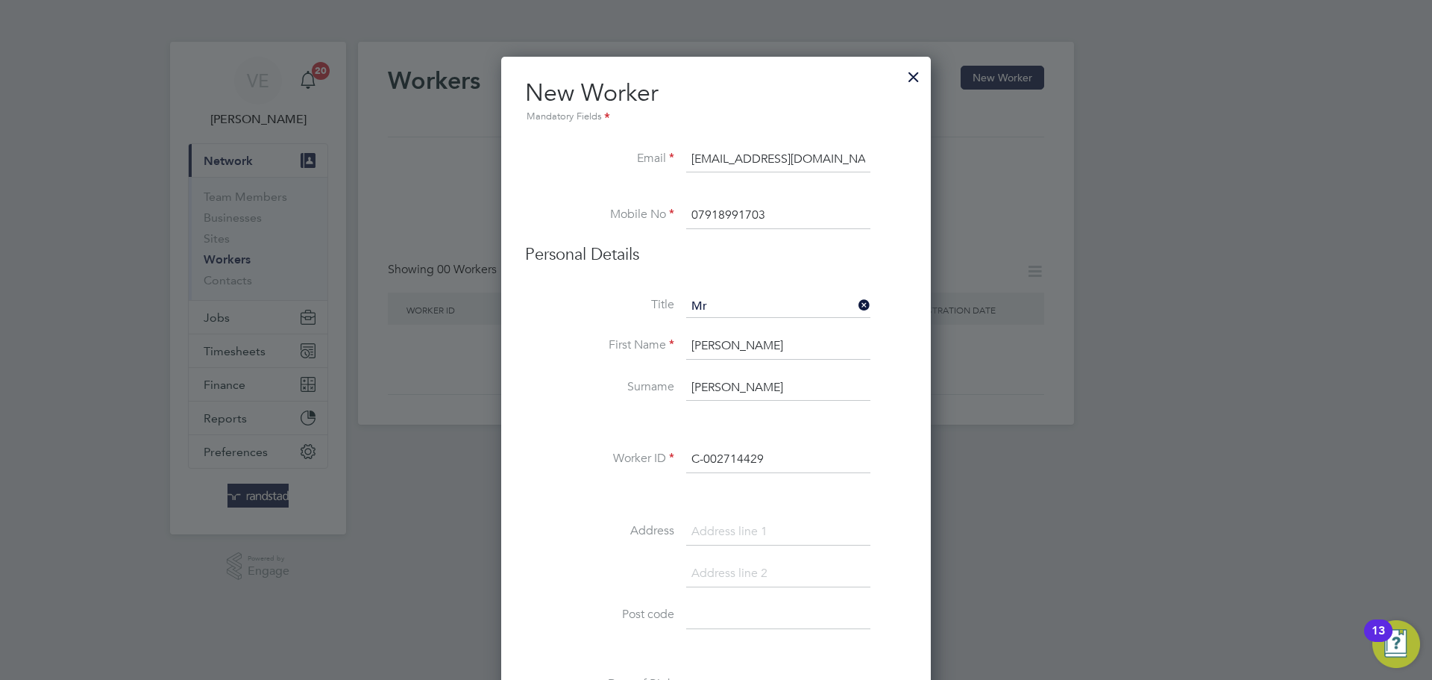
type input "C-002714429"
click at [756, 621] on input at bounding box center [778, 615] width 184 height 27
paste input "CB1 3FJ"
type input "CB1 3FJ"
click at [719, 525] on input at bounding box center [778, 531] width 184 height 27
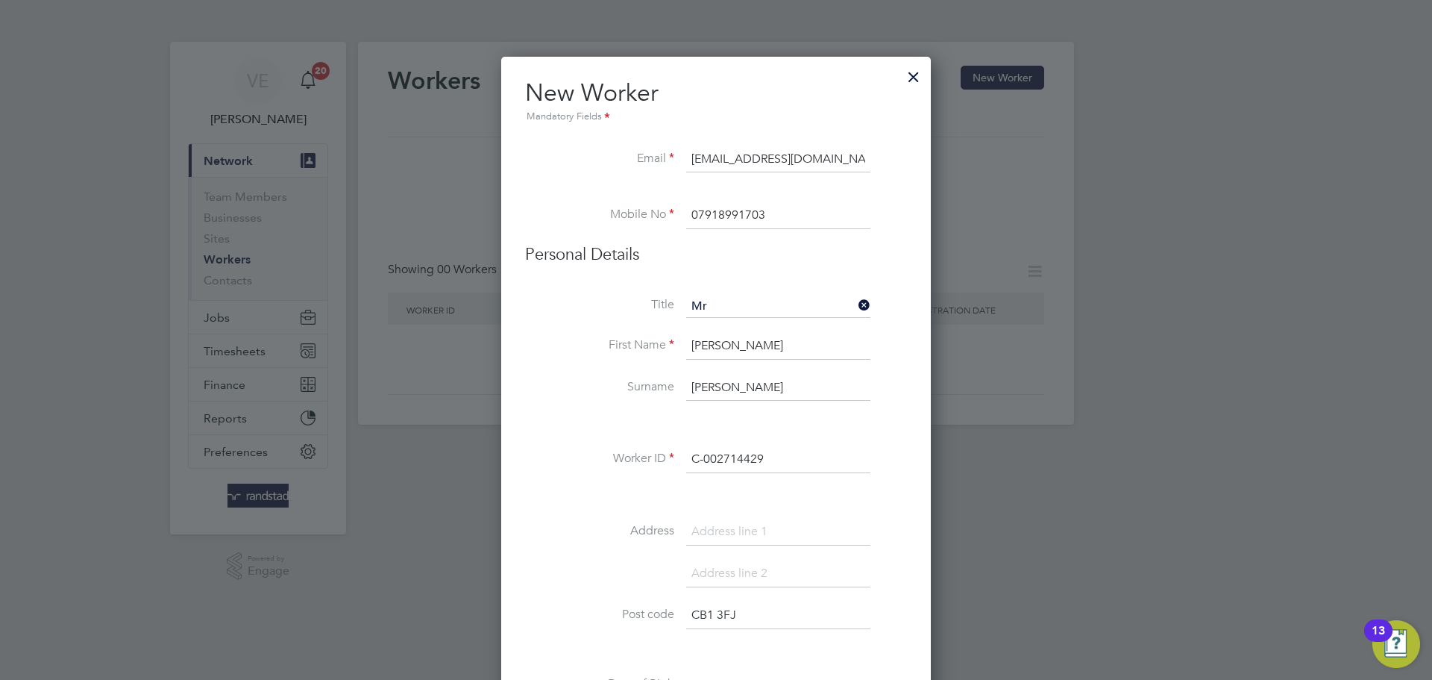
paste input "[STREET_ADDRESS][PERSON_NAME]"
type input "[STREET_ADDRESS][PERSON_NAME]"
click at [623, 559] on li "Address [STREET_ADDRESS][PERSON_NAME]" at bounding box center [716, 539] width 382 height 42
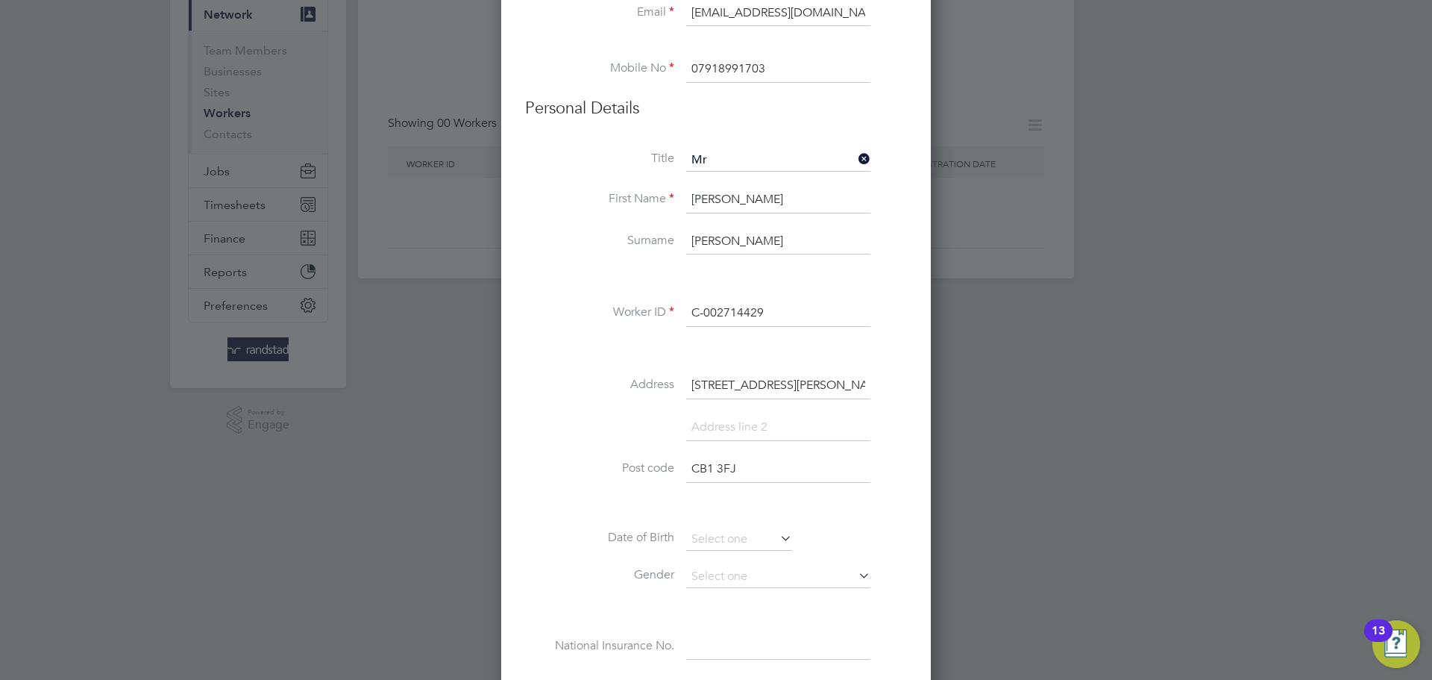
scroll to position [299, 0]
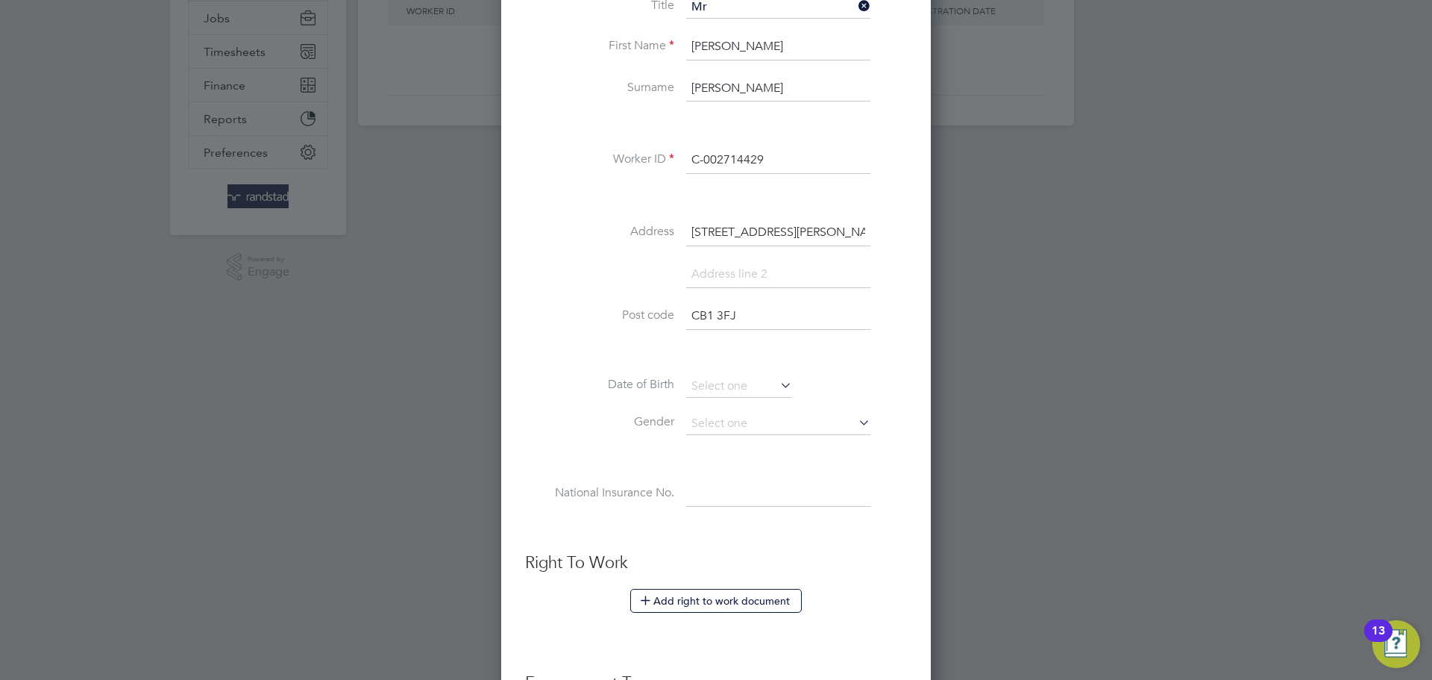
click at [751, 374] on div "Title Mr First Name [PERSON_NAME] Surname [PERSON_NAME] Worker ID C-002714429 A…" at bounding box center [716, 267] width 382 height 542
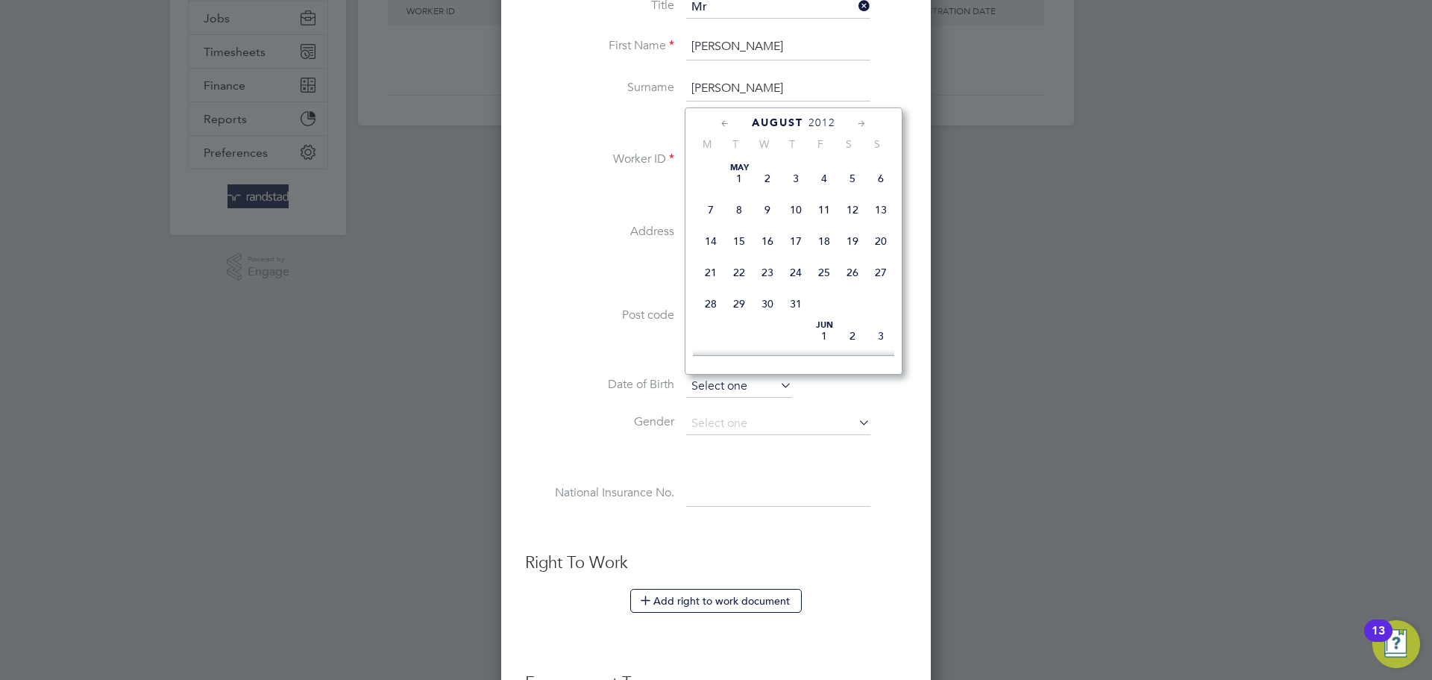
click at [755, 384] on input at bounding box center [739, 386] width 106 height 22
click at [828, 118] on span "2012" at bounding box center [822, 122] width 27 height 13
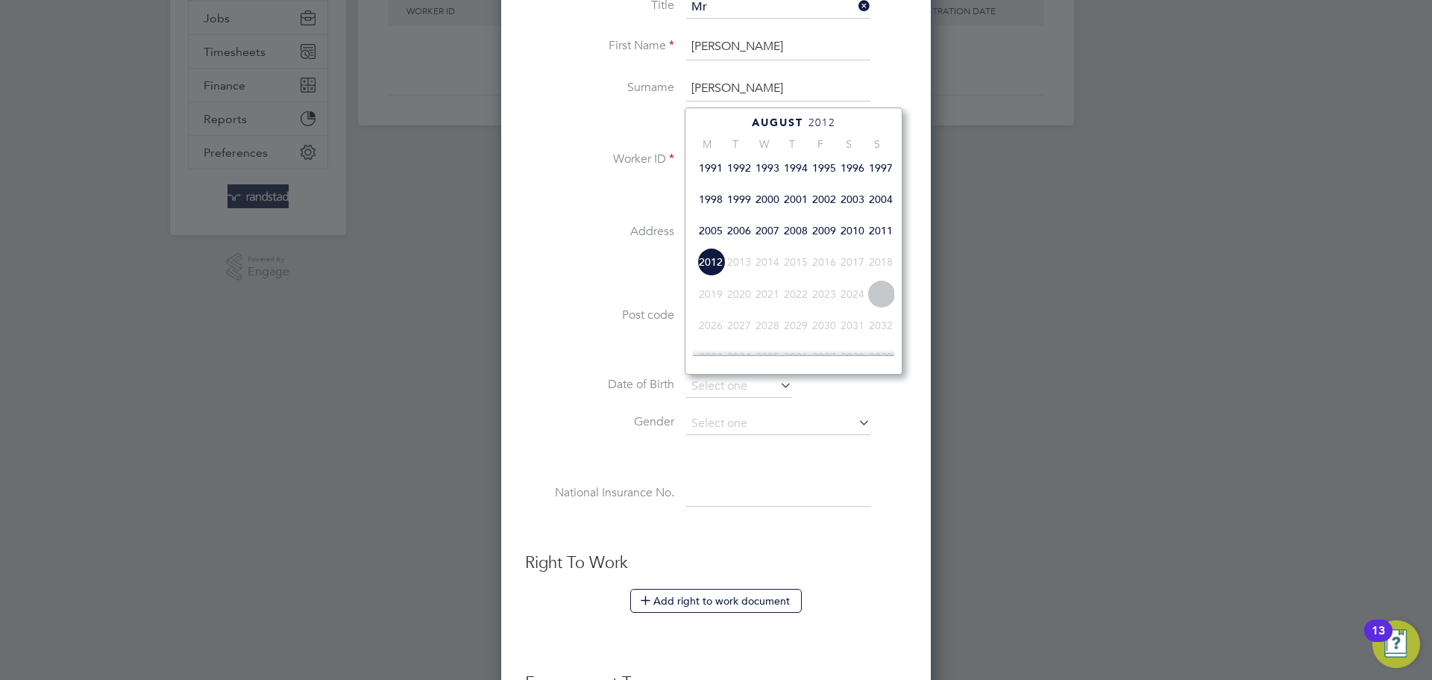
scroll to position [387, 0]
click at [883, 183] on span "1997" at bounding box center [881, 168] width 28 height 28
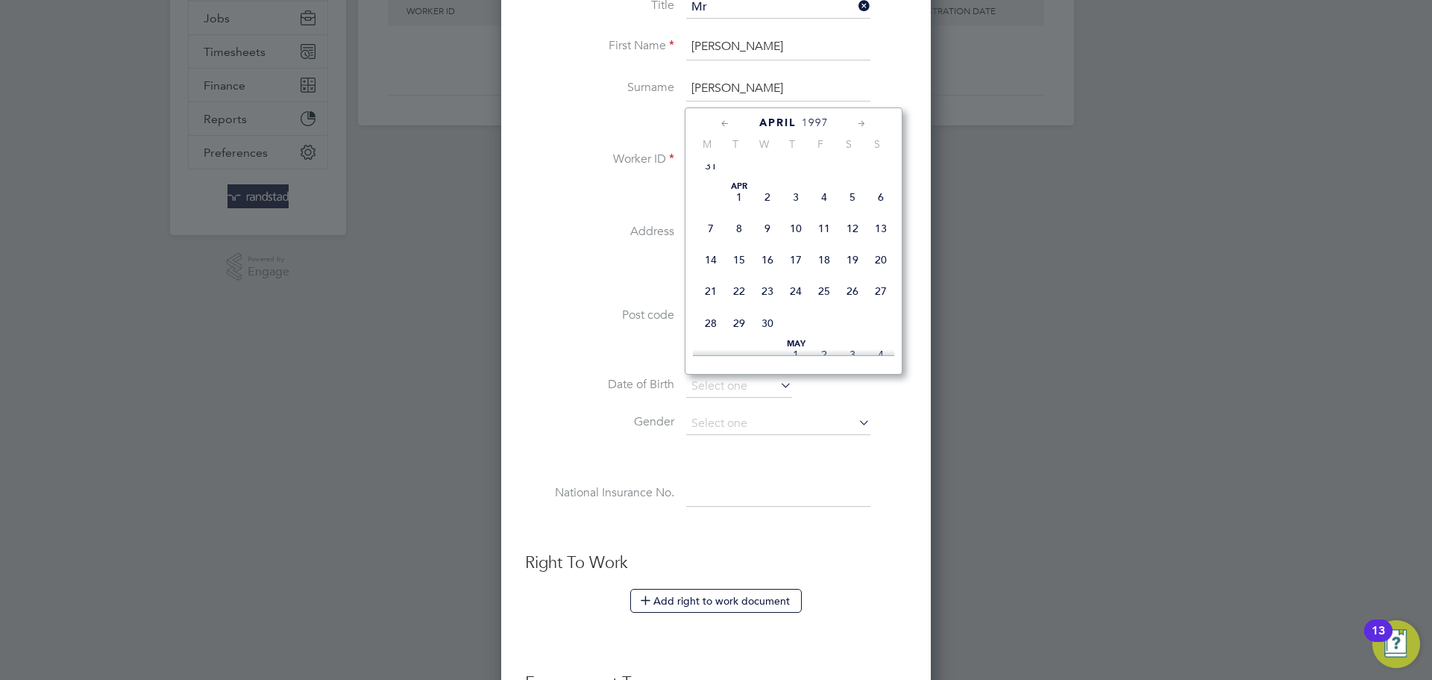
scroll to position [161, 0]
click at [875, 251] on span "13" at bounding box center [881, 237] width 28 height 28
type input "[DATE]"
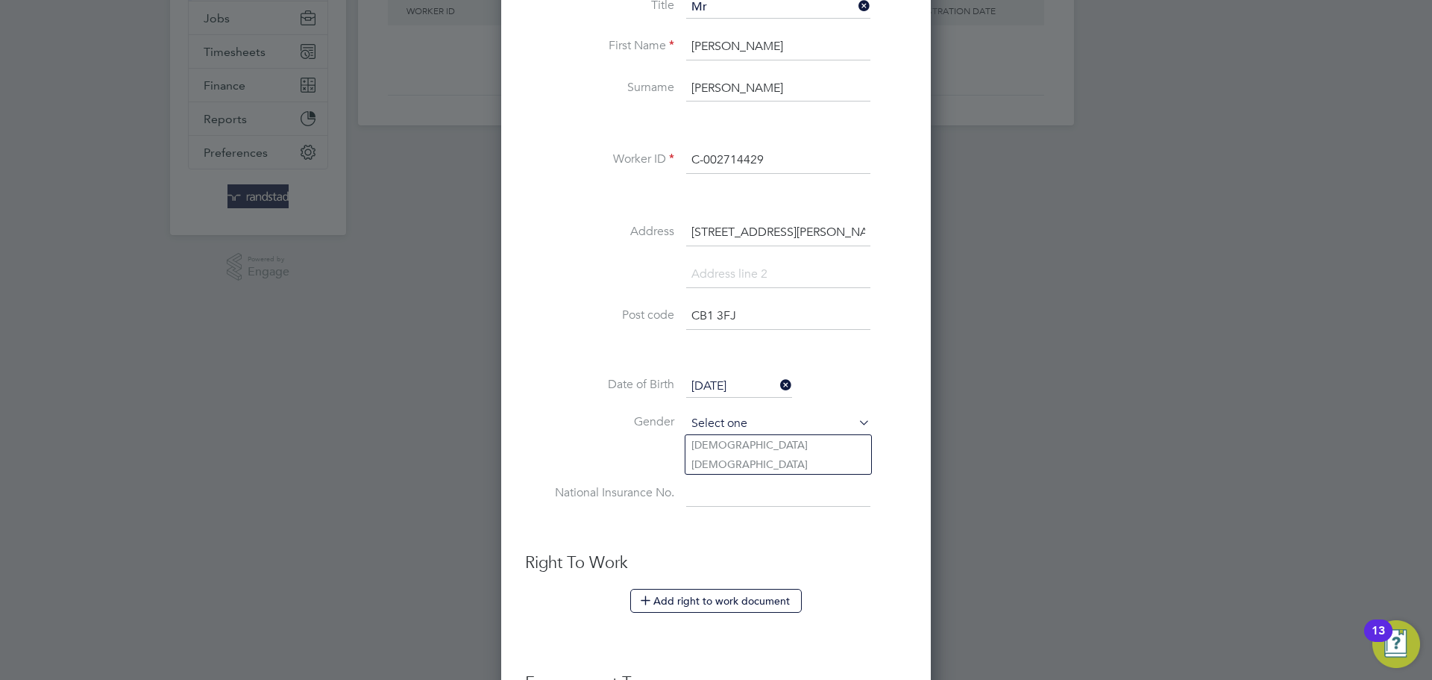
click at [736, 425] on input at bounding box center [778, 424] width 184 height 22
click at [743, 443] on li "[DEMOGRAPHIC_DATA]" at bounding box center [779, 444] width 186 height 19
type input "[DEMOGRAPHIC_DATA]"
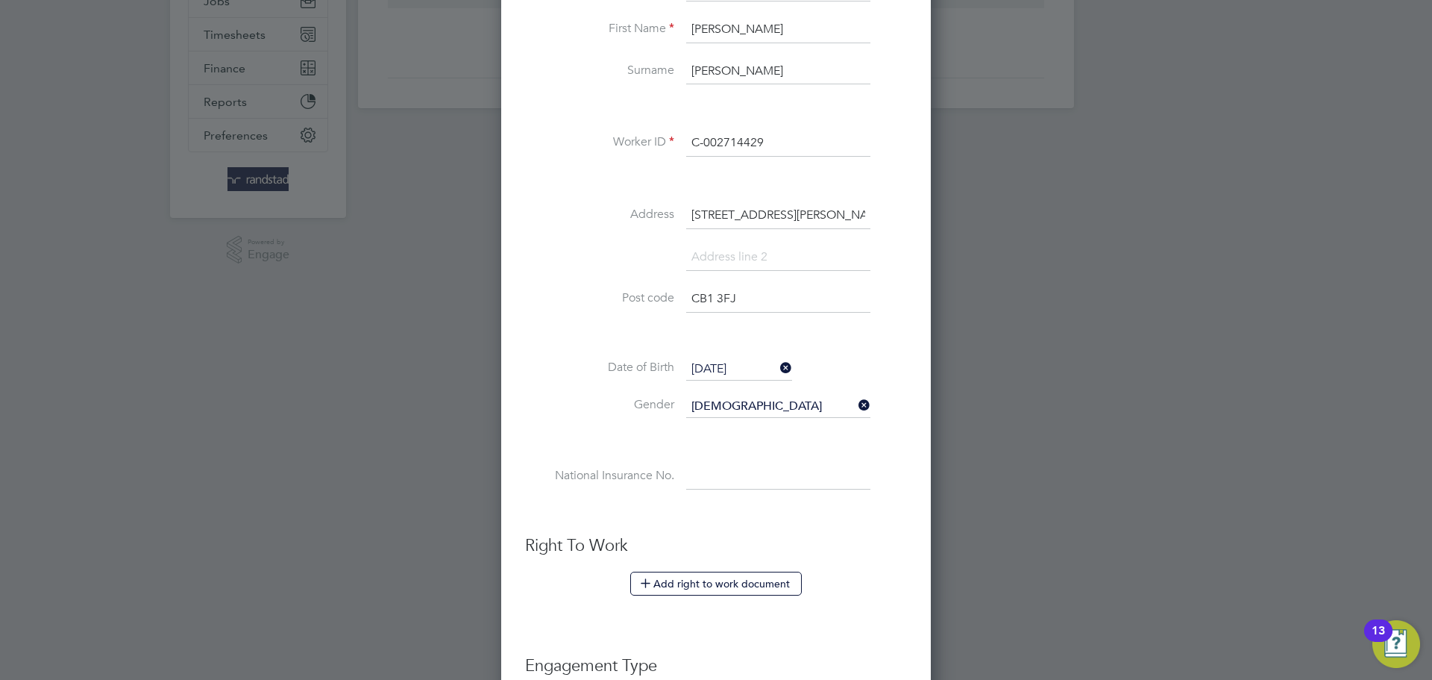
scroll to position [343, 0]
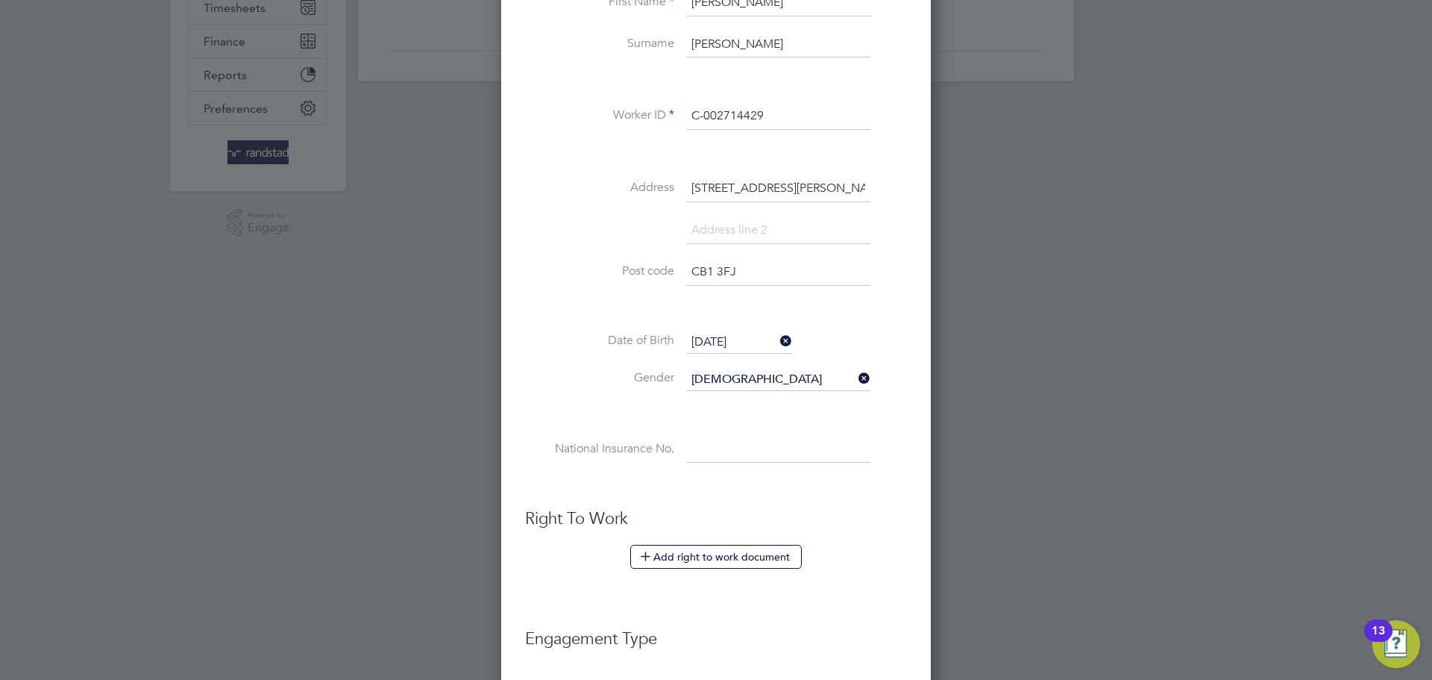
click at [709, 448] on input at bounding box center [778, 449] width 184 height 27
paste input "PB893732A"
type input "PB 89 37 32 A"
click at [762, 492] on li at bounding box center [716, 485] width 382 height 16
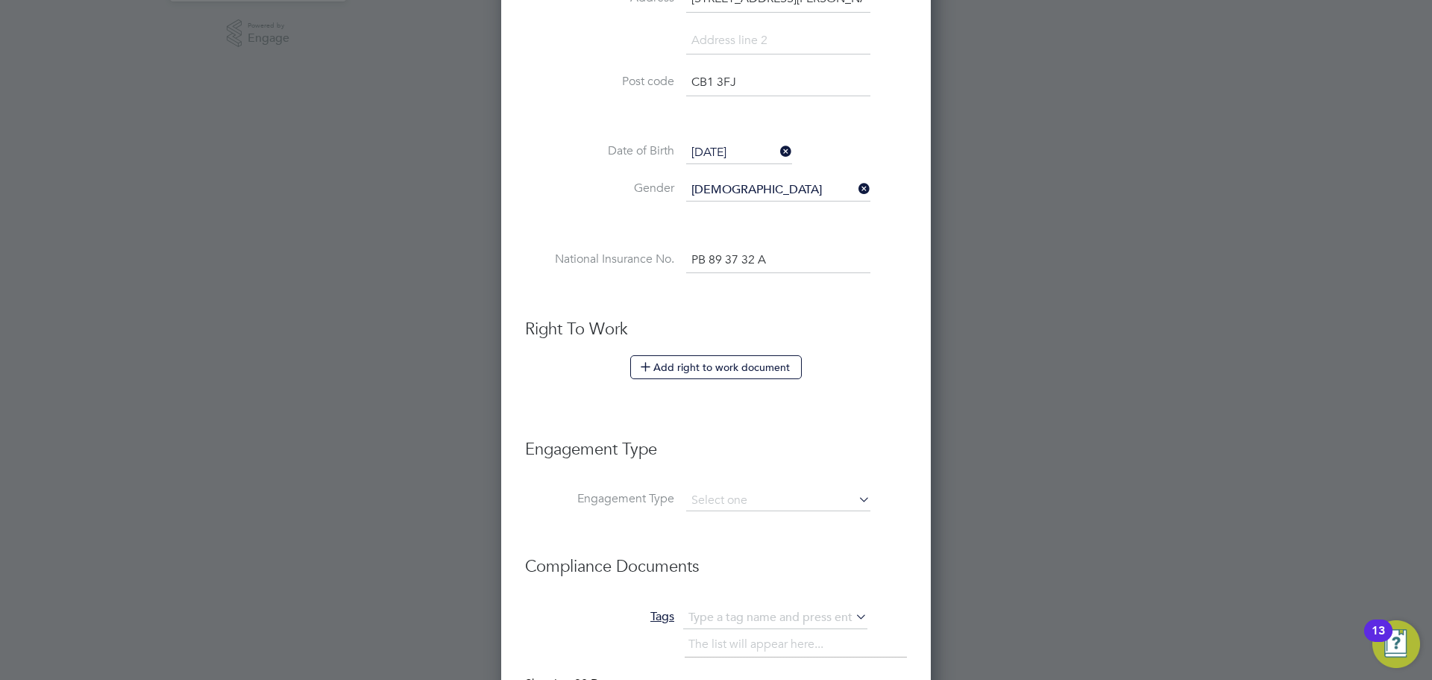
scroll to position [715, 0]
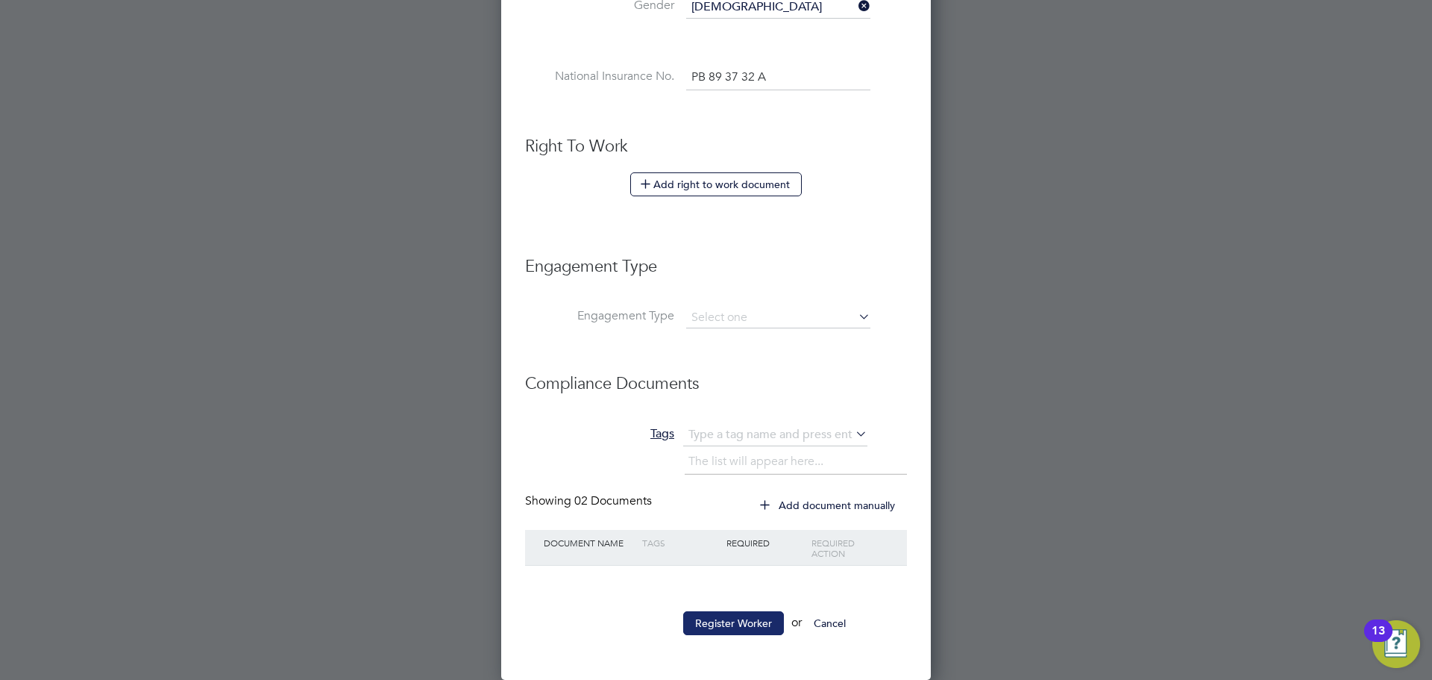
click at [753, 621] on button "Register Worker" at bounding box center [733, 623] width 101 height 24
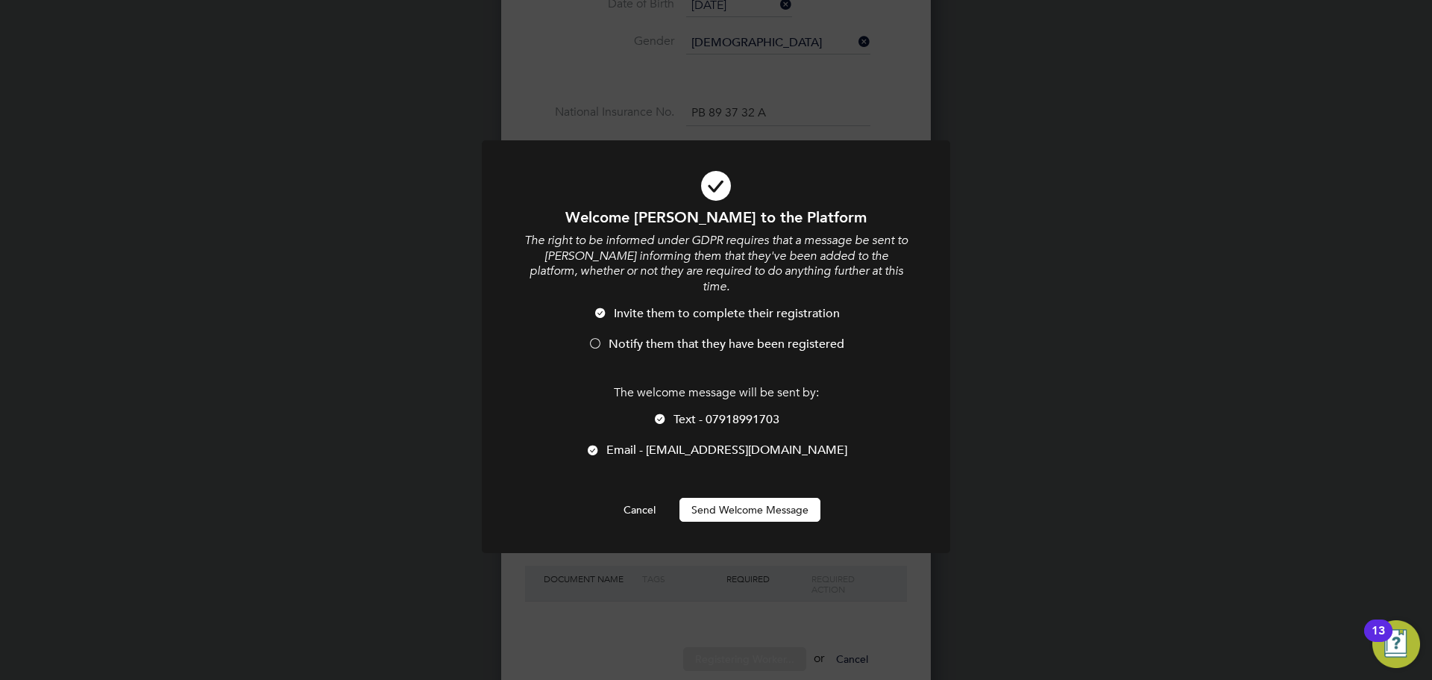
click at [662, 336] on span "Notify them that they have been registered" at bounding box center [727, 343] width 236 height 15
click at [780, 498] on button "Send Welcome Message" at bounding box center [750, 510] width 141 height 24
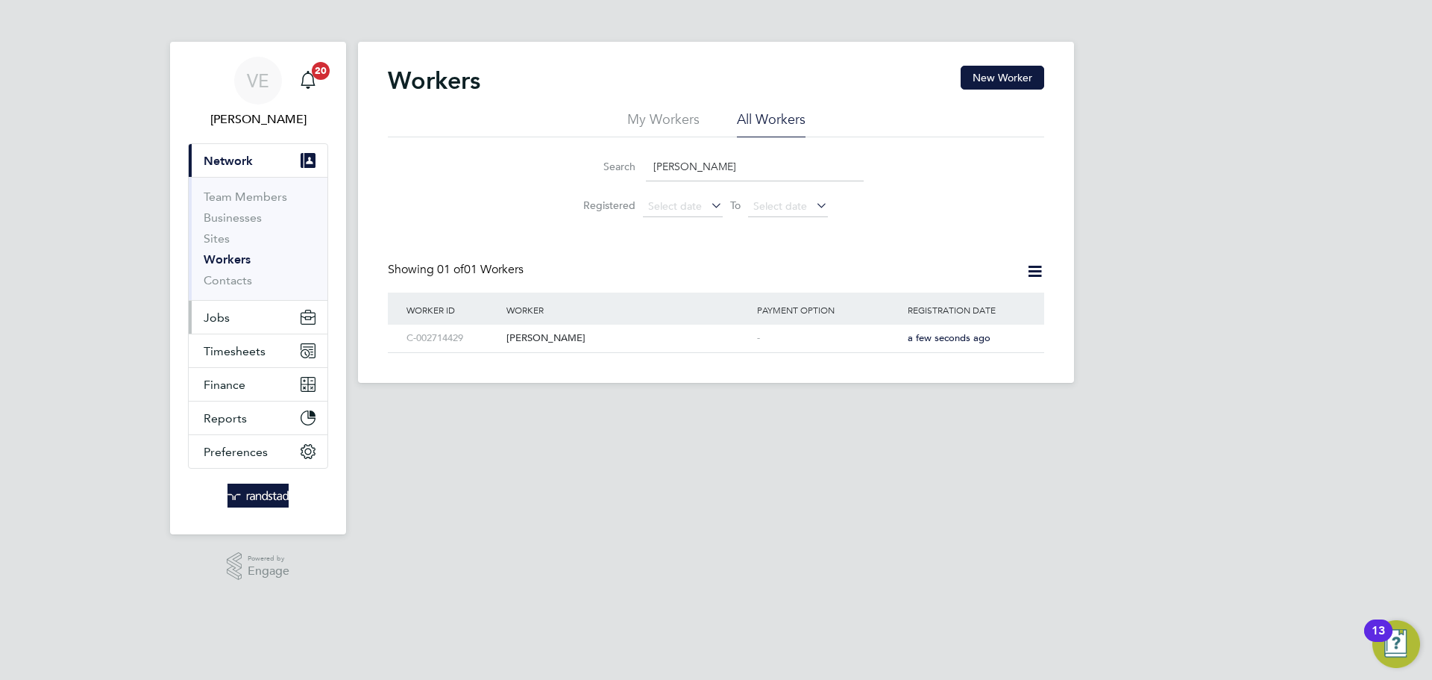
click at [253, 322] on button "Jobs" at bounding box center [258, 317] width 139 height 33
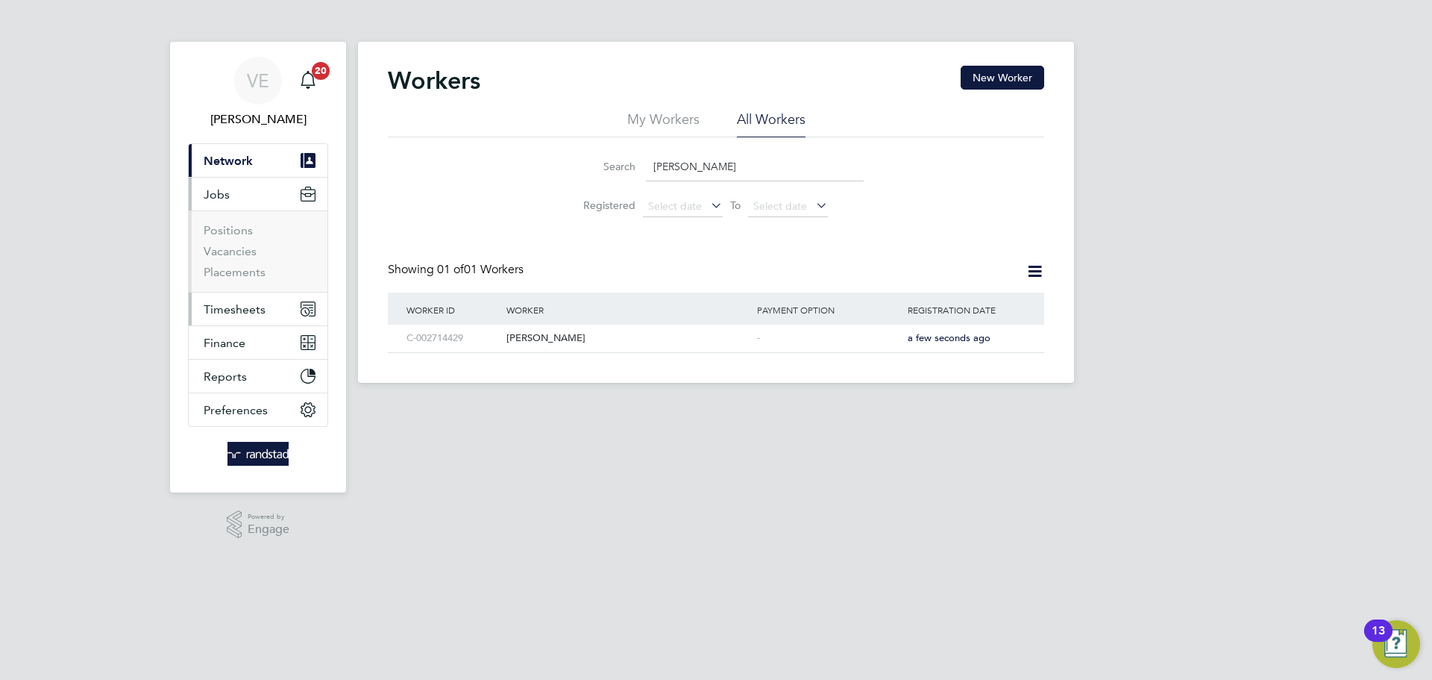
click at [275, 322] on button "Timesheets" at bounding box center [258, 308] width 139 height 33
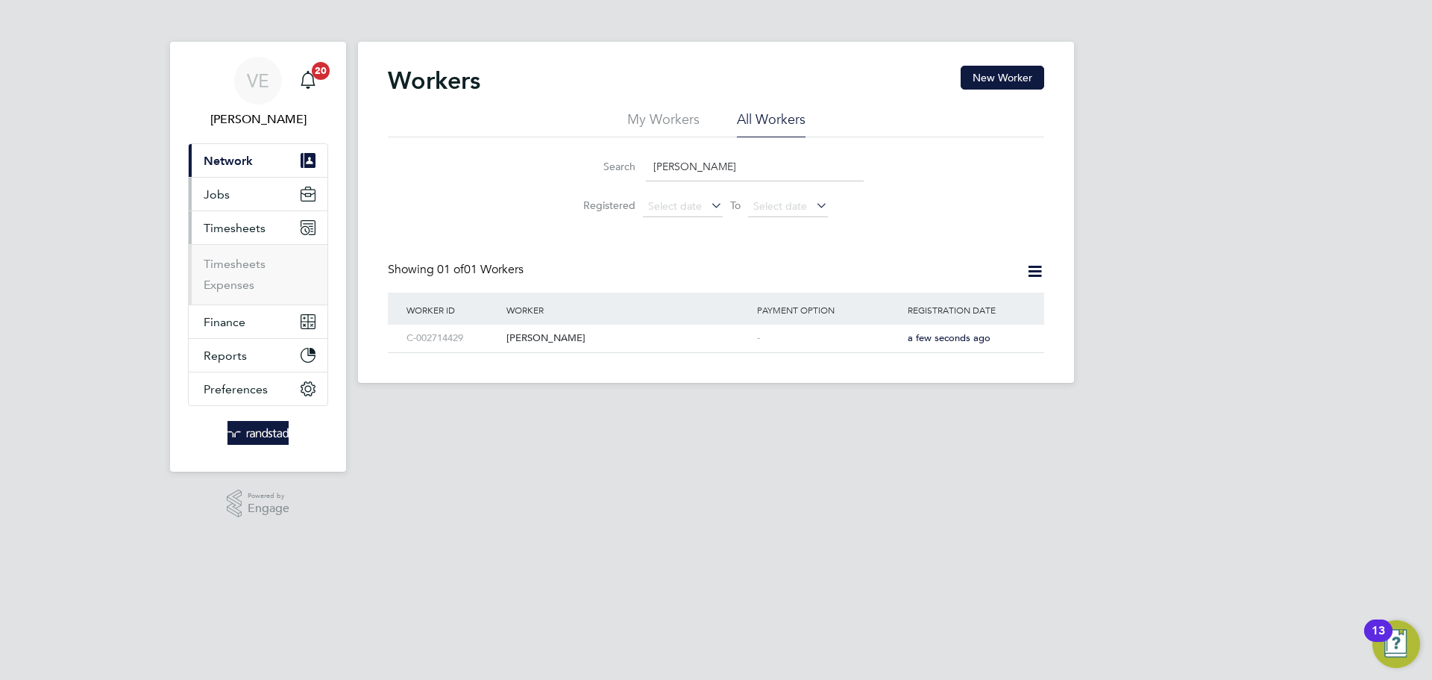
click at [253, 196] on button "Jobs" at bounding box center [258, 194] width 139 height 33
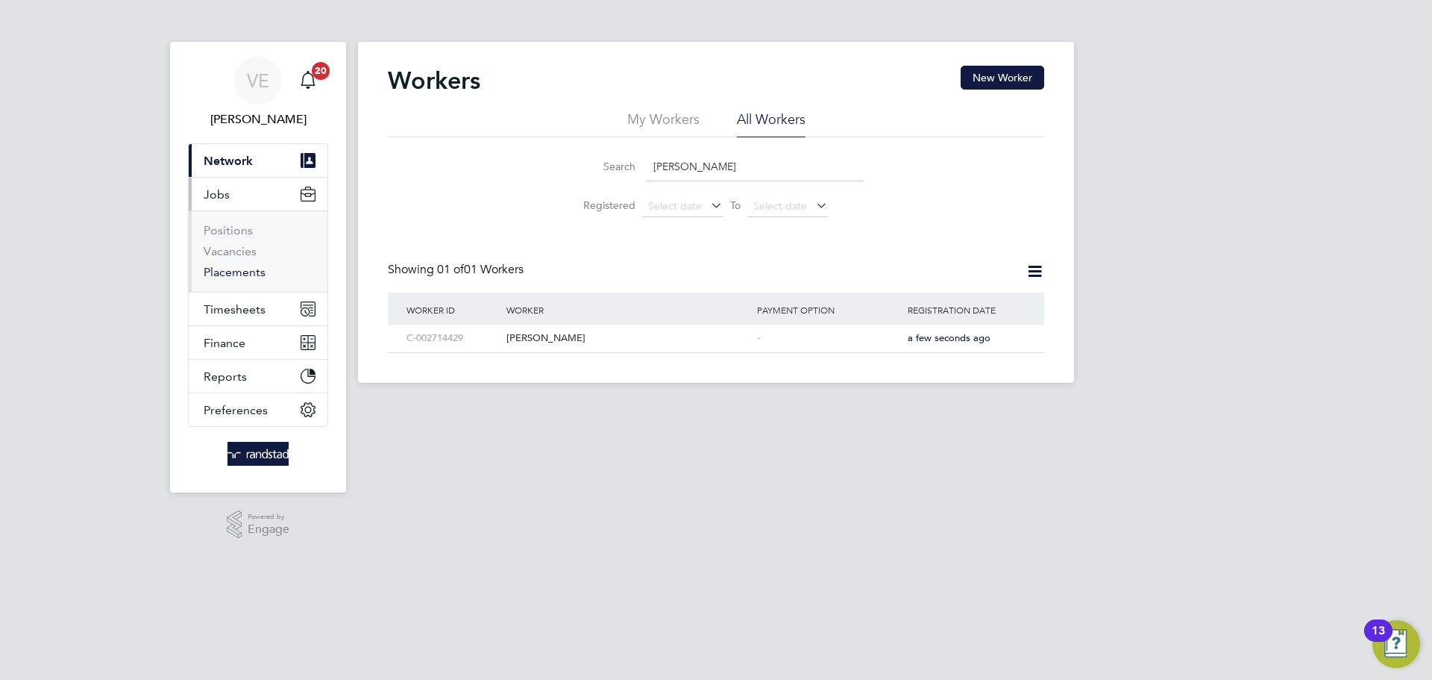
click at [244, 269] on link "Placements" at bounding box center [235, 272] width 62 height 14
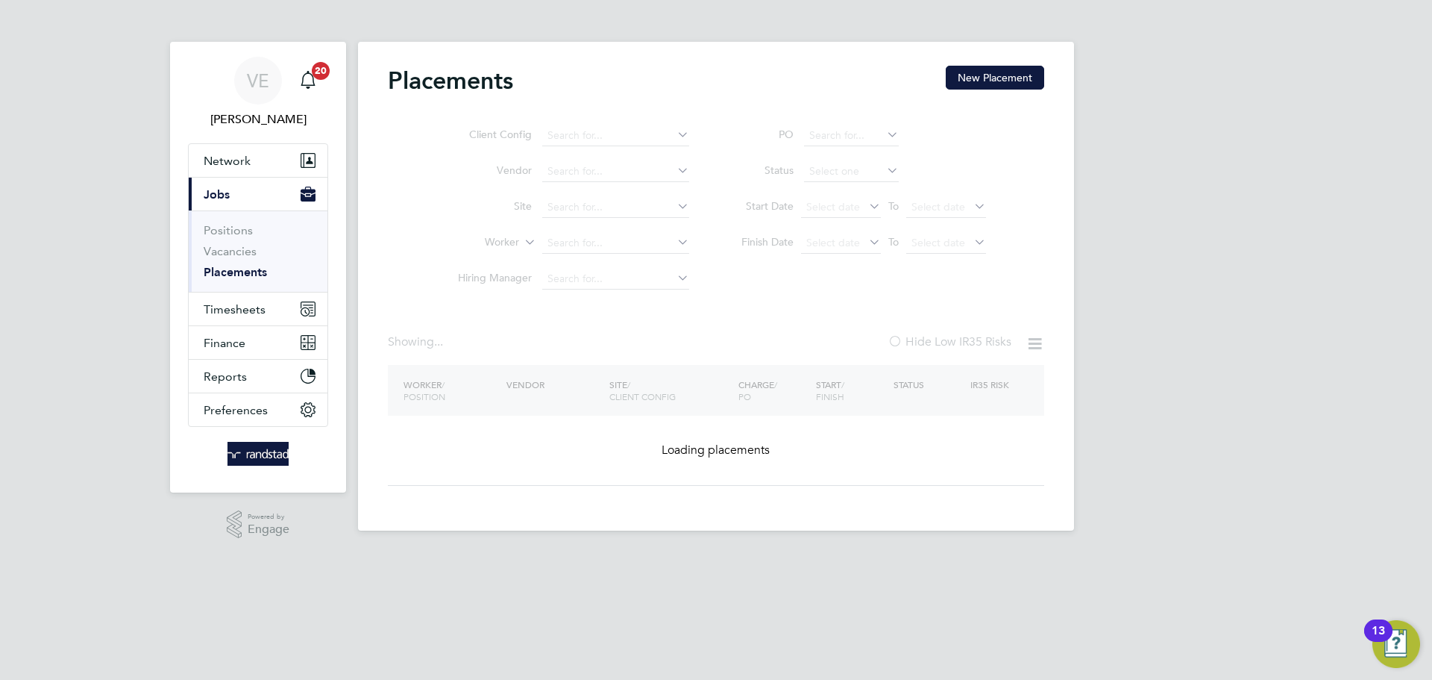
click at [572, 244] on ul "Client Config Vendor Site Worker Hiring Manager" at bounding box center [567, 207] width 280 height 179
click at [550, 231] on ul "Client Config Vendor Site Worker Hiring Manager" at bounding box center [567, 207] width 280 height 179
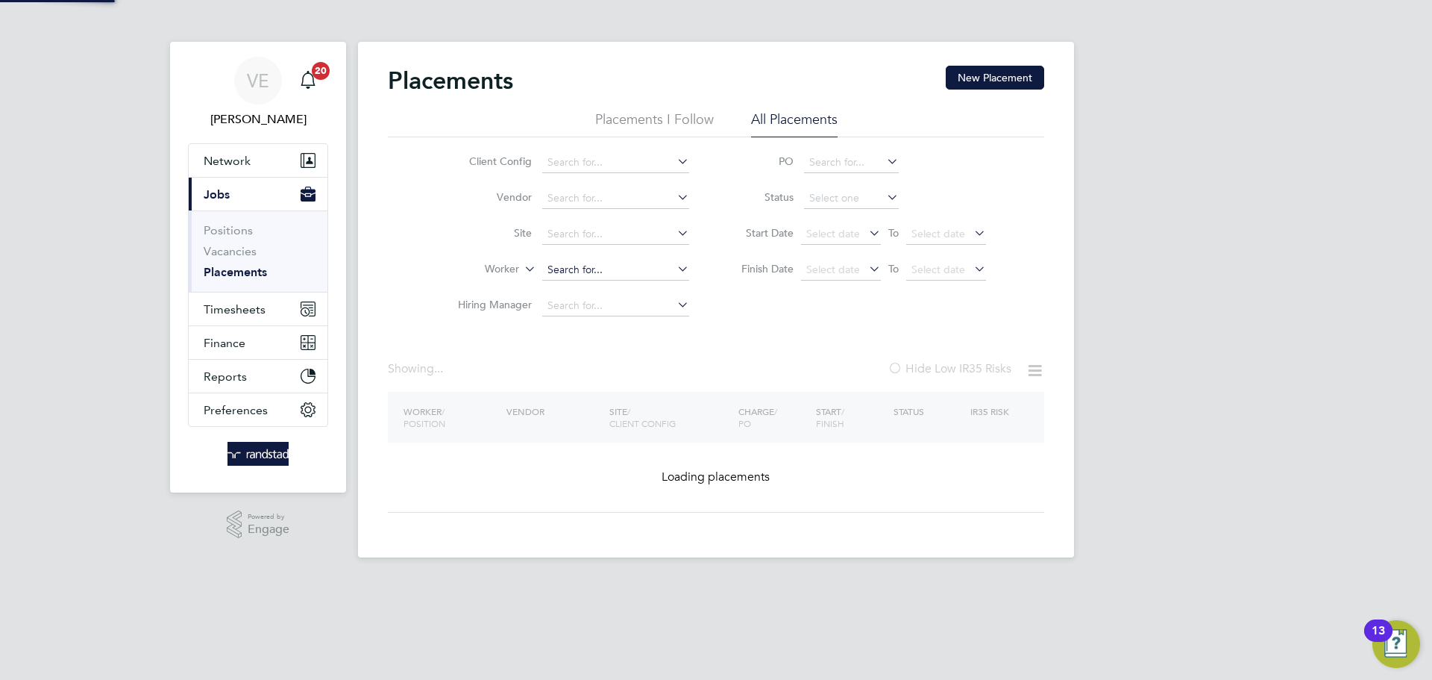
click at [573, 260] on input at bounding box center [615, 270] width 147 height 21
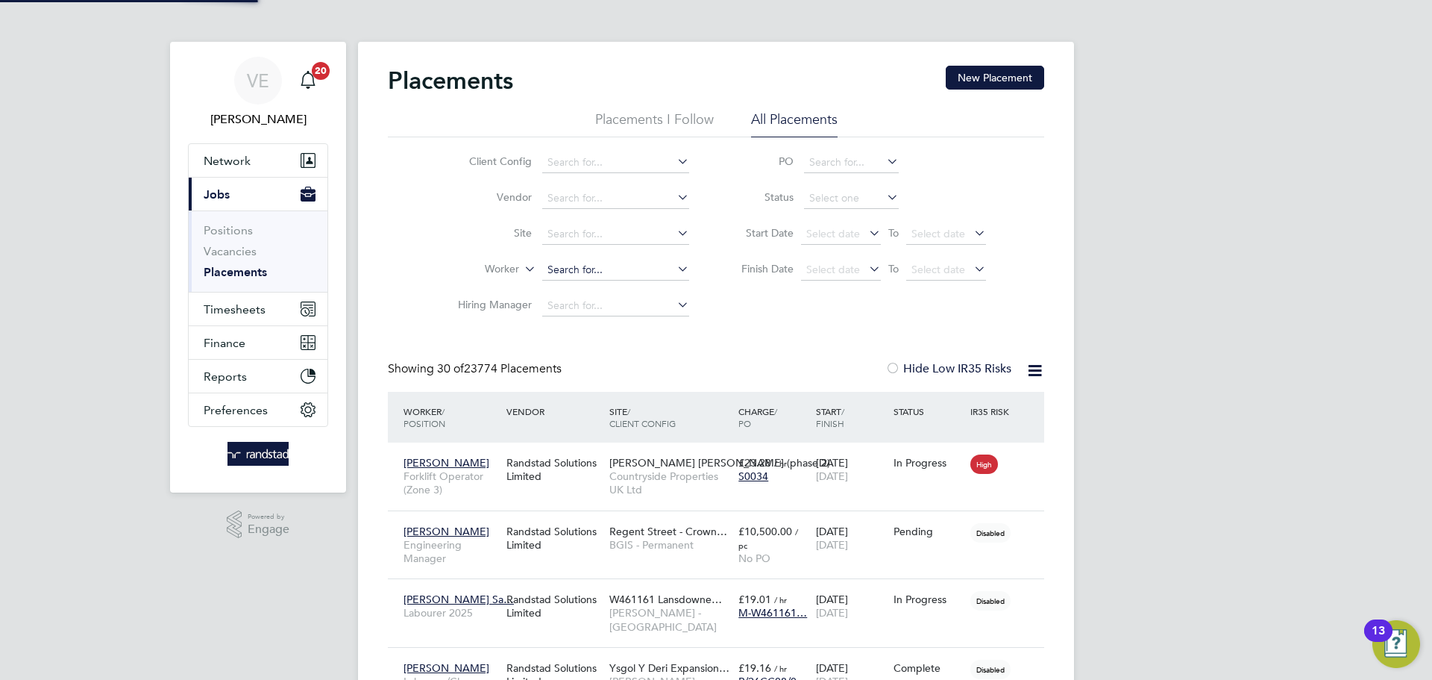
scroll to position [43, 130]
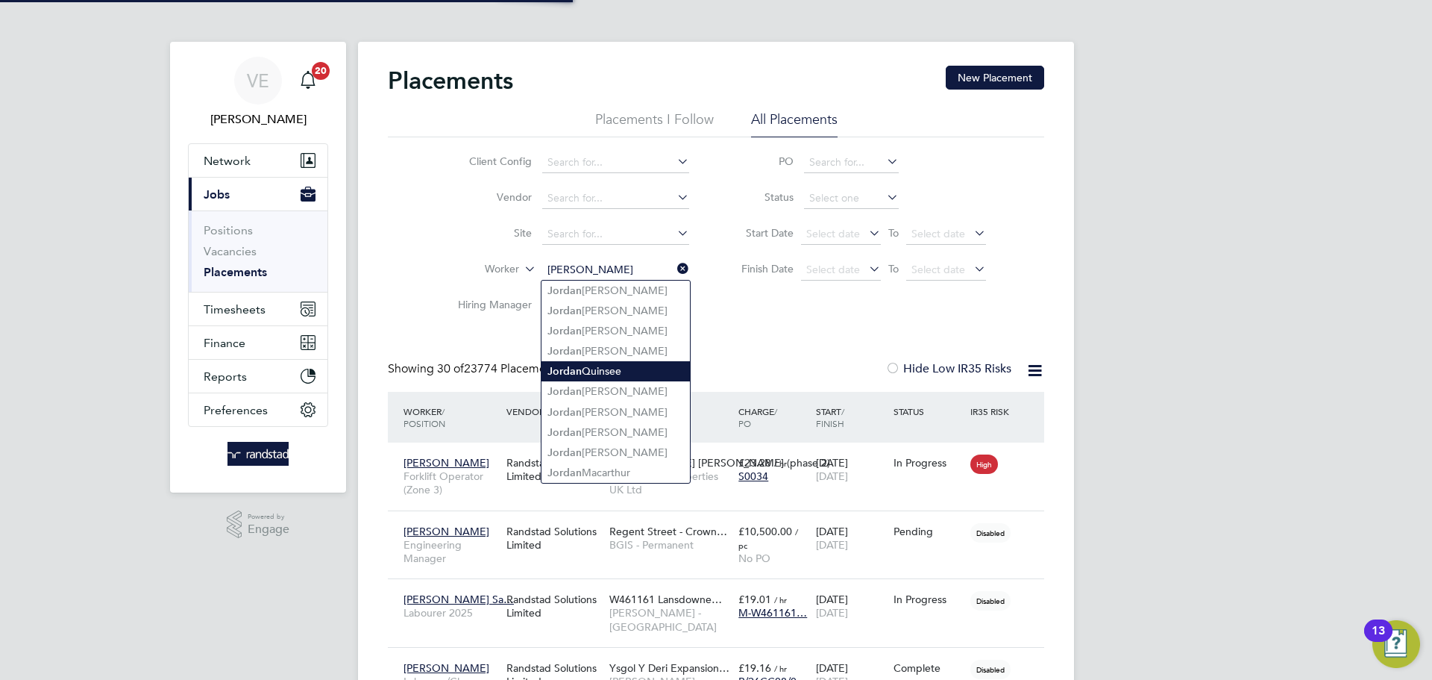
click at [642, 375] on li "[PERSON_NAME]" at bounding box center [616, 371] width 148 height 20
type input "[PERSON_NAME]"
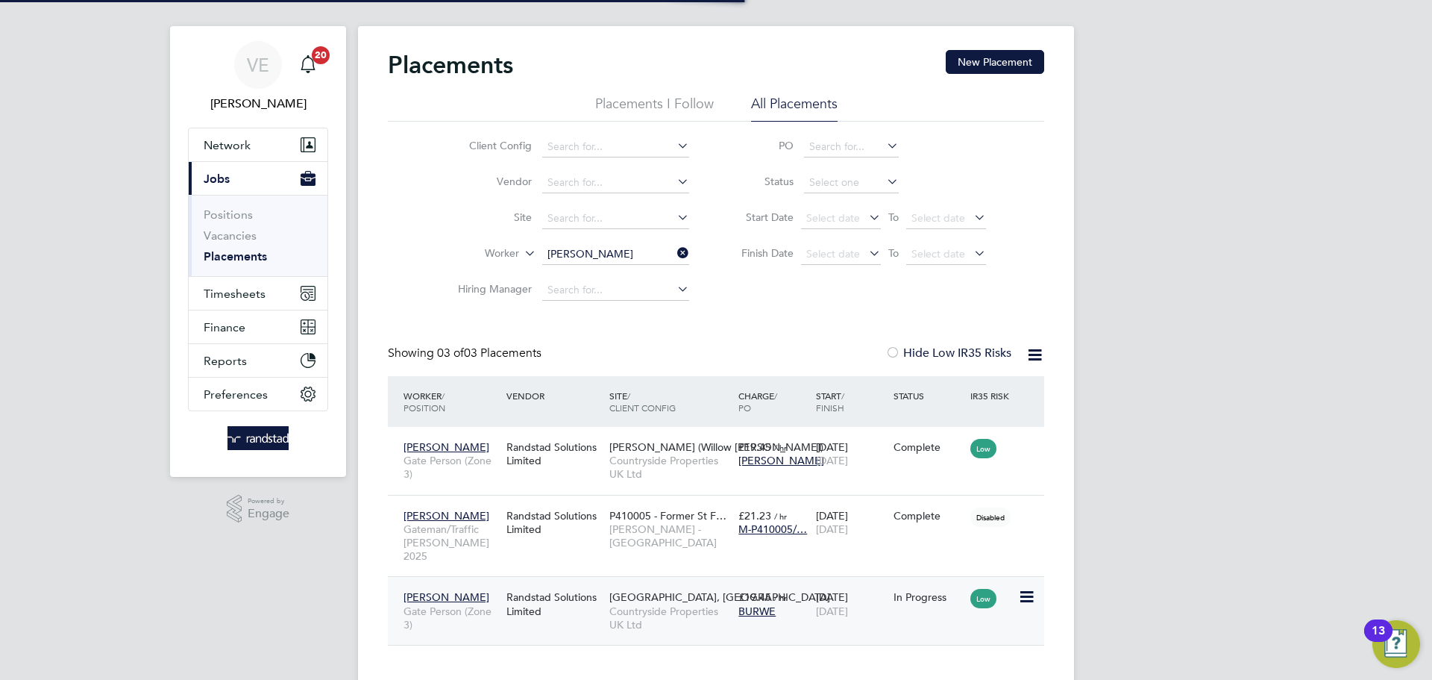
click at [712, 590] on span "[GEOGRAPHIC_DATA], [GEOGRAPHIC_DATA]" at bounding box center [719, 596] width 221 height 13
click at [674, 257] on icon at bounding box center [674, 252] width 0 height 21
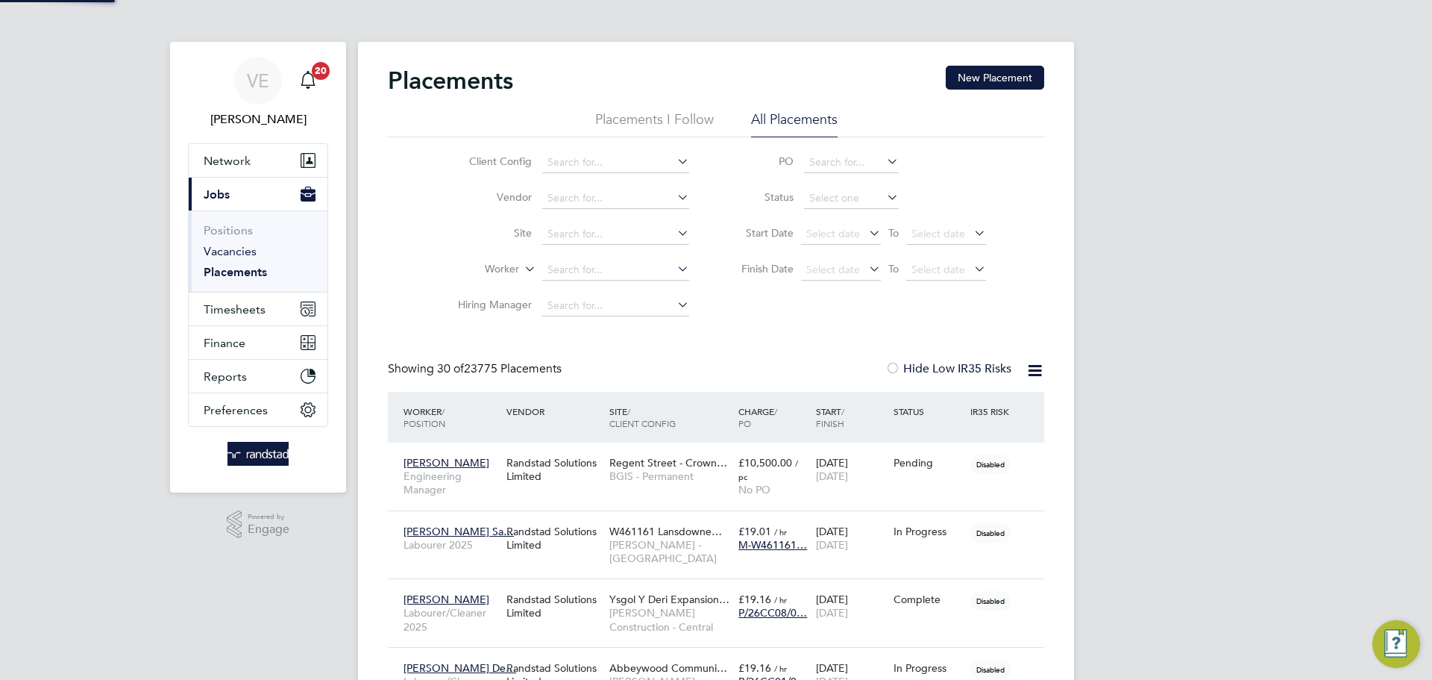
scroll to position [7, 7]
click at [228, 254] on link "Vacancies" at bounding box center [230, 251] width 53 height 14
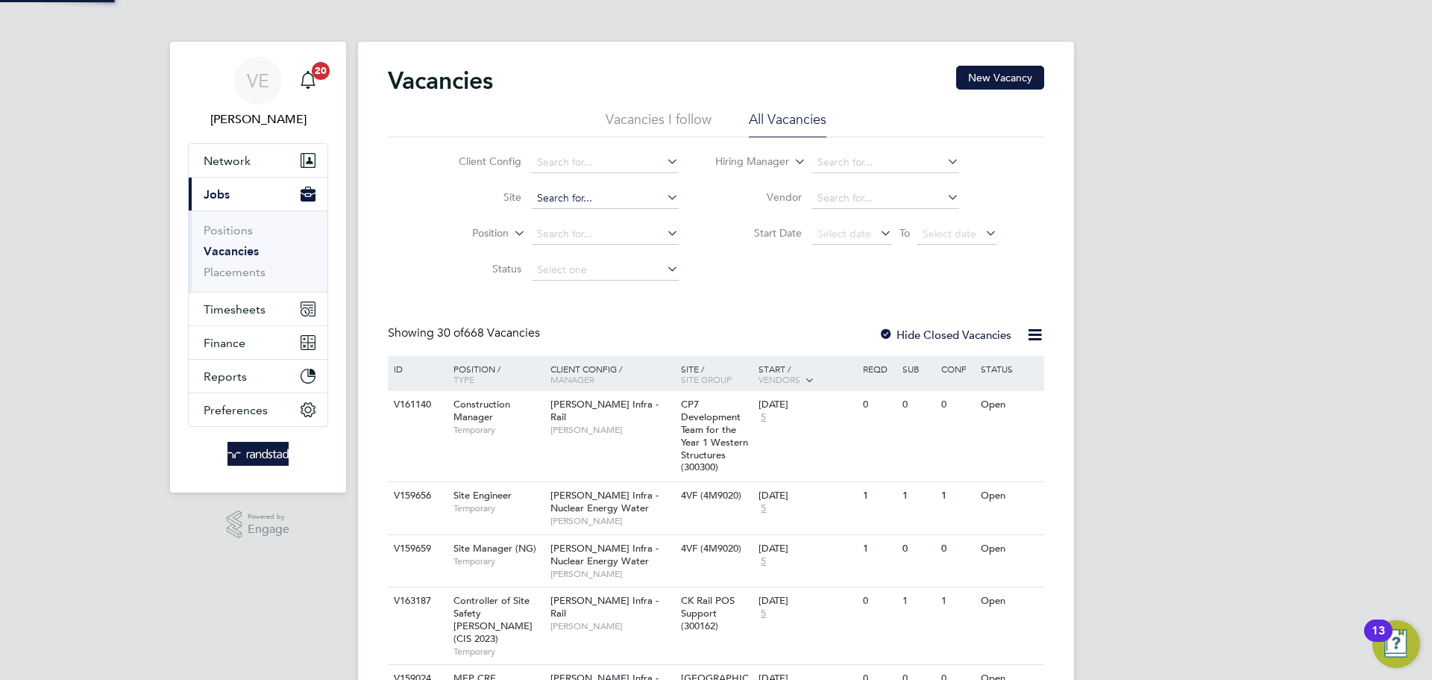
click at [568, 197] on input at bounding box center [605, 198] width 147 height 21
drag, startPoint x: 595, startPoint y: 200, endPoint x: 612, endPoint y: 216, distance: 22.7
click at [647, 218] on b "[PERSON_NAME]" at bounding box center [690, 218] width 87 height 13
type input "[GEOGRAPHIC_DATA], [GEOGRAPHIC_DATA]"
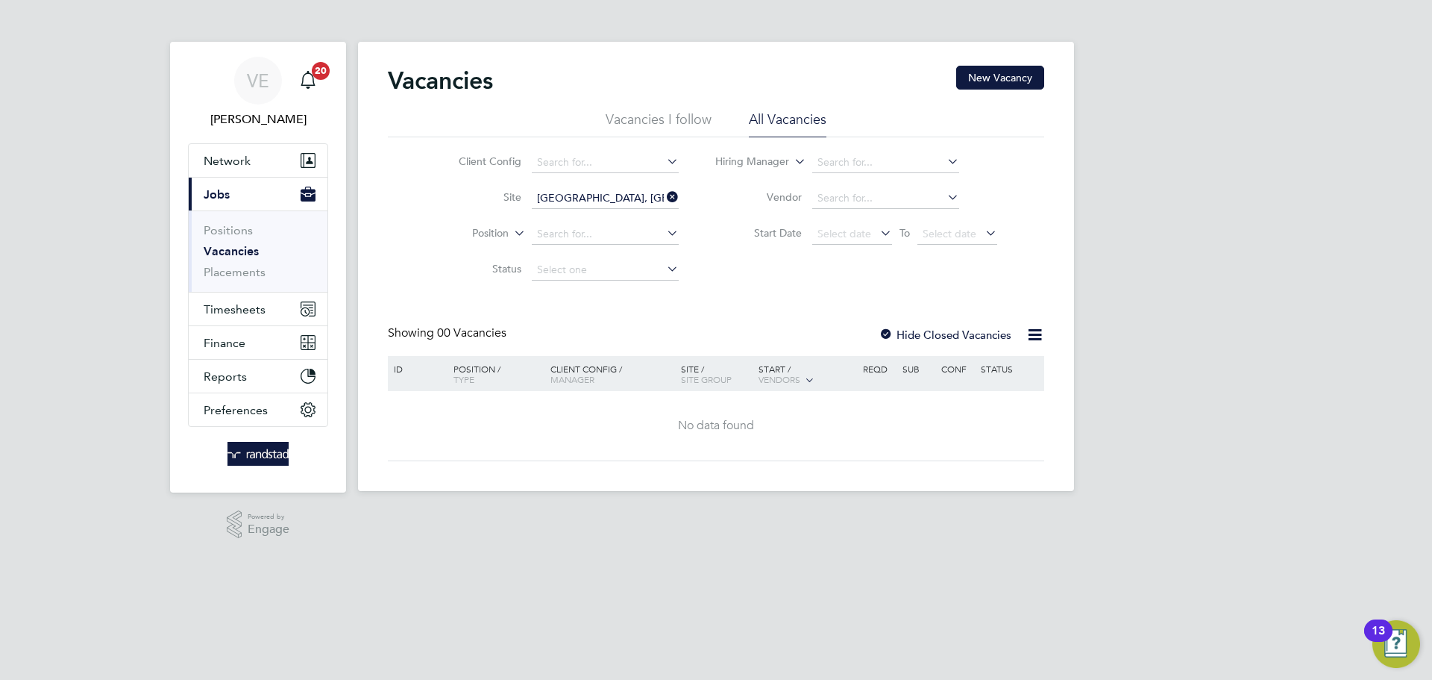
click at [902, 340] on label "Hide Closed Vacancies" at bounding box center [945, 334] width 133 height 14
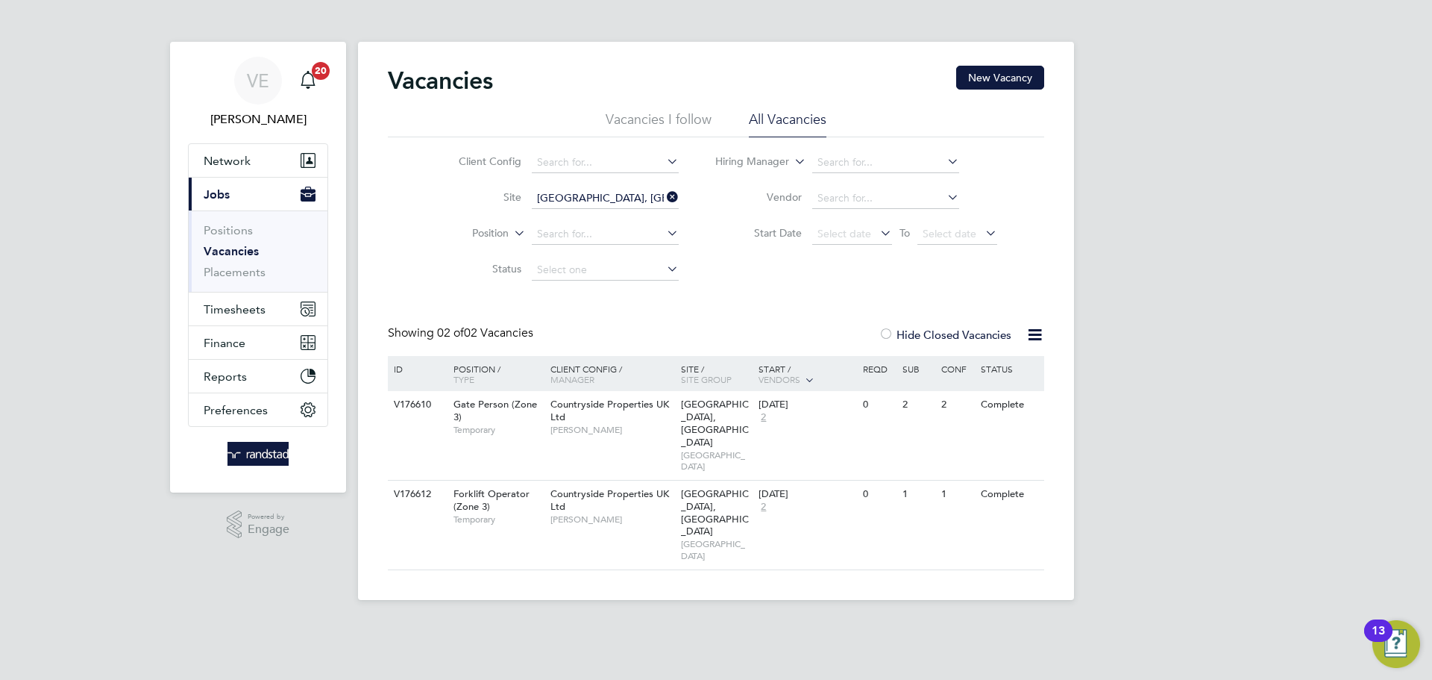
click at [664, 202] on icon at bounding box center [664, 196] width 0 height 21
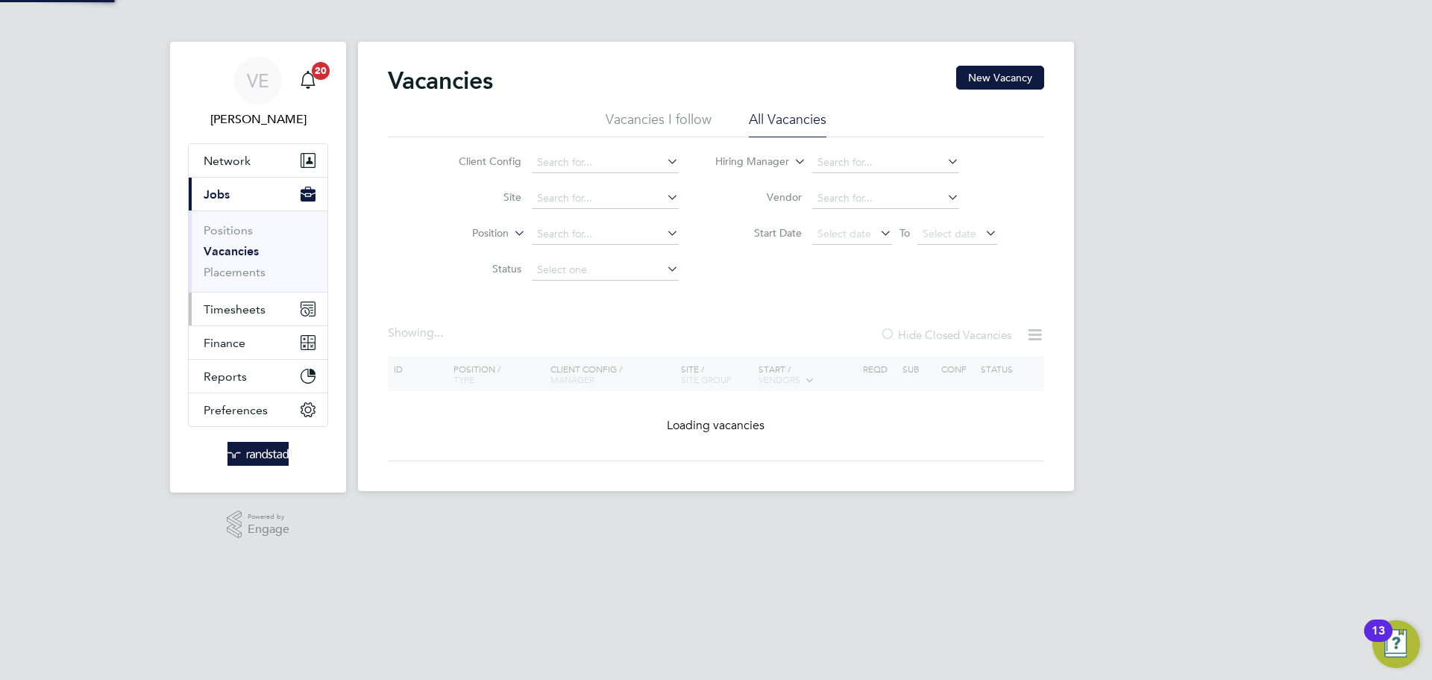
click at [218, 309] on span "Timesheets" at bounding box center [235, 309] width 62 height 14
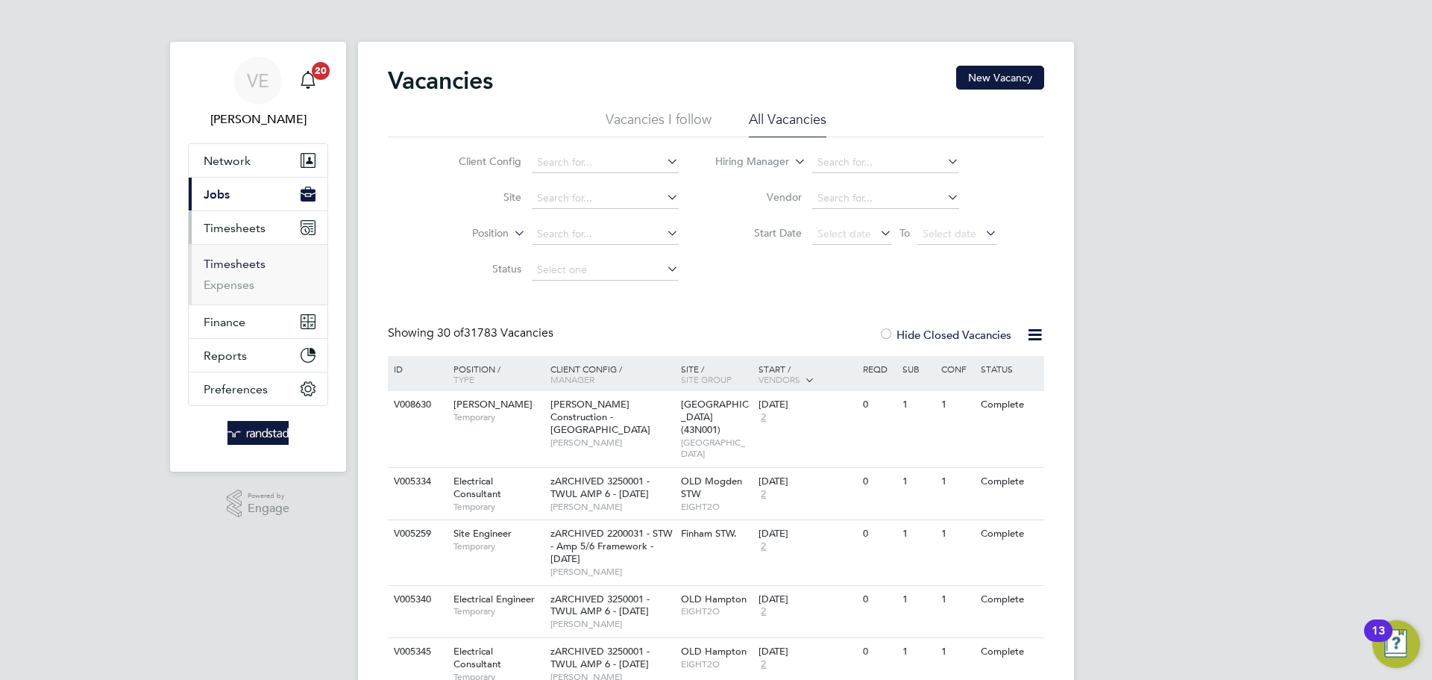
click at [233, 266] on link "Timesheets" at bounding box center [235, 264] width 62 height 14
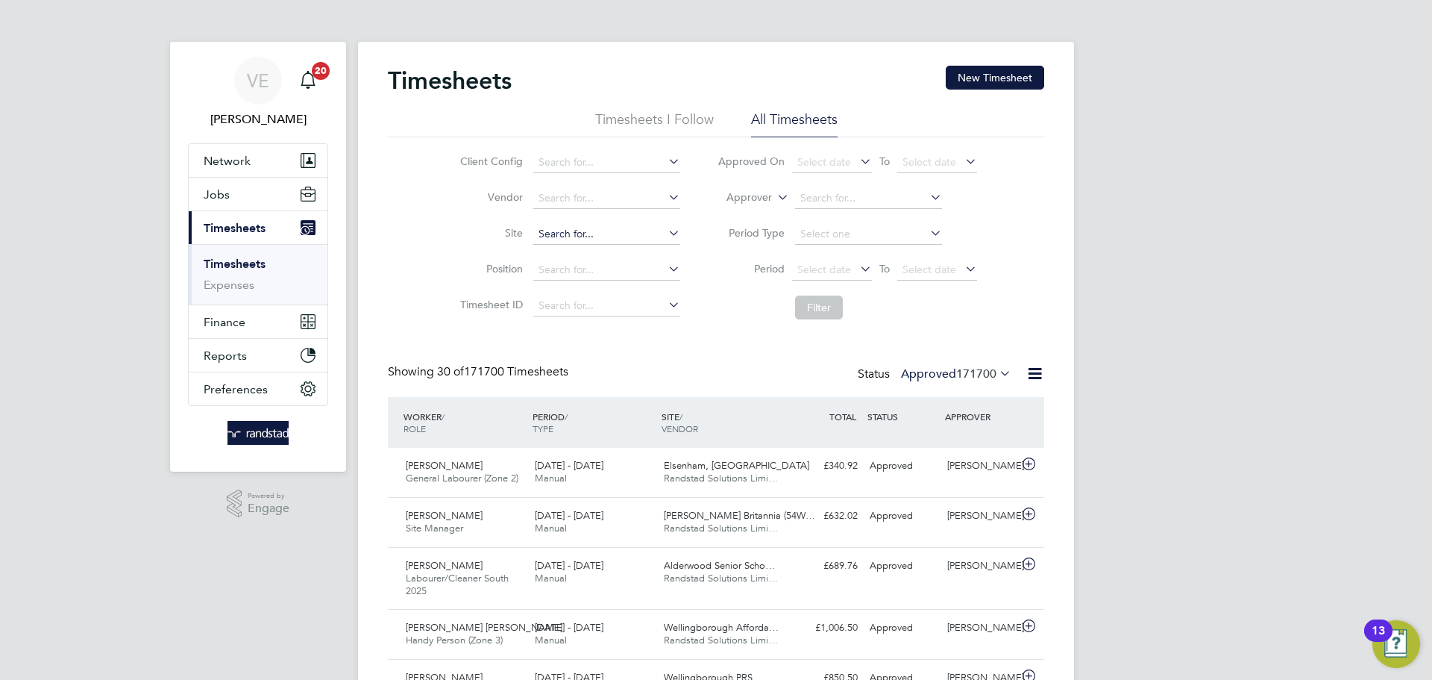
scroll to position [50, 130]
click at [554, 232] on input at bounding box center [606, 234] width 147 height 21
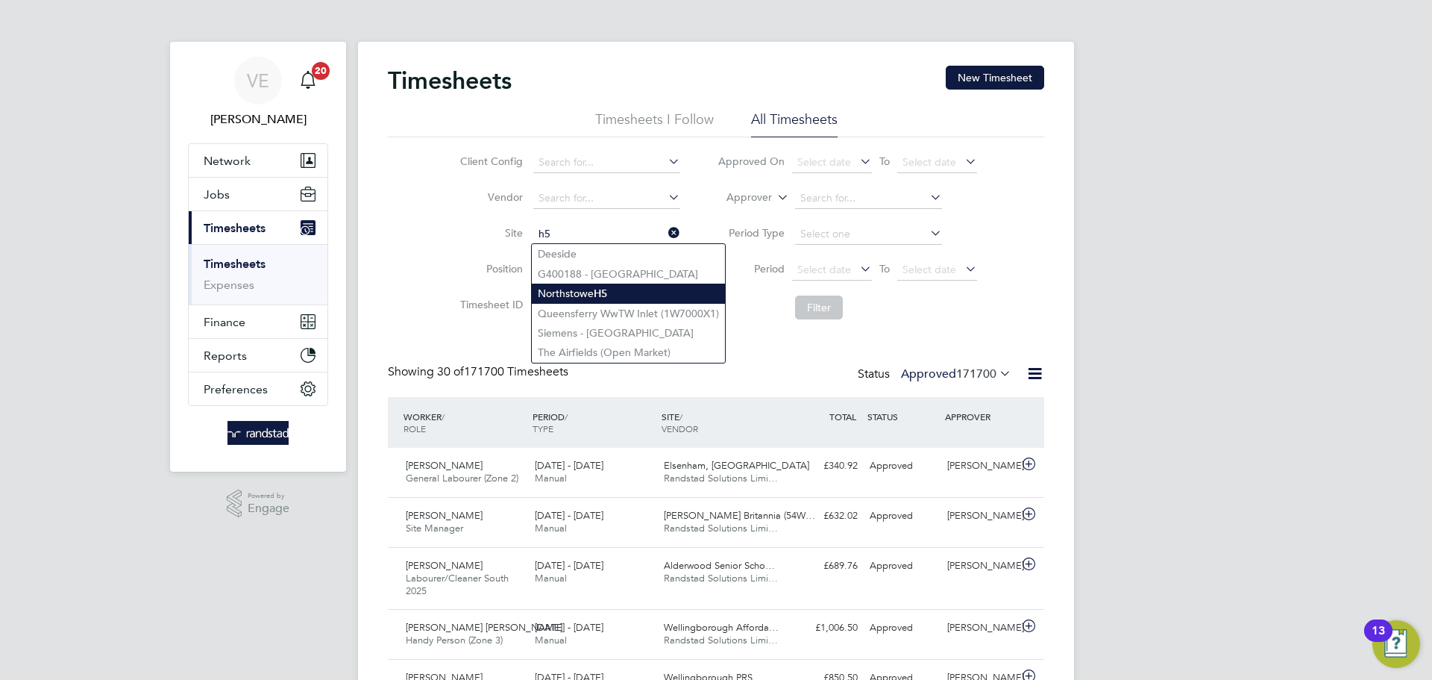
click at [645, 290] on li "Northstowe H5" at bounding box center [628, 293] width 193 height 20
type input "Northstowe H5"
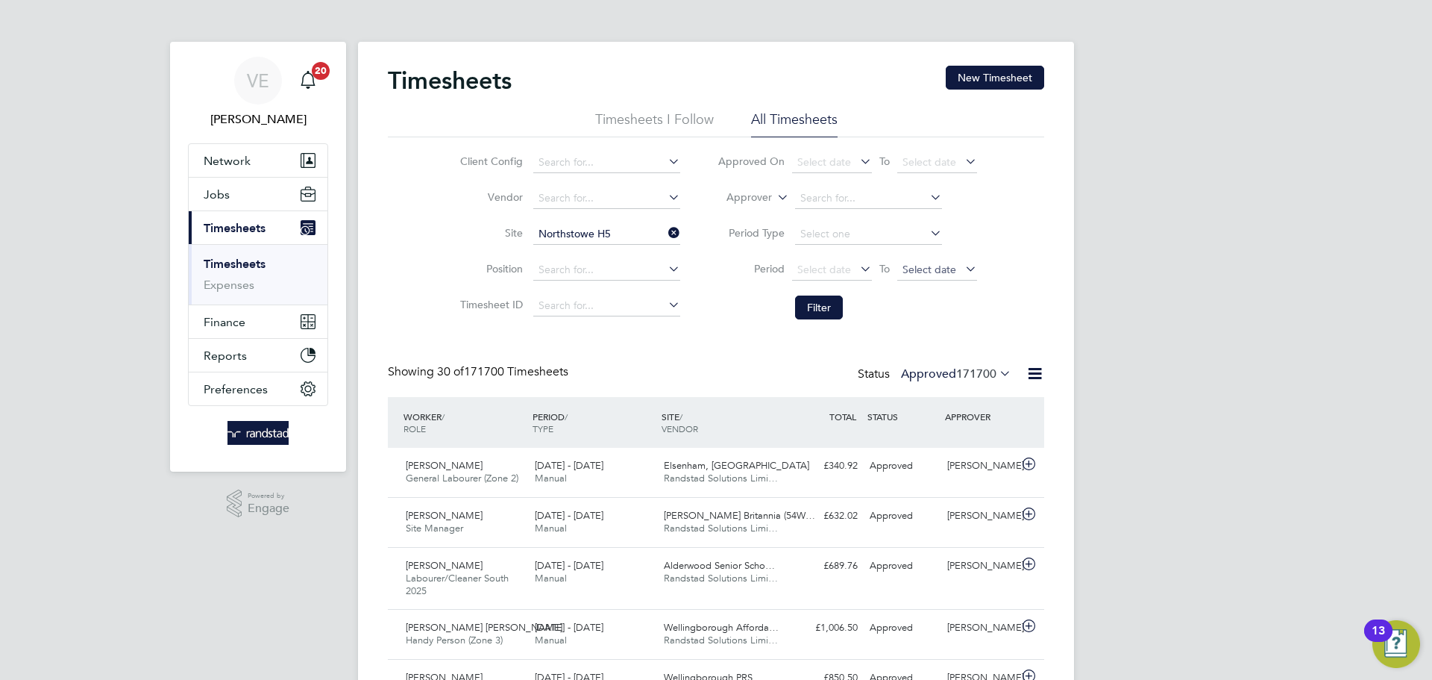
click at [916, 277] on span "Select date" at bounding box center [937, 270] width 80 height 20
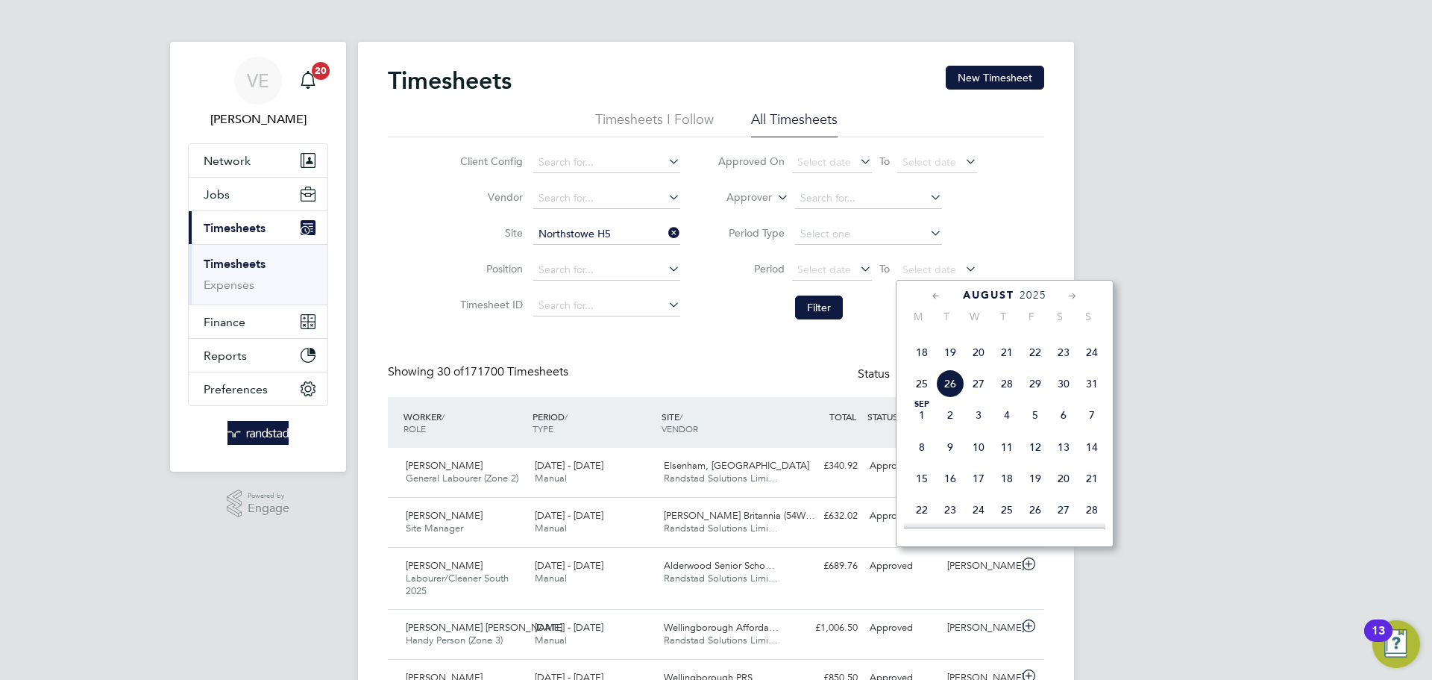
click at [1090, 366] on span "24" at bounding box center [1092, 352] width 28 height 28
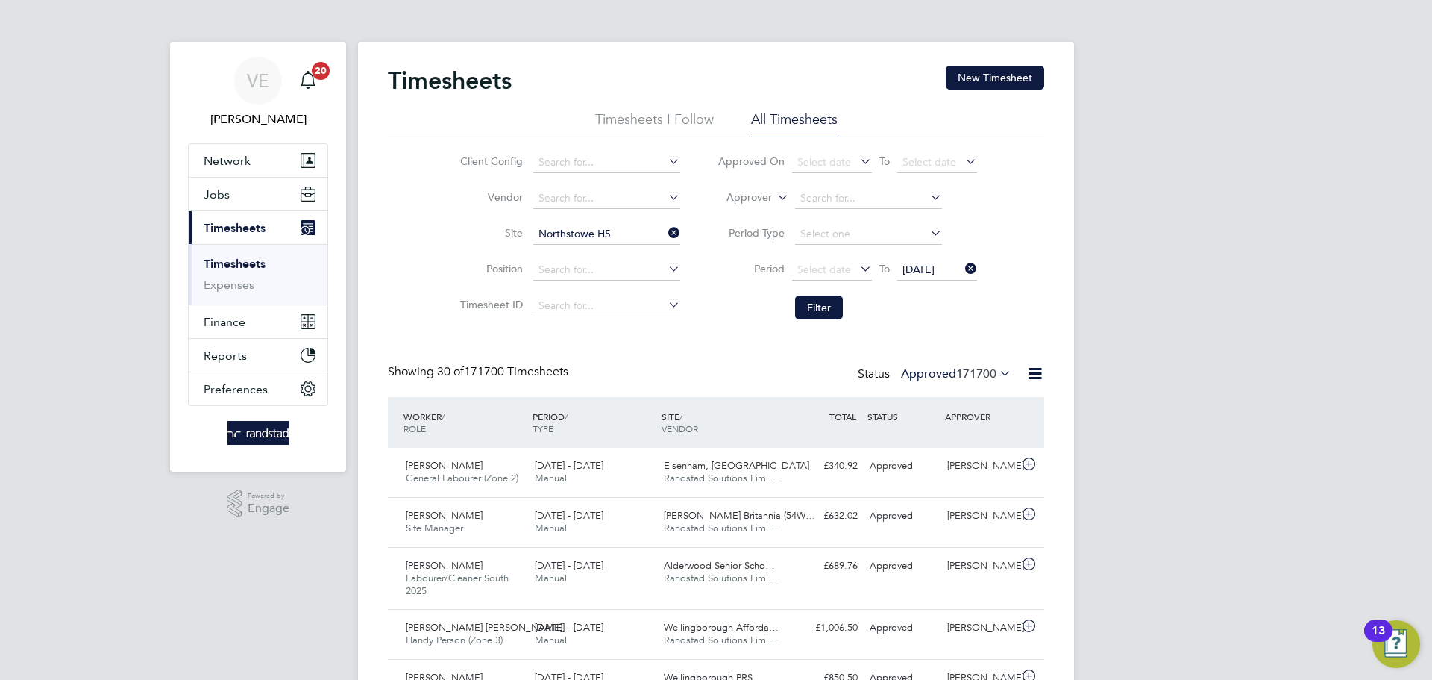
drag, startPoint x: 868, startPoint y: 277, endPoint x: 844, endPoint y: 281, distance: 24.3
click at [849, 280] on li "Period Select date To [DATE]" at bounding box center [847, 270] width 297 height 36
click at [838, 272] on span "Select date" at bounding box center [824, 269] width 54 height 13
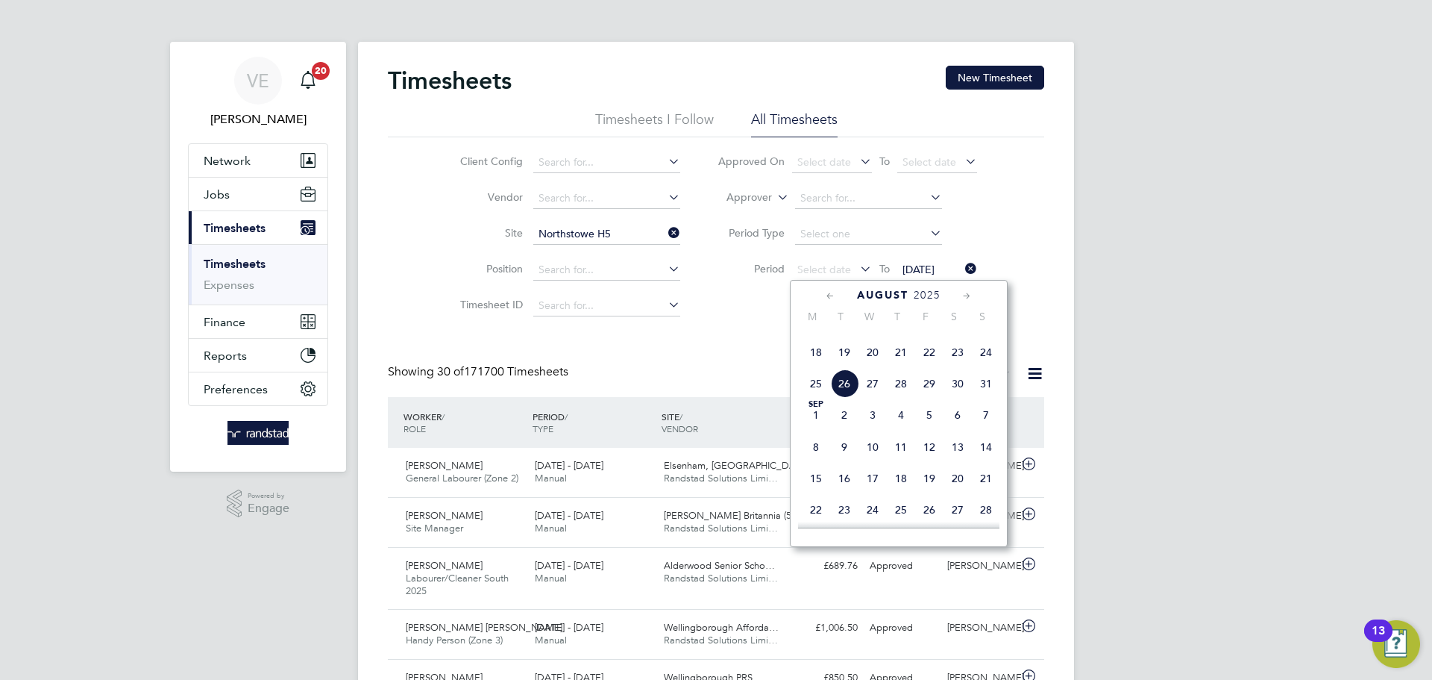
click at [815, 366] on span "18" at bounding box center [816, 352] width 28 height 28
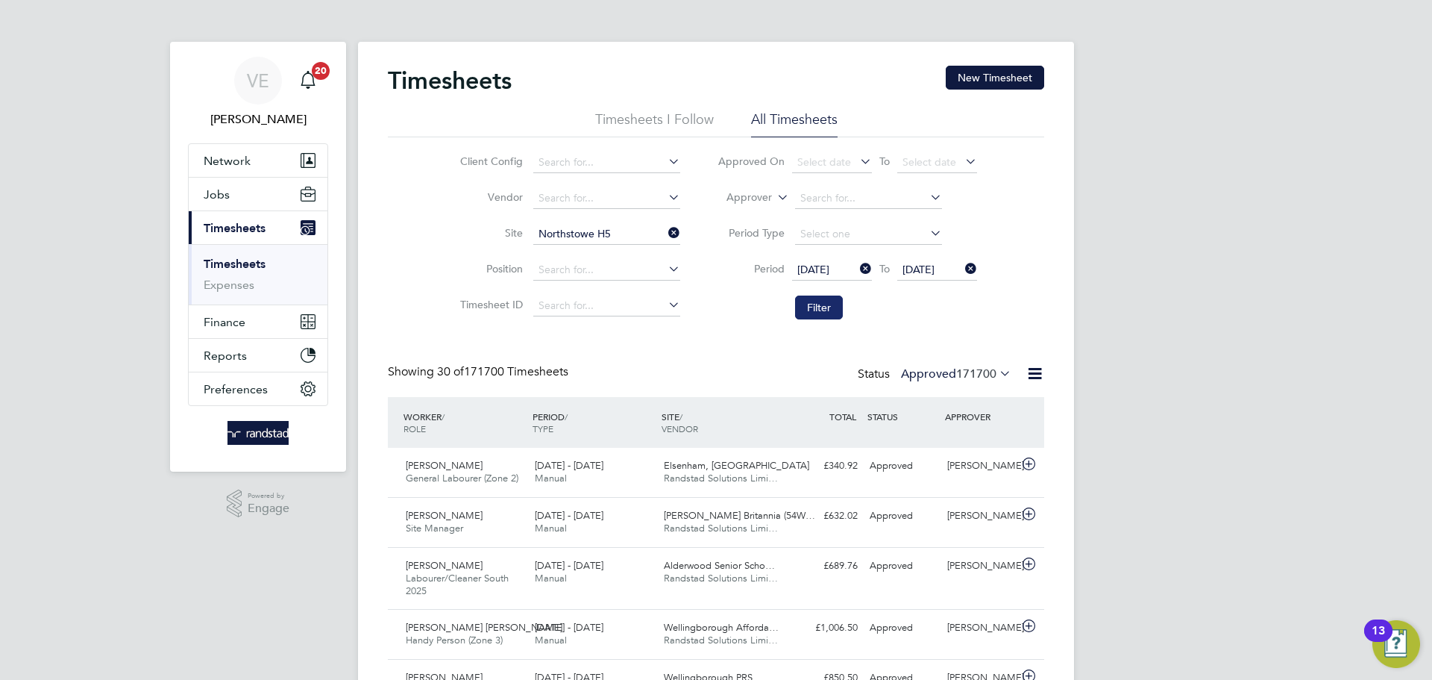
click at [805, 316] on button "Filter" at bounding box center [819, 307] width 48 height 24
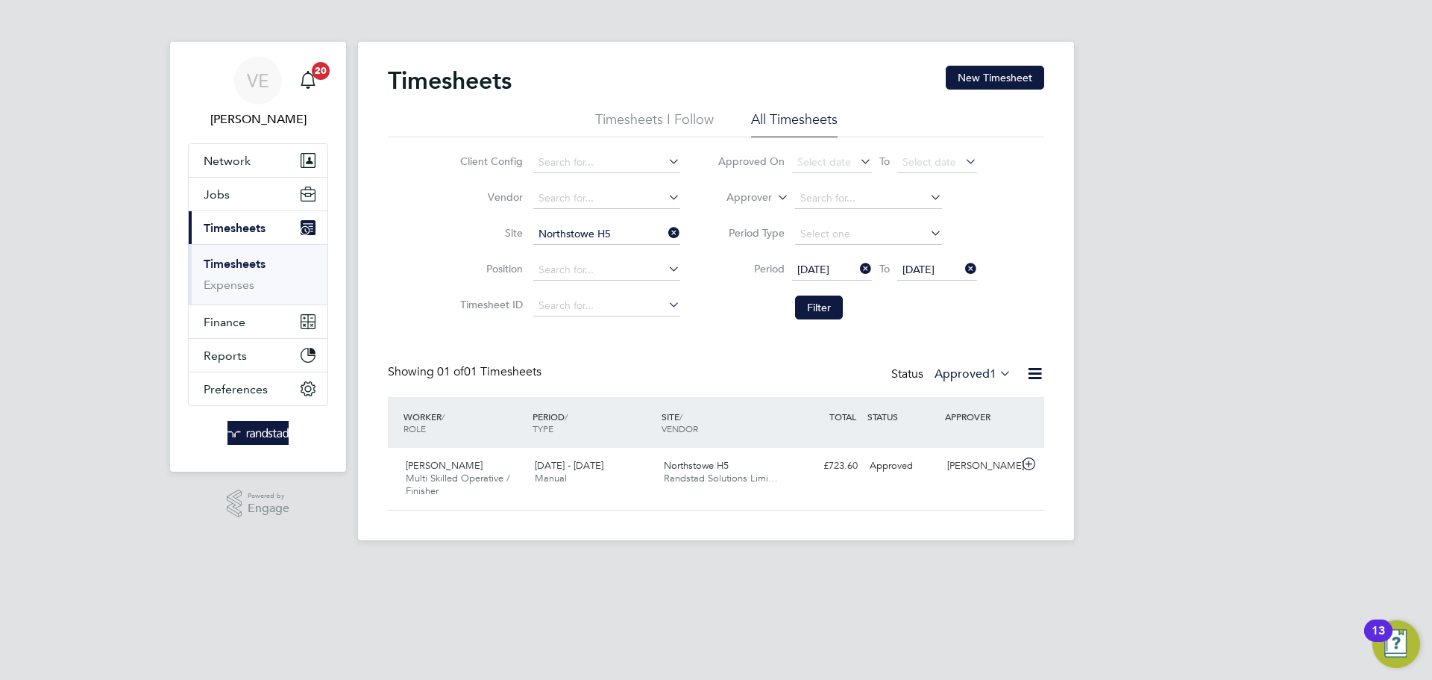
click at [985, 377] on label "Approved 1" at bounding box center [973, 373] width 77 height 15
click at [1004, 445] on li "Submitted" at bounding box center [975, 442] width 69 height 21
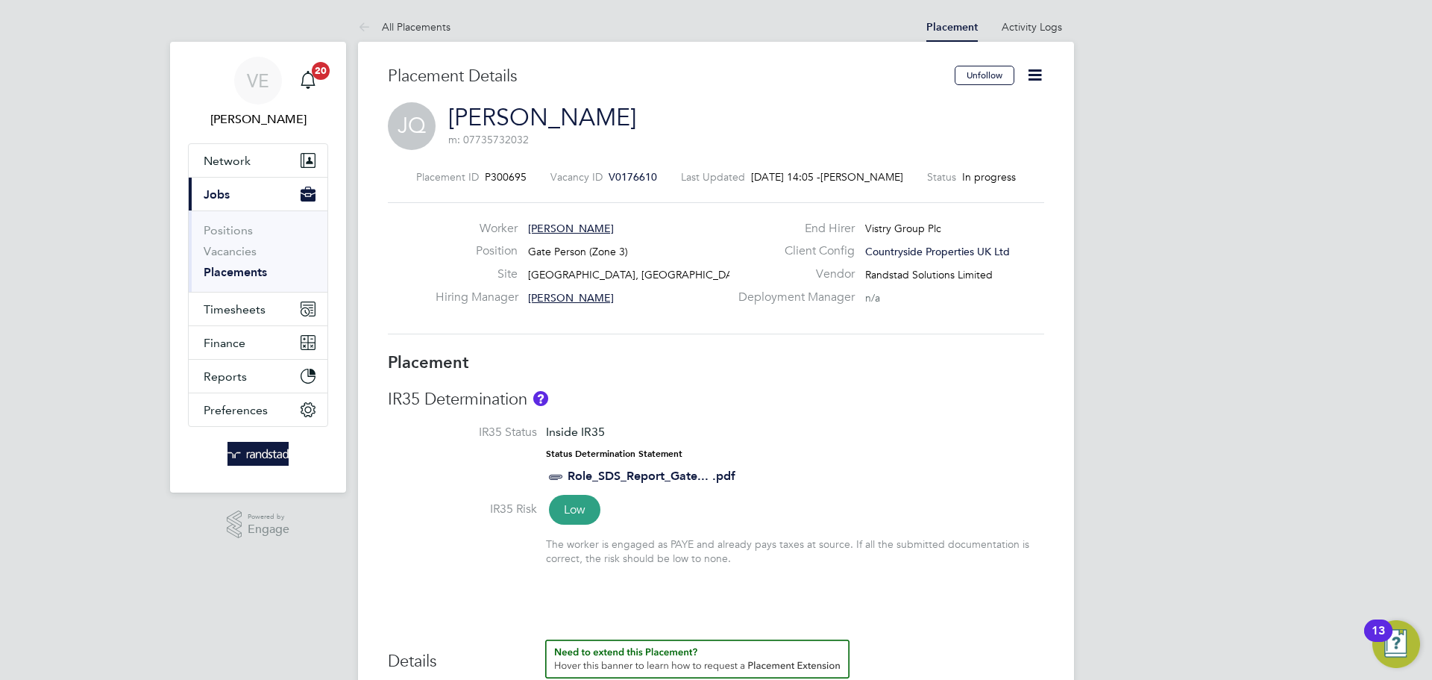
click at [512, 172] on span "P300695" at bounding box center [506, 176] width 42 height 13
click at [618, 169] on div "Placement ID P300695 Vacancy ID V0176610 Last Updated 26 Aug 2025, 14:05 - Vick…" at bounding box center [716, 252] width 656 height 200
click at [630, 178] on span "V0176610" at bounding box center [633, 176] width 48 height 13
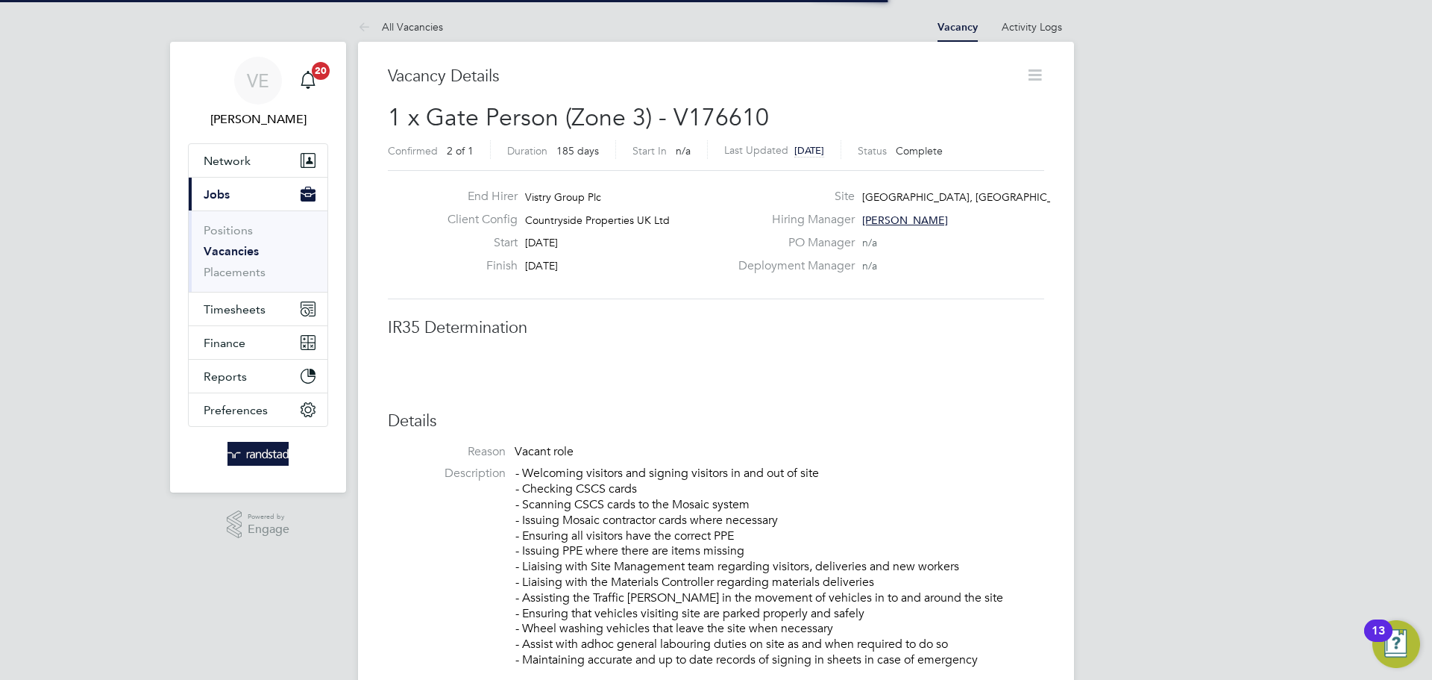
scroll to position [7, 7]
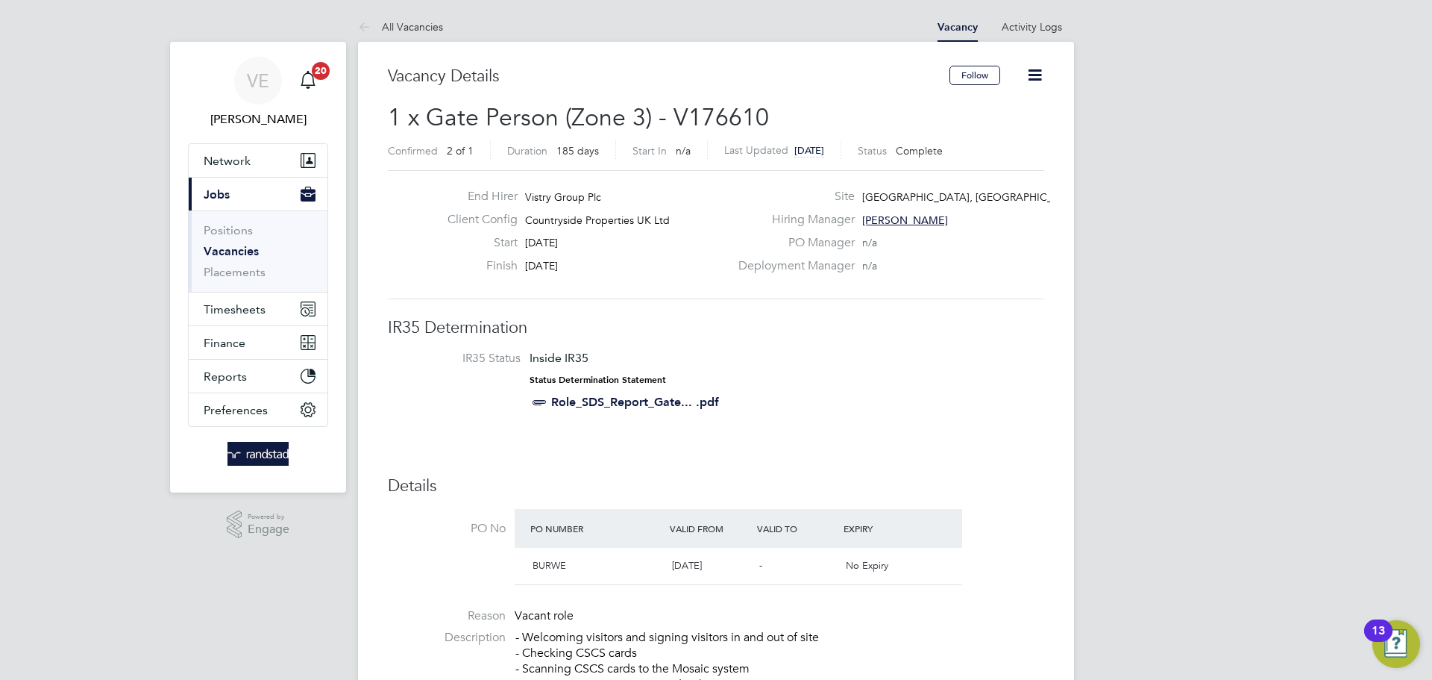
click at [1026, 72] on icon at bounding box center [1035, 75] width 19 height 19
click at [1003, 130] on li "Update Status" at bounding box center [999, 131] width 87 height 21
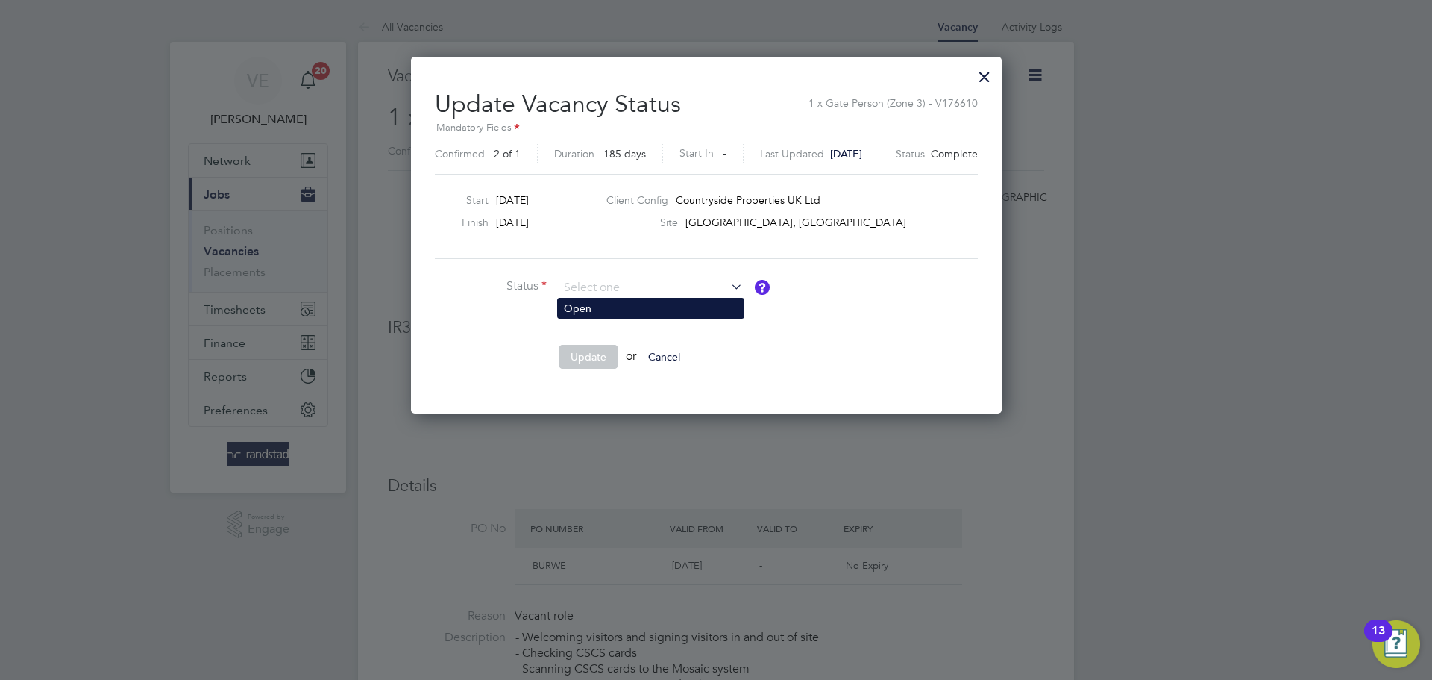
click at [630, 304] on li "Open" at bounding box center [651, 307] width 186 height 19
type input "Open"
drag, startPoint x: 585, startPoint y: 374, endPoint x: 589, endPoint y: 354, distance: 21.2
click at [584, 373] on li "Update or Cancel" at bounding box center [659, 364] width 448 height 39
click at [589, 352] on button "Update" at bounding box center [589, 357] width 60 height 24
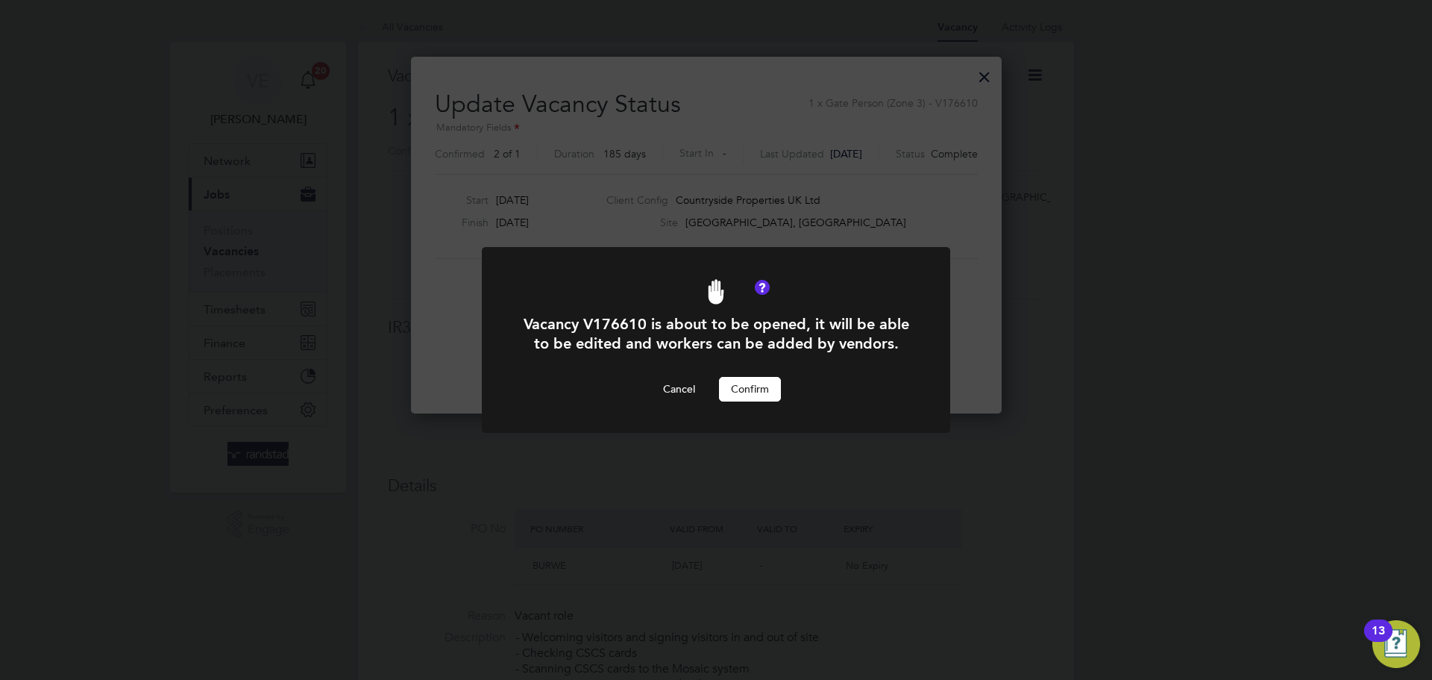
click at [765, 383] on button "Confirm" at bounding box center [750, 389] width 62 height 24
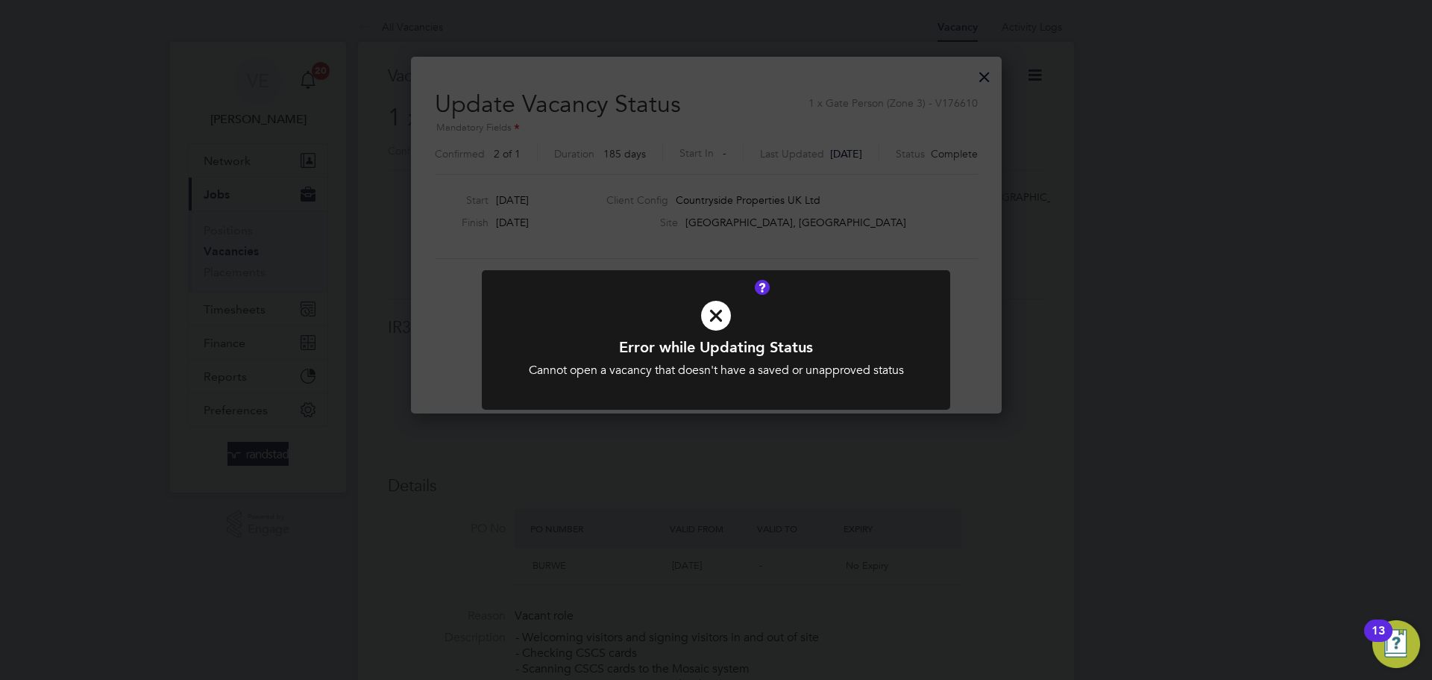
click at [792, 245] on div "Error while Updating Status Cannot open a vacancy that doesn't have a saved or …" at bounding box center [716, 340] width 1432 height 680
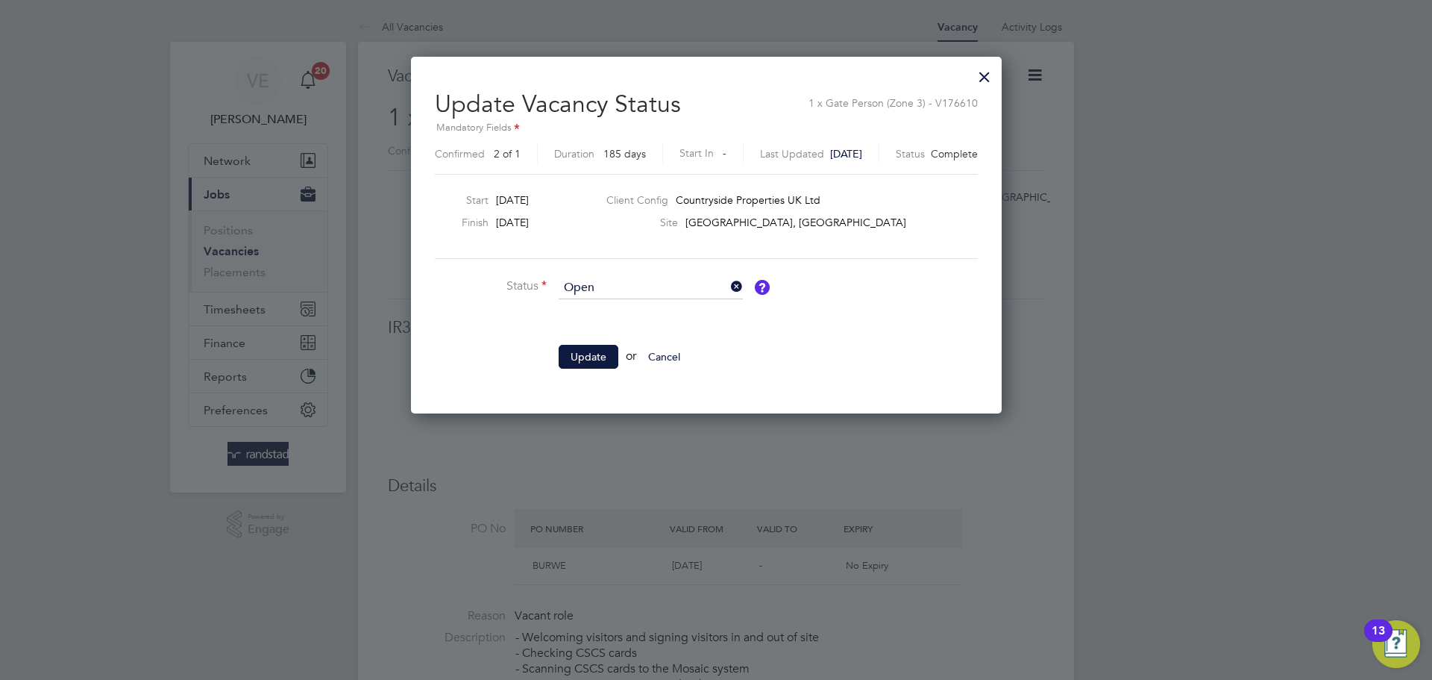
click at [975, 398] on div "Update Vacancy Status 1 x Gate Person (Zone 3) - V176610 Mandatory Fields Confi…" at bounding box center [706, 235] width 591 height 357
click at [998, 68] on div at bounding box center [984, 73] width 27 height 27
